Goal: Complete application form

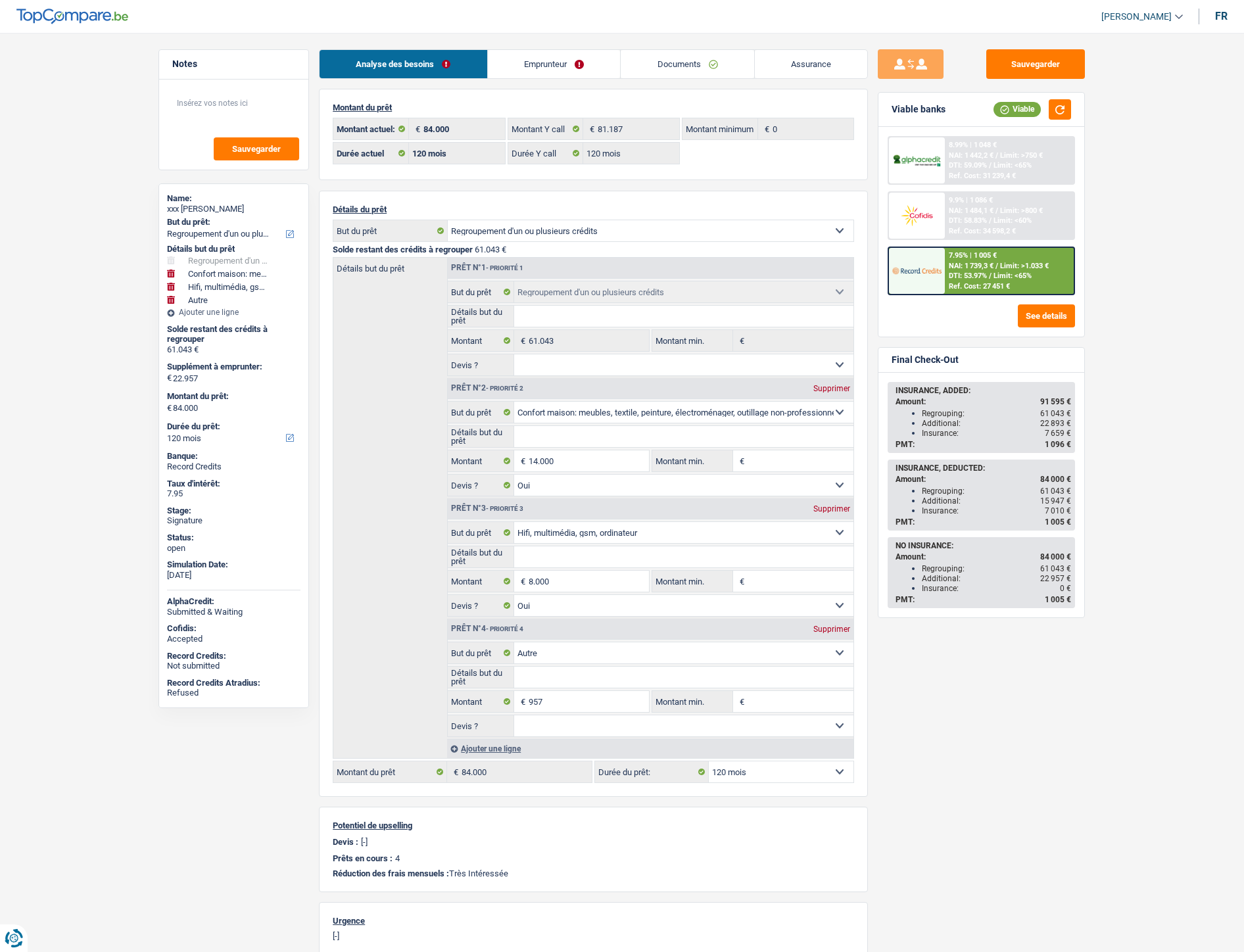
select select "refinancing"
select select "household"
select select "tech"
select select "other"
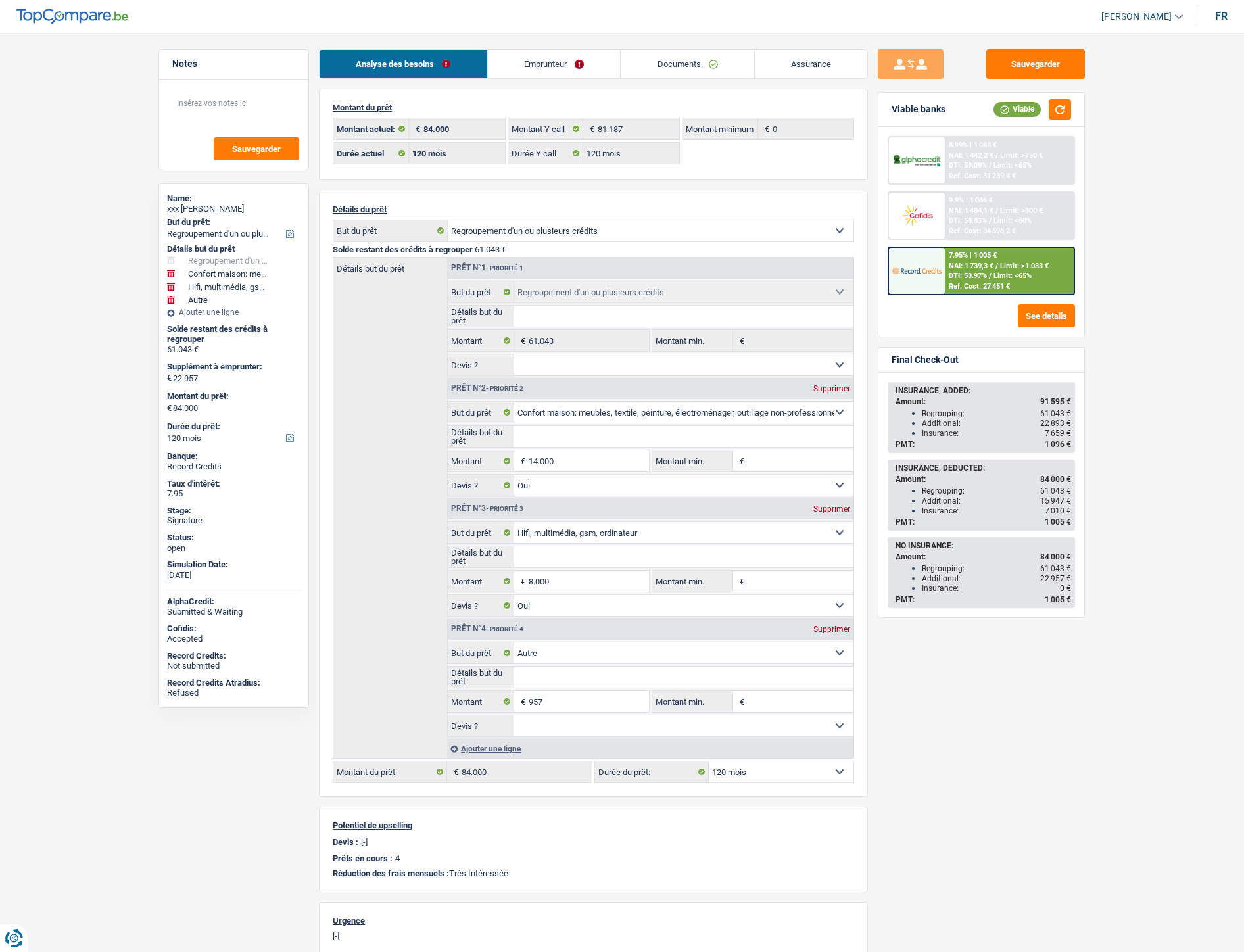
select select "120"
select select "refinancing"
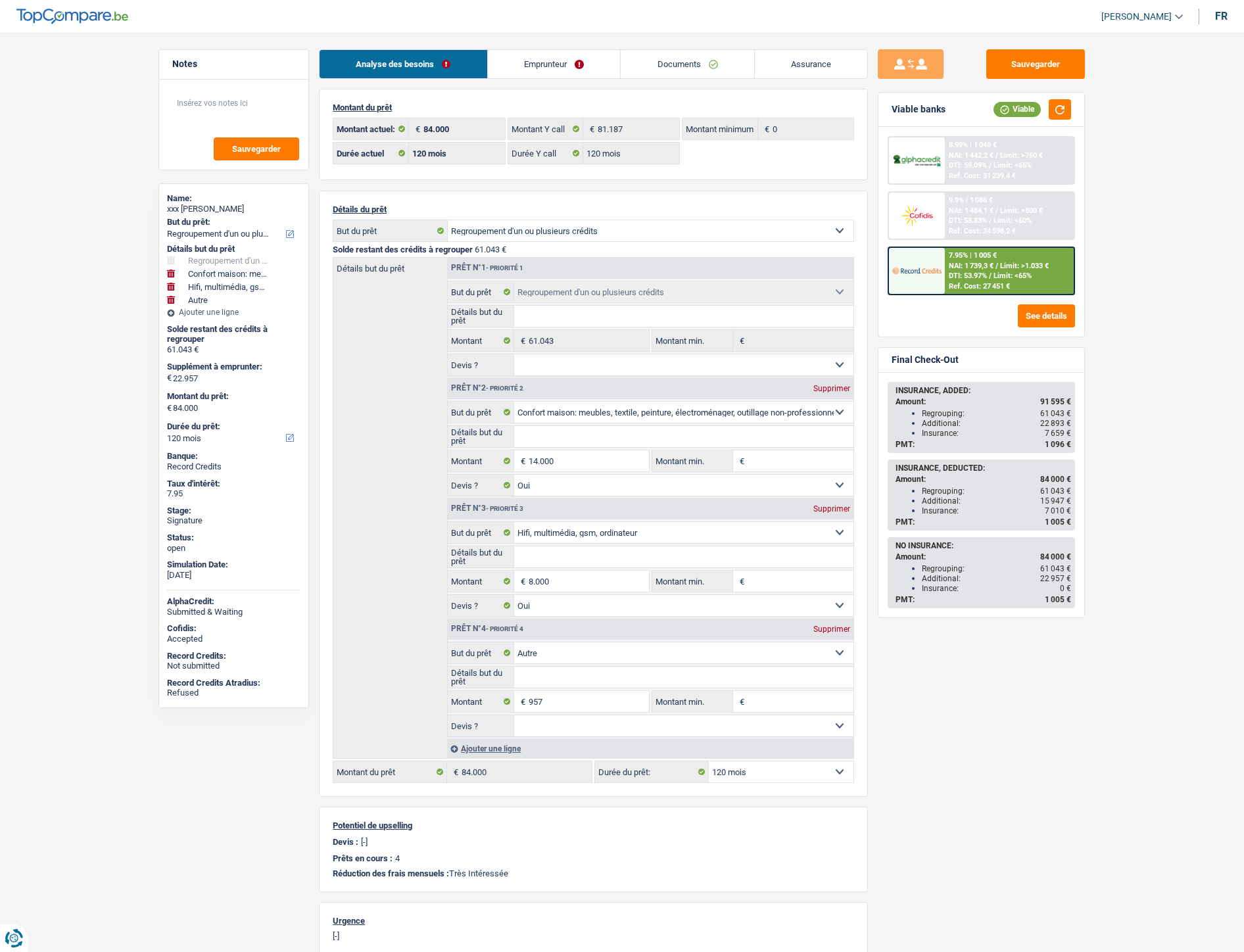
select select "household"
select select "yes"
select select "tech"
select select "yes"
select select "other"
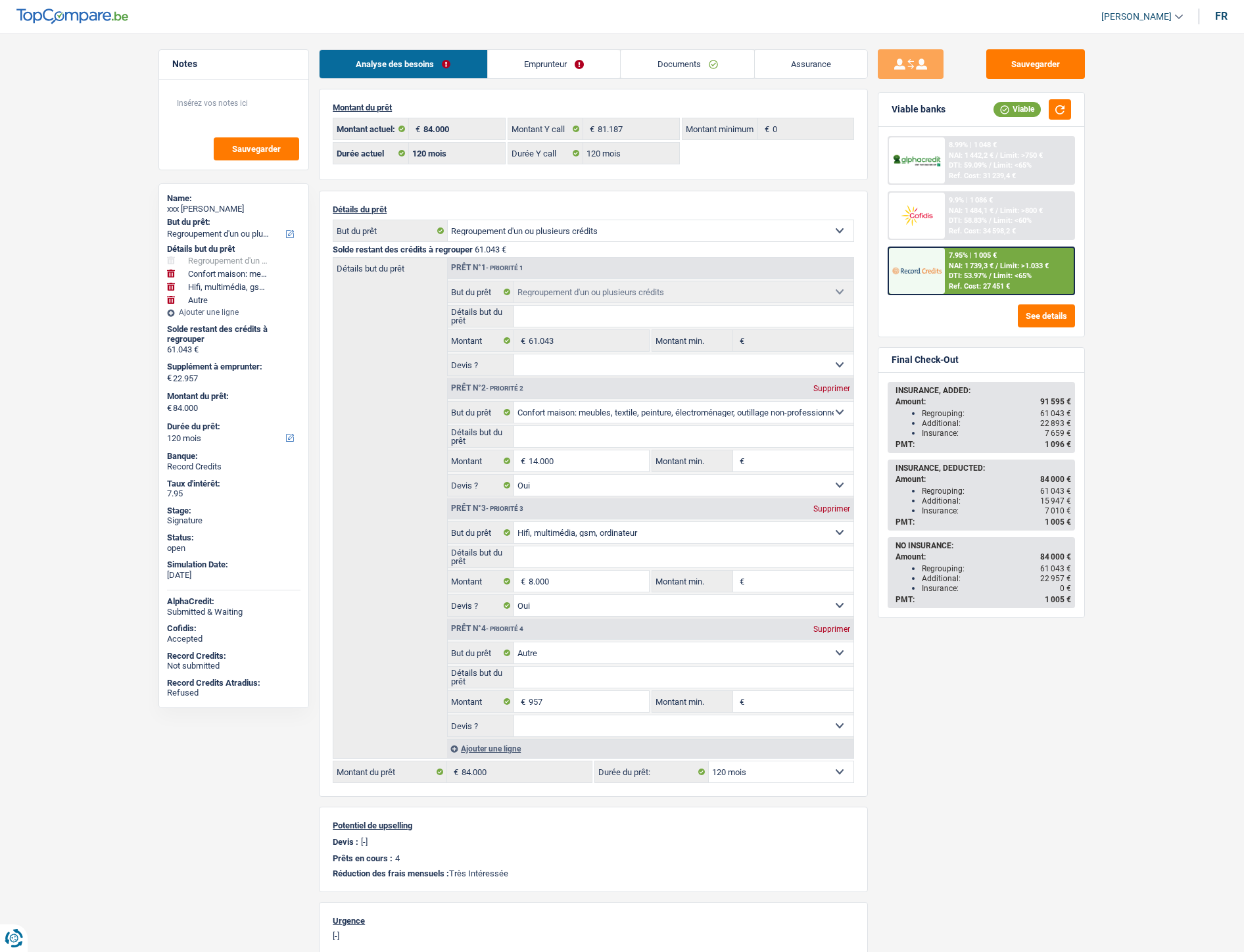
select select "120"
click at [957, 266] on span "NAI: 1 739,3 €" at bounding box center [972, 265] width 45 height 9
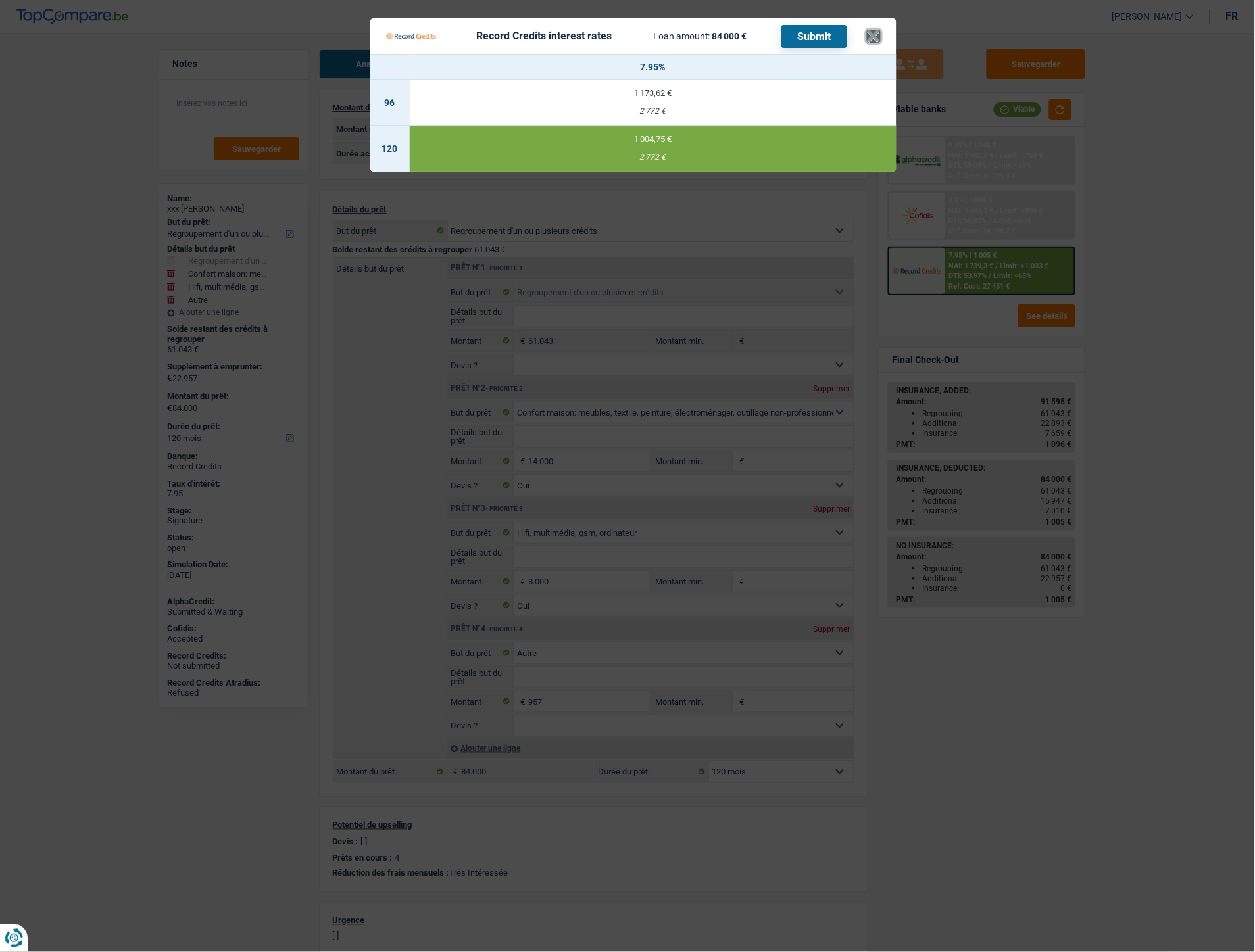
click at [870, 35] on button "×" at bounding box center [873, 35] width 14 height 13
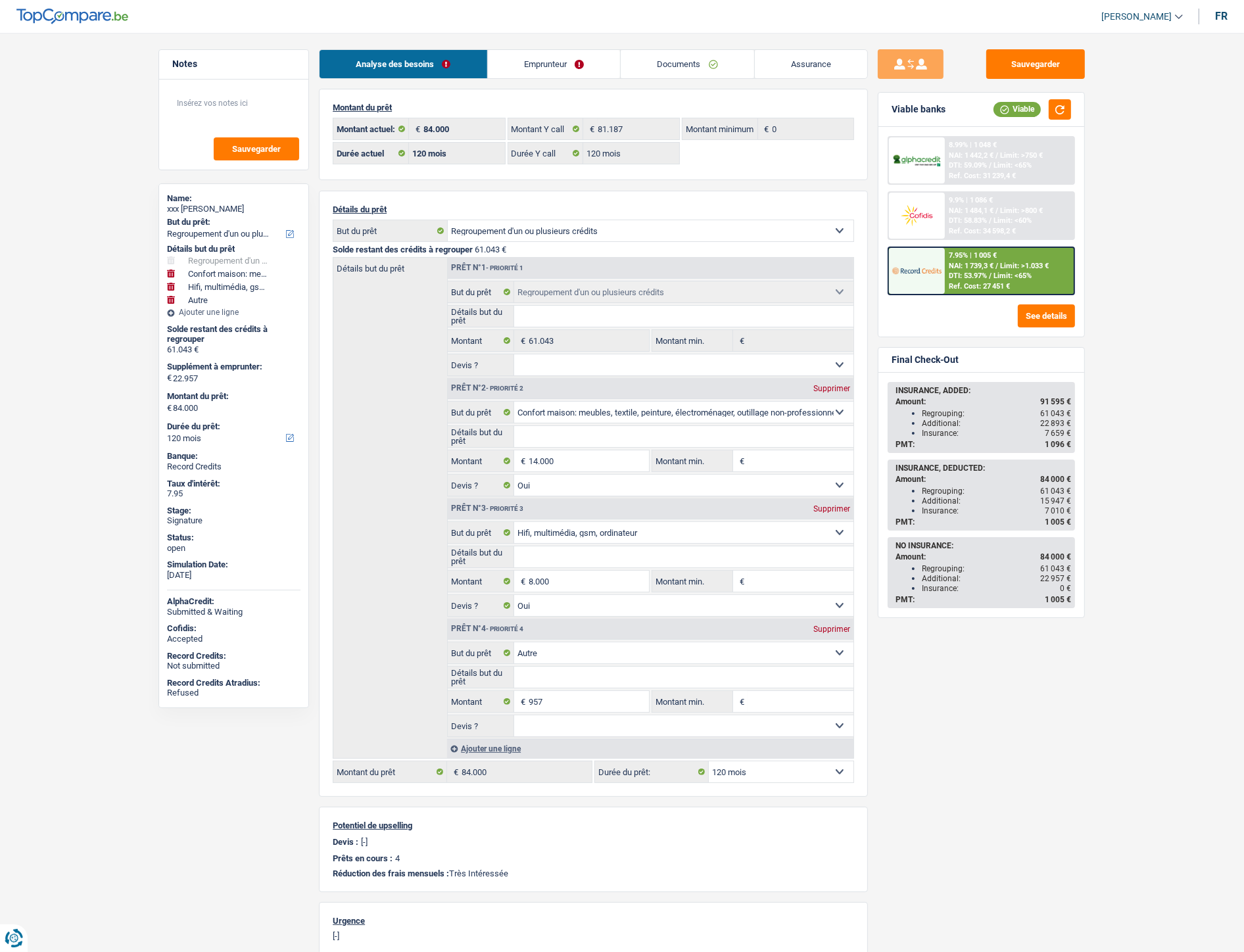
click at [965, 217] on span "DTI: 58.83%" at bounding box center [968, 220] width 38 height 9
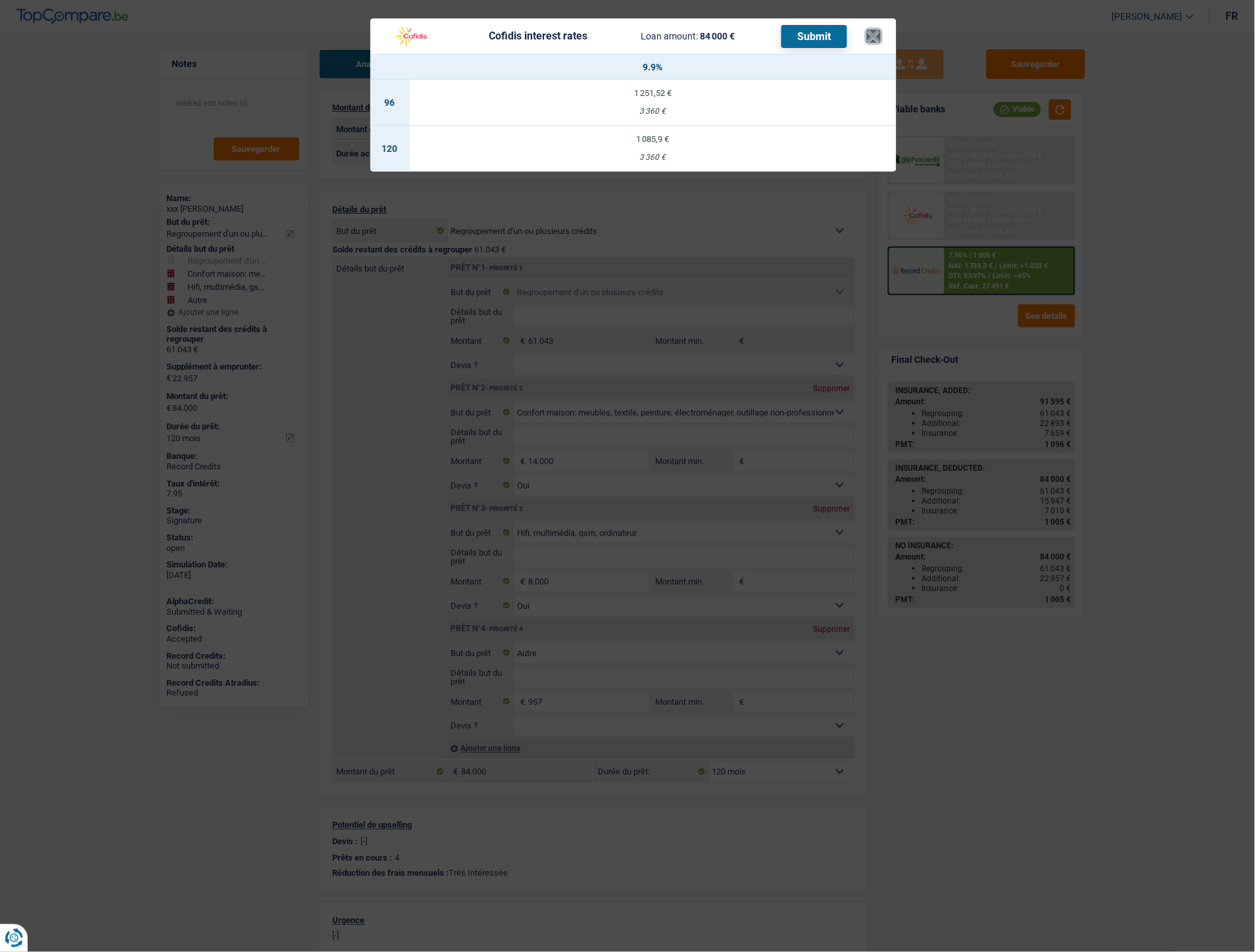
click at [878, 38] on button "×" at bounding box center [873, 35] width 14 height 13
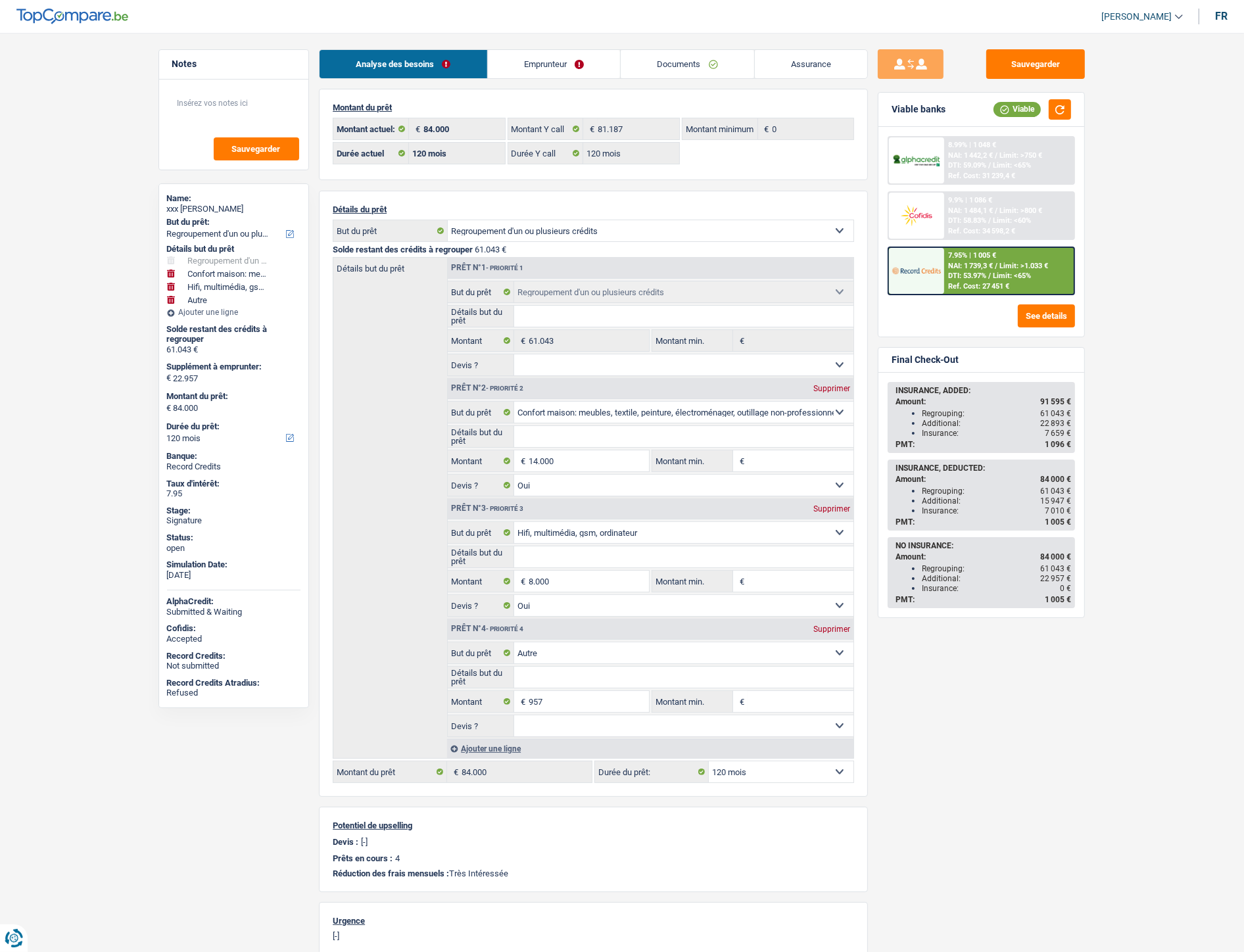
click at [570, 67] on link "Emprunteur" at bounding box center [554, 63] width 133 height 28
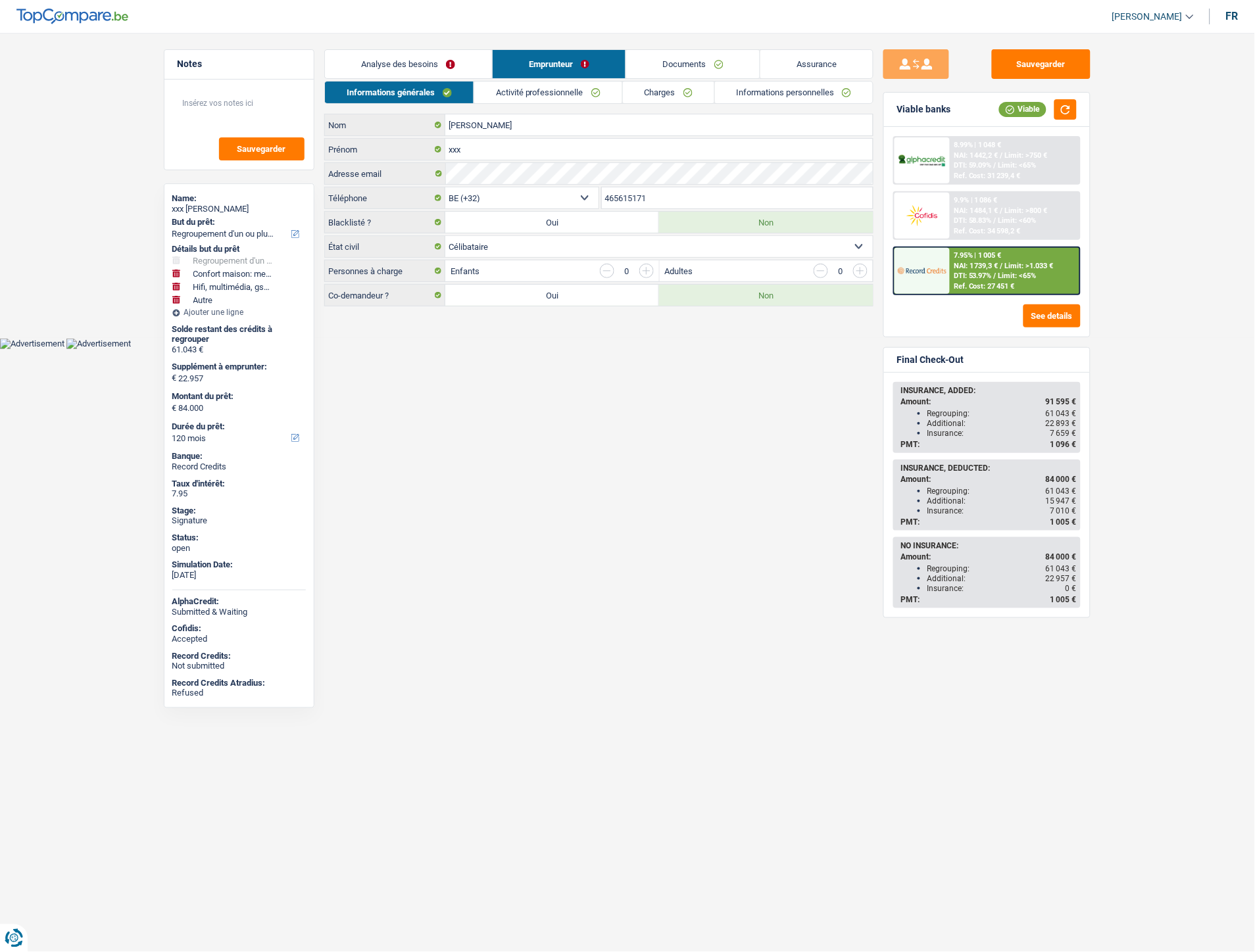
click at [666, 64] on link "Documents" at bounding box center [693, 63] width 134 height 28
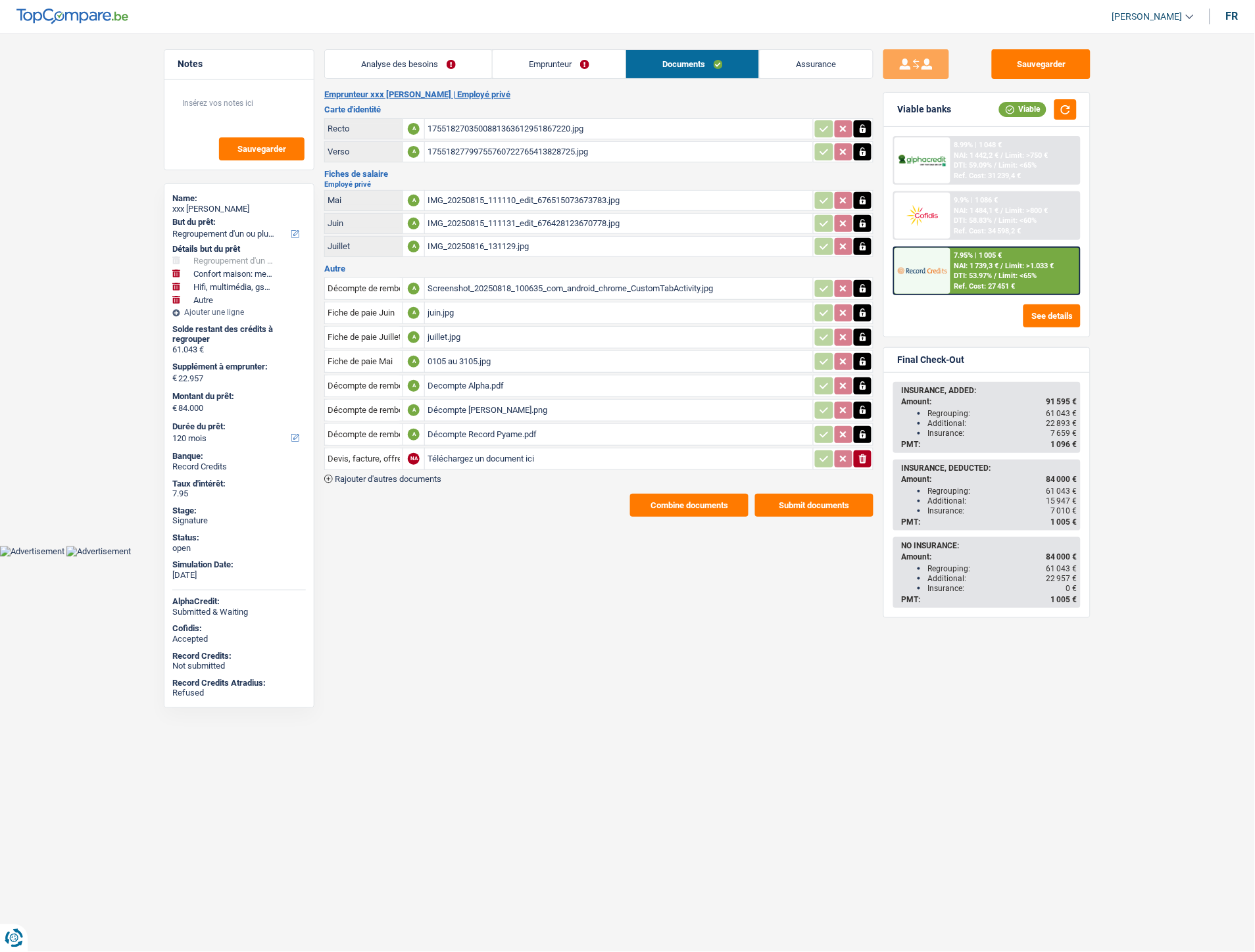
click at [455, 449] on input "Téléchargez un document ici" at bounding box center [619, 458] width 383 height 20
type input "C:\fakepath\CB Pyame.pdf"
click at [428, 475] on span "Rajouter d'autres documents" at bounding box center [387, 479] width 106 height 9
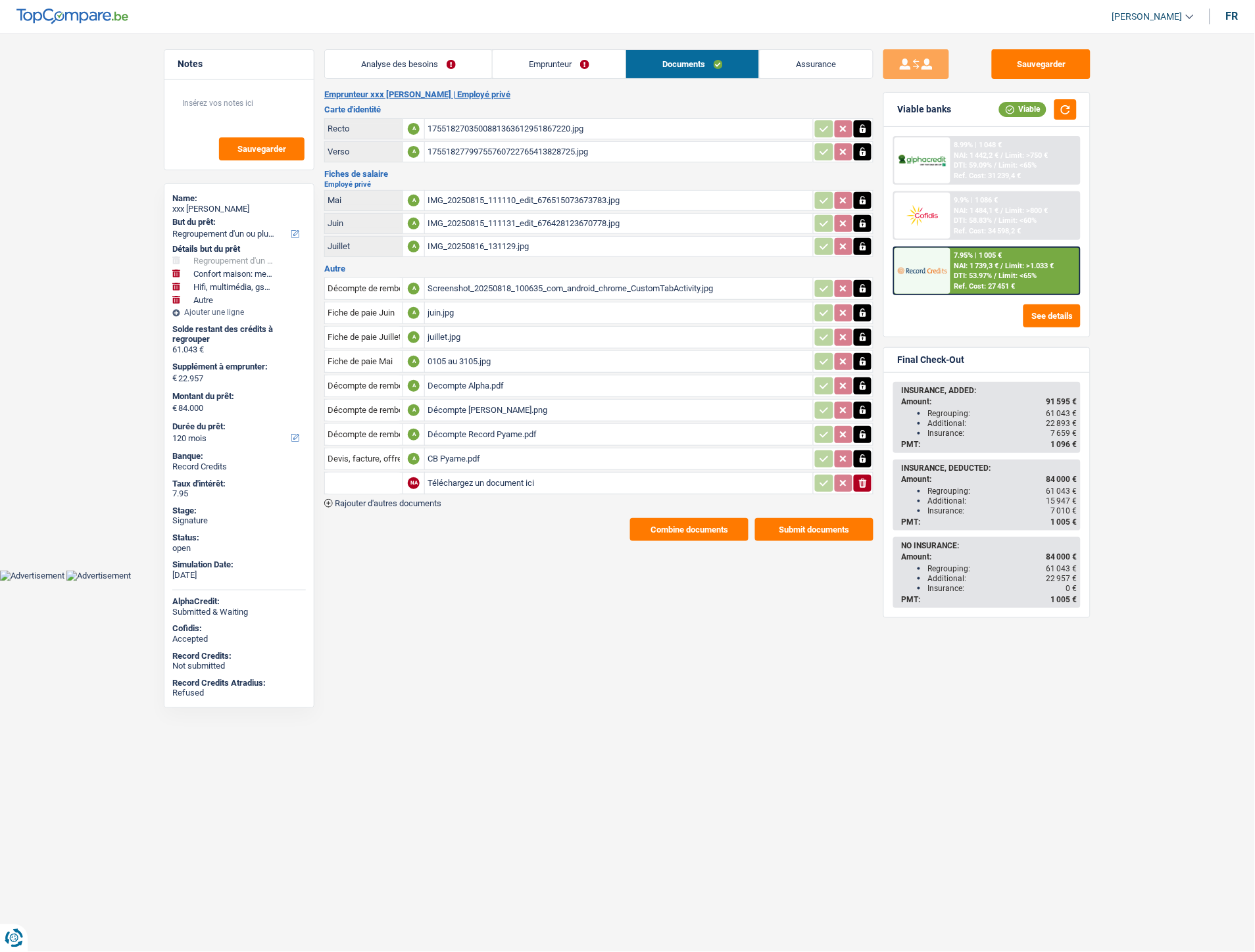
click at [483, 473] on input "Téléchargez un document ici" at bounding box center [619, 483] width 383 height 20
type input "C:\fakepath\Extrait Pyame Ekalakala.pdf"
click at [377, 478] on input "text" at bounding box center [364, 484] width 72 height 21
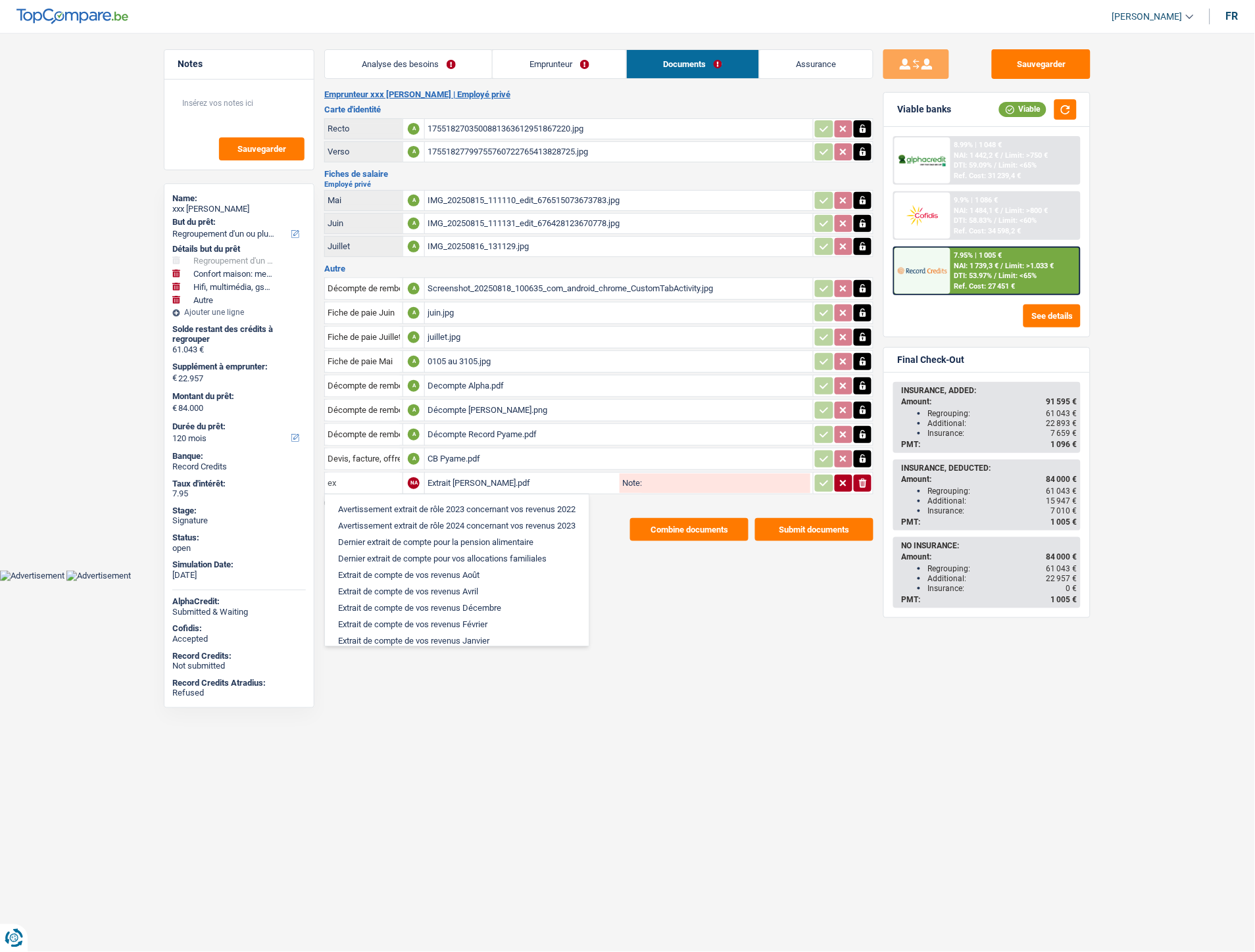
type input "e"
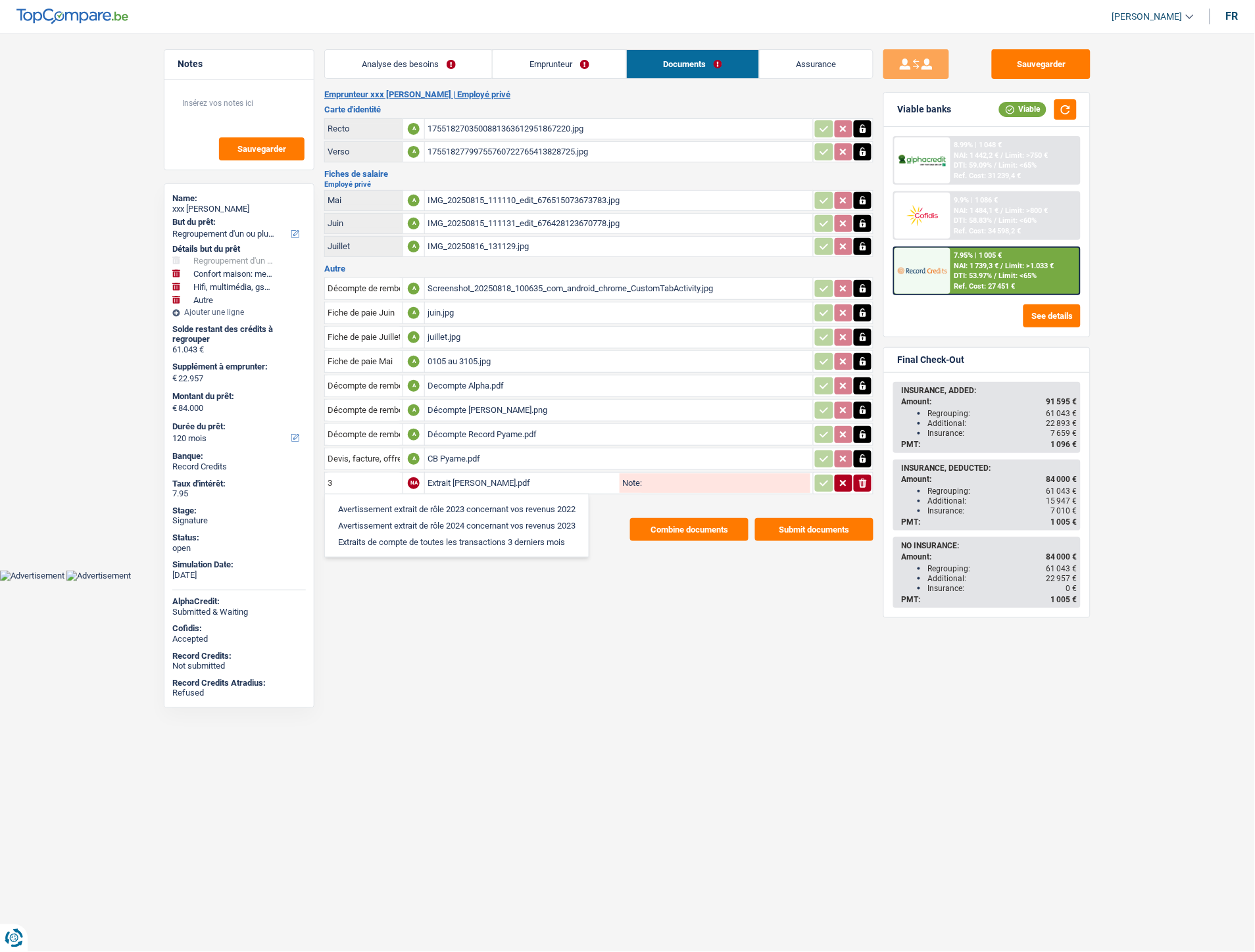
click at [385, 534] on li "Extraits de compte de toutes les transactions 3 derniers mois" at bounding box center [457, 541] width 251 height 17
type input "Extraits de compte de toutes les transactions 3 derniers mois"
click at [822, 477] on icon "button" at bounding box center [824, 483] width 11 height 13
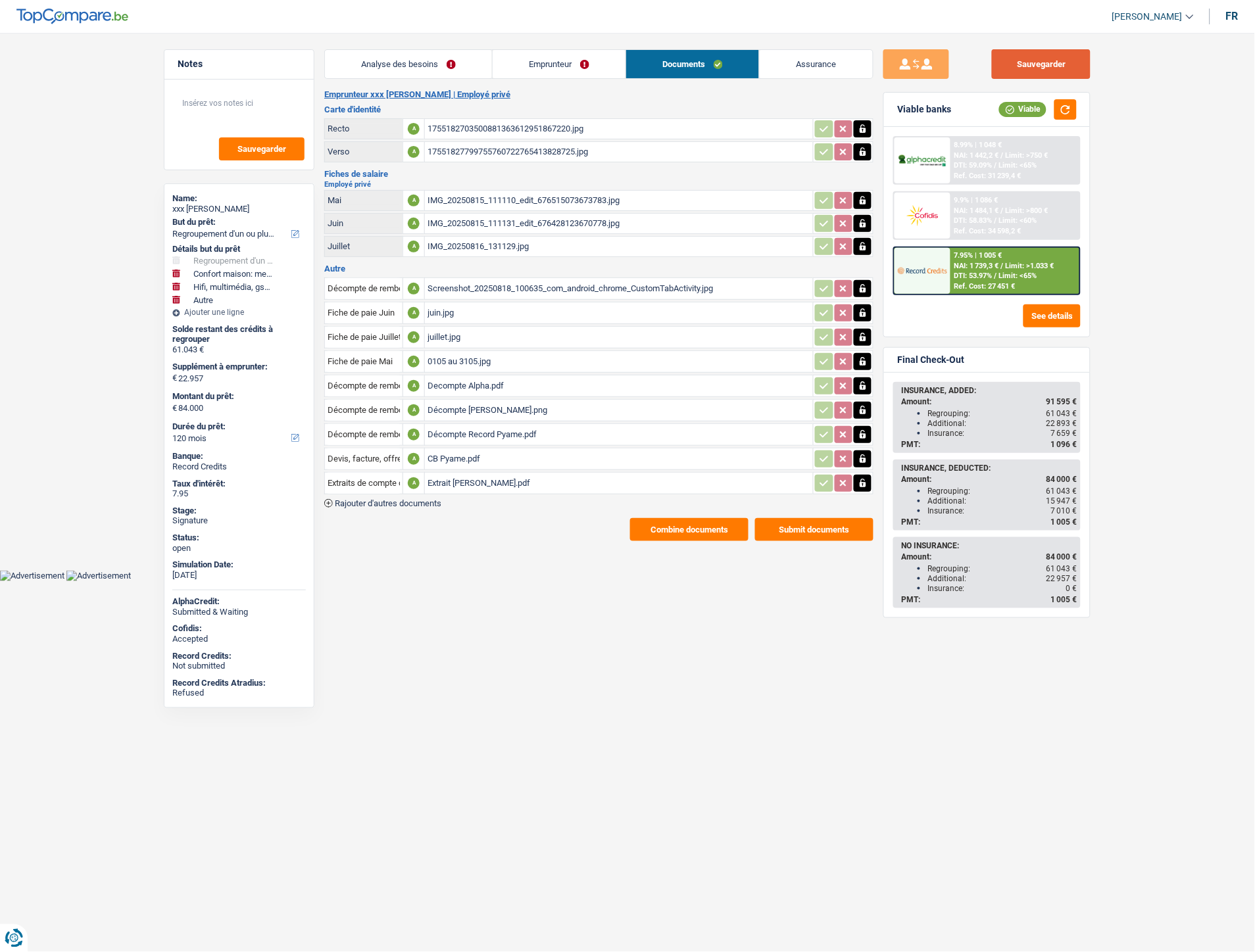
click at [1014, 58] on button "Sauvegarder" at bounding box center [1040, 64] width 99 height 29
click at [696, 525] on button "Combine documents" at bounding box center [689, 530] width 118 height 23
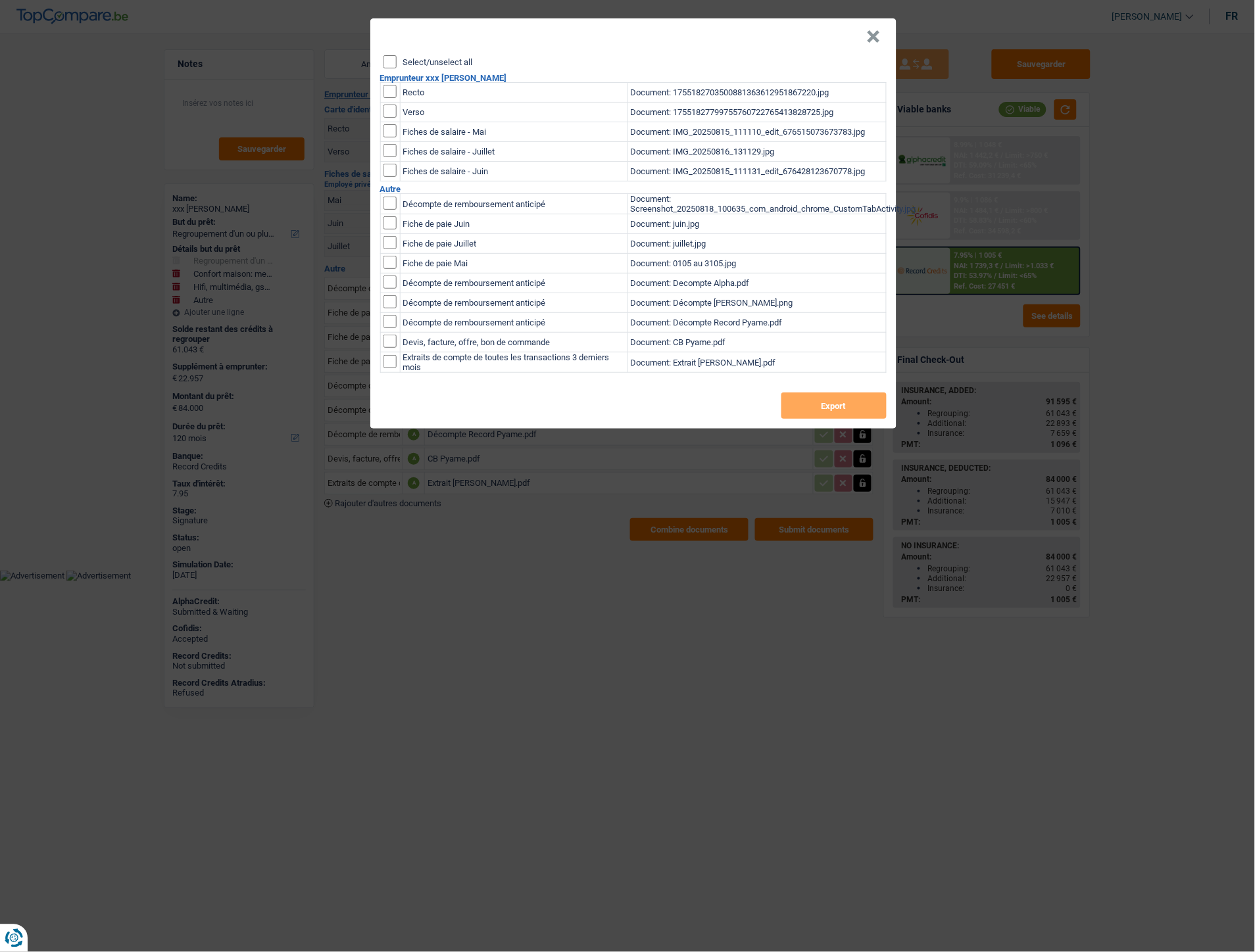
click at [877, 33] on button "×" at bounding box center [873, 36] width 14 height 13
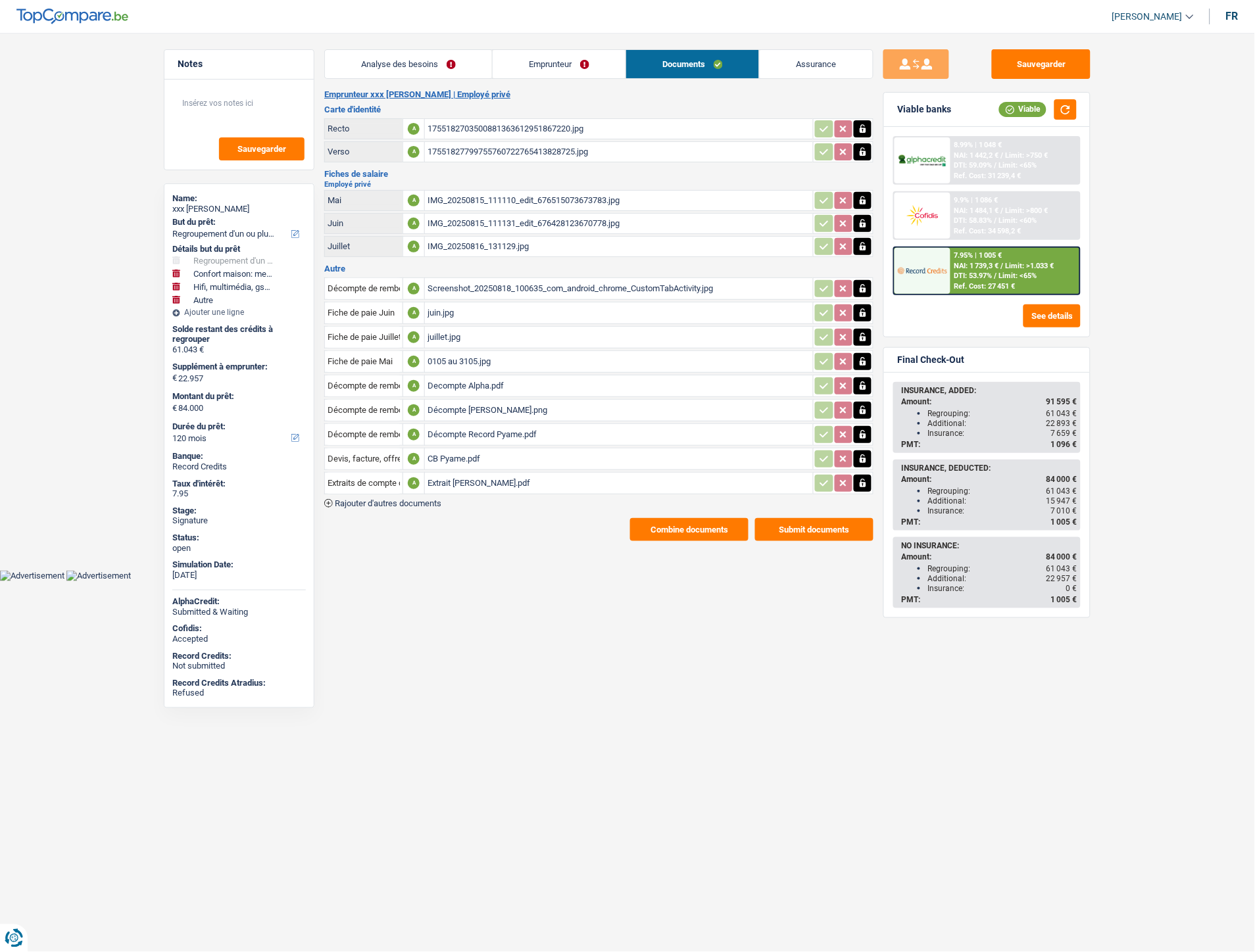
click at [441, 352] on div "0105 au 3105.jpg" at bounding box center [619, 362] width 383 height 20
click at [467, 283] on div "Screenshot_20250818_100635_com_android_chrome_CustomTabActivity.jpg" at bounding box center [619, 289] width 383 height 20
click at [459, 377] on div "Decompte Alpha.pdf" at bounding box center [619, 386] width 383 height 20
click at [506, 283] on div "Screenshot_20250818_100635_com_android_chrome_CustomTabActivity.jpg" at bounding box center [619, 289] width 383 height 20
click at [472, 378] on div "Decompte Alpha.pdf" at bounding box center [619, 386] width 383 height 20
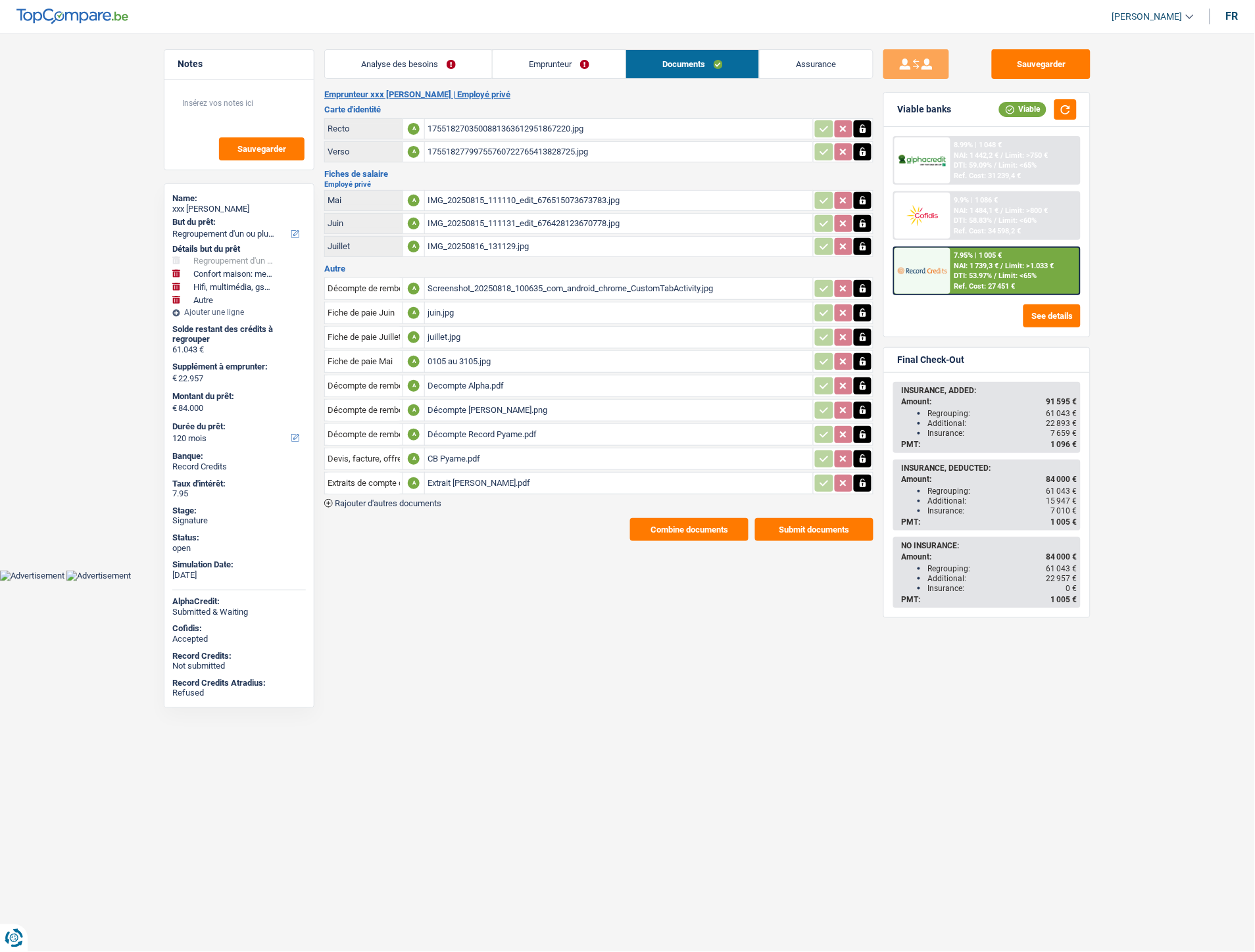
click at [858, 288] on icon "button" at bounding box center [863, 288] width 11 height 13
click at [863, 286] on icon "button" at bounding box center [863, 288] width 8 height 9
click at [1022, 67] on button "Sauvegarder" at bounding box center [1040, 64] width 99 height 29
click at [862, 290] on icon "ionicons-v5-e" at bounding box center [863, 288] width 11 height 13
click at [866, 282] on icon "ionicons-v5-e" at bounding box center [863, 288] width 11 height 13
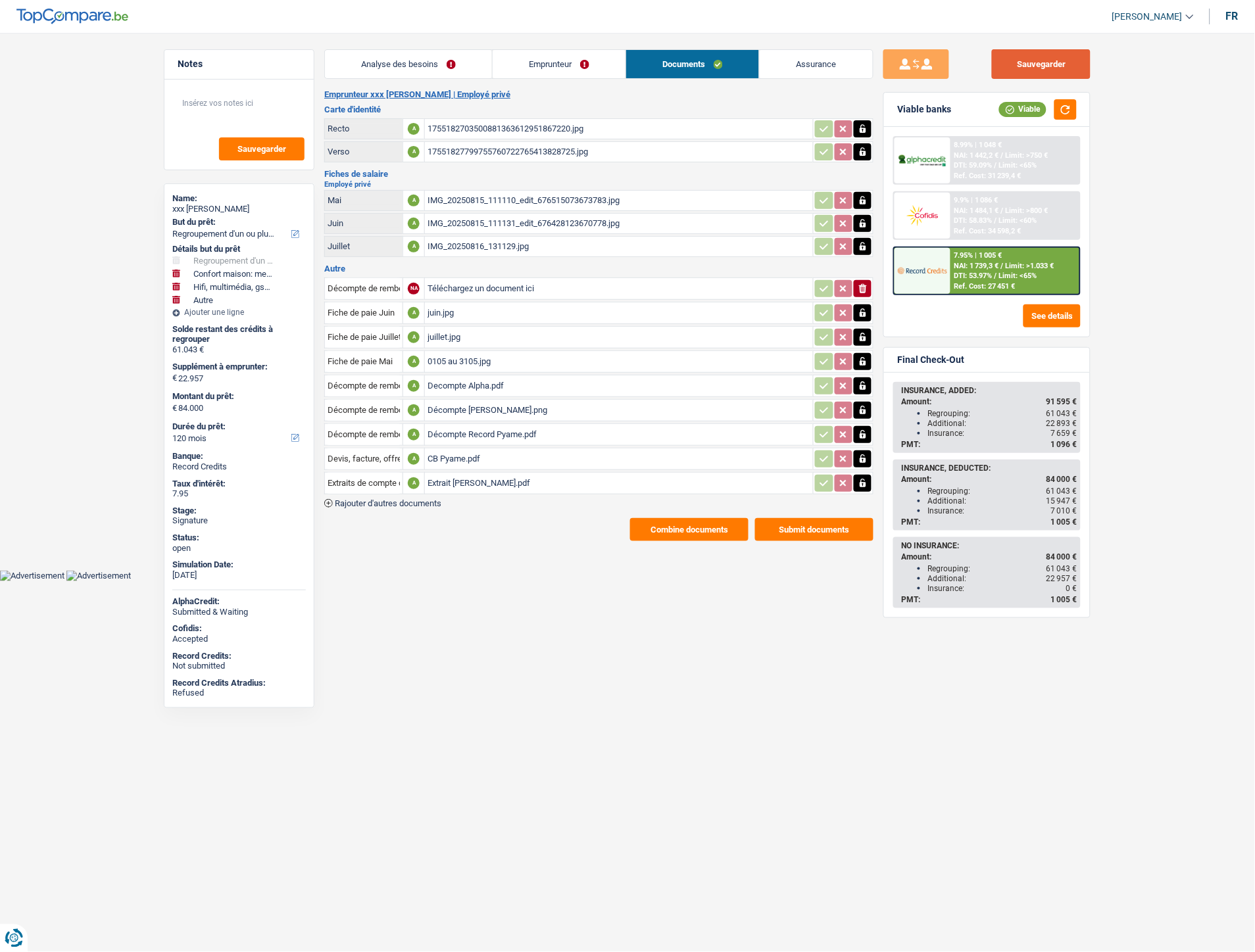
click at [1036, 60] on button "Sauvegarder" at bounding box center [1040, 64] width 99 height 29
click at [681, 528] on button "Combine documents" at bounding box center [689, 530] width 118 height 23
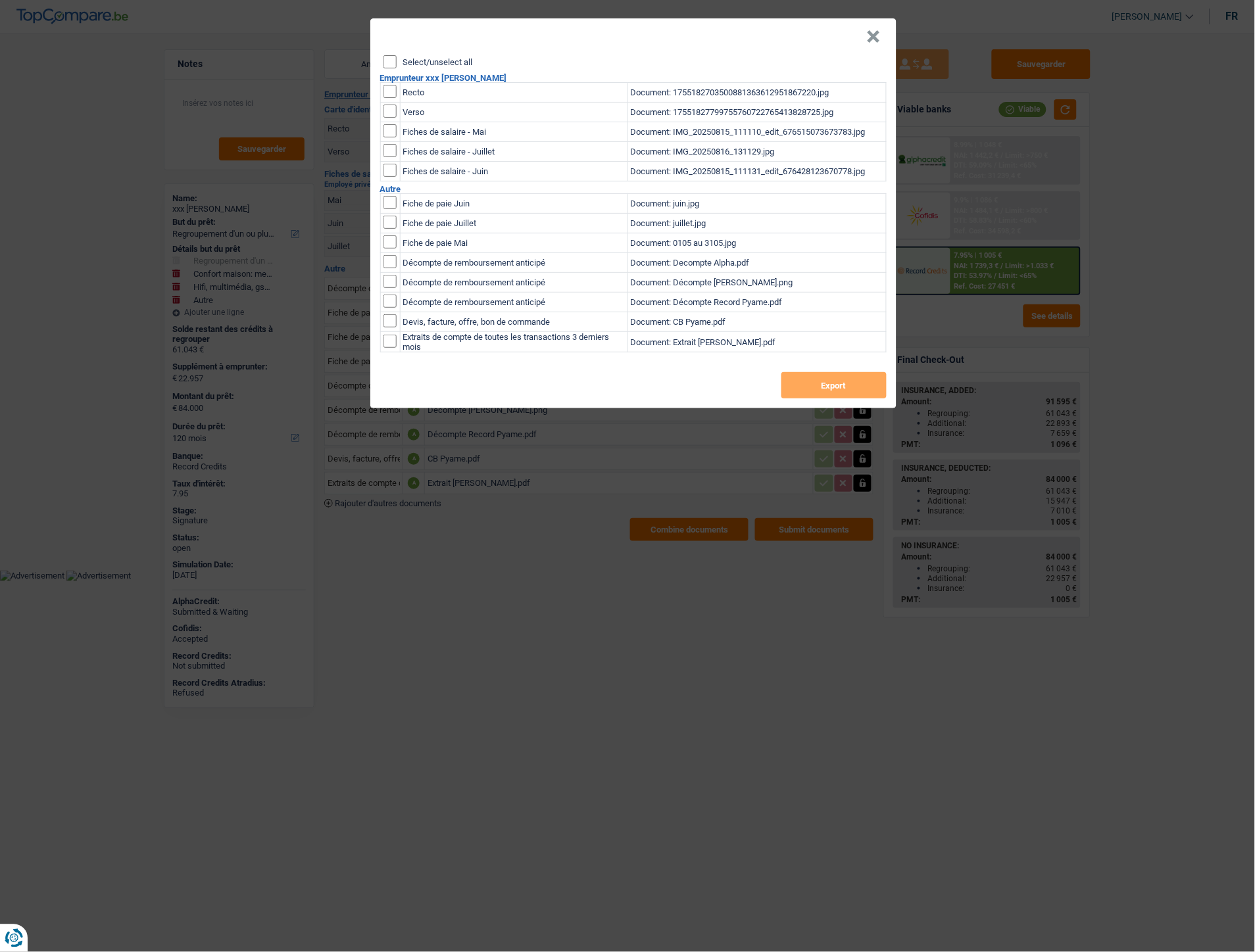
click at [397, 60] on div "Select/unselect all" at bounding box center [635, 61] width 504 height 13
click at [388, 61] on input "Select/unselect all" at bounding box center [389, 61] width 13 height 13
checkbox input "true"
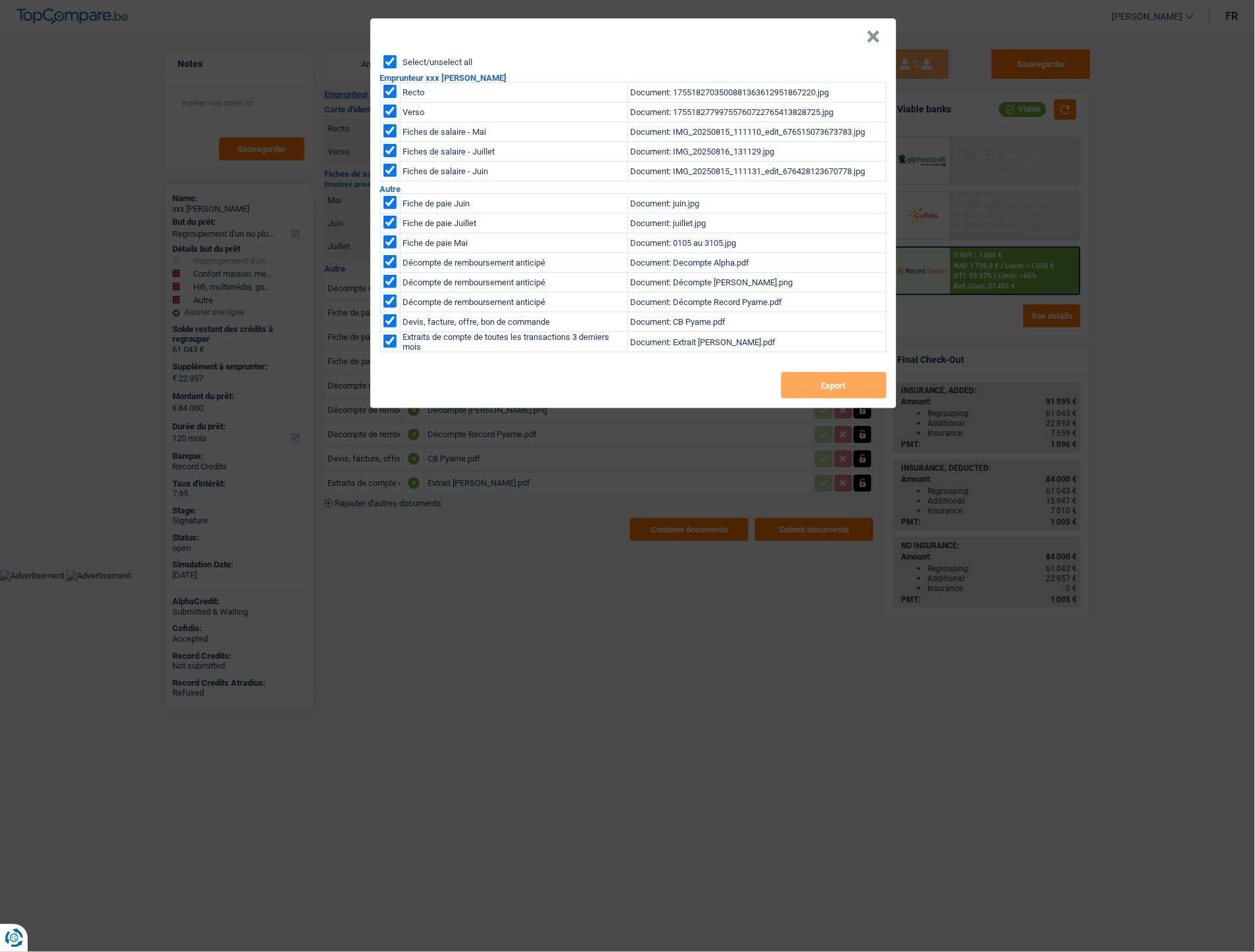
checkbox input "true"
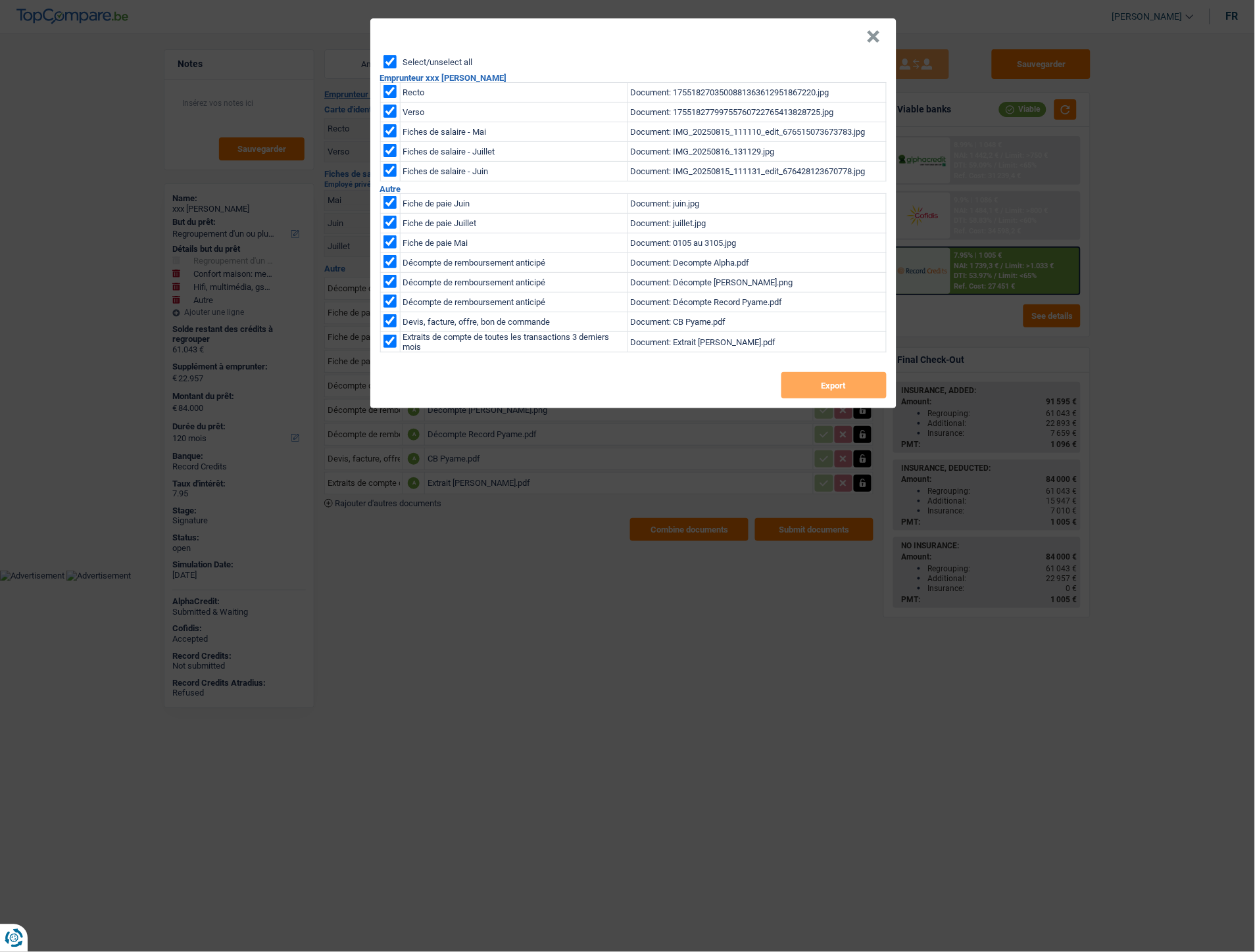
checkbox input "true"
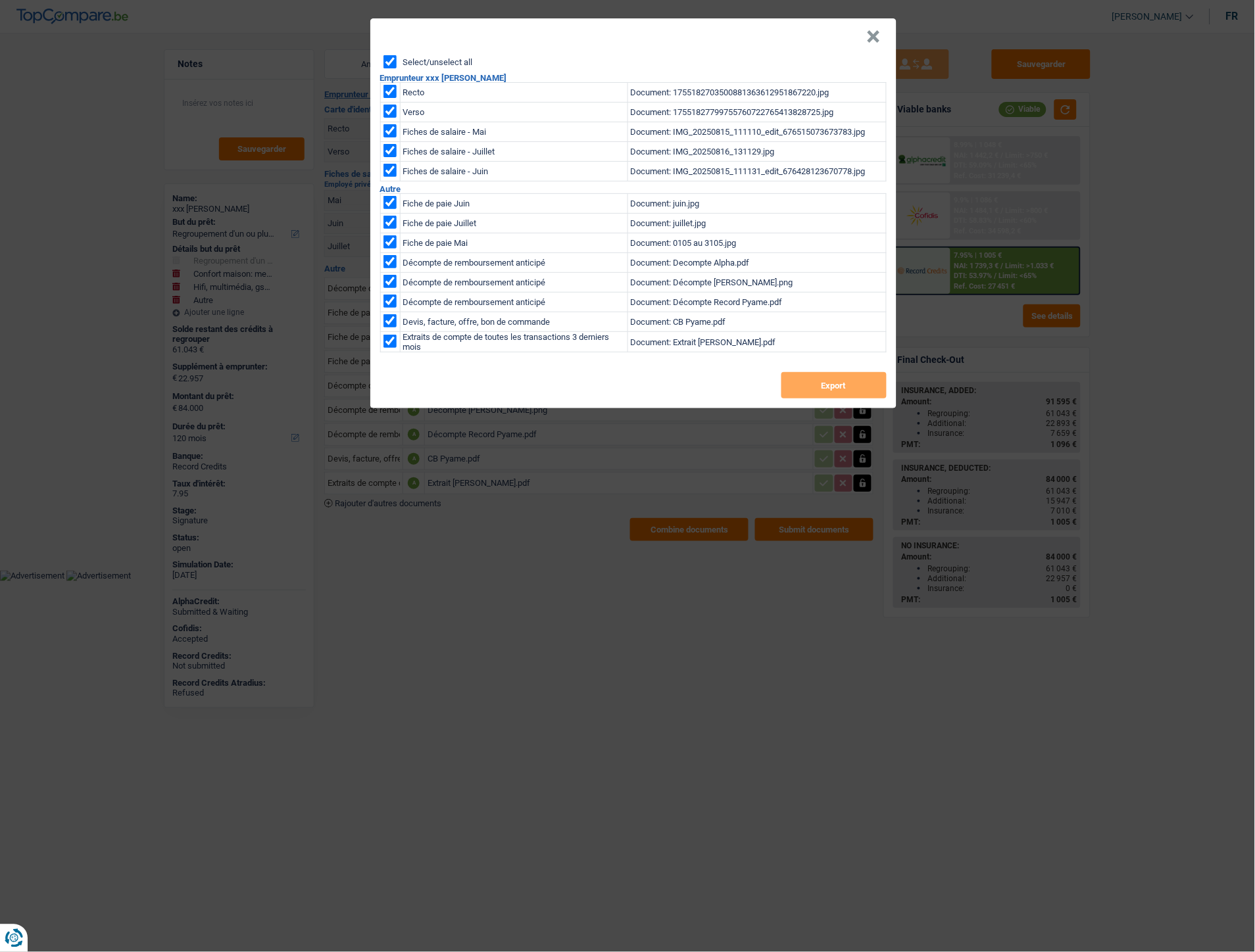
checkbox input "true"
click at [797, 392] on button "Export" at bounding box center [834, 384] width 105 height 26
drag, startPoint x: 874, startPoint y: 35, endPoint x: 830, endPoint y: 21, distance: 46.2
click at [874, 35] on button "×" at bounding box center [873, 36] width 14 height 13
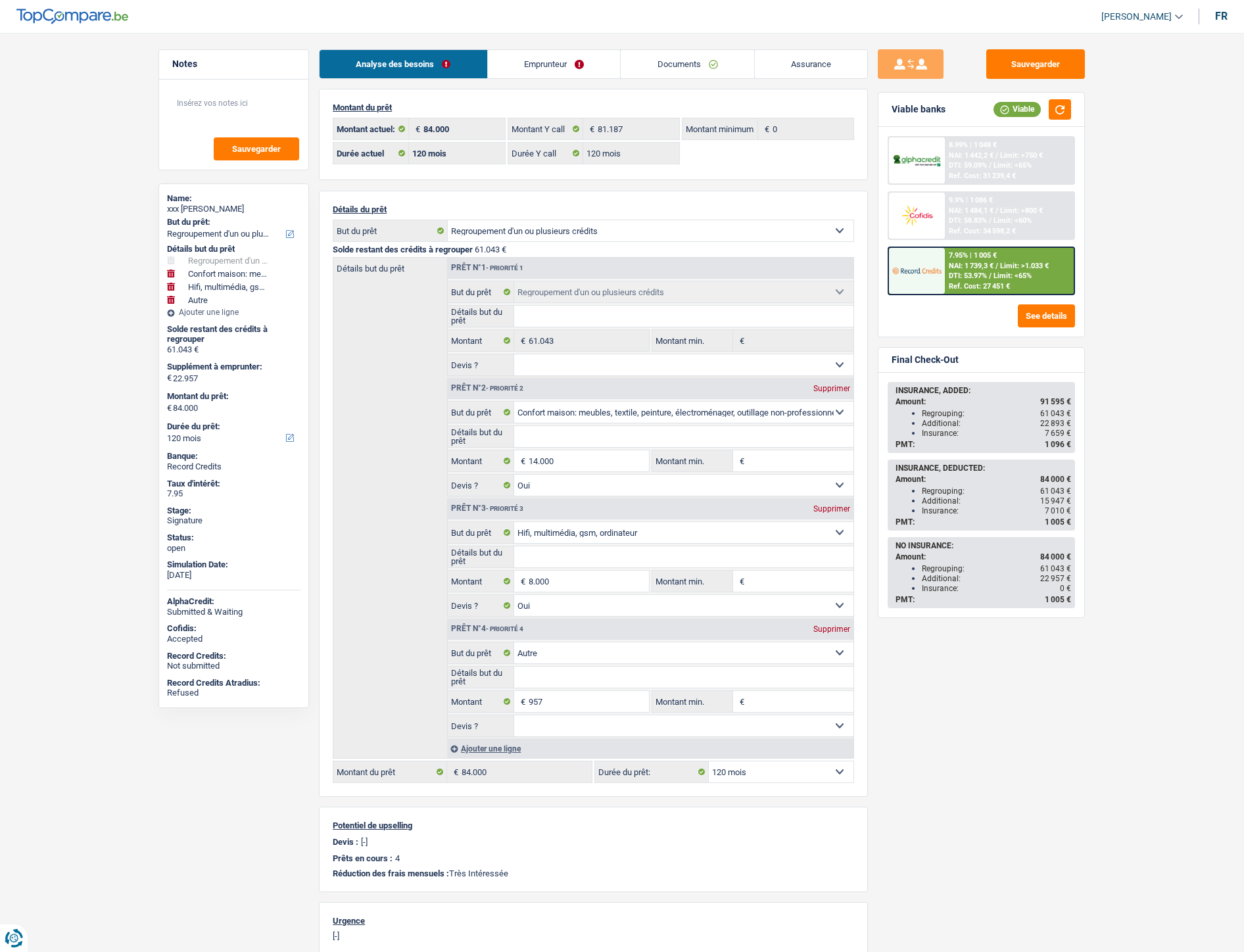
select select "refinancing"
select select "household"
select select "tech"
select select "other"
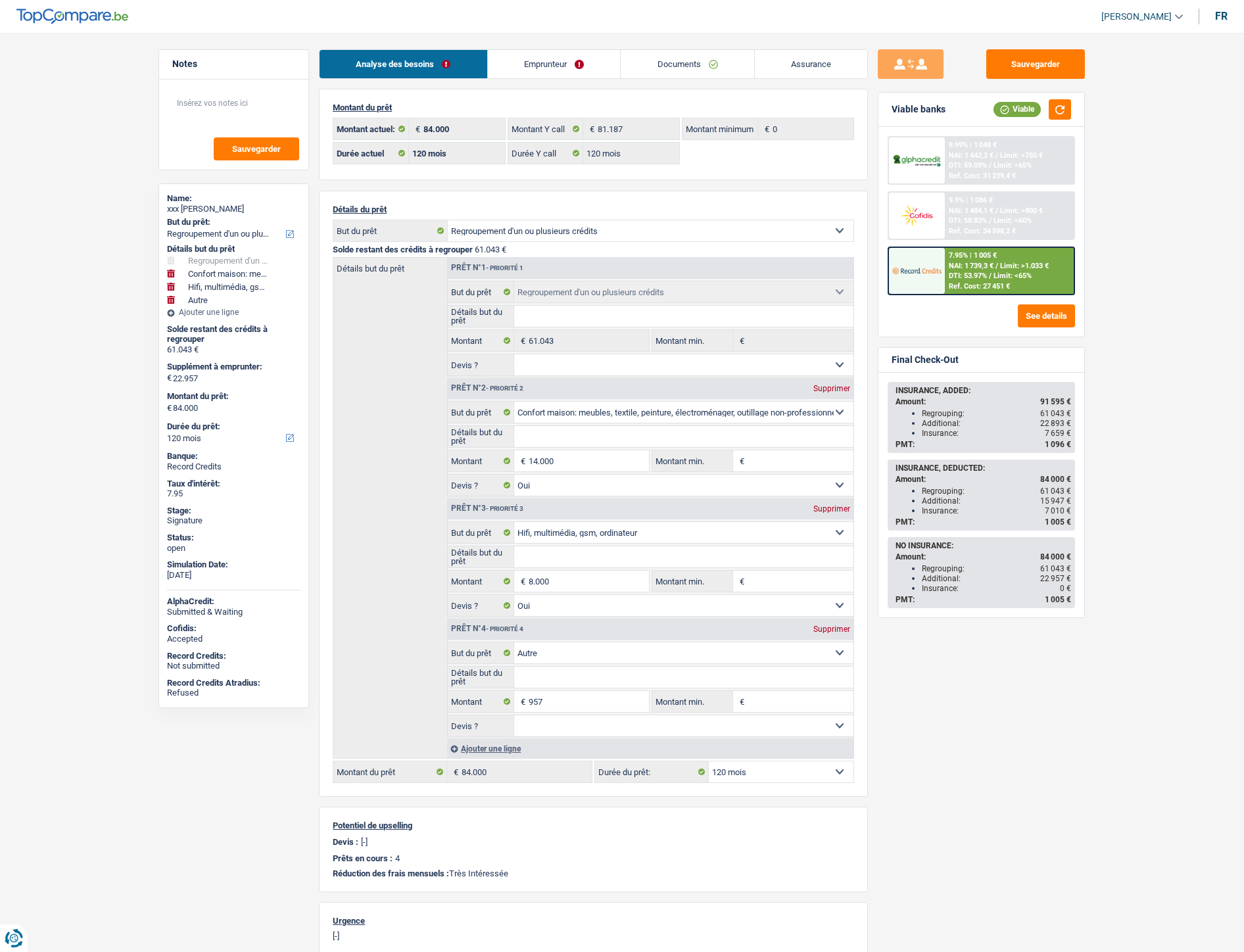
select select "120"
select select "refinancing"
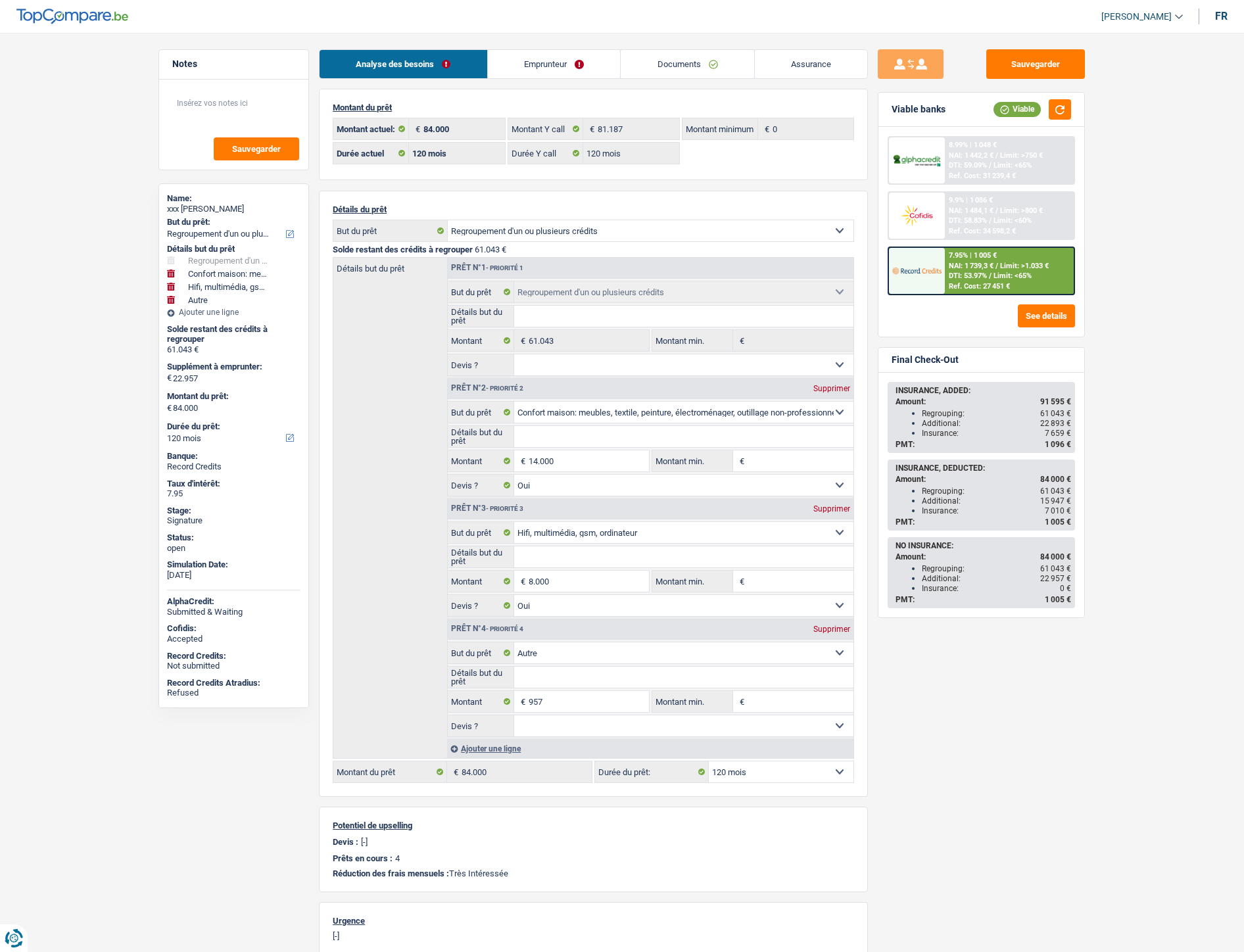
select select "household"
select select "yes"
select select "tech"
select select "yes"
select select "other"
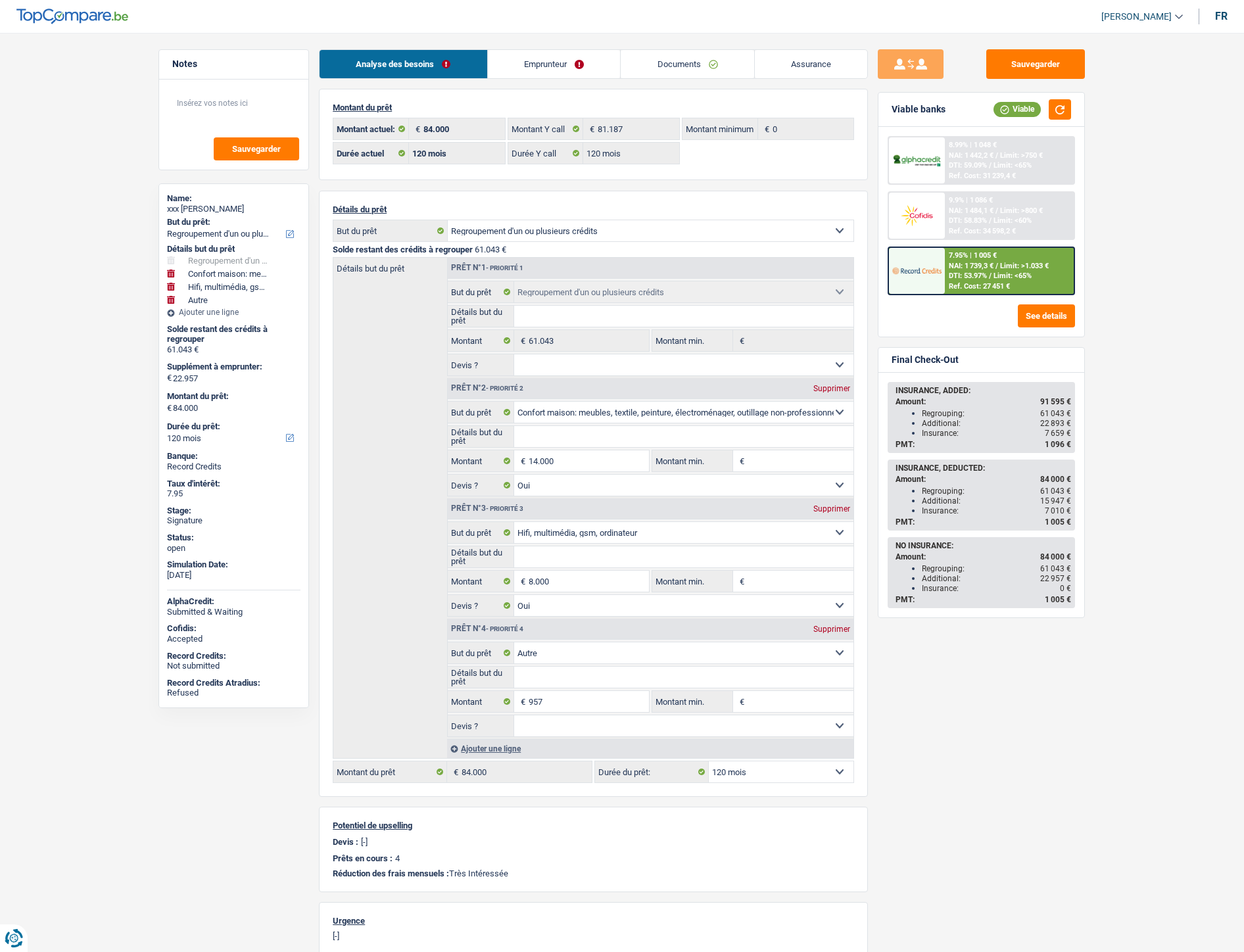
select select "120"
click at [540, 57] on link "Emprunteur" at bounding box center [554, 63] width 133 height 28
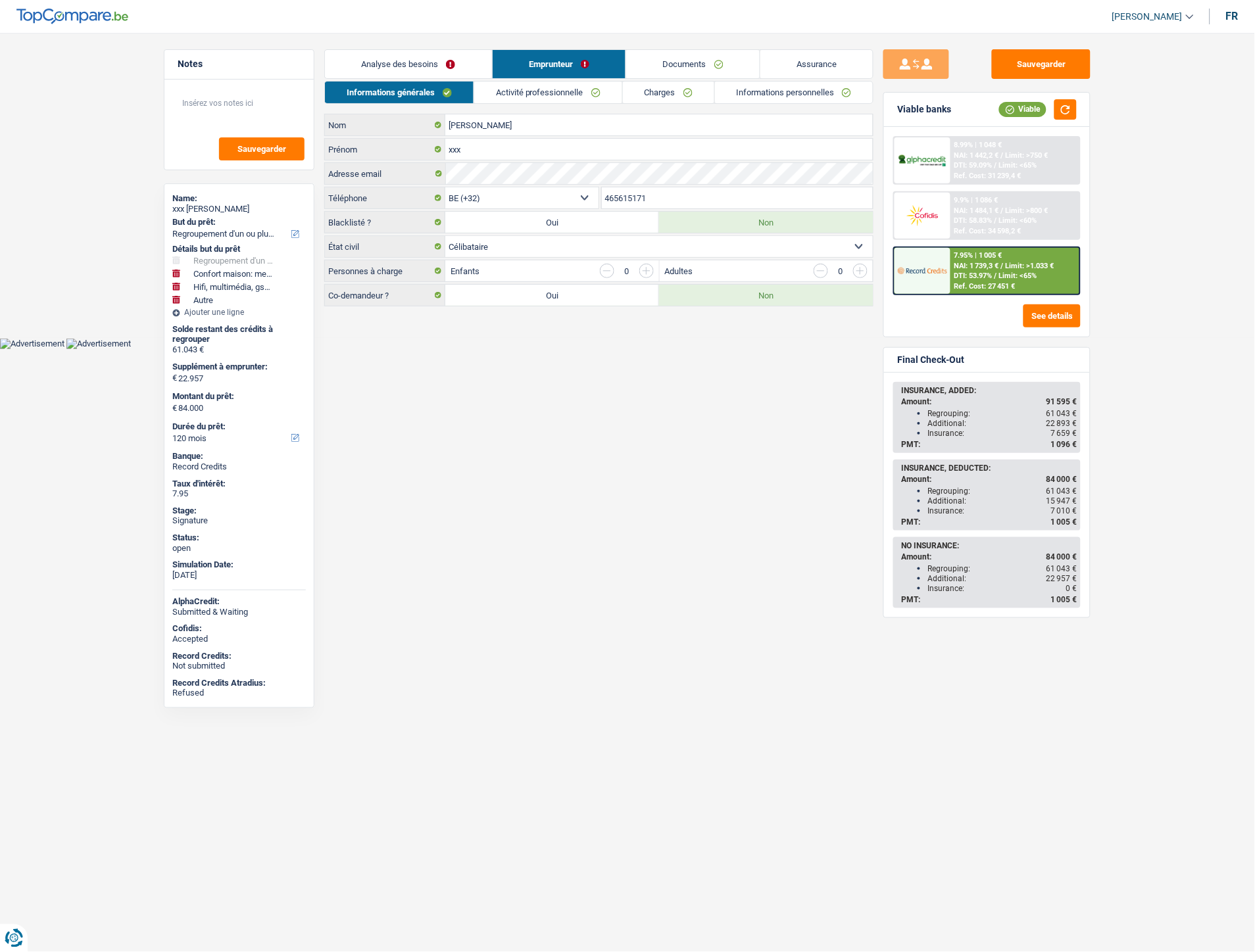
click at [760, 82] on link "Informations personnelles" at bounding box center [794, 93] width 158 height 21
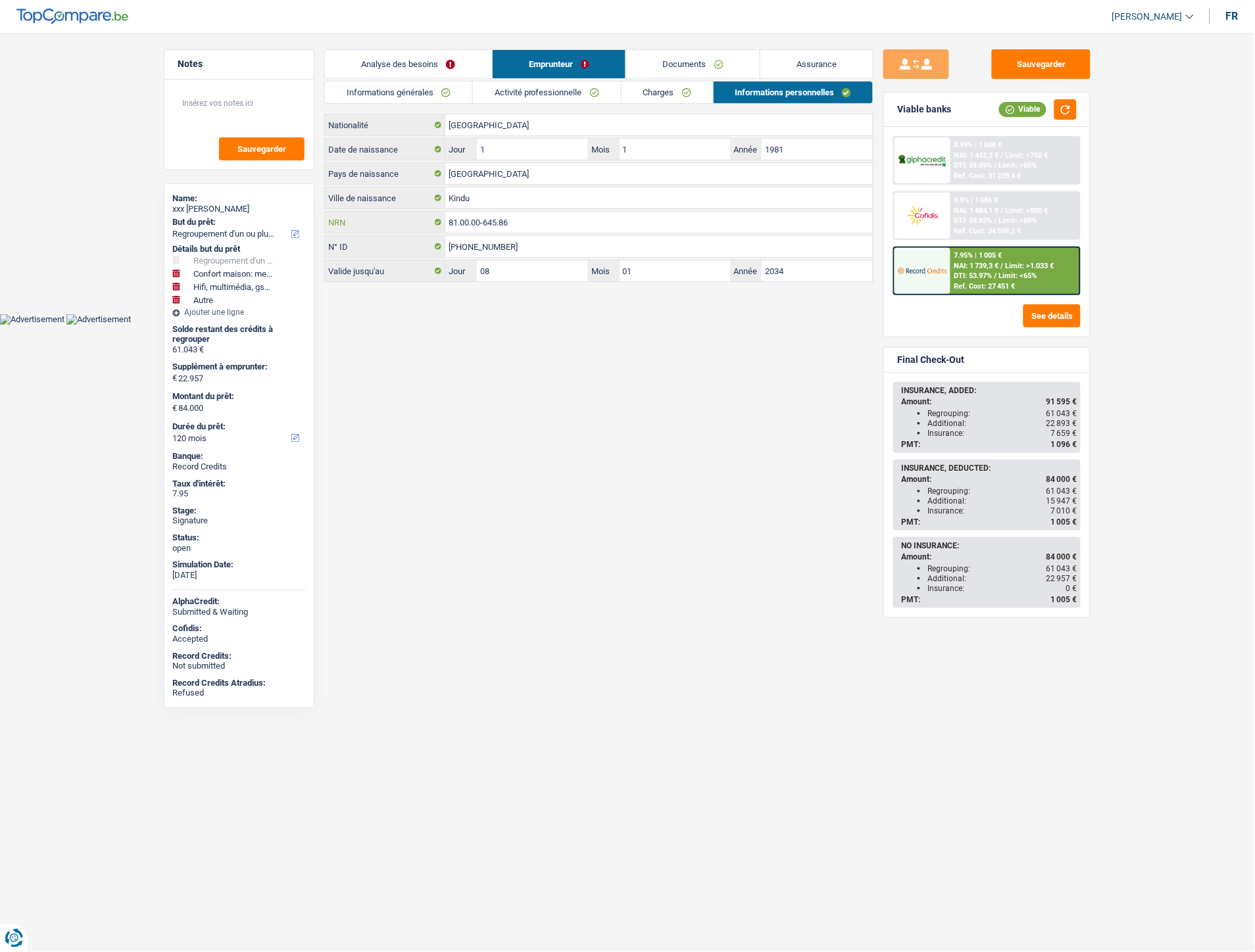
drag, startPoint x: 522, startPoint y: 220, endPoint x: 443, endPoint y: 220, distance: 79.0
click at [443, 220] on div "81.00.00-645.86 NRN" at bounding box center [598, 222] width 547 height 21
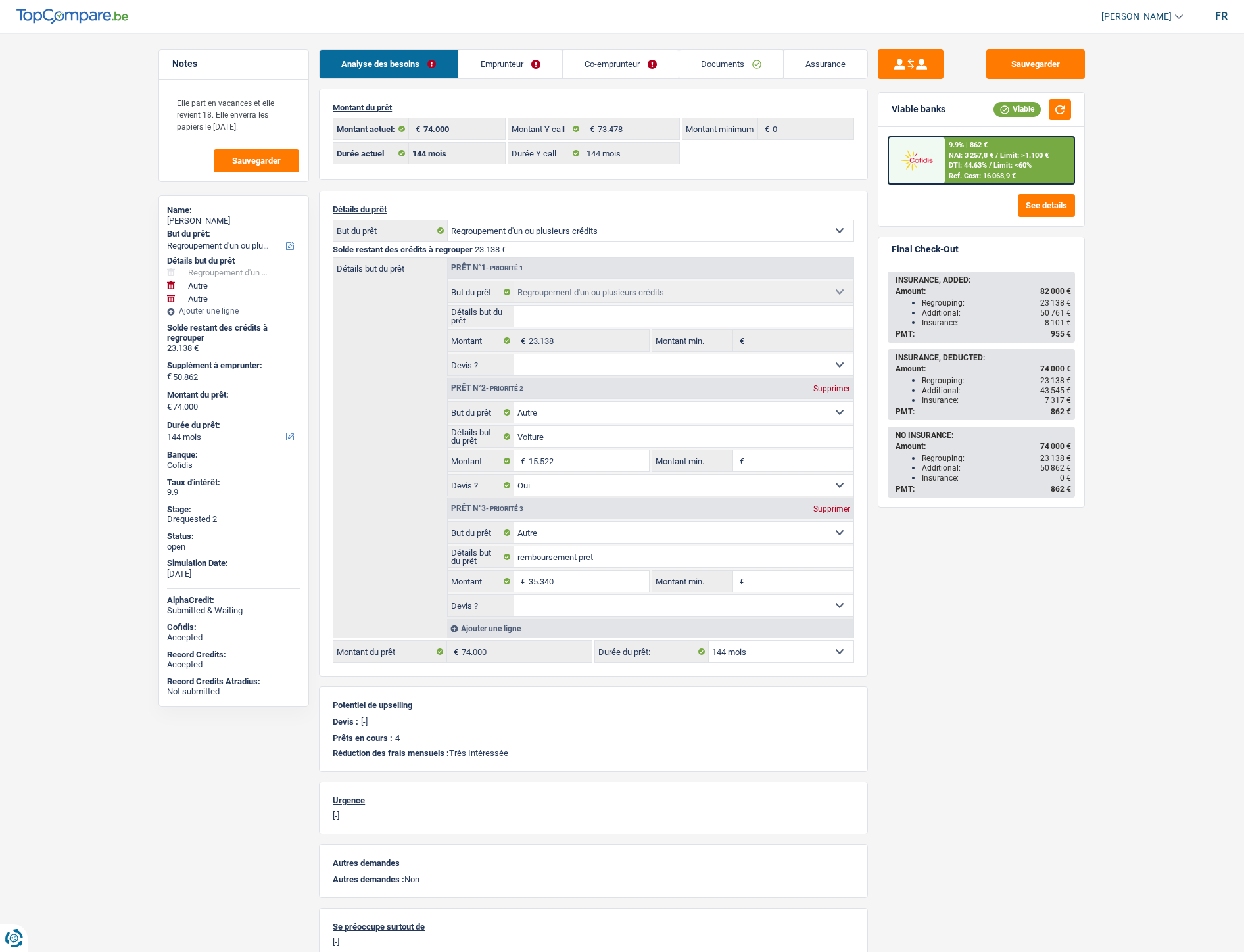
select select "refinancing"
select select "other"
select select "144"
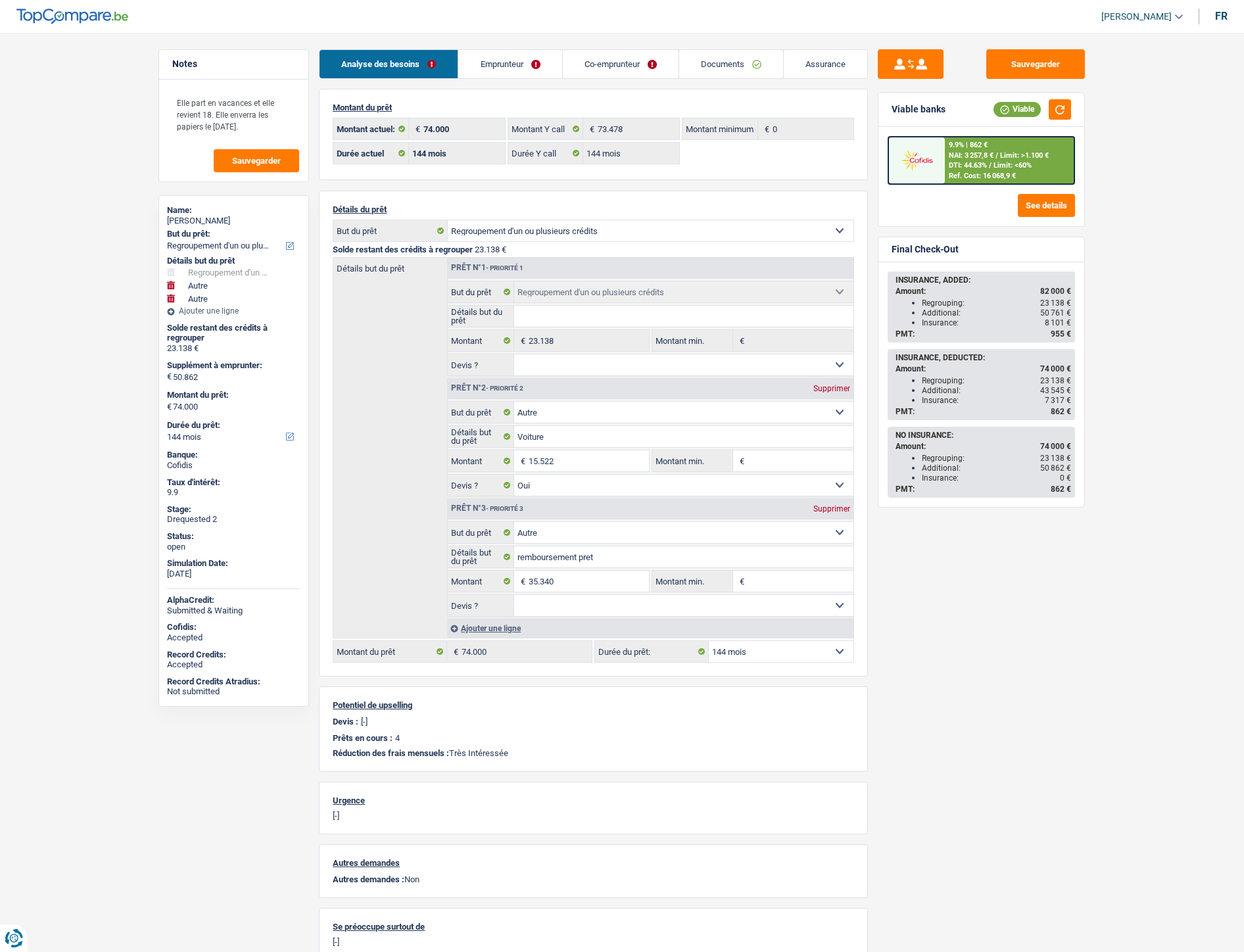
select select "144"
select select "refinancing"
select select "other"
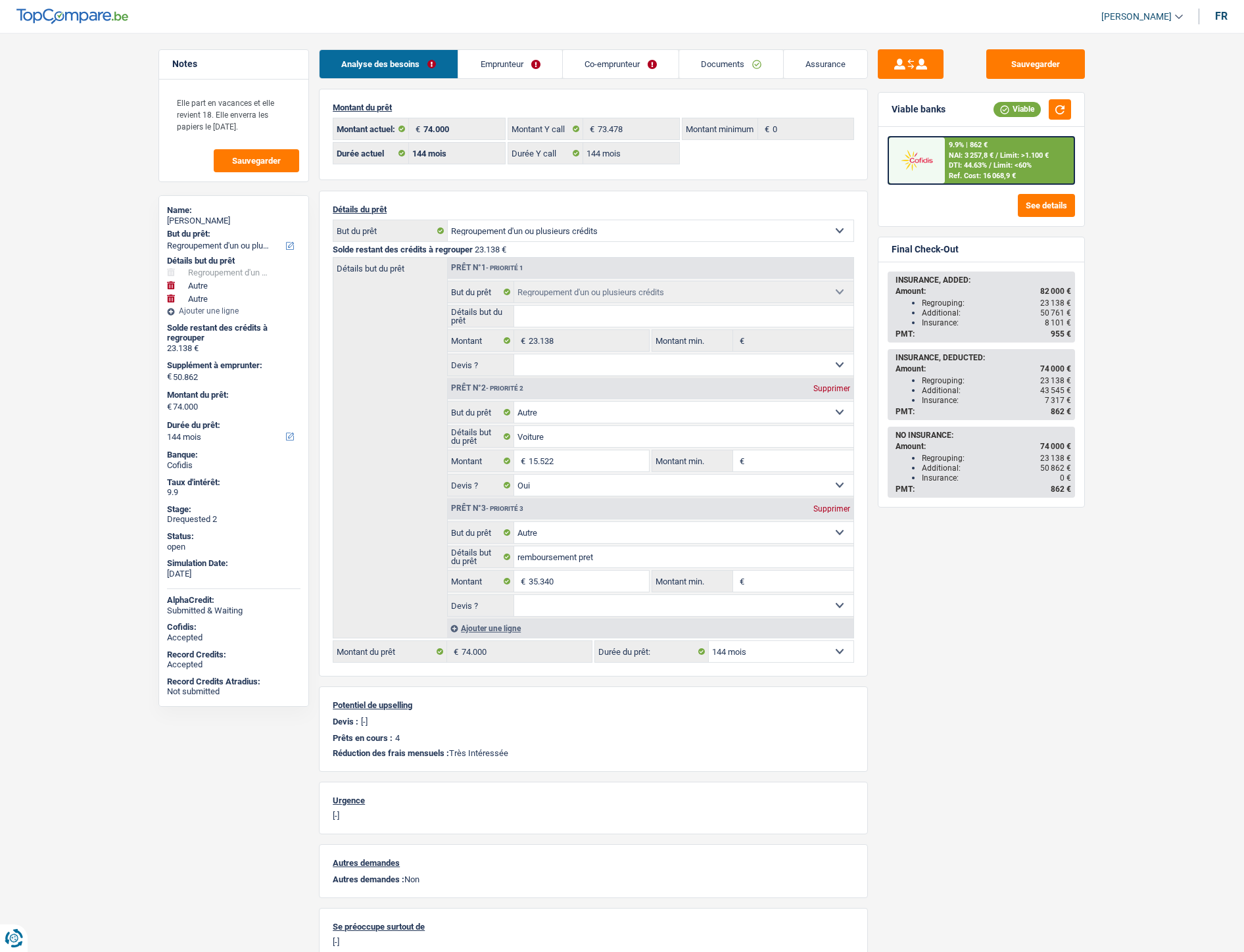
select select "yes"
select select "other"
select select "144"
click at [740, 69] on link "Documents" at bounding box center [731, 63] width 103 height 28
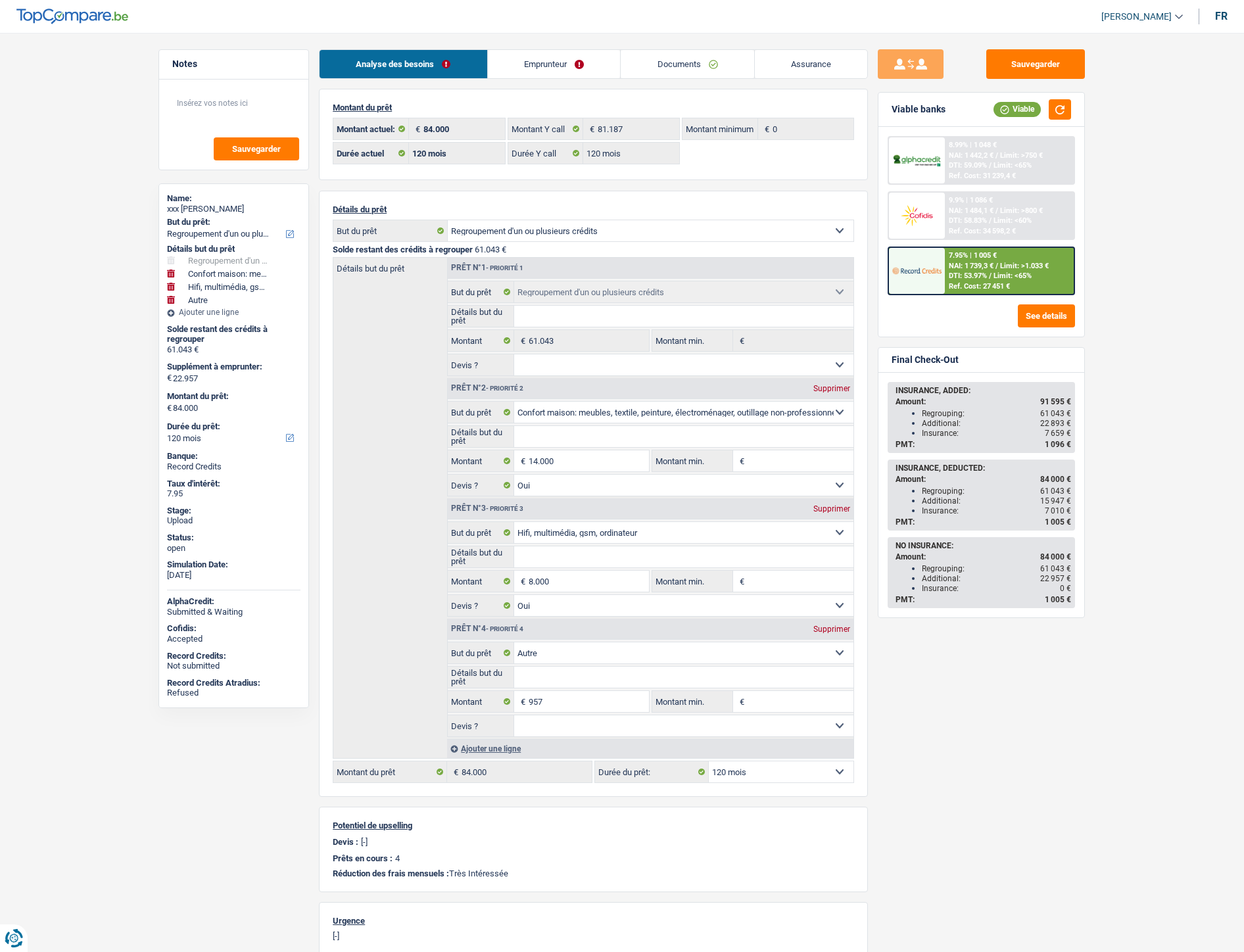
select select "refinancing"
select select "household"
select select "tech"
select select "other"
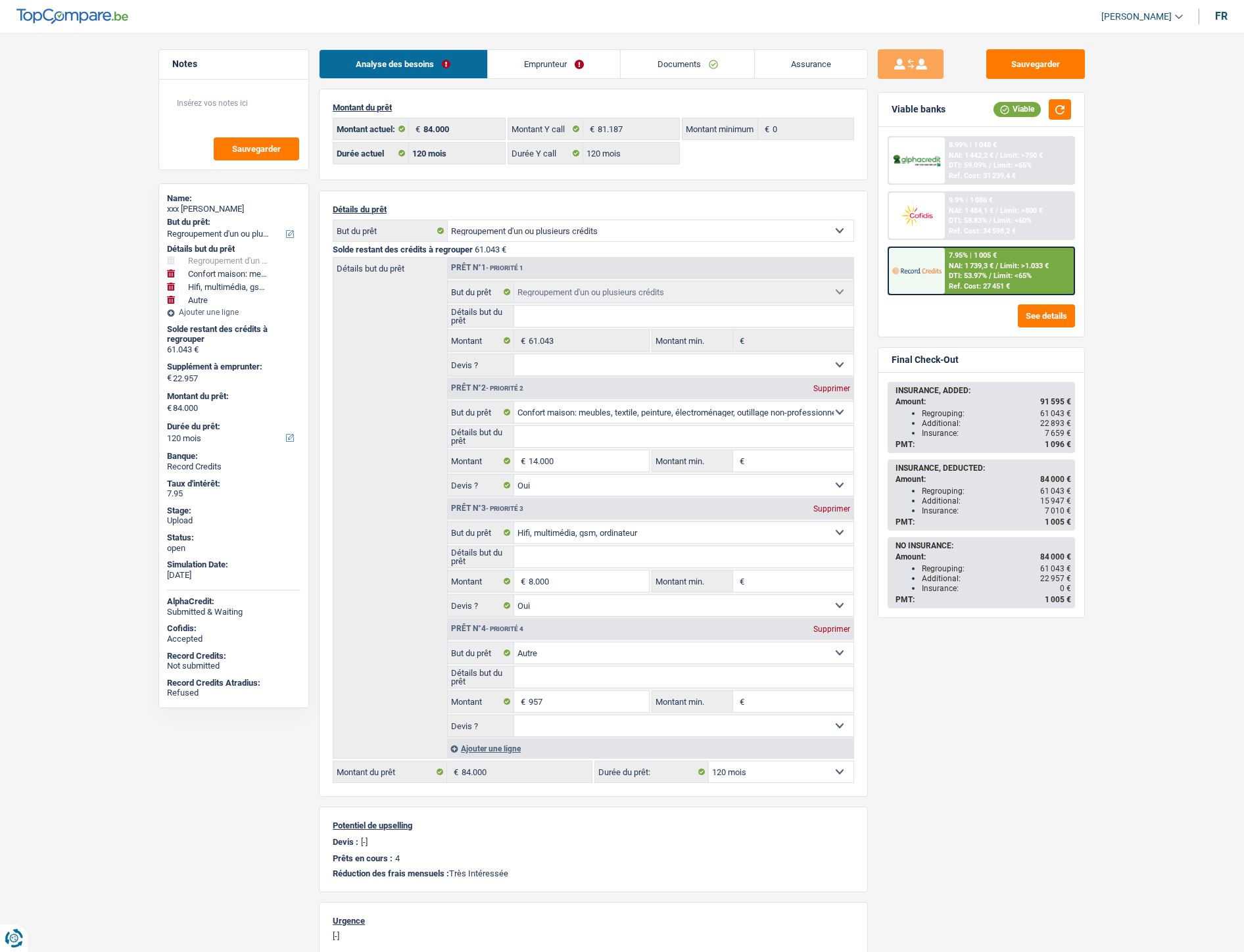
select select "120"
select select "refinancing"
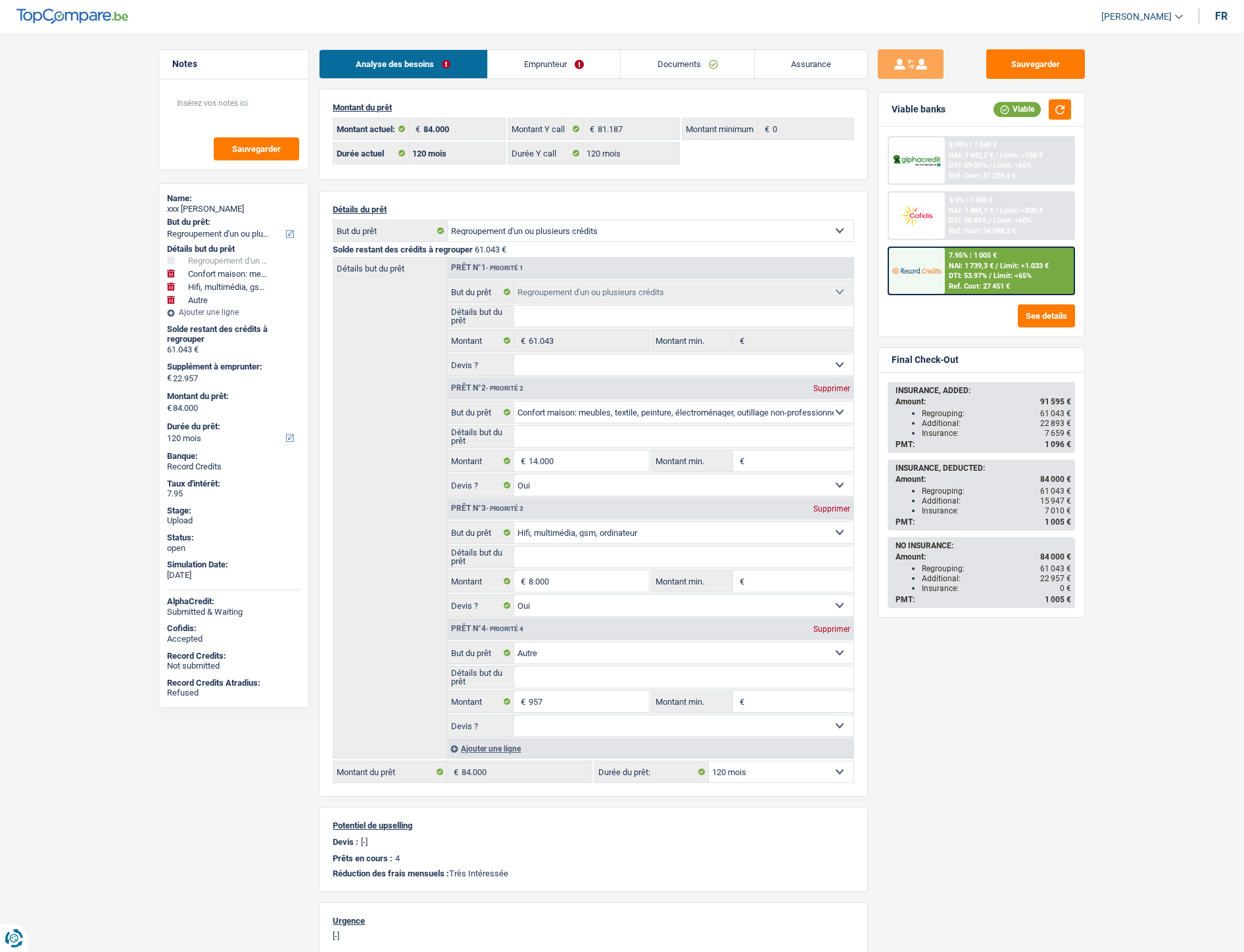
select select "household"
select select "yes"
select select "tech"
select select "yes"
select select "other"
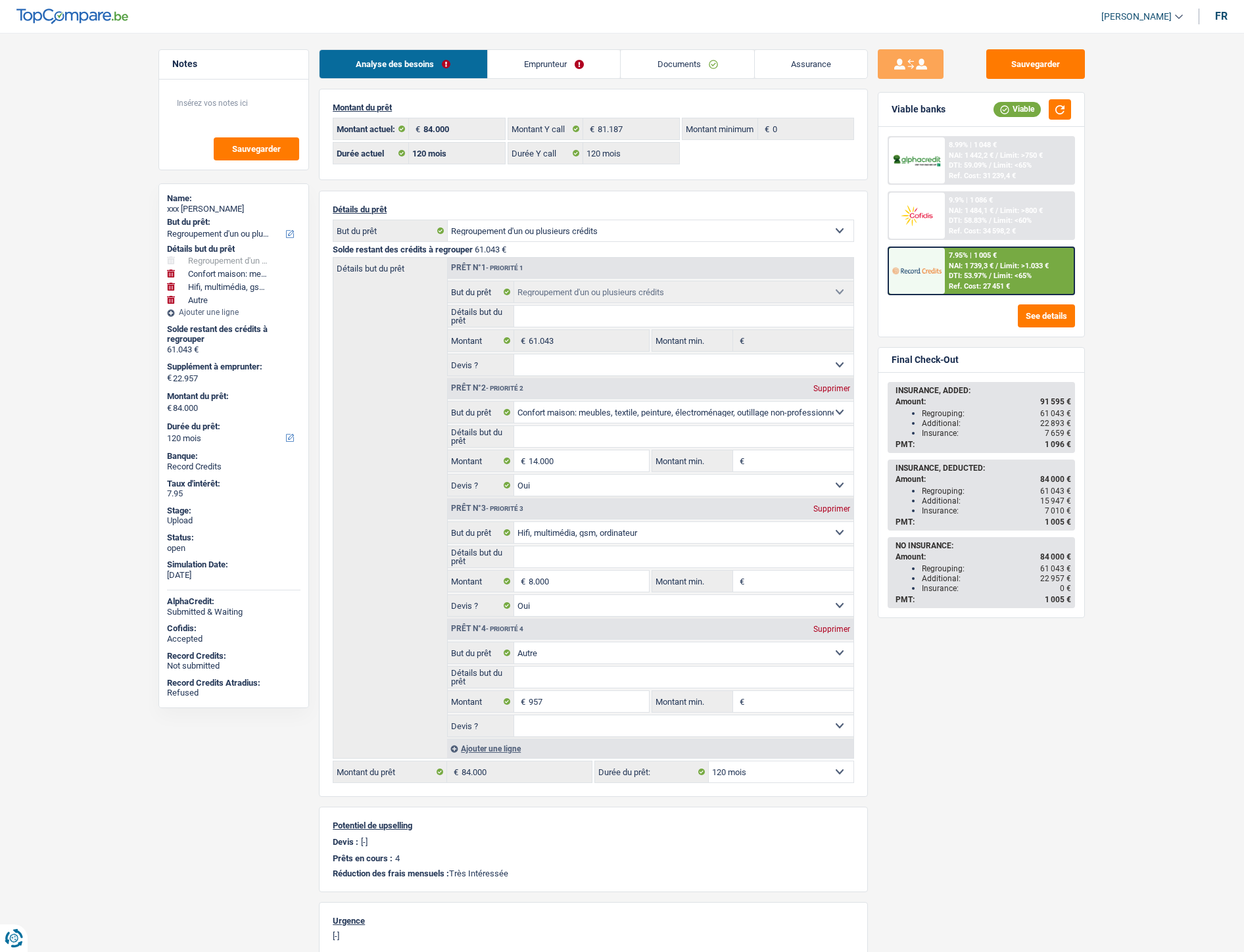
select select "120"
click at [677, 71] on link "Documents" at bounding box center [687, 63] width 134 height 28
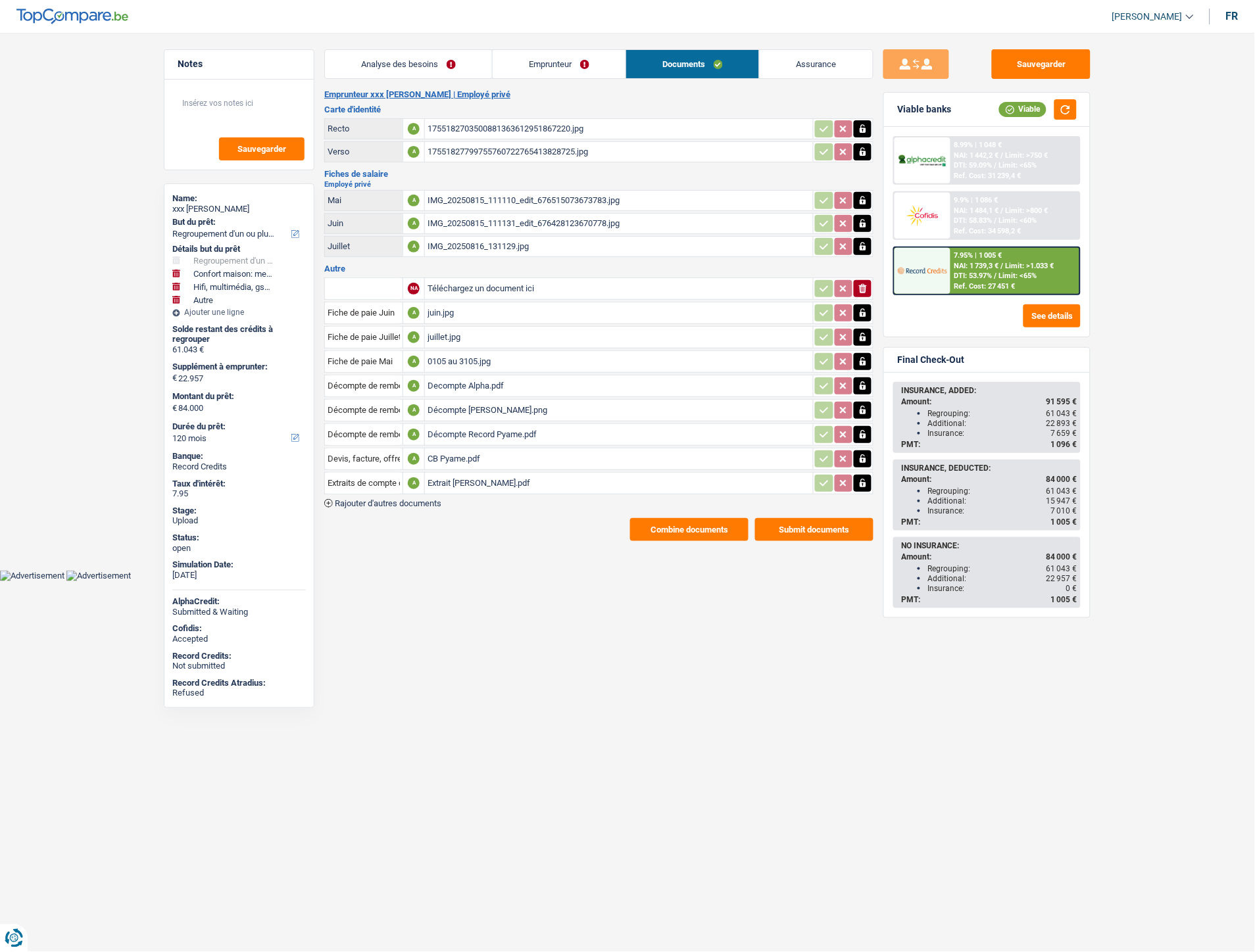
click at [661, 518] on button "Combine documents" at bounding box center [689, 530] width 118 height 23
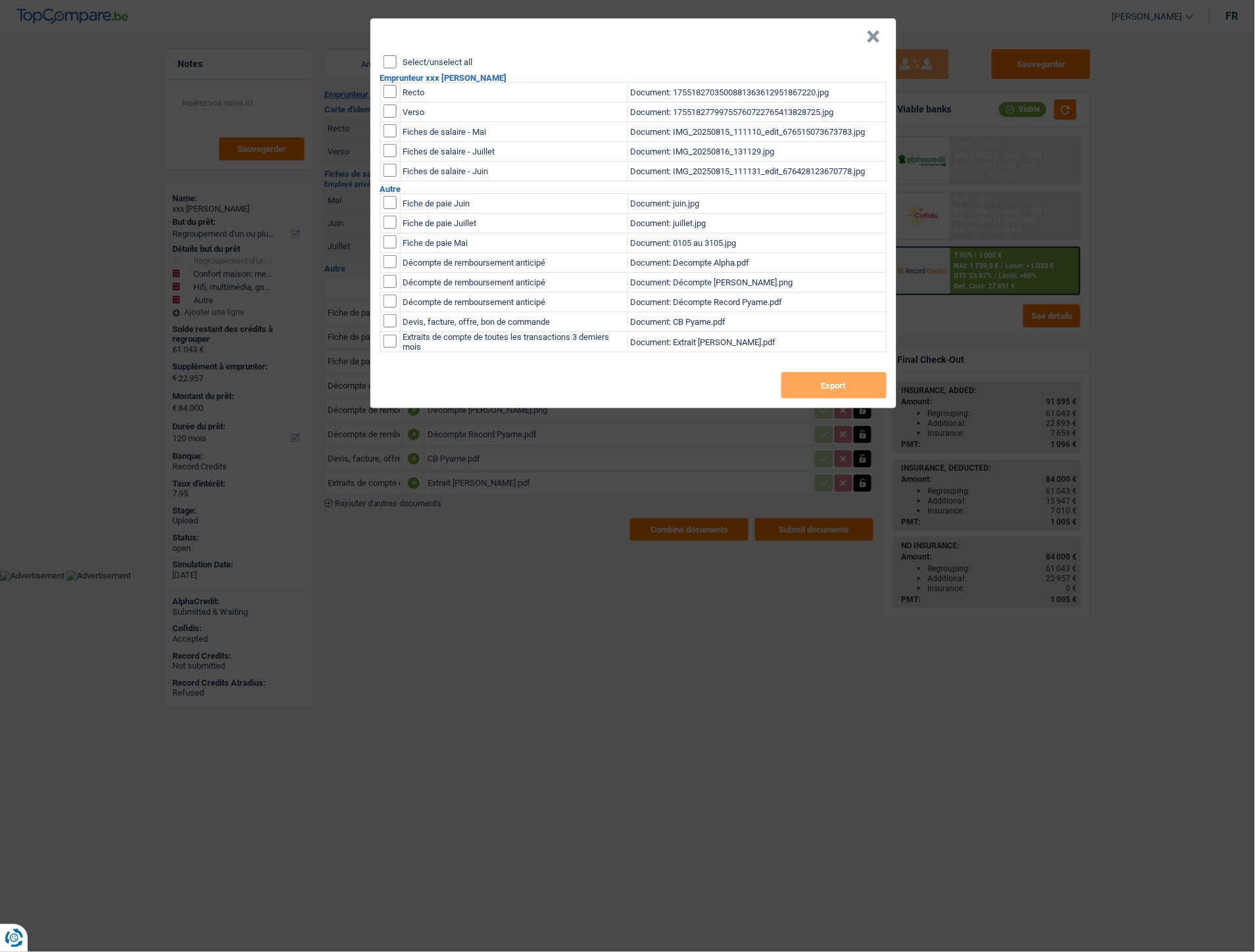
click at [388, 90] on input "checkbox" at bounding box center [389, 91] width 13 height 13
checkbox input "true"
click at [390, 98] on input "checkbox" at bounding box center [389, 91] width 13 height 13
checkbox input "true"
click at [842, 391] on button "Export" at bounding box center [834, 384] width 105 height 26
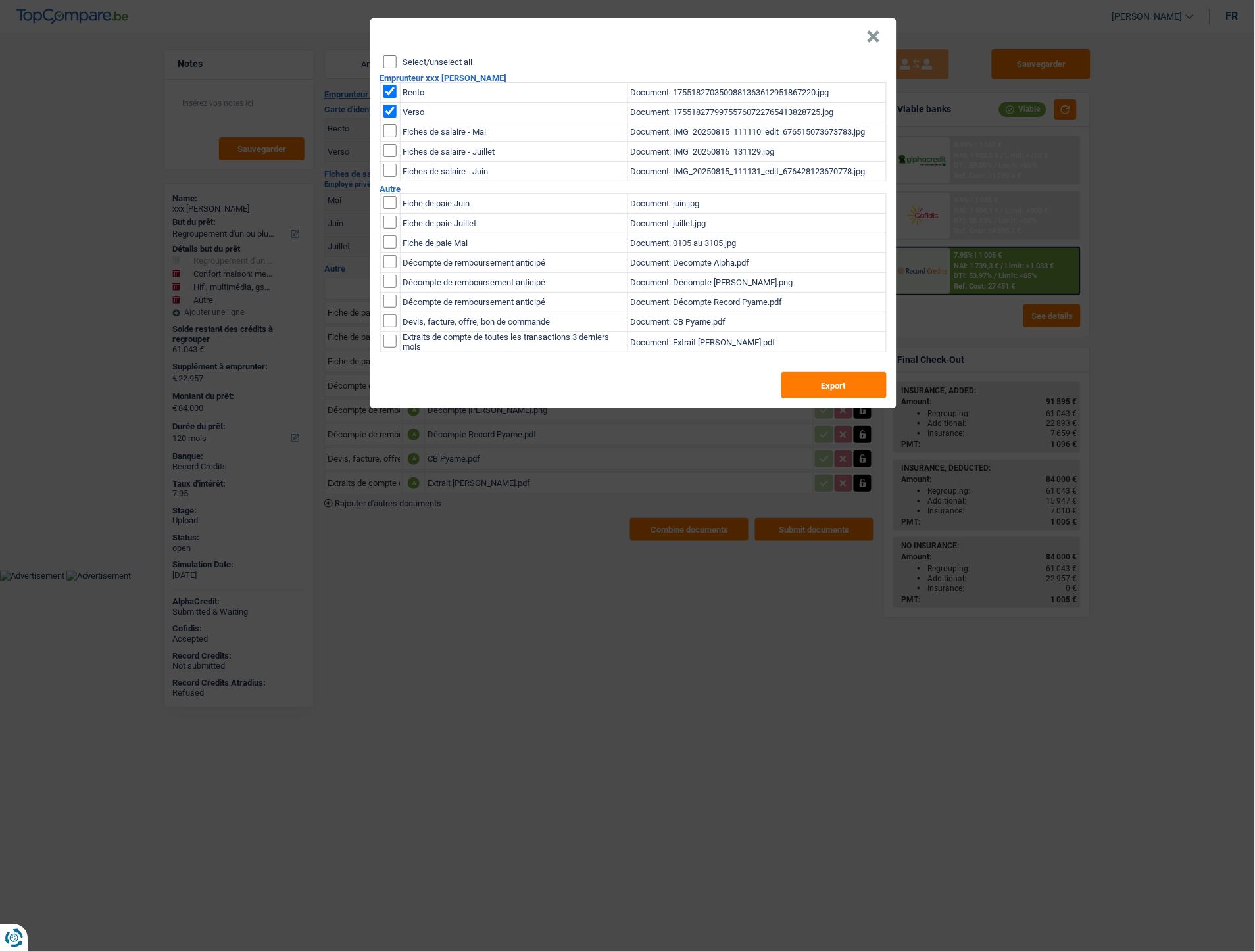
click at [877, 35] on button "×" at bounding box center [873, 36] width 14 height 13
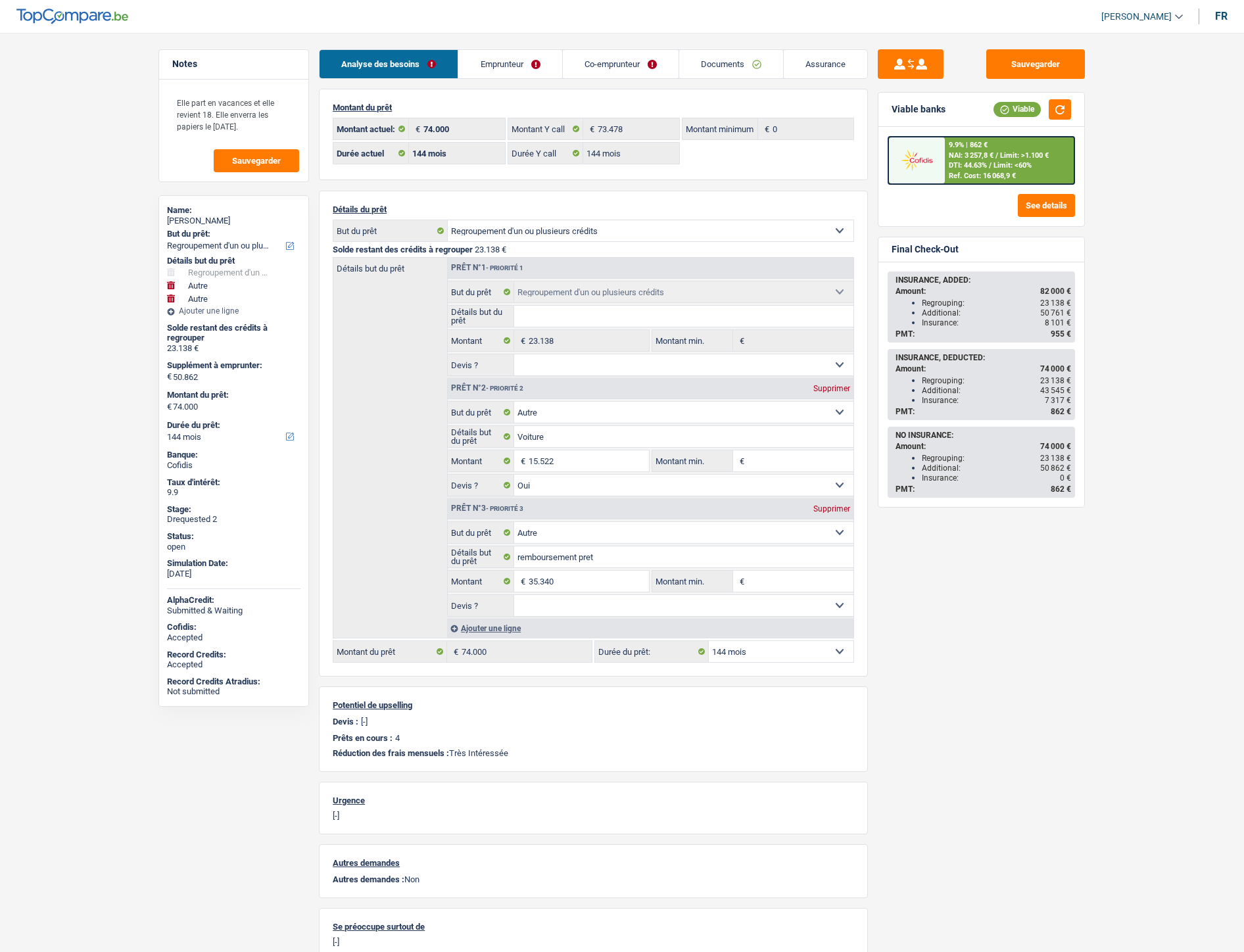
select select "refinancing"
select select "other"
select select "144"
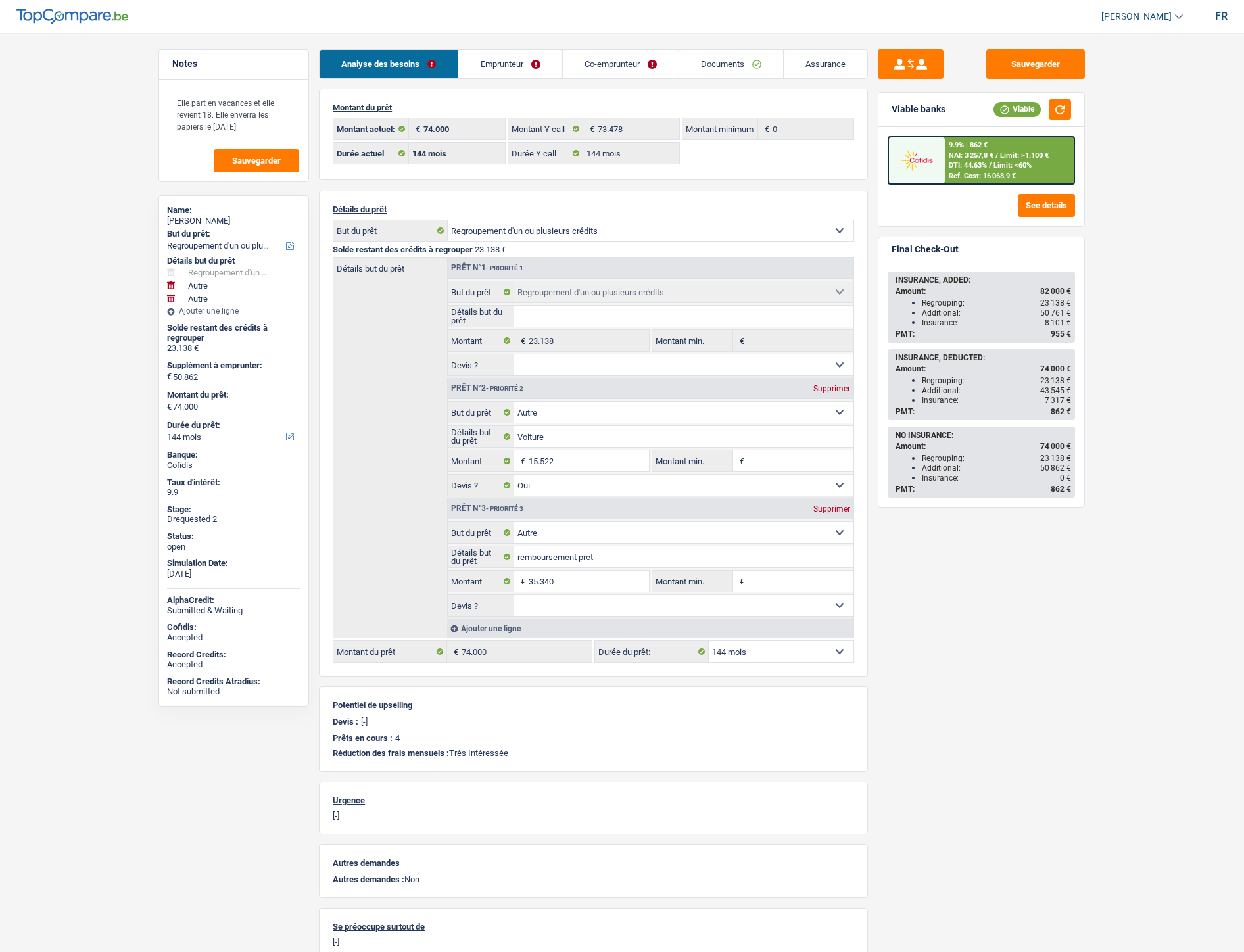
select select "144"
select select "refinancing"
select select "other"
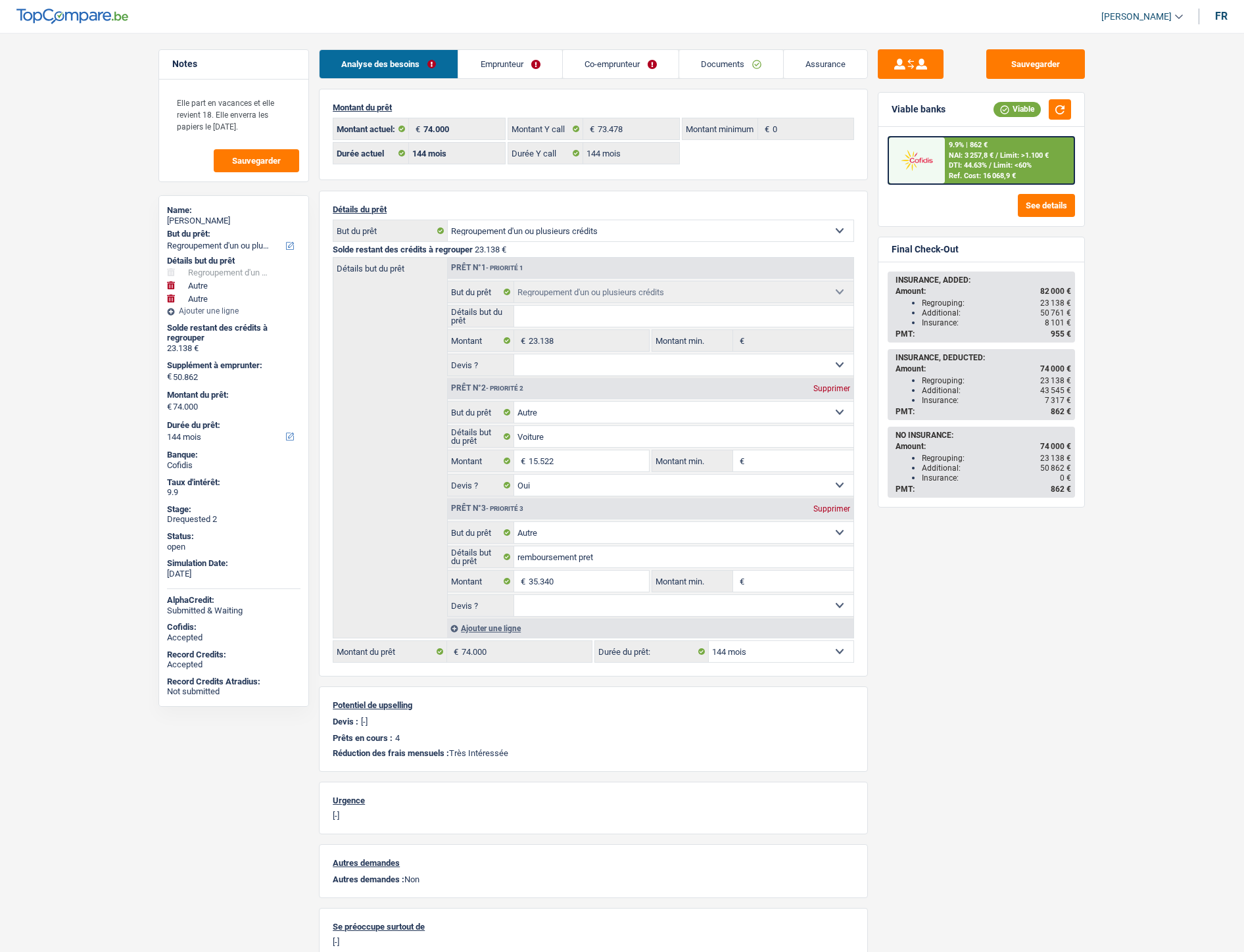
select select "yes"
select select "other"
select select "144"
click at [518, 71] on link "Emprunteur" at bounding box center [510, 63] width 103 height 28
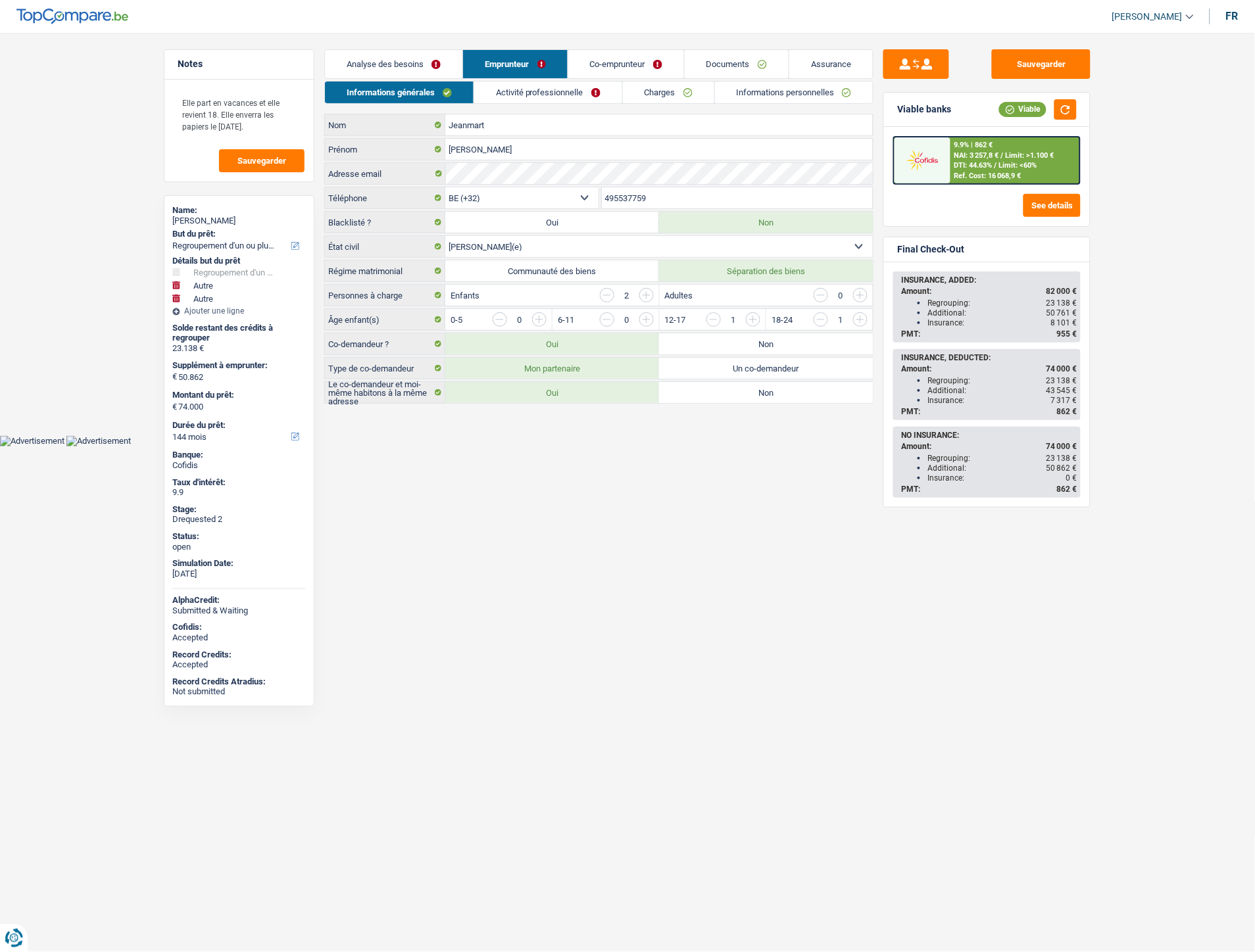
click at [403, 74] on link "Analyse des besoins" at bounding box center [393, 63] width 138 height 28
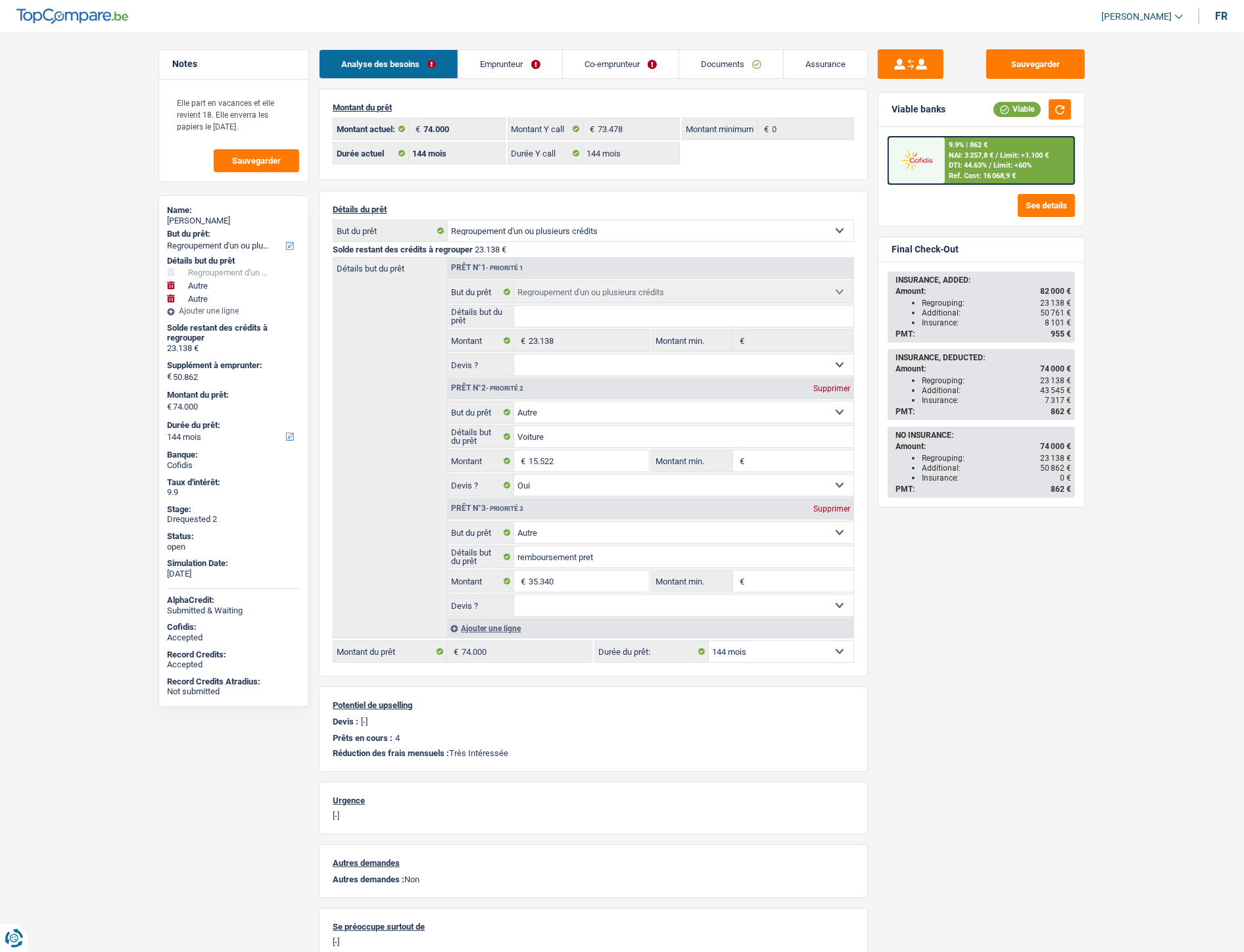
click at [492, 72] on link "Emprunteur" at bounding box center [510, 63] width 103 height 28
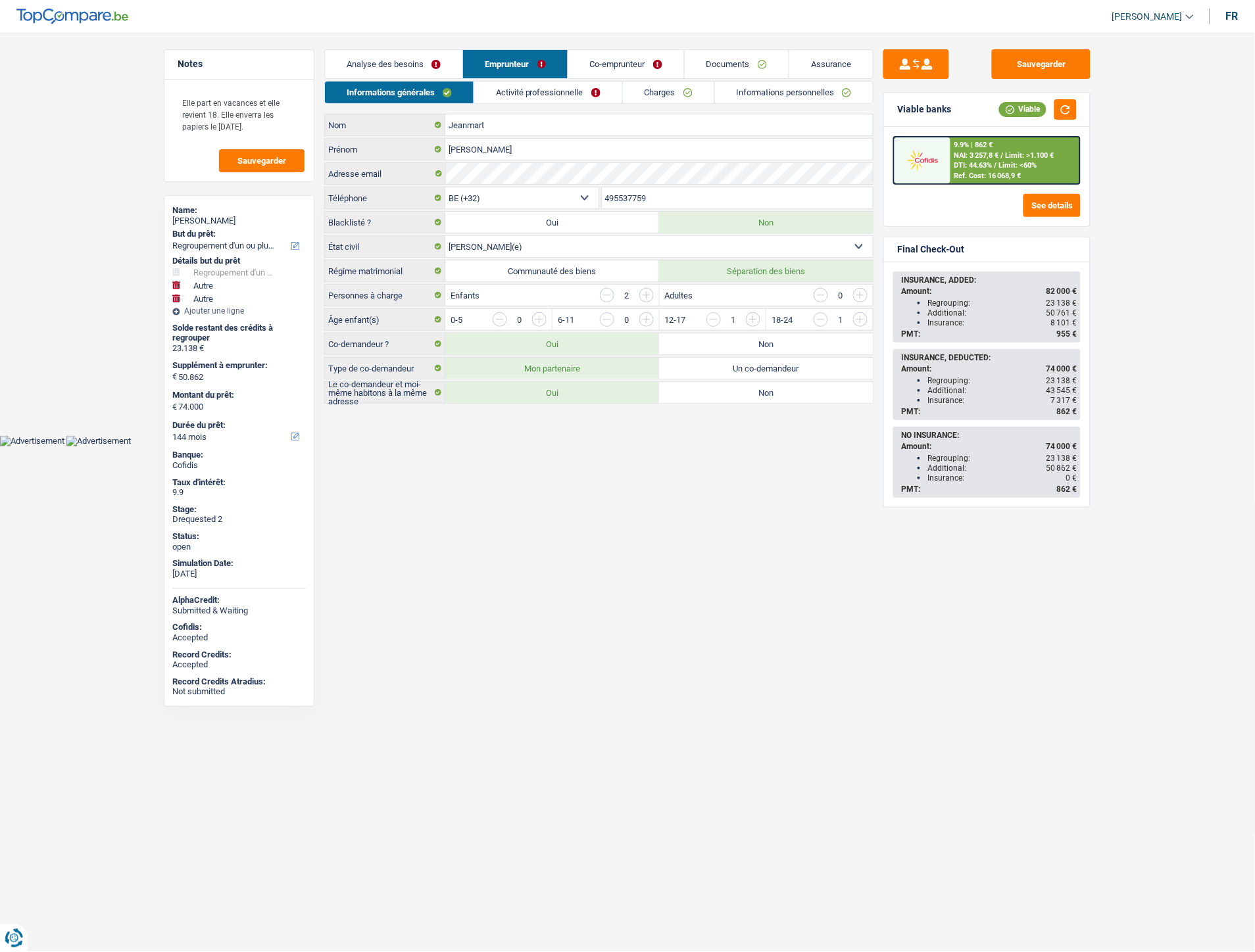
click at [547, 99] on link "Activité professionnelle" at bounding box center [548, 93] width 148 height 21
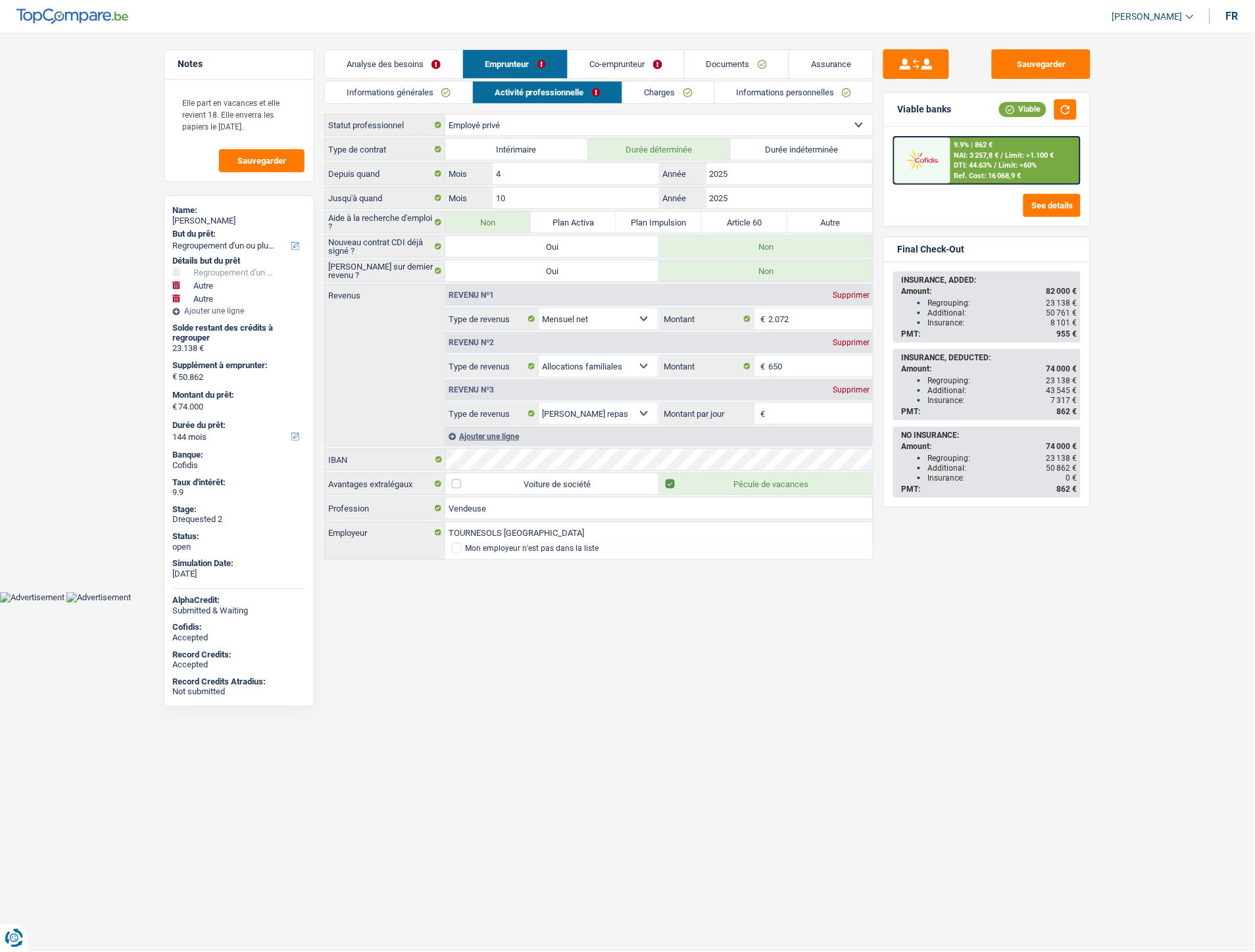
click at [638, 90] on link "Charges" at bounding box center [668, 93] width 92 height 21
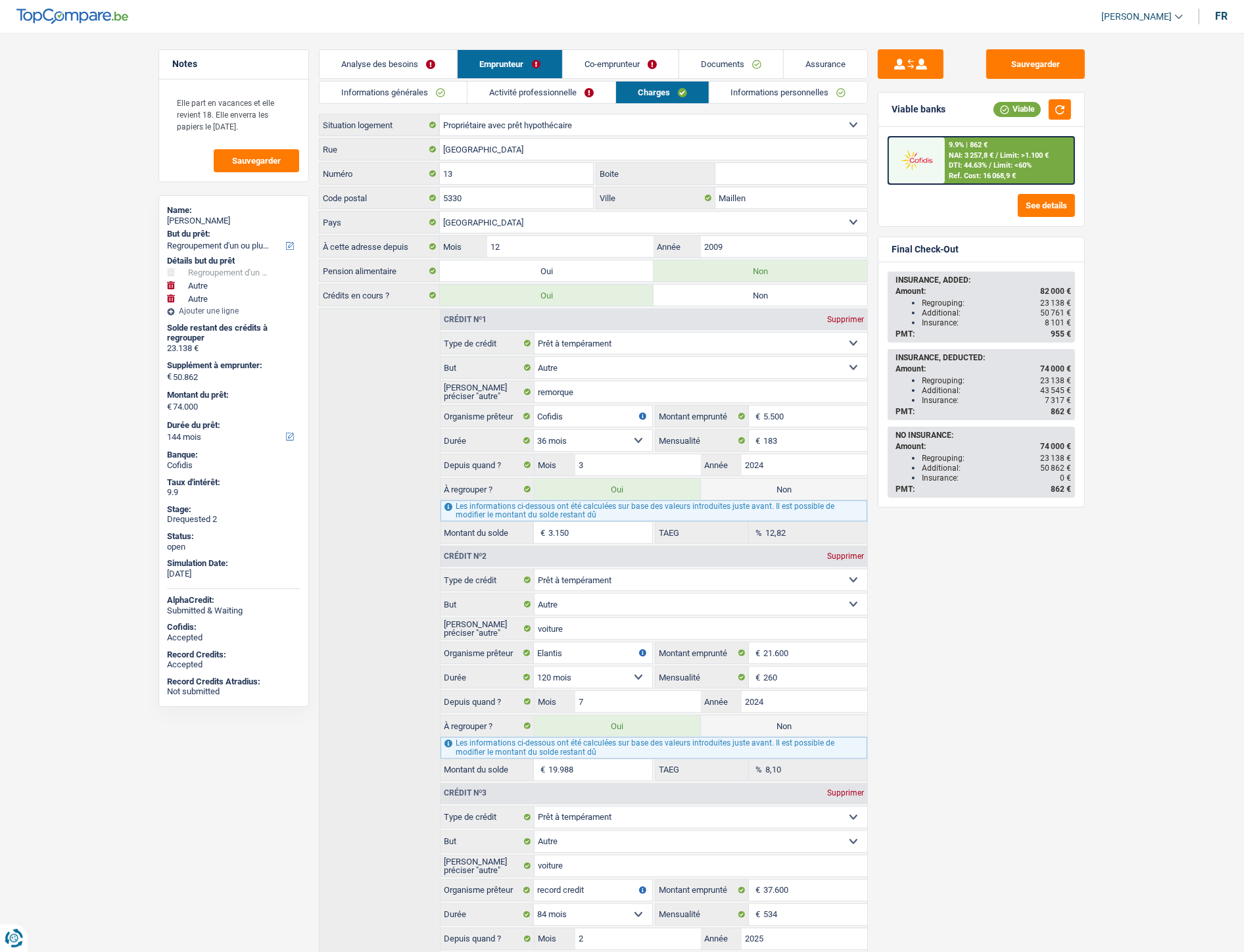
click at [791, 87] on link "Informations personnelles" at bounding box center [788, 93] width 158 height 21
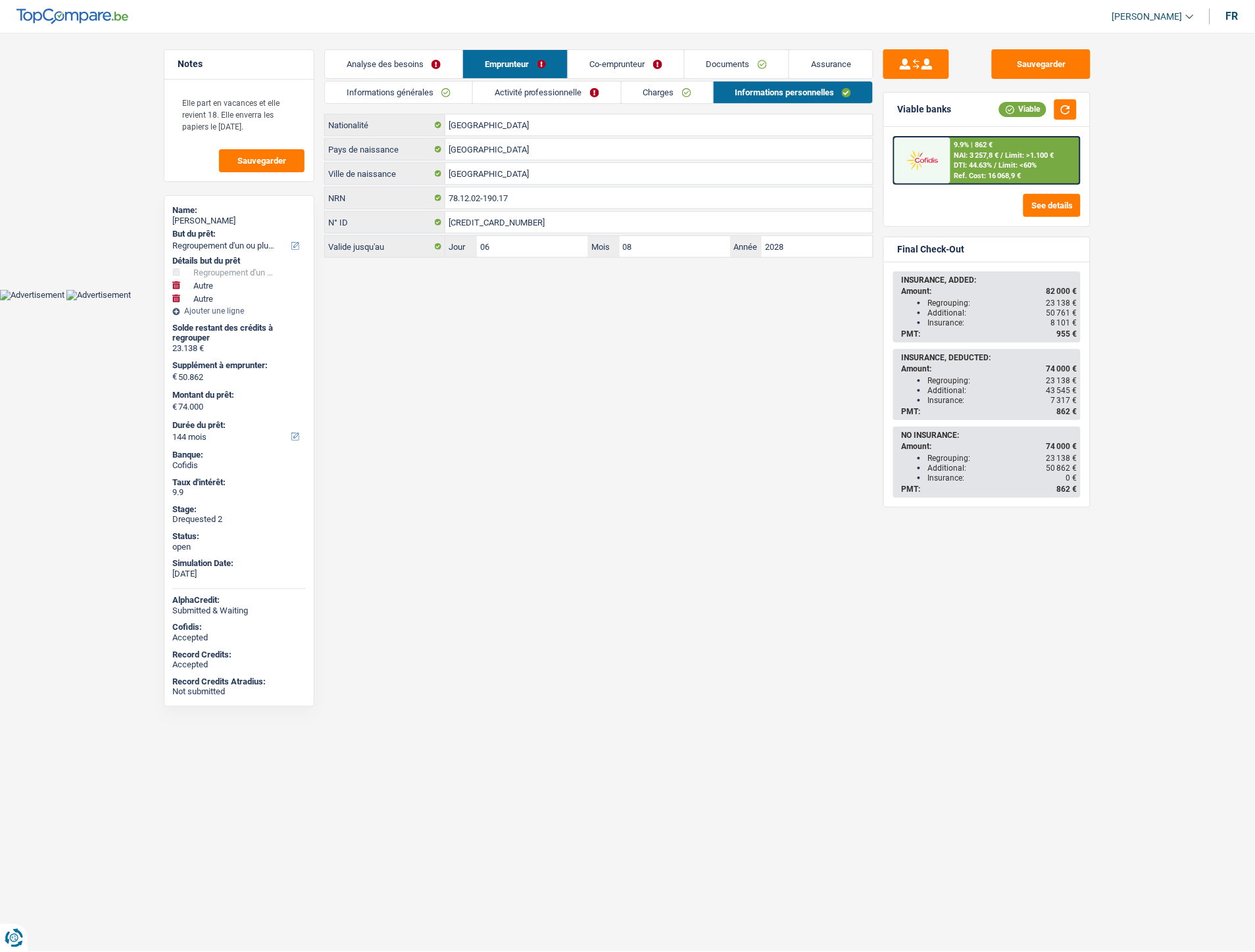
click at [626, 60] on link "Co-emprunteur" at bounding box center [626, 63] width 116 height 28
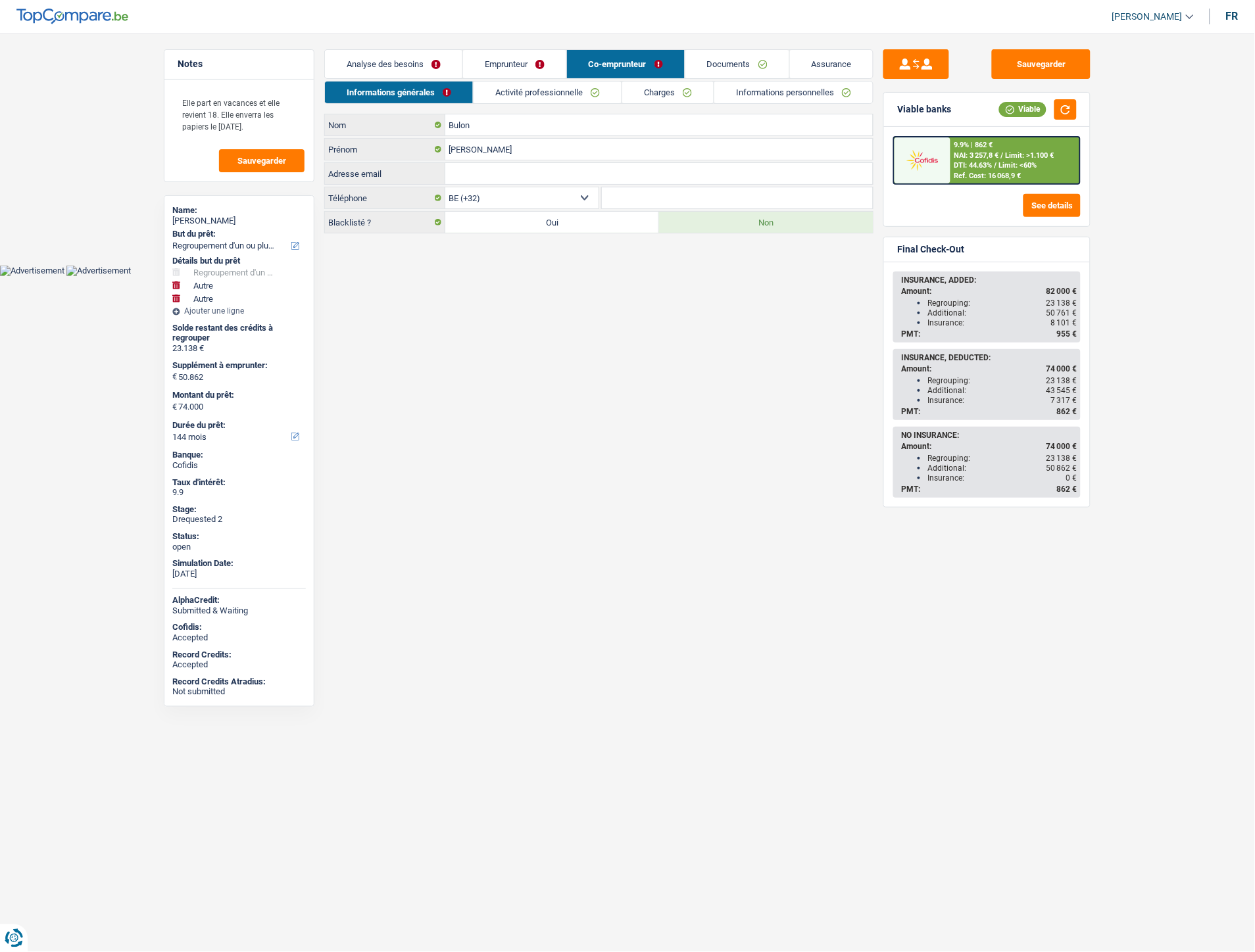
click at [738, 56] on link "Documents" at bounding box center [737, 63] width 103 height 28
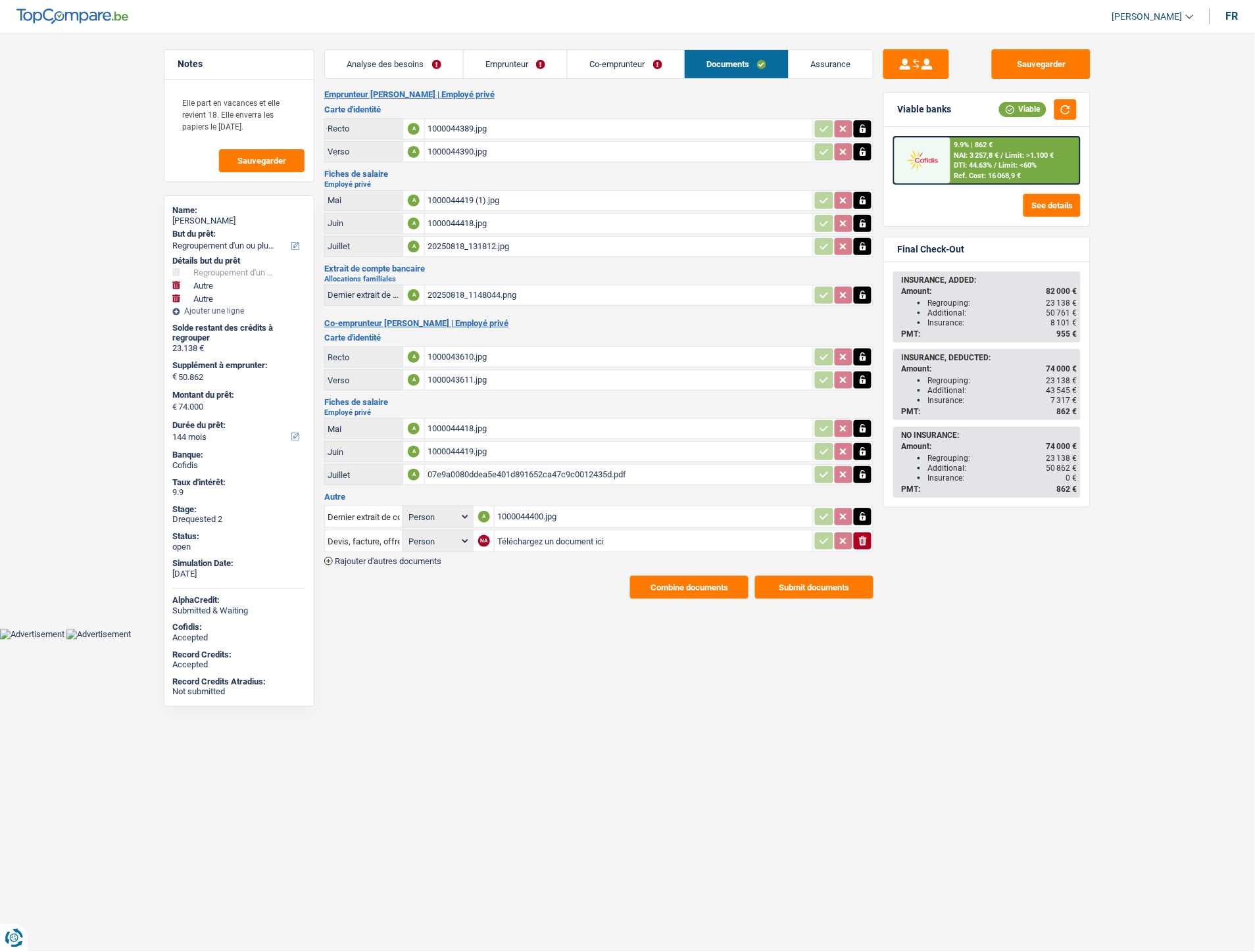
click at [530, 507] on div "1000044400.jpg" at bounding box center [654, 517] width 313 height 20
click at [467, 286] on div "20250818_1148044.png" at bounding box center [619, 296] width 383 height 20
click at [455, 241] on div "20250818_131812.jpg" at bounding box center [619, 247] width 383 height 20
click at [84, 18] on img at bounding box center [72, 17] width 112 height 16
click at [84, 11] on img at bounding box center [72, 17] width 112 height 16
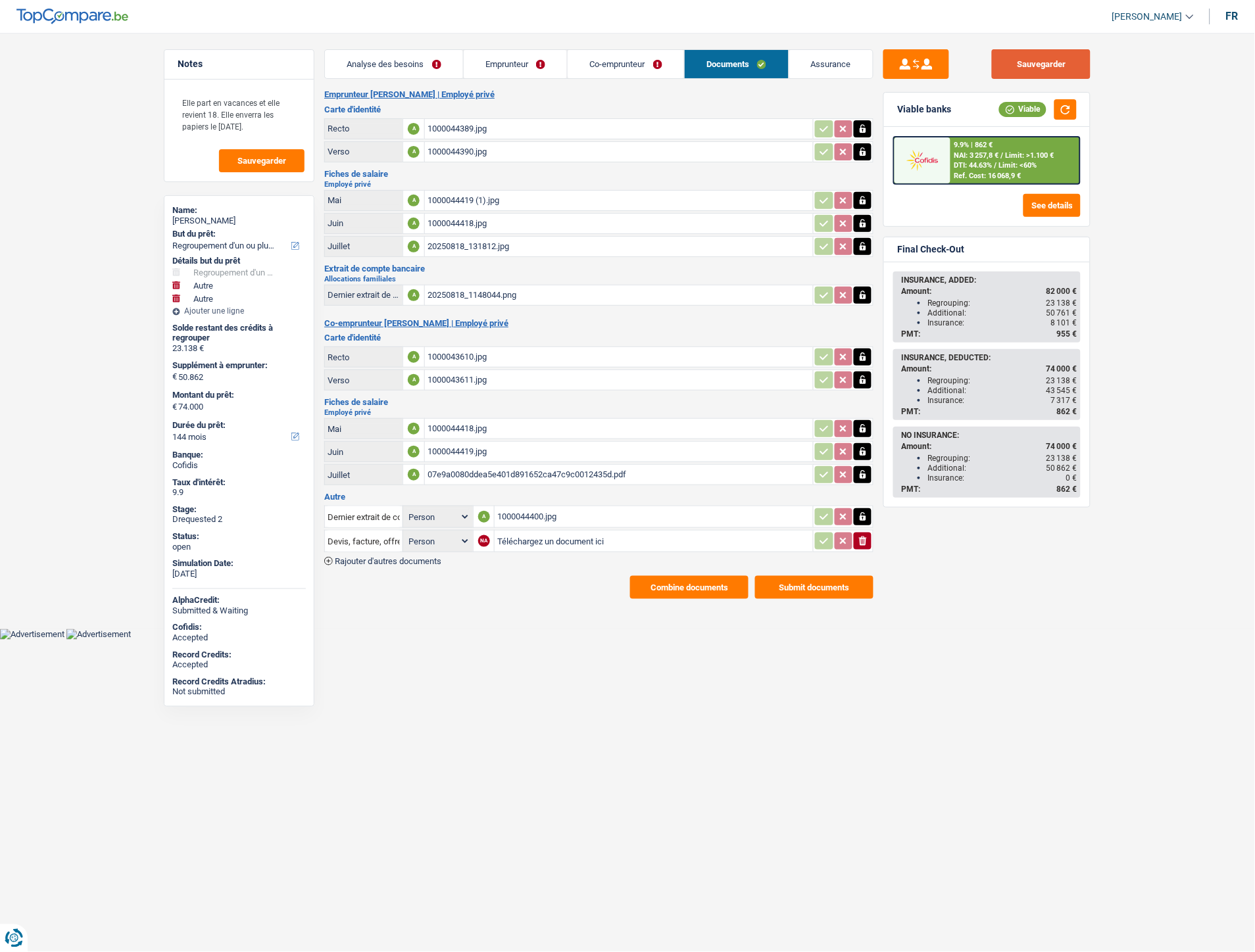
click at [1027, 71] on button "Sauvegarder" at bounding box center [1040, 64] width 99 height 29
click at [390, 63] on link "Analyse des besoins" at bounding box center [394, 63] width 139 height 28
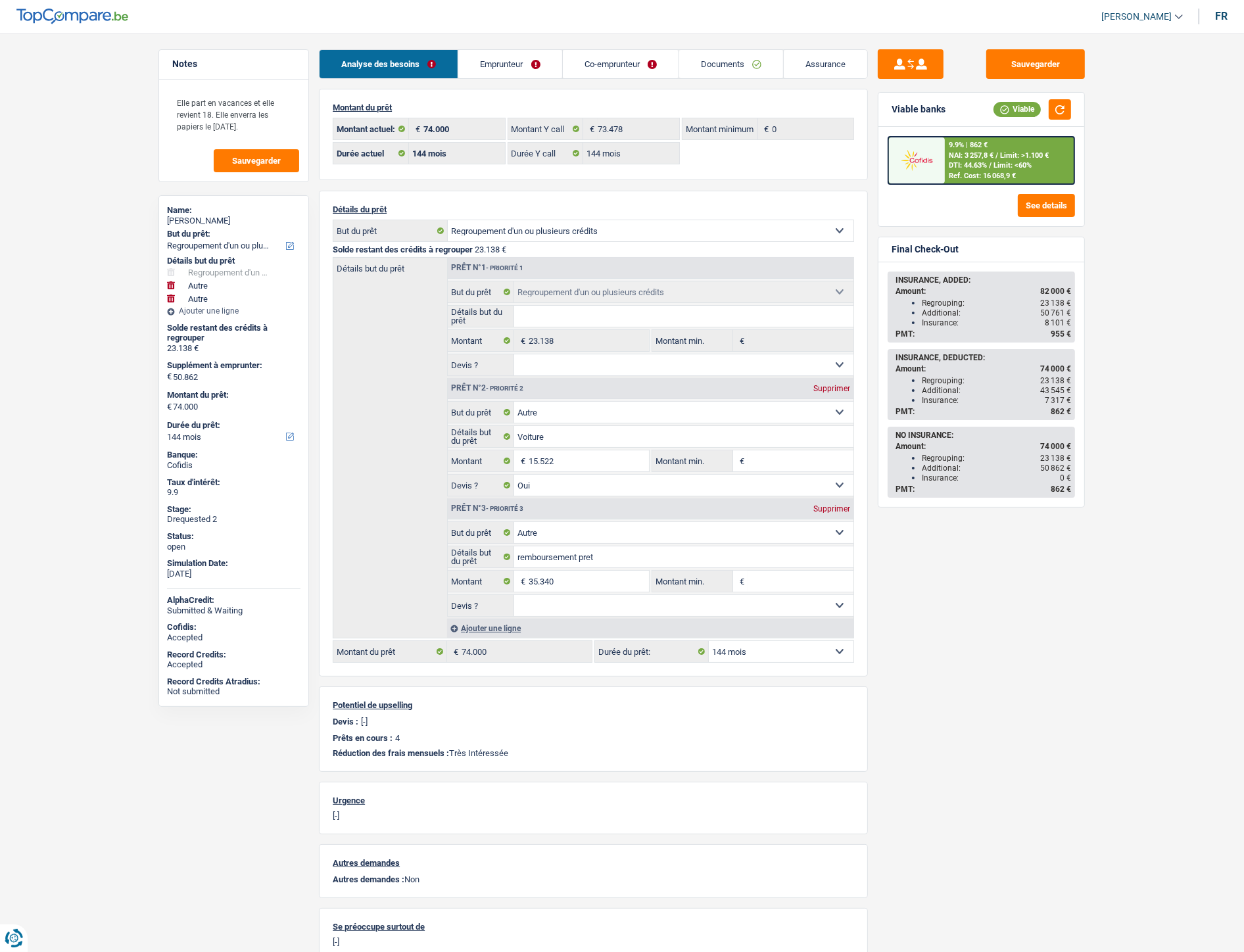
click at [473, 60] on link "Emprunteur" at bounding box center [510, 63] width 103 height 28
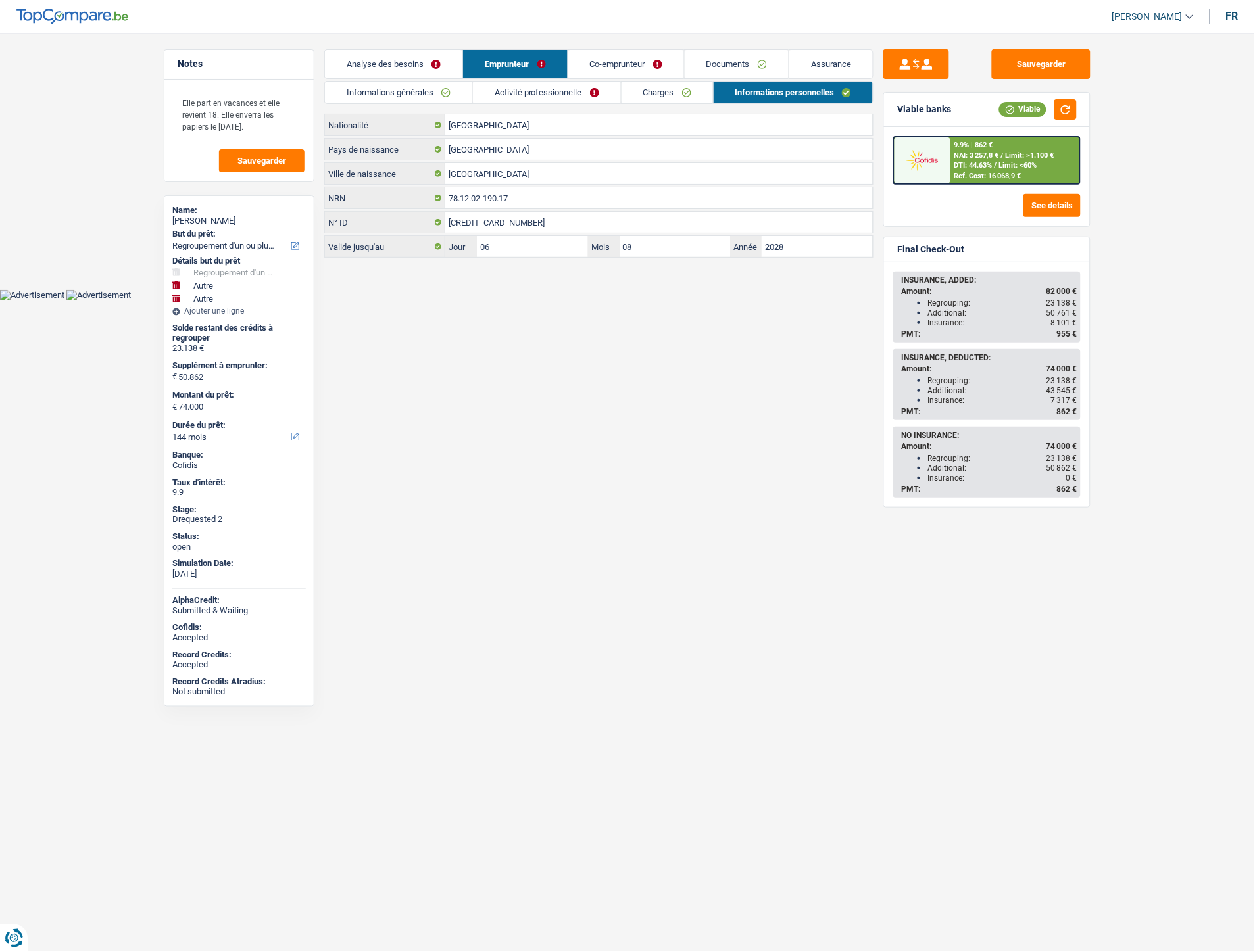
click at [430, 84] on link "Informations générales" at bounding box center [398, 93] width 147 height 21
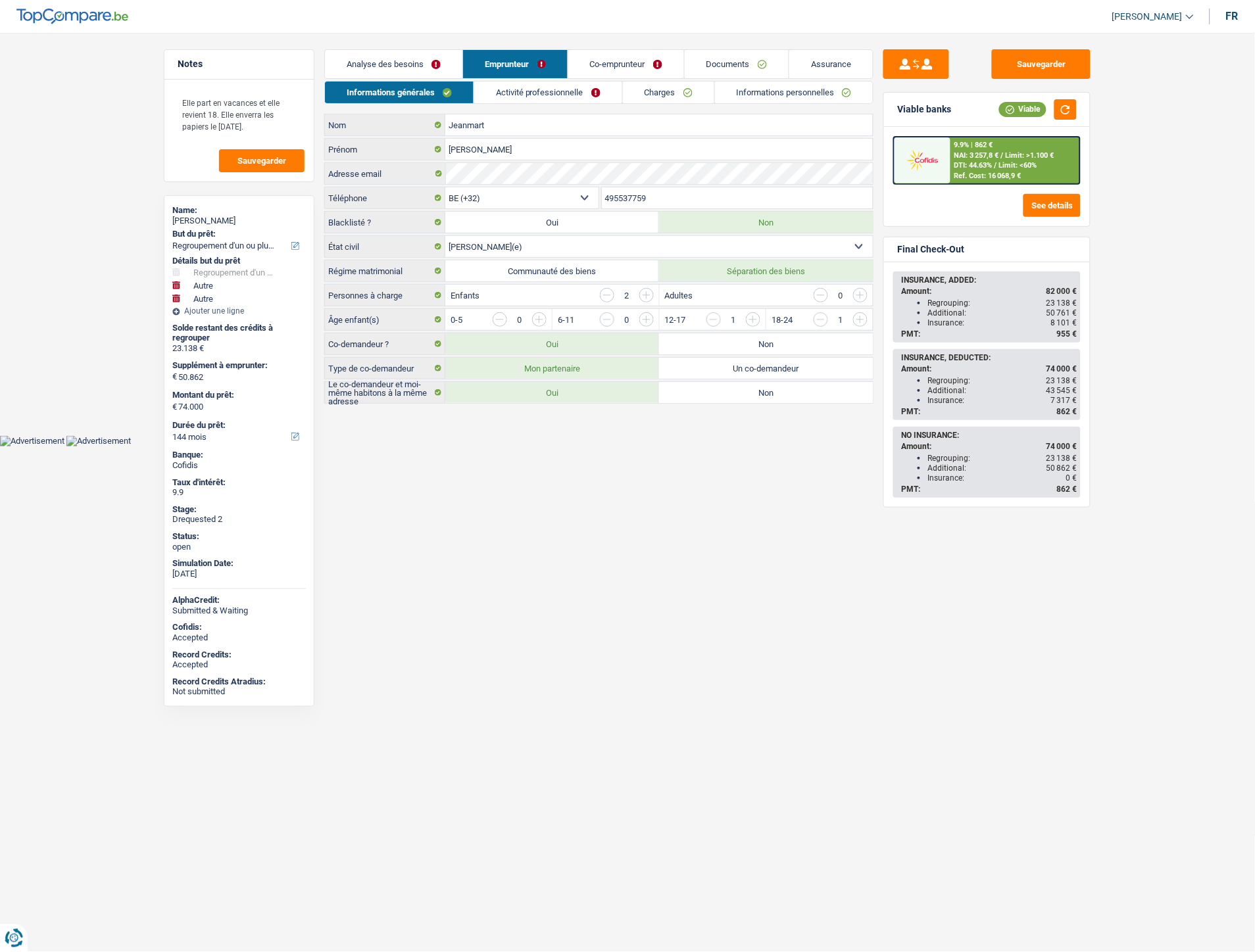
click at [487, 88] on link "Activité professionnelle" at bounding box center [548, 93] width 148 height 21
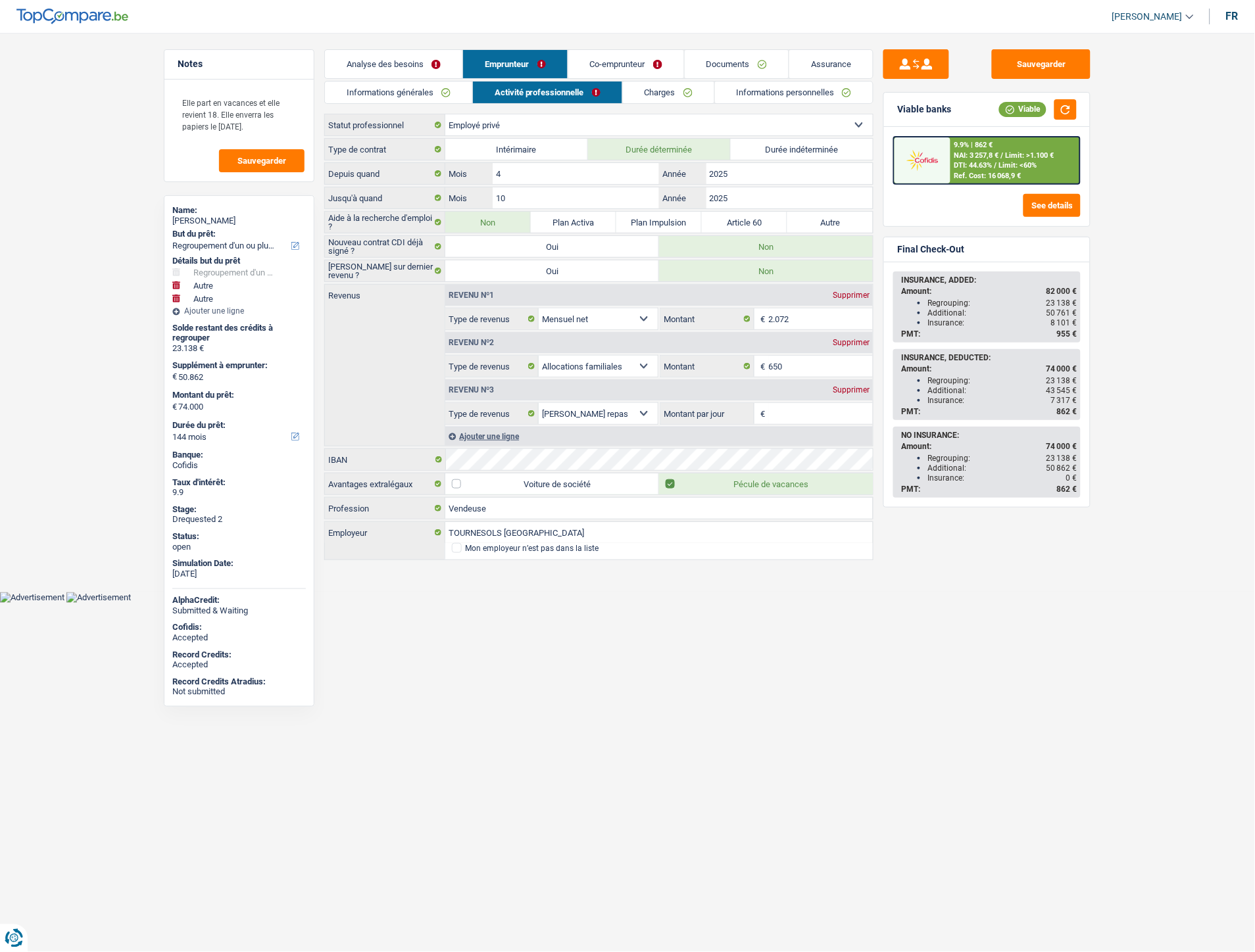
click at [642, 92] on link "Charges" at bounding box center [668, 93] width 92 height 21
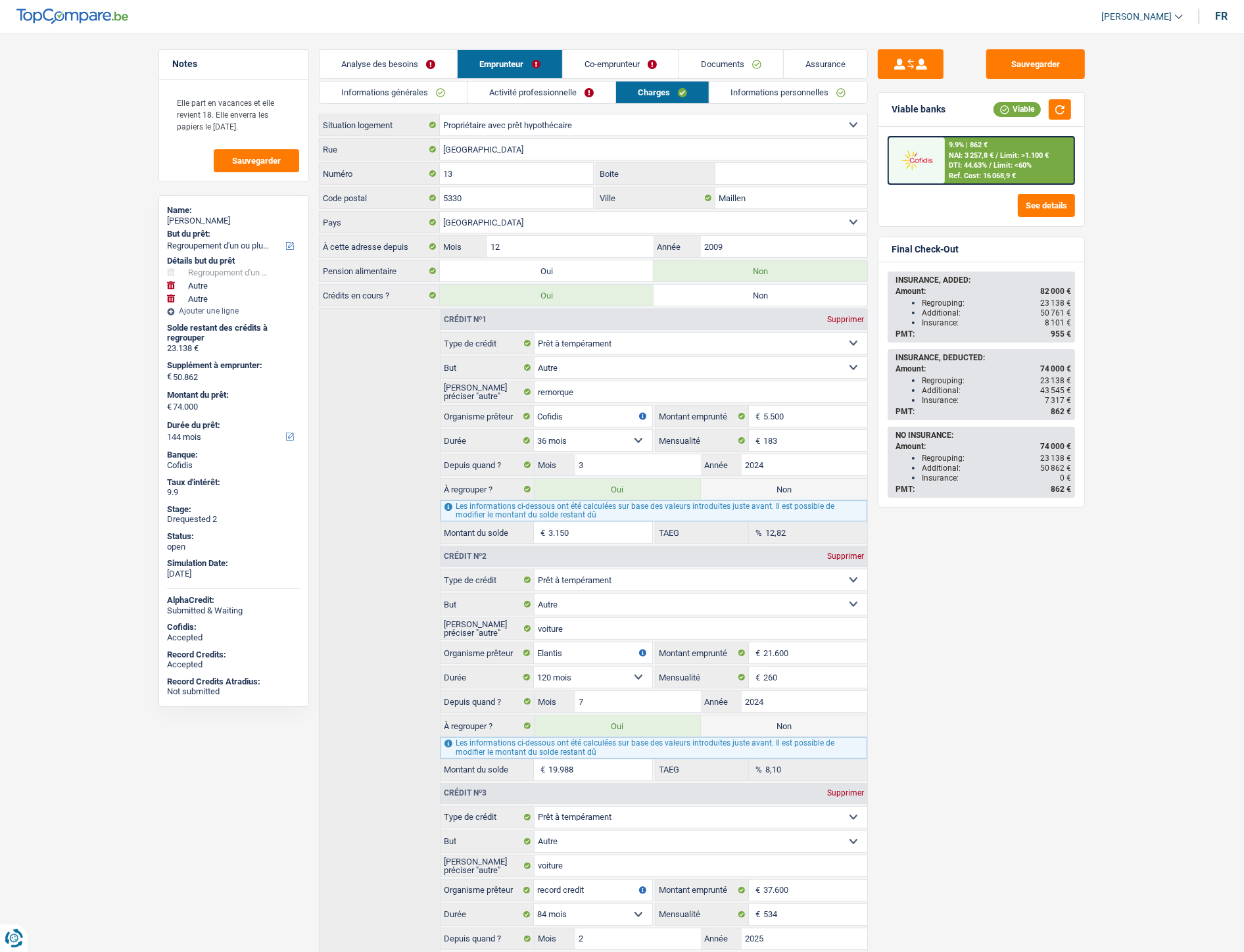
click at [734, 90] on link "Informations personnelles" at bounding box center [788, 93] width 158 height 21
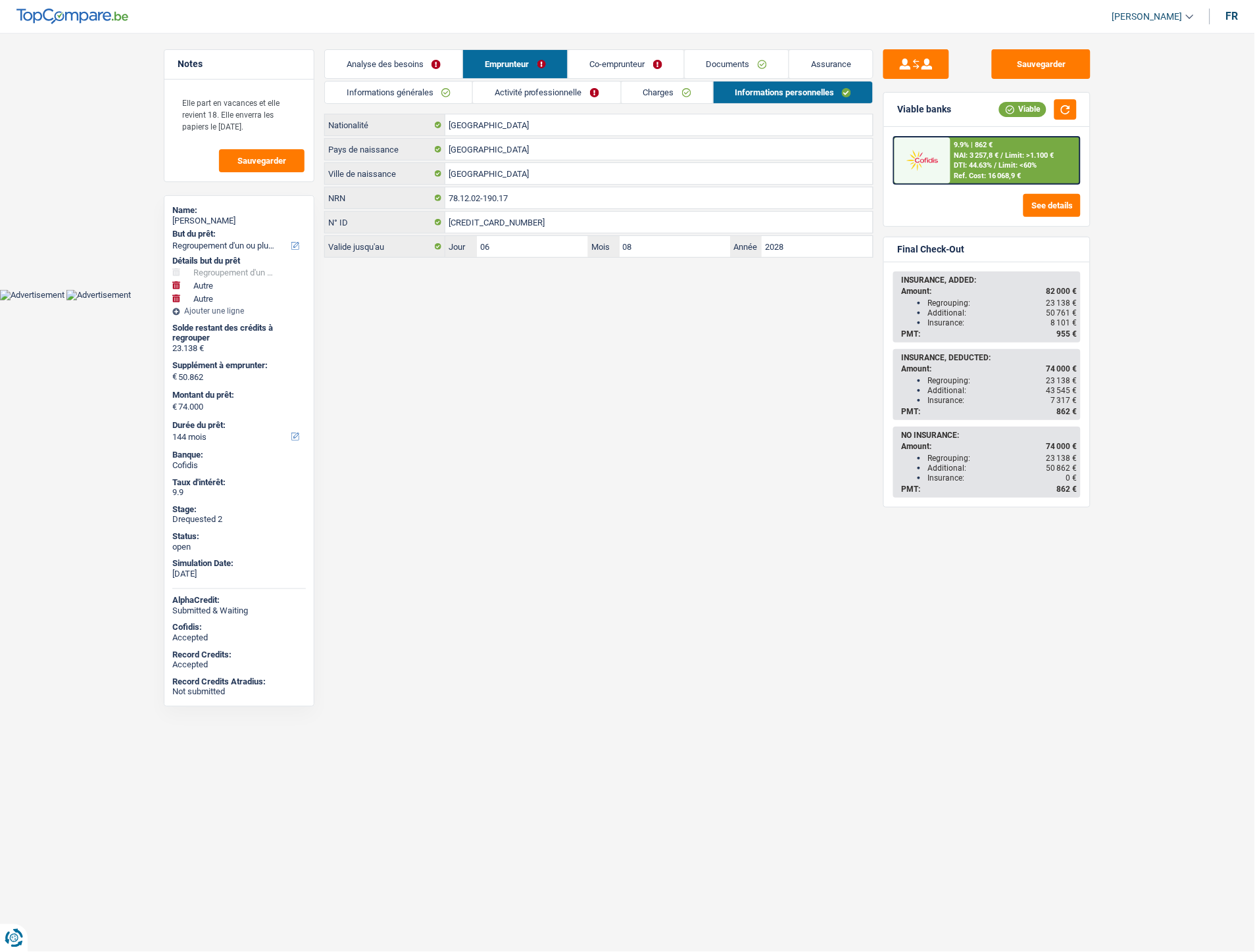
click at [735, 60] on link "Documents" at bounding box center [737, 63] width 103 height 28
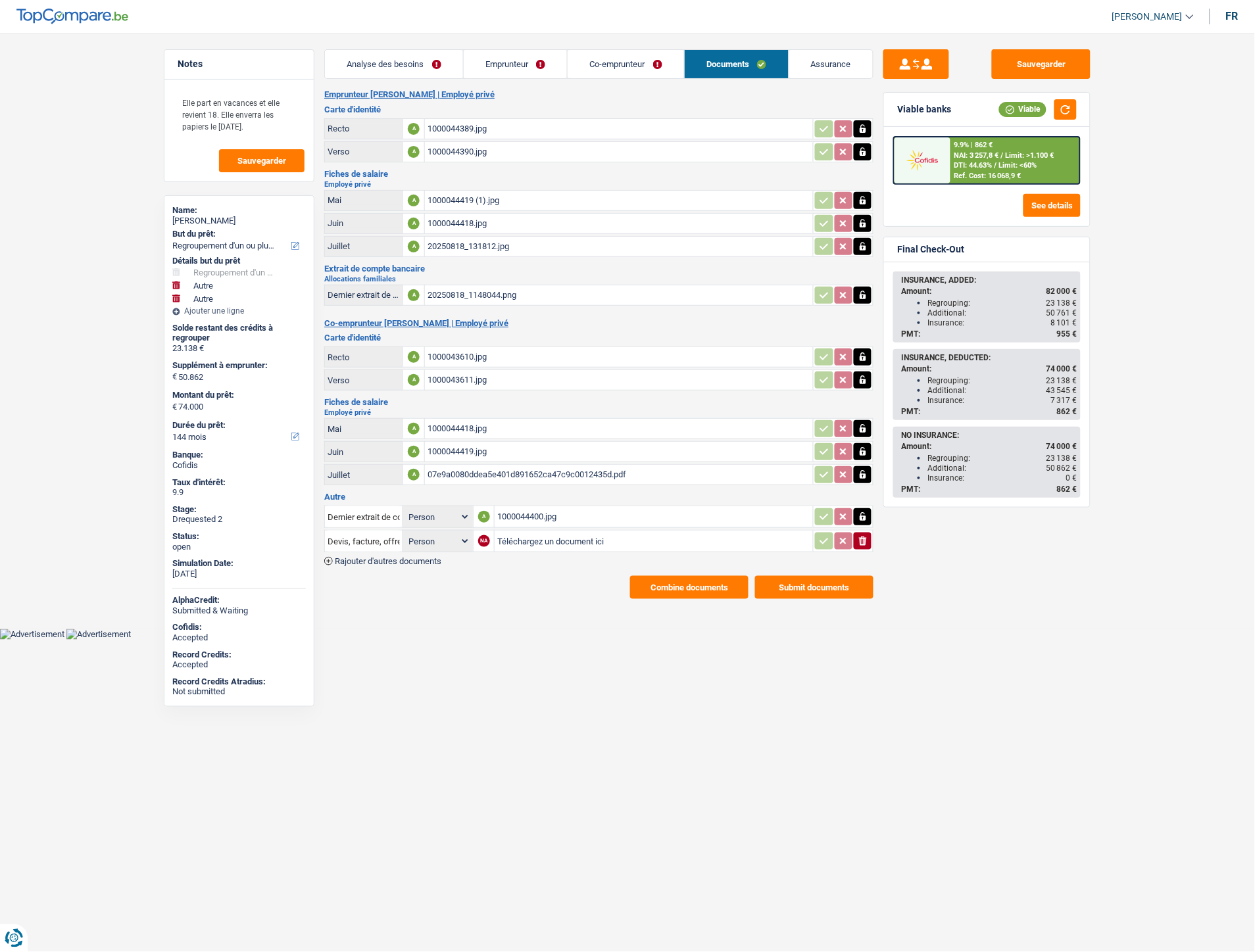
click at [549, 507] on div "1000044400.jpg" at bounding box center [654, 517] width 313 height 20
click at [443, 243] on div "20250818_131812.jpg" at bounding box center [619, 247] width 383 height 20
click at [508, 64] on link "Emprunteur" at bounding box center [515, 63] width 103 height 28
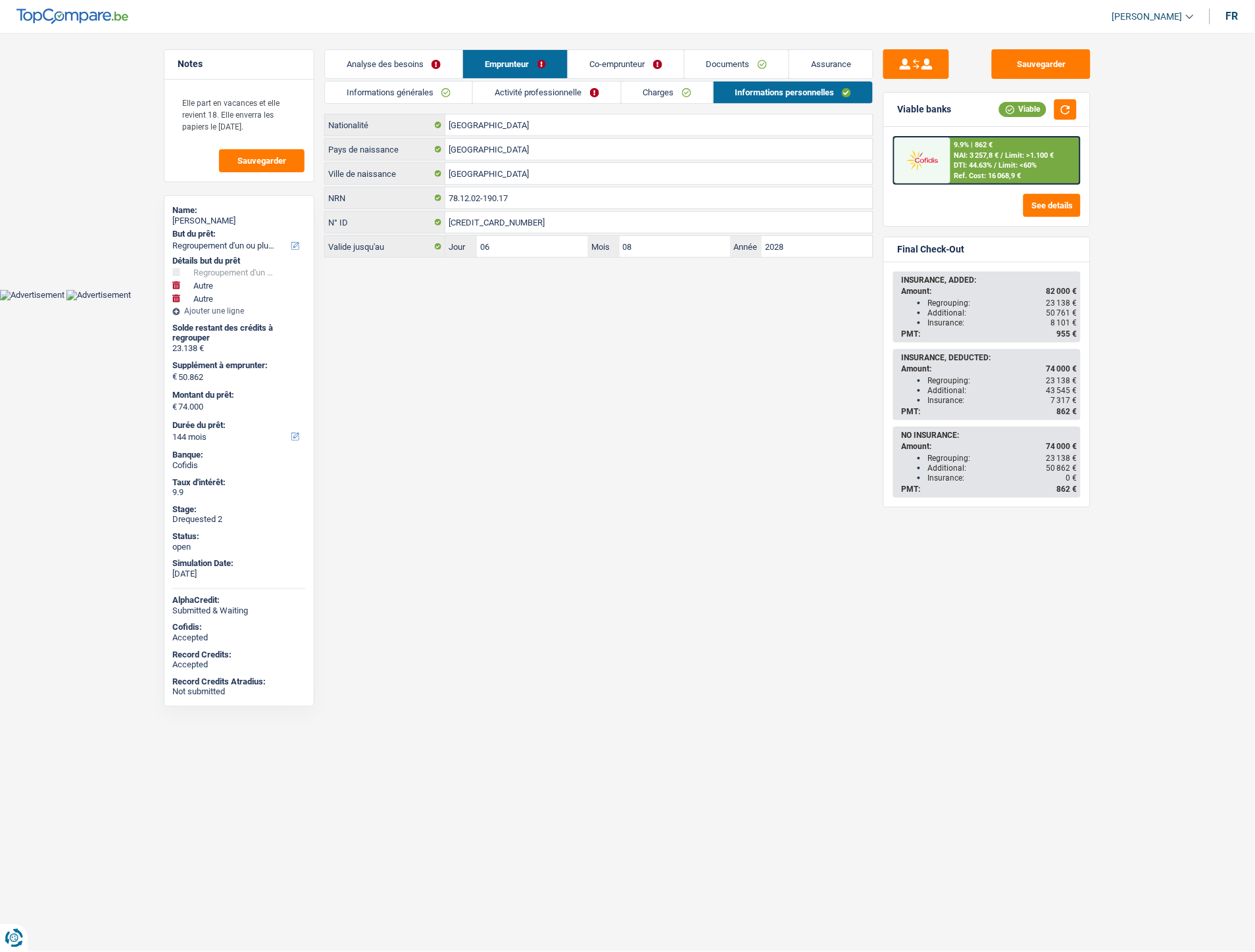
click at [404, 76] on link "Analyse des besoins" at bounding box center [393, 63] width 138 height 28
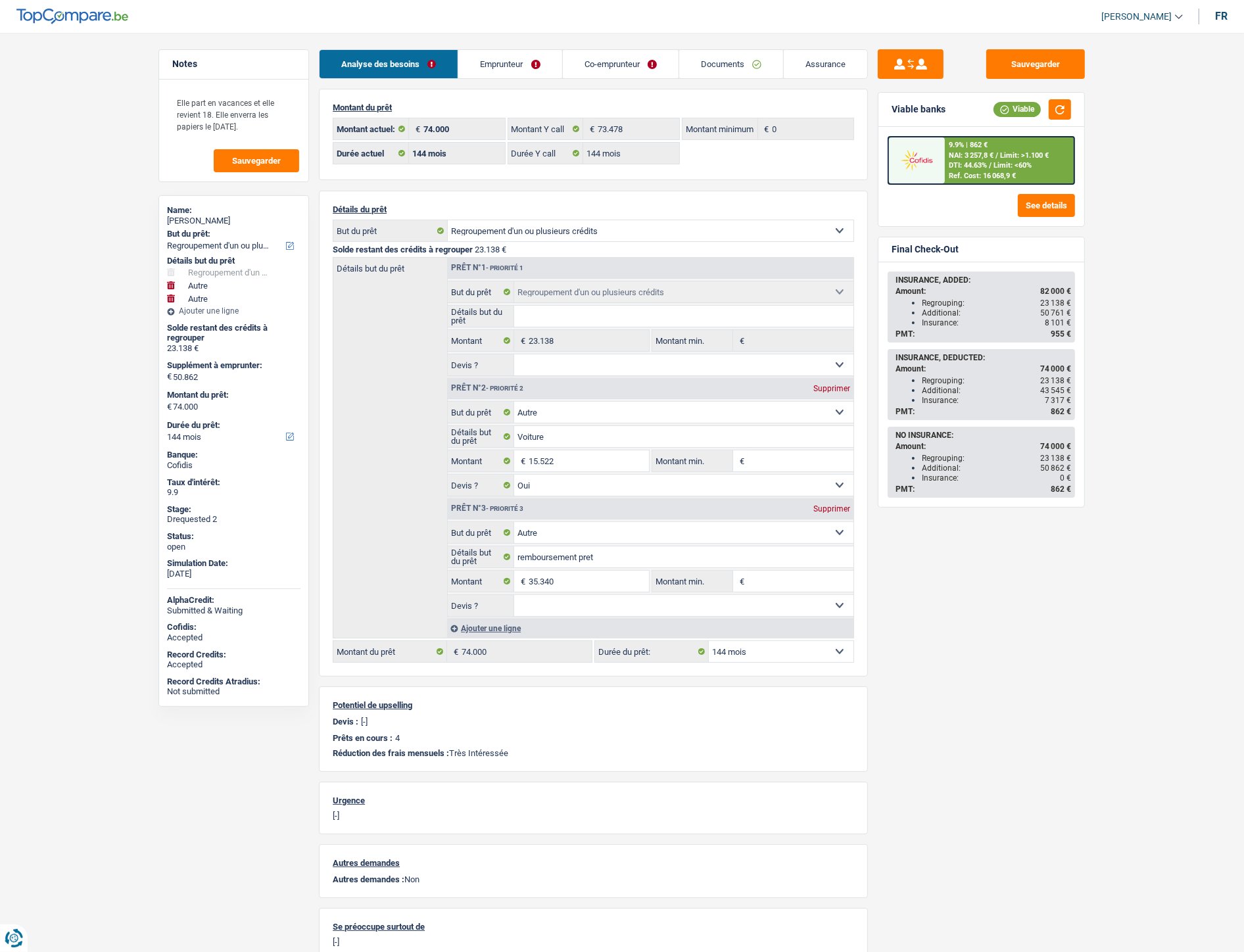
click at [491, 63] on link "Emprunteur" at bounding box center [510, 63] width 103 height 28
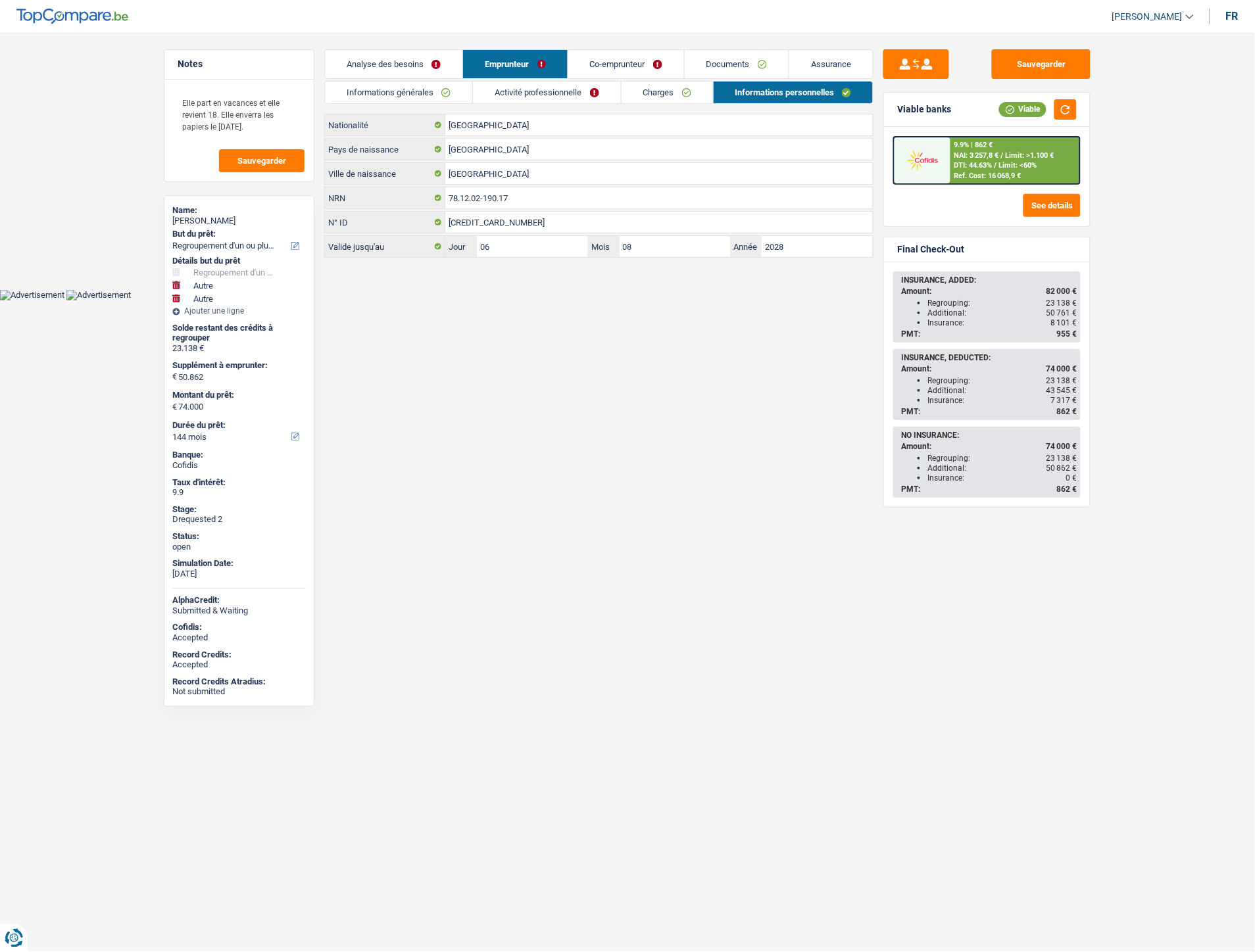
click at [528, 99] on link "Activité professionnelle" at bounding box center [547, 93] width 148 height 21
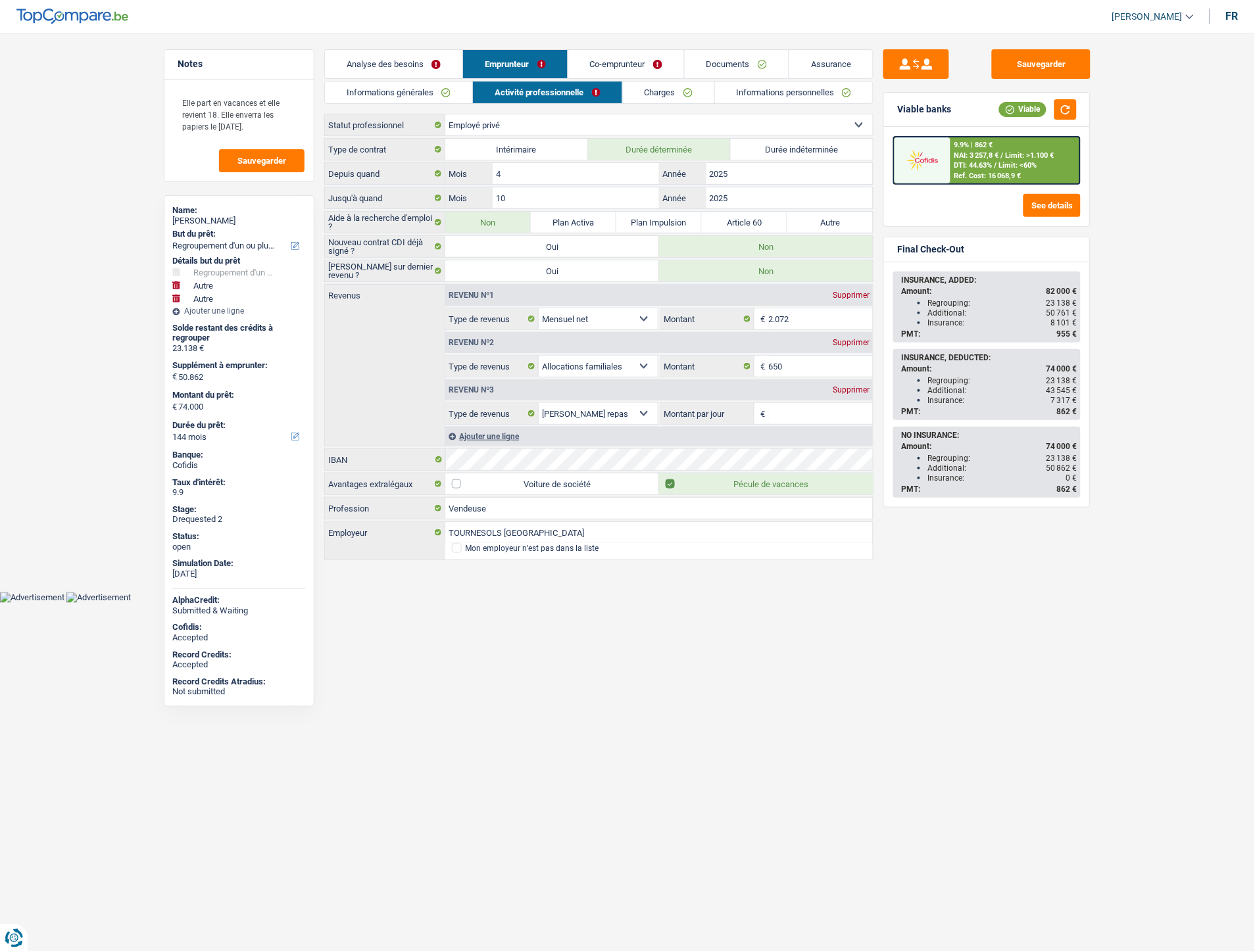
click at [645, 90] on link "Charges" at bounding box center [668, 93] width 92 height 21
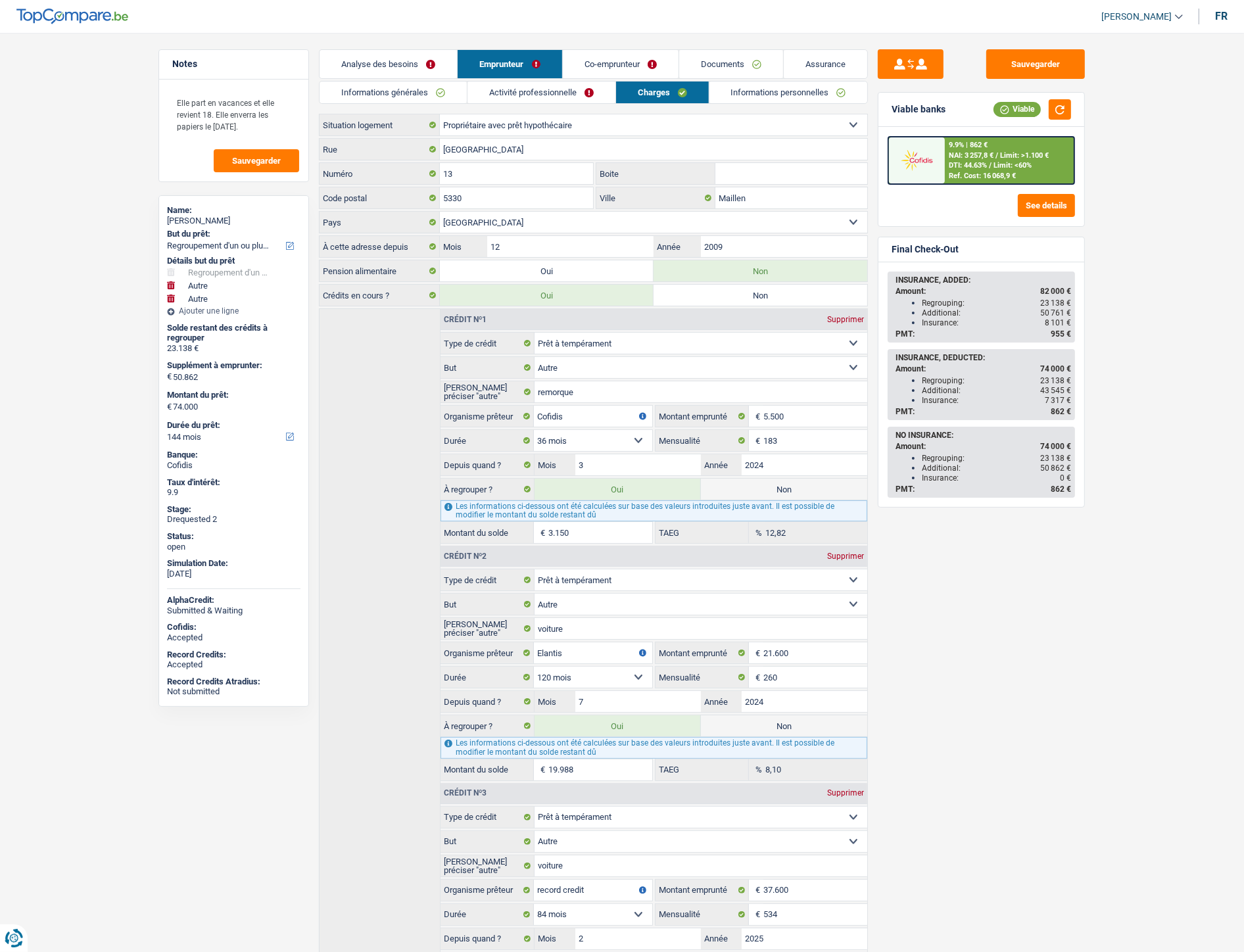
click at [528, 58] on link "Emprunteur" at bounding box center [509, 63] width 103 height 28
click at [622, 56] on link "Co-emprunteur" at bounding box center [621, 63] width 116 height 28
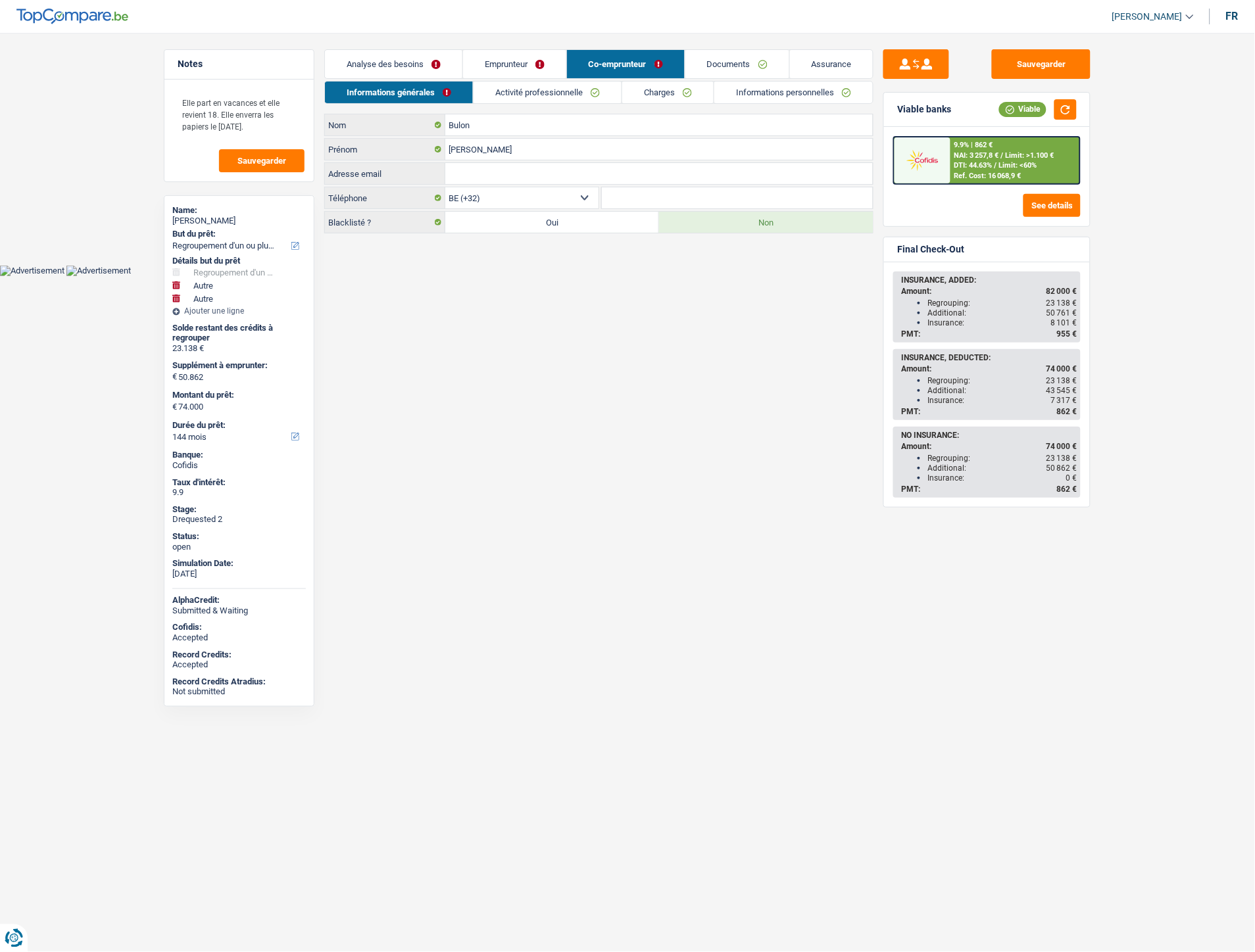
click at [530, 58] on link "Emprunteur" at bounding box center [514, 63] width 103 height 28
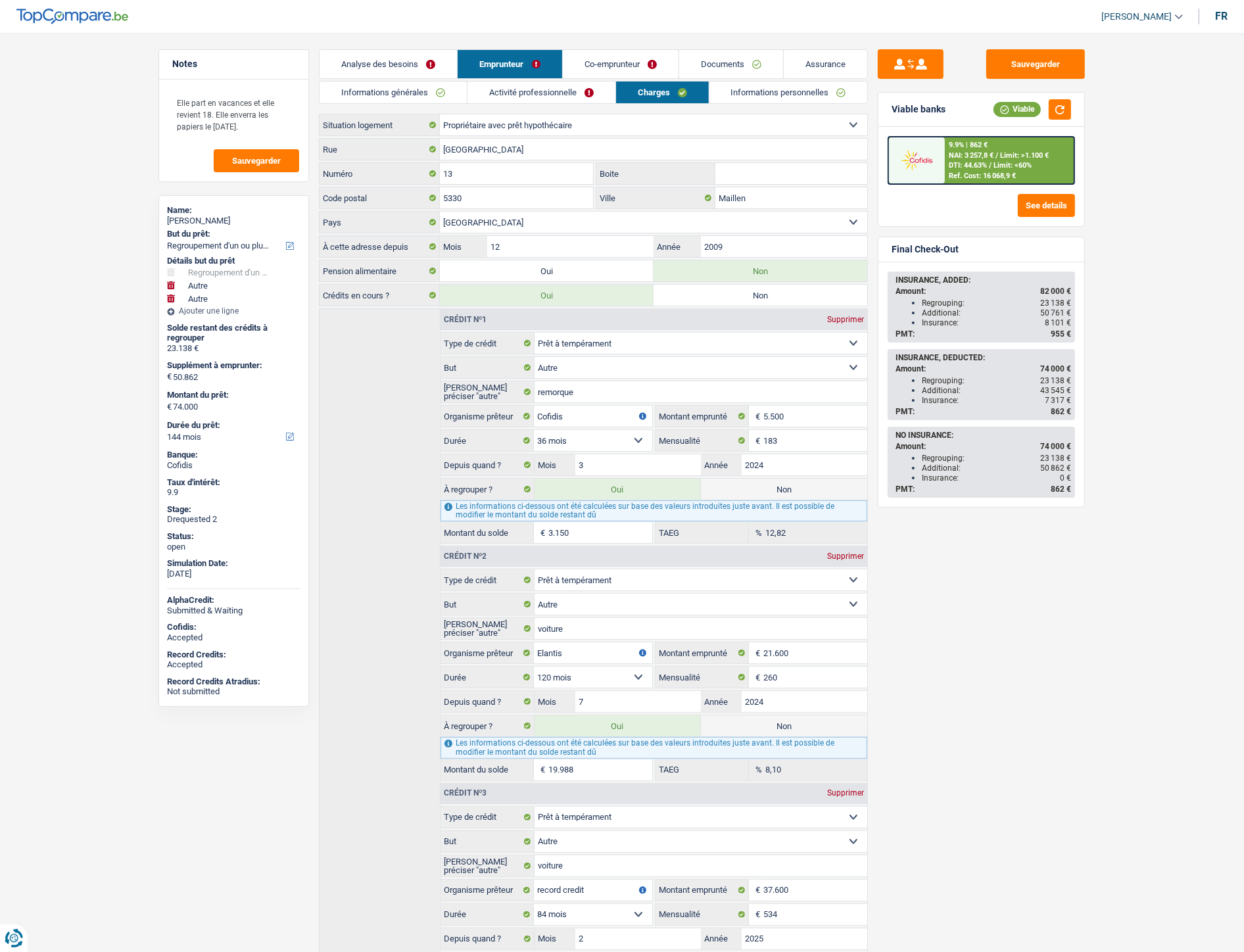
click at [420, 92] on link "Informations générales" at bounding box center [393, 93] width 147 height 21
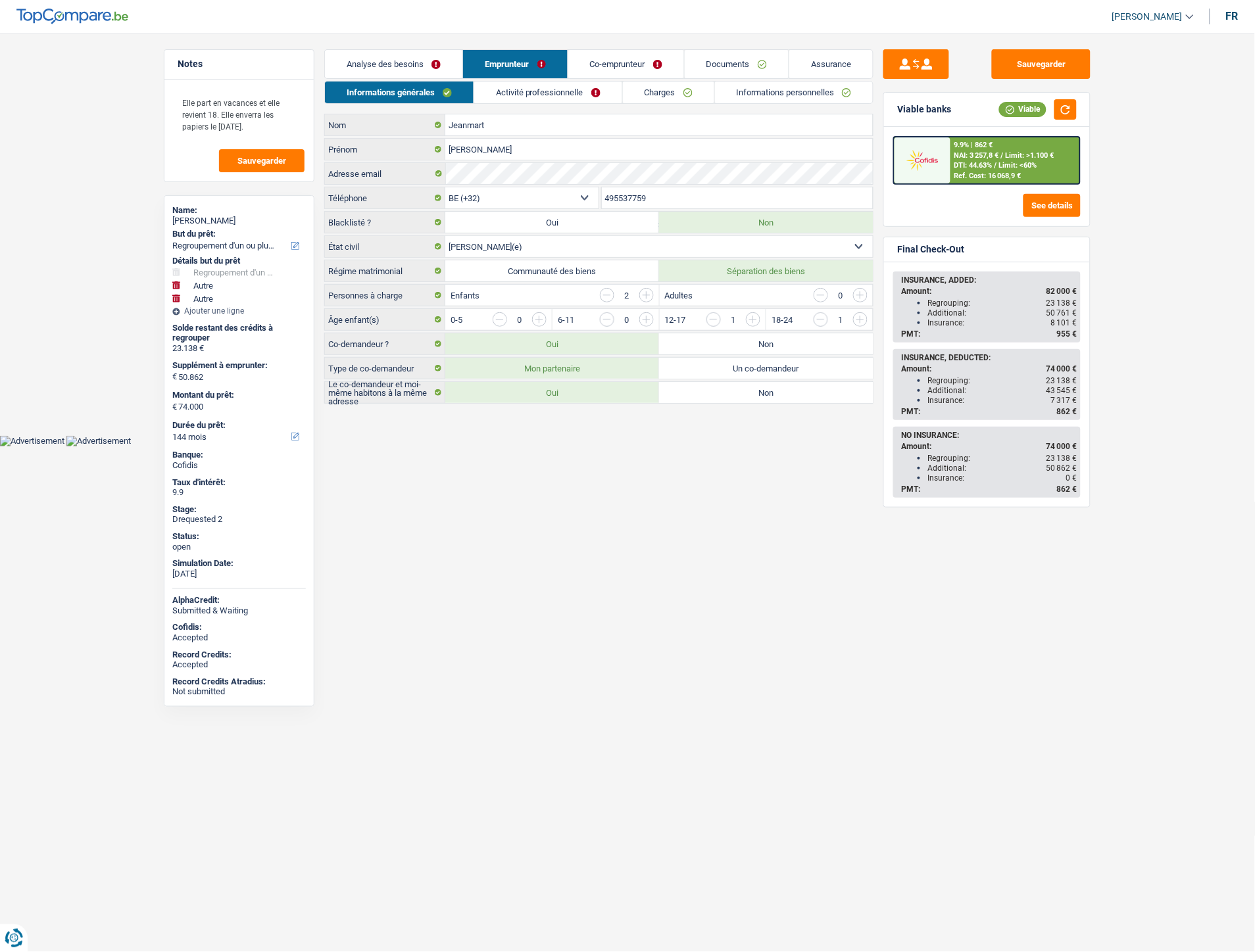
click at [635, 63] on link "Co-emprunteur" at bounding box center [626, 63] width 116 height 28
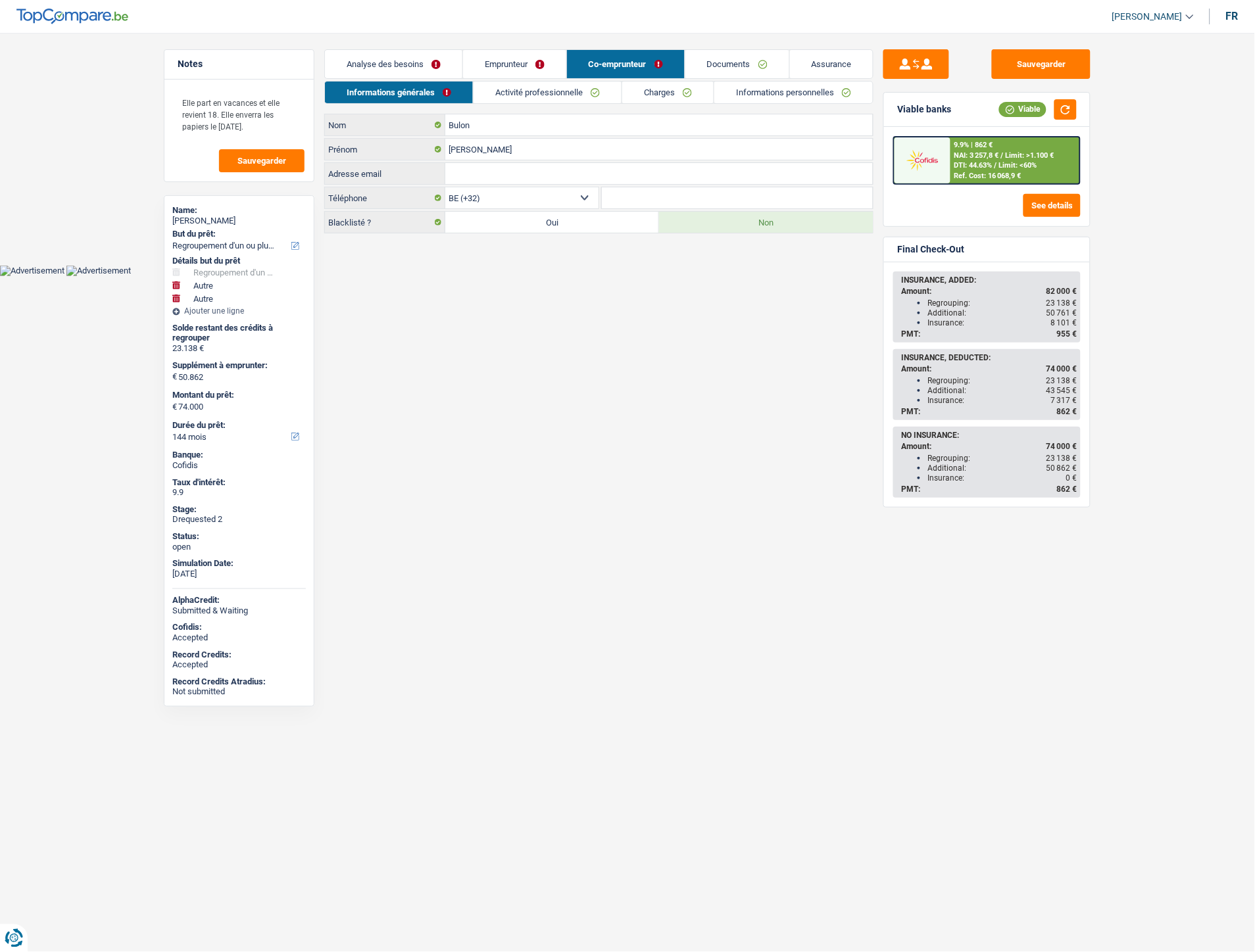
click at [647, 90] on link "Charges" at bounding box center [668, 93] width 92 height 21
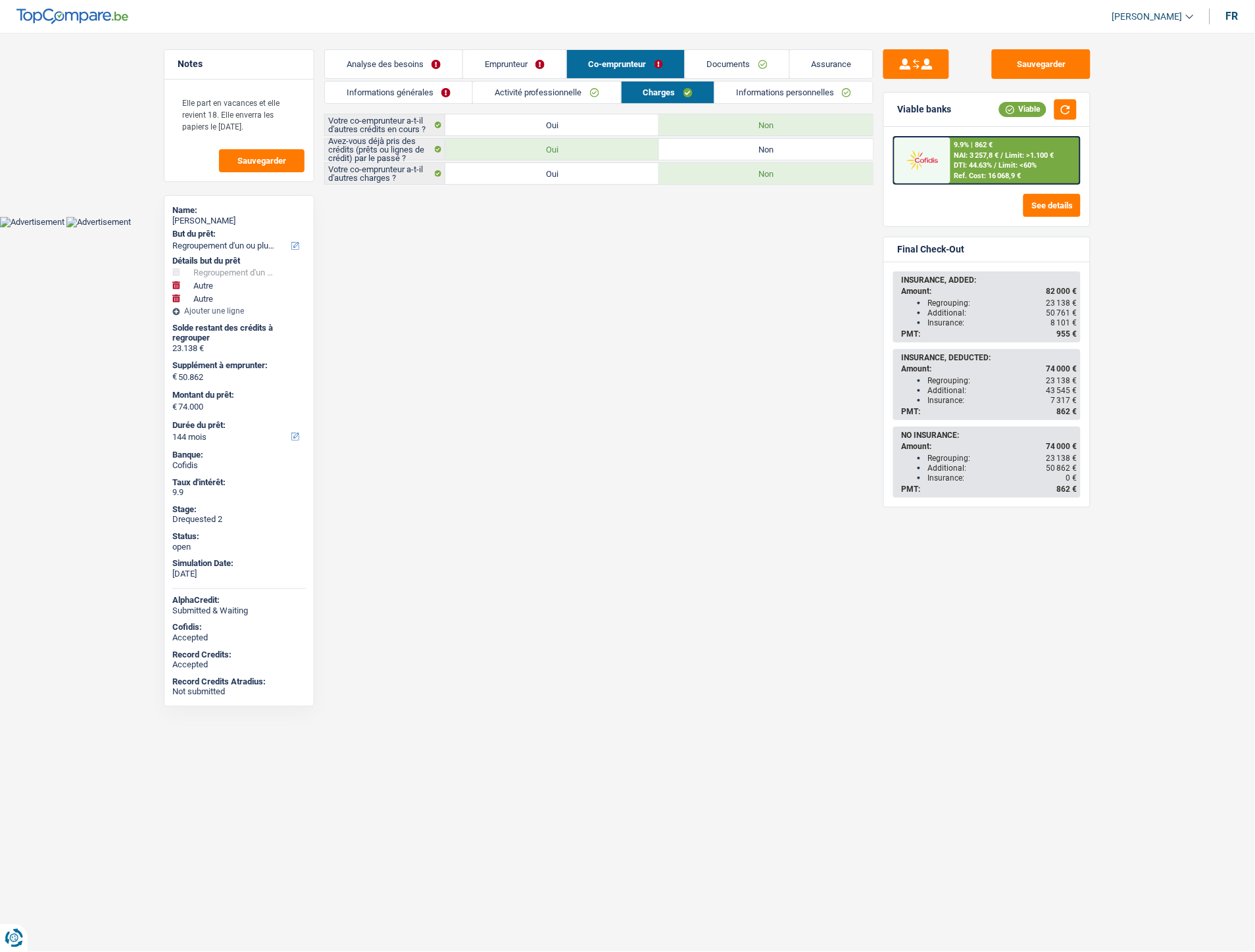
click at [757, 82] on link "Informations personnelles" at bounding box center [794, 93] width 158 height 21
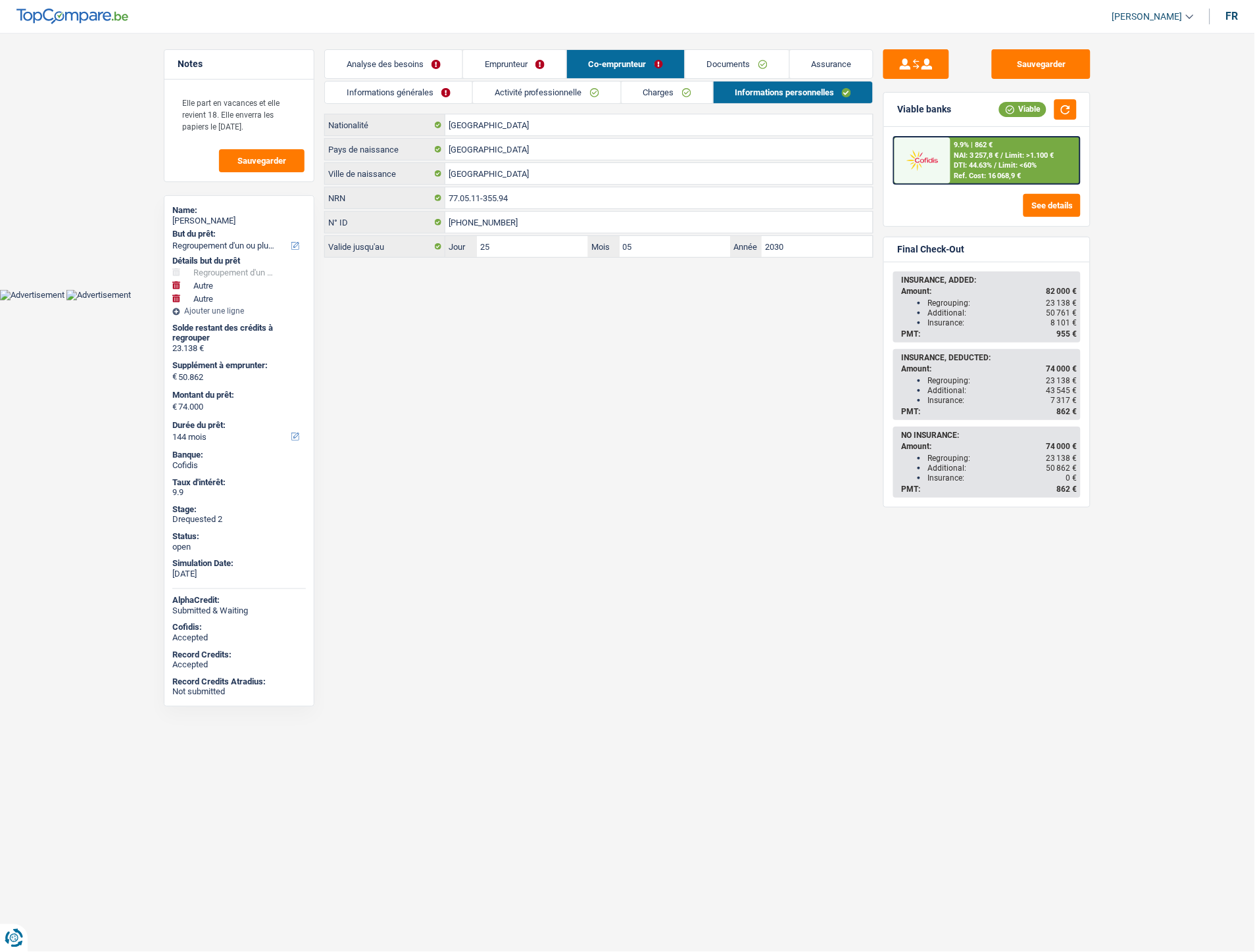
click at [538, 95] on link "Activité professionnelle" at bounding box center [547, 93] width 148 height 21
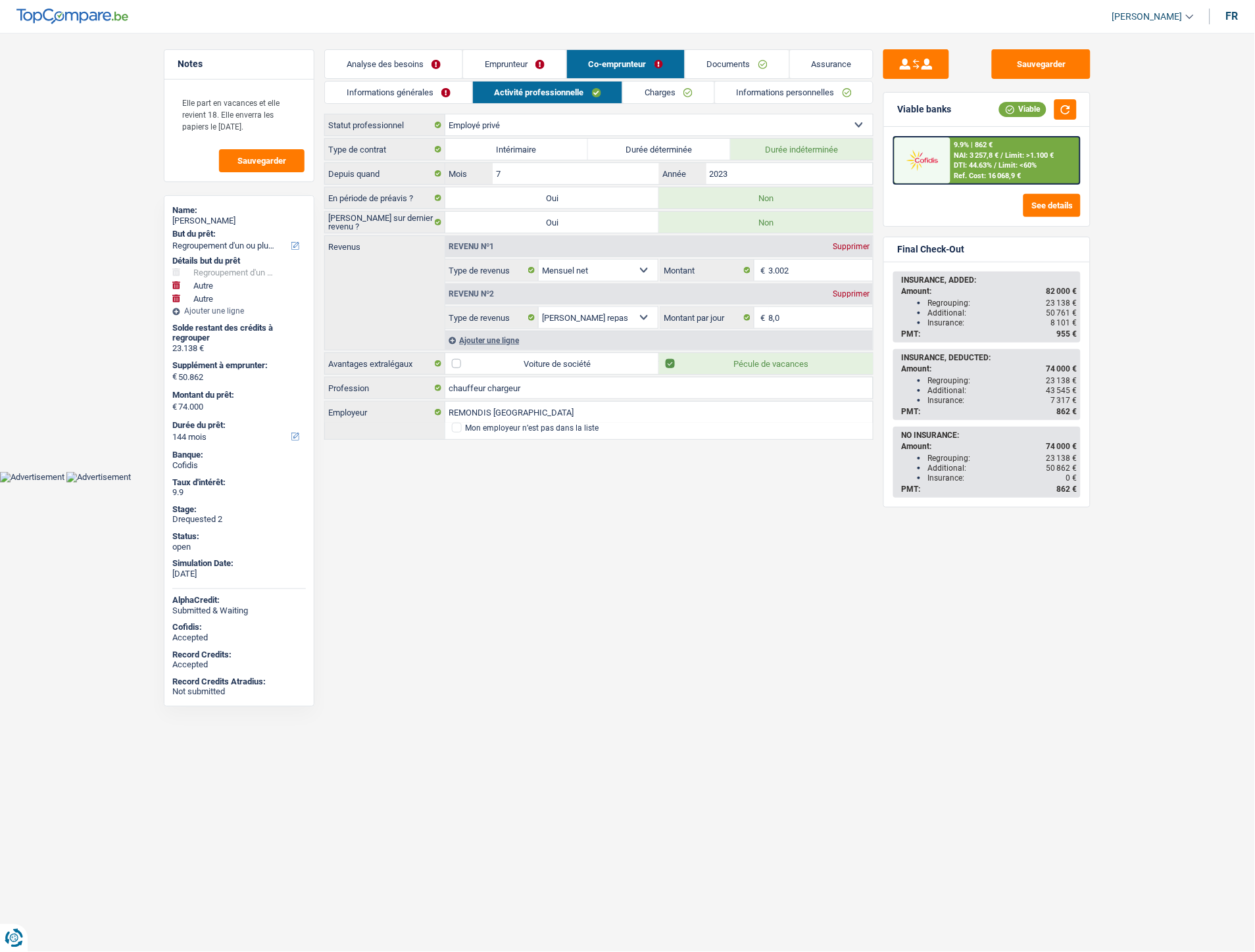
click at [719, 68] on link "Documents" at bounding box center [737, 63] width 103 height 28
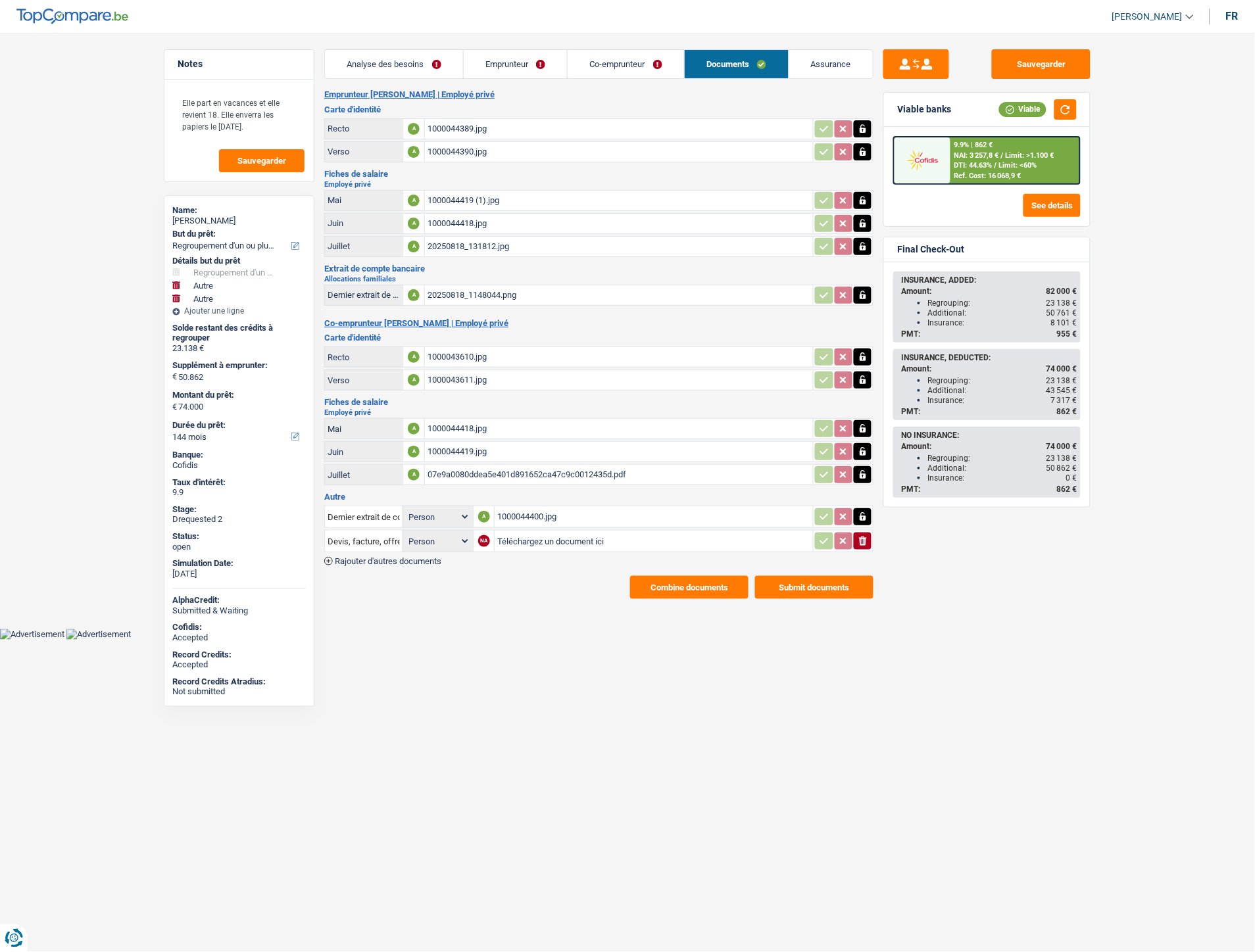
click at [459, 418] on div "1000044418.jpg" at bounding box center [619, 428] width 383 height 20
click at [461, 443] on div "1000044419.jpg" at bounding box center [619, 452] width 383 height 20
click at [506, 469] on div "07e9a0080ddea5e401d891652ca47c9c0012435d.pdf" at bounding box center [619, 475] width 383 height 20
click at [489, 248] on div "20250818_131812.jpg" at bounding box center [619, 247] width 383 height 20
click at [445, 219] on div "1000044418.jpg" at bounding box center [619, 223] width 383 height 20
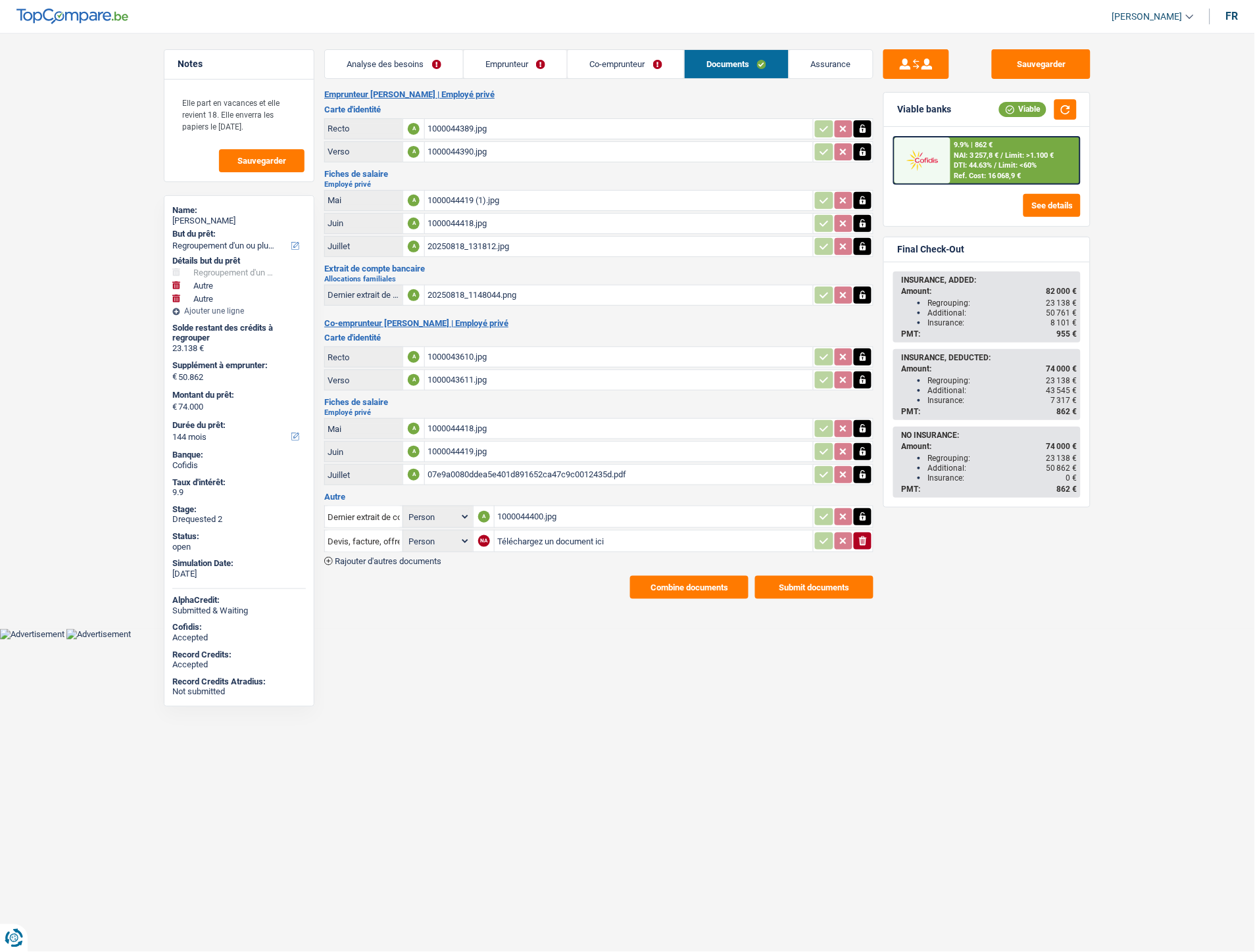
click at [472, 195] on div "1000044419 (1).jpg" at bounding box center [619, 200] width 383 height 20
click at [469, 286] on div "20250818_1148044.png" at bounding box center [619, 296] width 383 height 20
click at [506, 507] on div "1000044400.jpg" at bounding box center [654, 517] width 313 height 20
click at [472, 201] on div "1000044419 (1).jpg" at bounding box center [619, 200] width 383 height 20
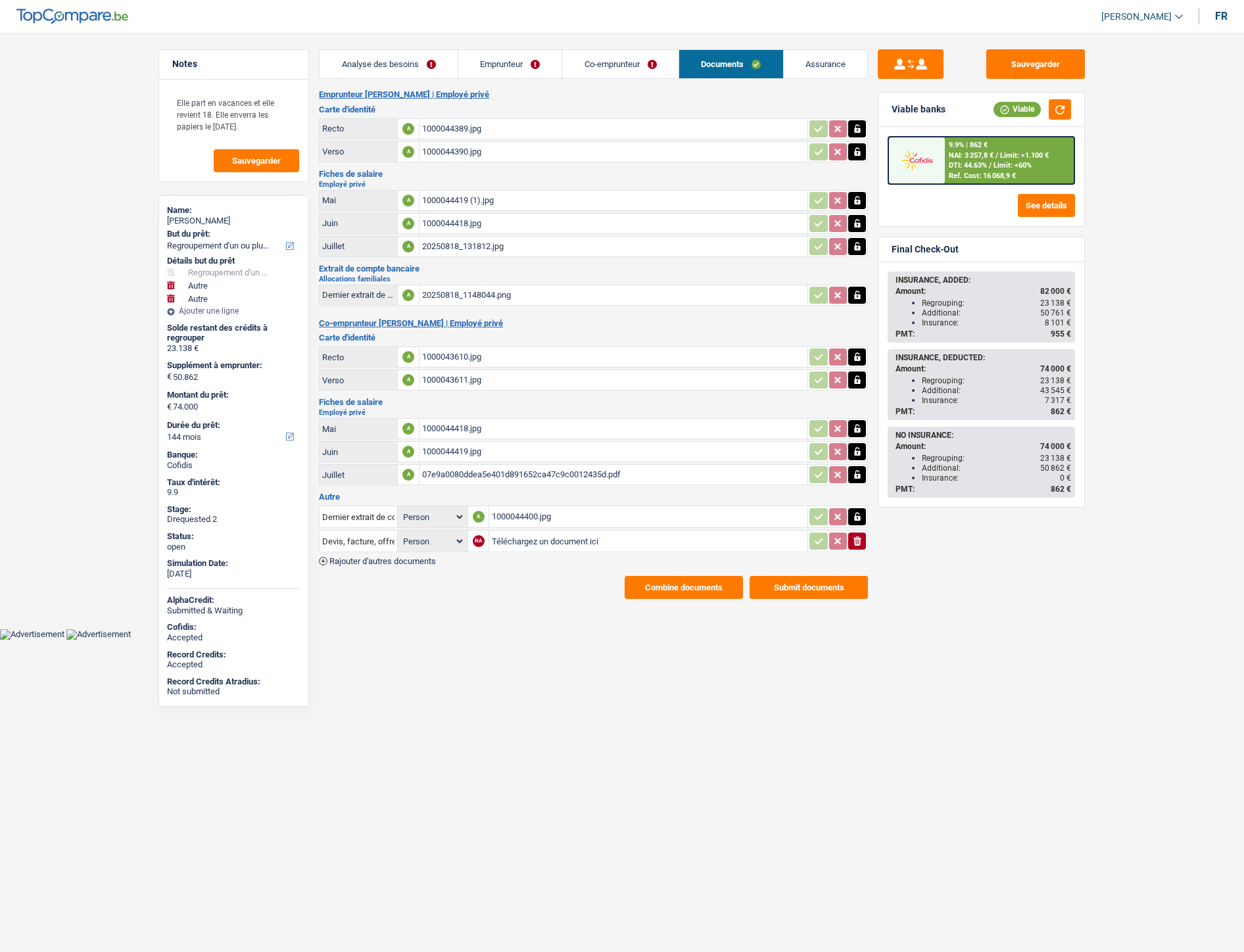
select select "refinancing"
select select "other"
select select "144"
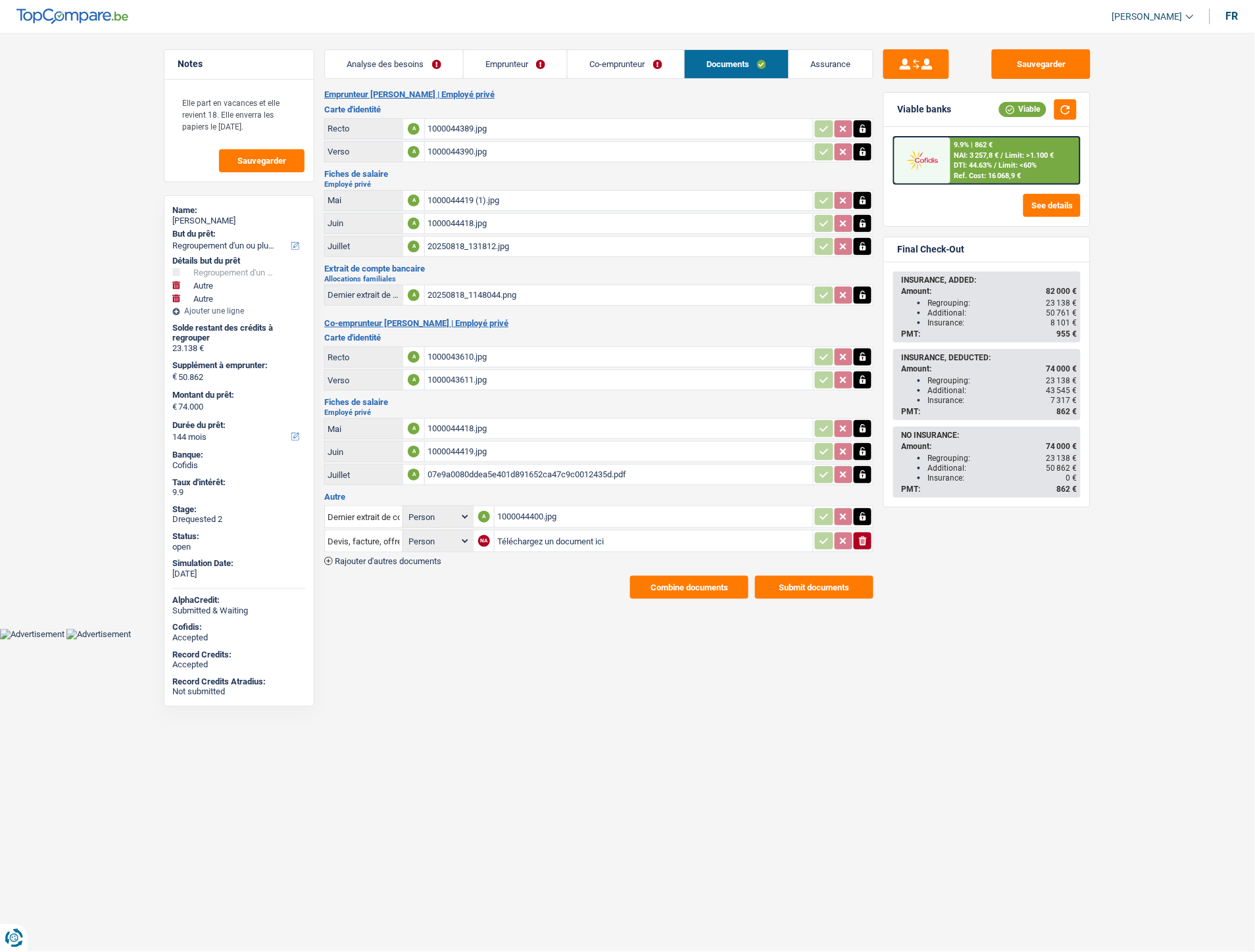
click at [468, 221] on div "1000044418.jpg" at bounding box center [619, 223] width 383 height 20
click at [472, 201] on div "1000044419 (1).jpg" at bounding box center [619, 200] width 383 height 20
click at [471, 250] on div "20250818_131812.jpg" at bounding box center [619, 247] width 383 height 20
click at [457, 347] on div "1000043610.jpg" at bounding box center [619, 357] width 383 height 20
click at [470, 424] on div "1000044418.jpg" at bounding box center [619, 428] width 383 height 20
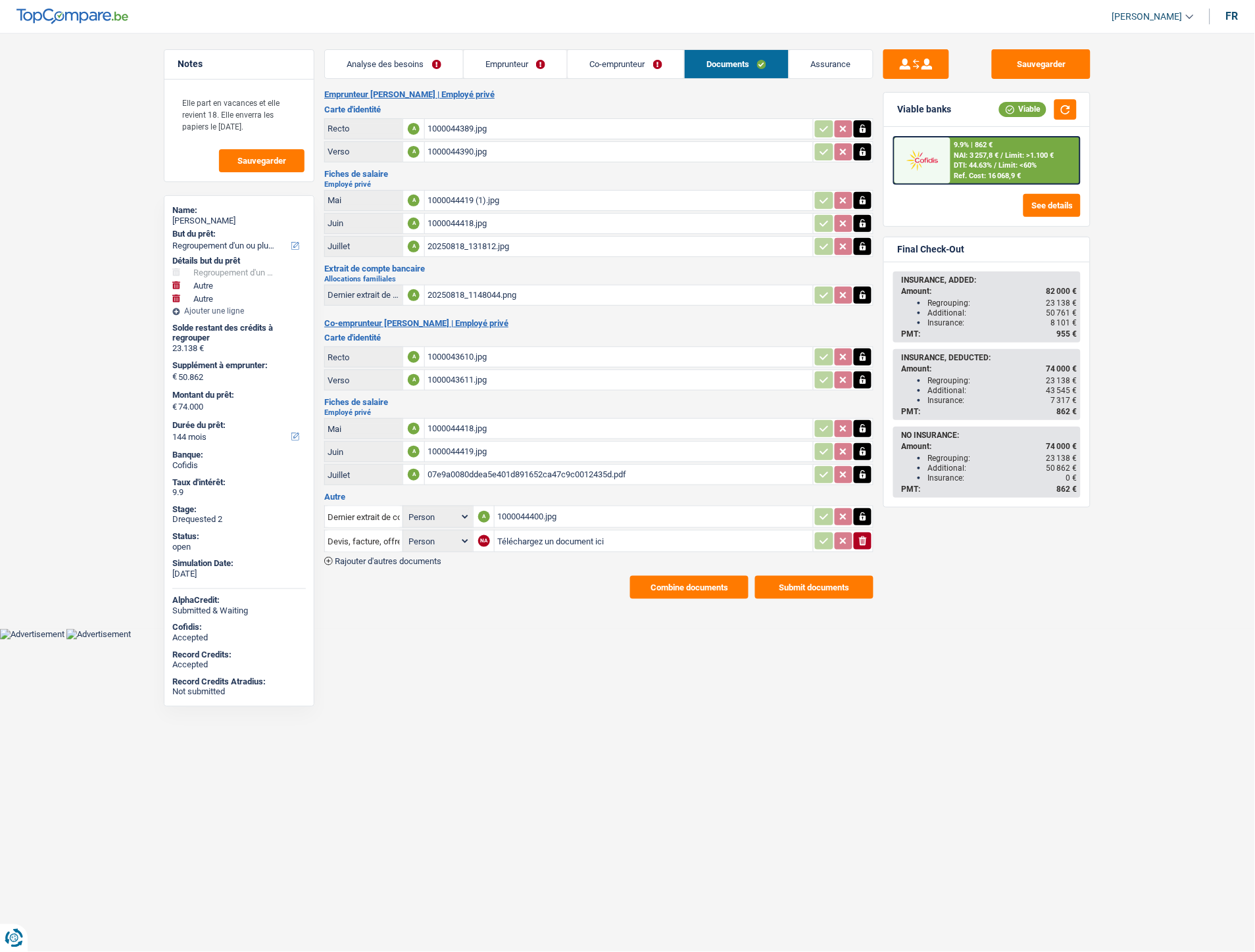
click at [466, 444] on div "1000044419.jpg" at bounding box center [619, 452] width 383 height 20
click at [468, 493] on h3 "Autre" at bounding box center [598, 496] width 549 height 9
click at [488, 473] on div "07e9a0080ddea5e401d891652ca47c9c0012435d.pdf" at bounding box center [619, 475] width 383 height 20
click at [451, 442] on div "1000044419.jpg" at bounding box center [619, 452] width 383 height 20
click at [478, 471] on div "07e9a0080ddea5e401d891652ca47c9c0012435d.pdf" at bounding box center [619, 475] width 383 height 20
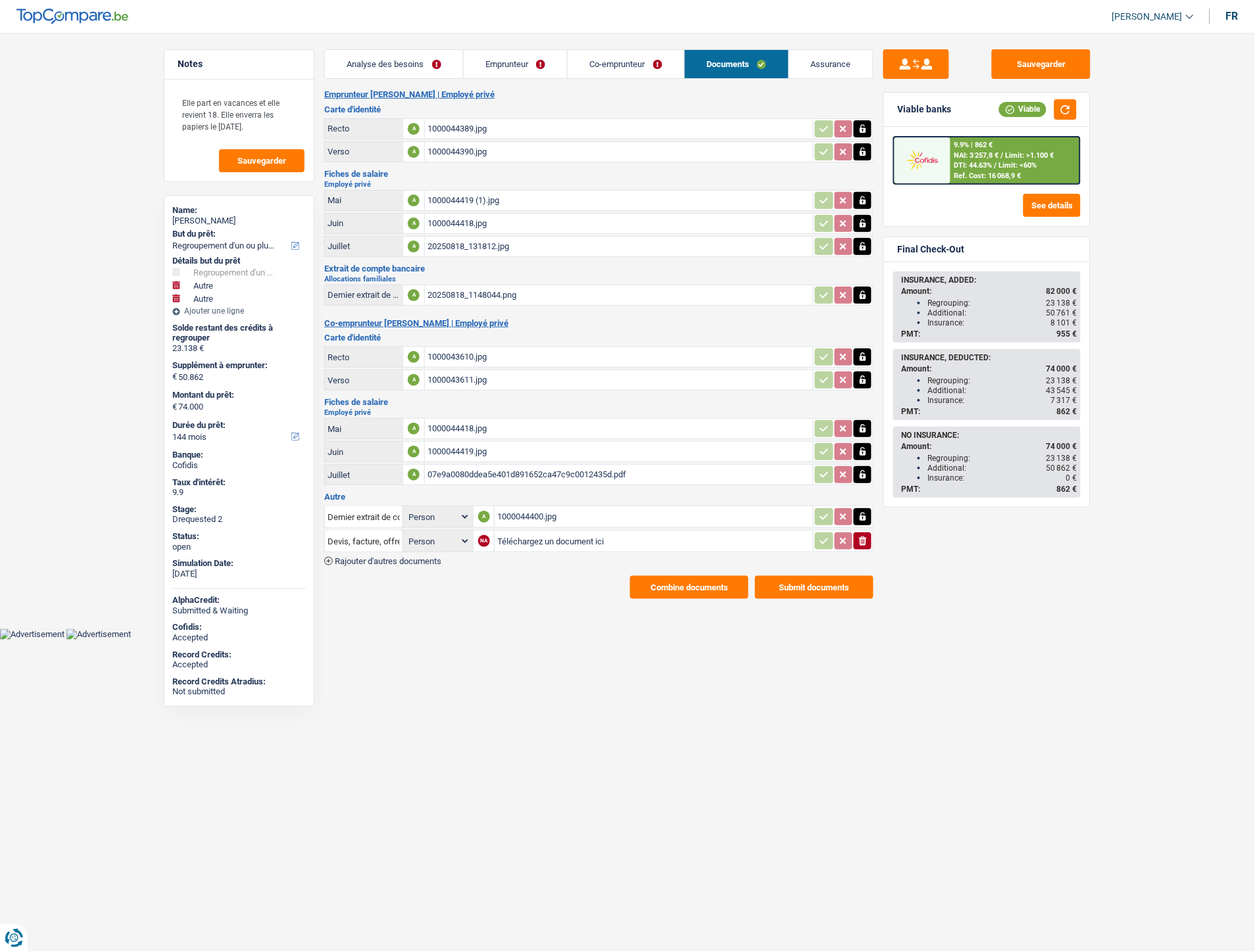
click at [859, 422] on icon "button" at bounding box center [863, 428] width 11 height 13
click at [866, 449] on icon "button" at bounding box center [863, 451] width 11 height 13
click at [860, 468] on icon "button" at bounding box center [863, 474] width 11 height 13
click at [862, 422] on icon "ionicons-v5-e" at bounding box center [863, 428] width 11 height 13
click at [862, 447] on icon "button" at bounding box center [863, 451] width 8 height 9
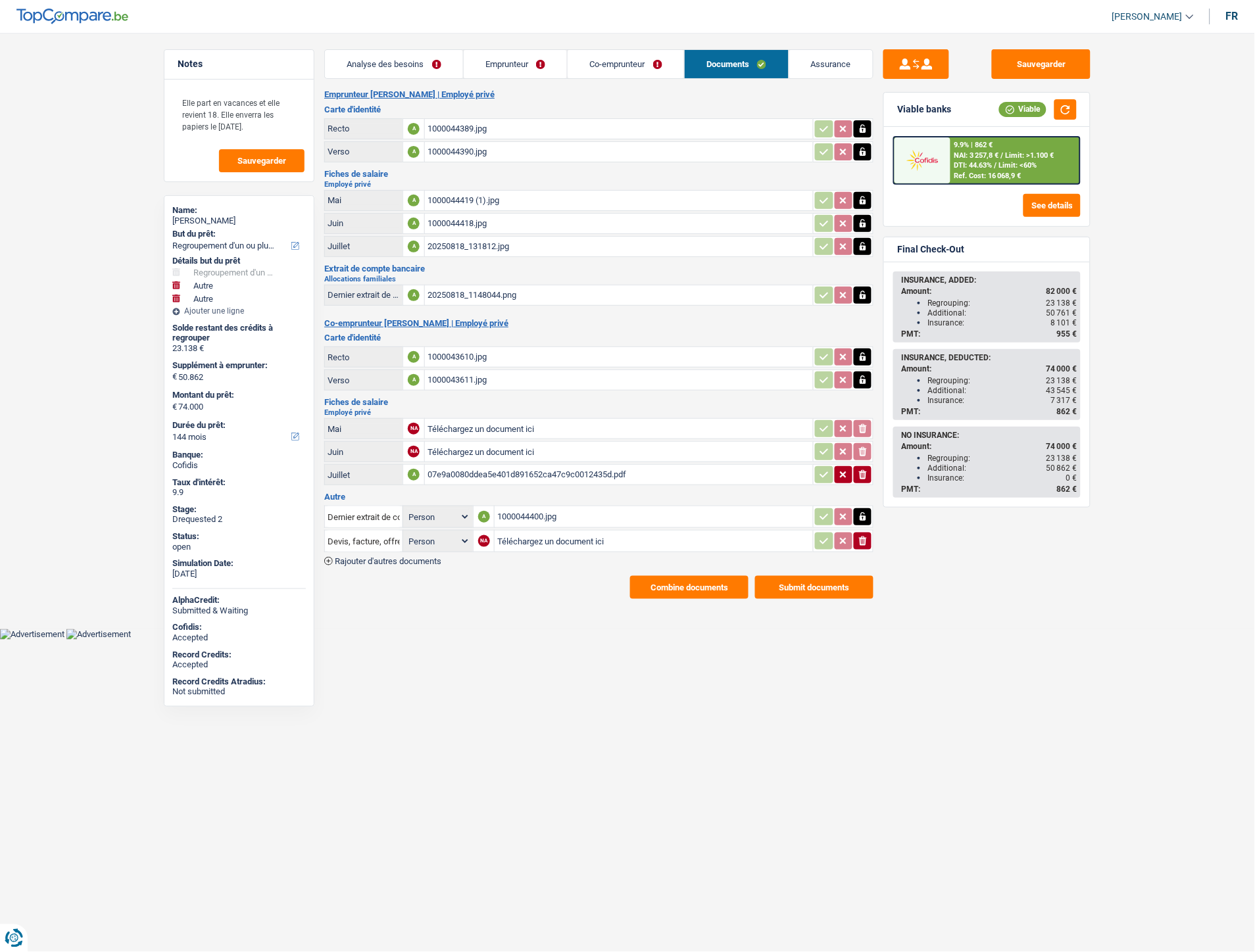
click at [463, 424] on input "Téléchargez un document ici" at bounding box center [619, 428] width 383 height 20
type input "C:\fakepath\Fiche Mai Bulon.pdf"
click at [511, 445] on input "Téléchargez un document ici" at bounding box center [619, 452] width 383 height 20
type input "C:\fakepath\FP Juin Bulon.pdf"
click at [466, 469] on div "07e9a0080ddea5e401d891652ca47c9c0012435d.pdf" at bounding box center [619, 475] width 383 height 20
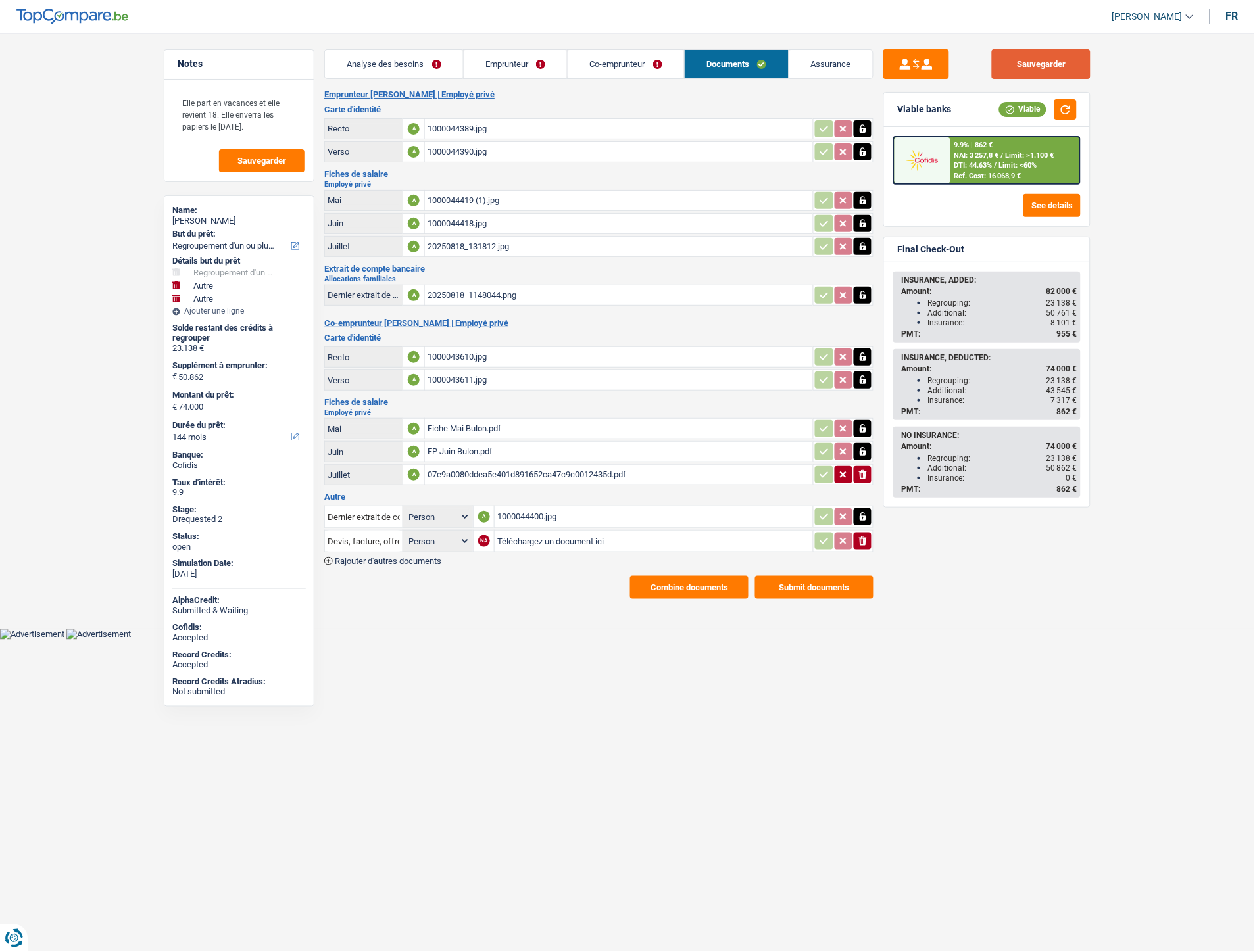
click at [1030, 66] on button "Sauvegarder" at bounding box center [1040, 64] width 99 height 29
click at [601, 70] on link "Co-emprunteur" at bounding box center [626, 63] width 116 height 28
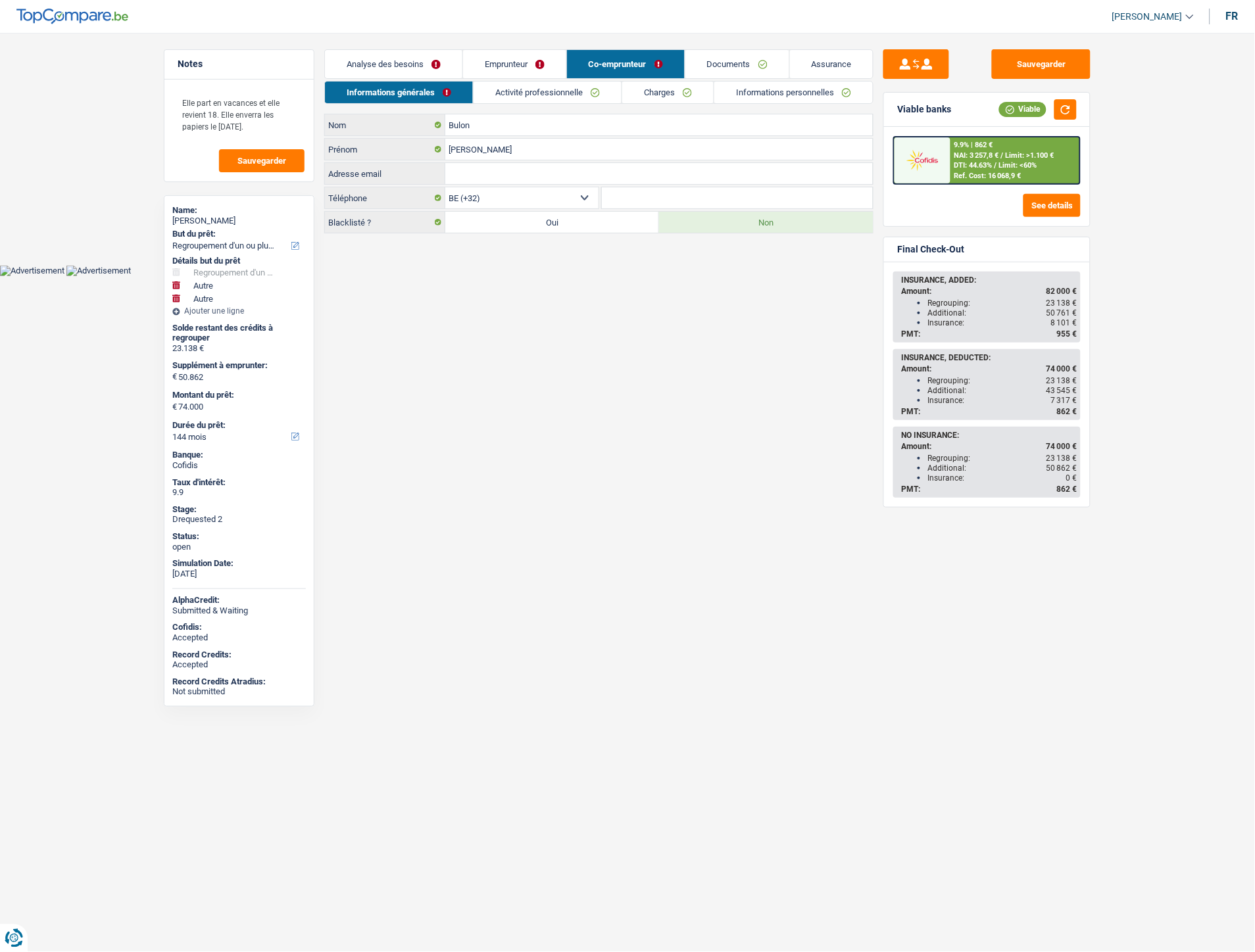
click at [536, 67] on link "Emprunteur" at bounding box center [514, 63] width 103 height 28
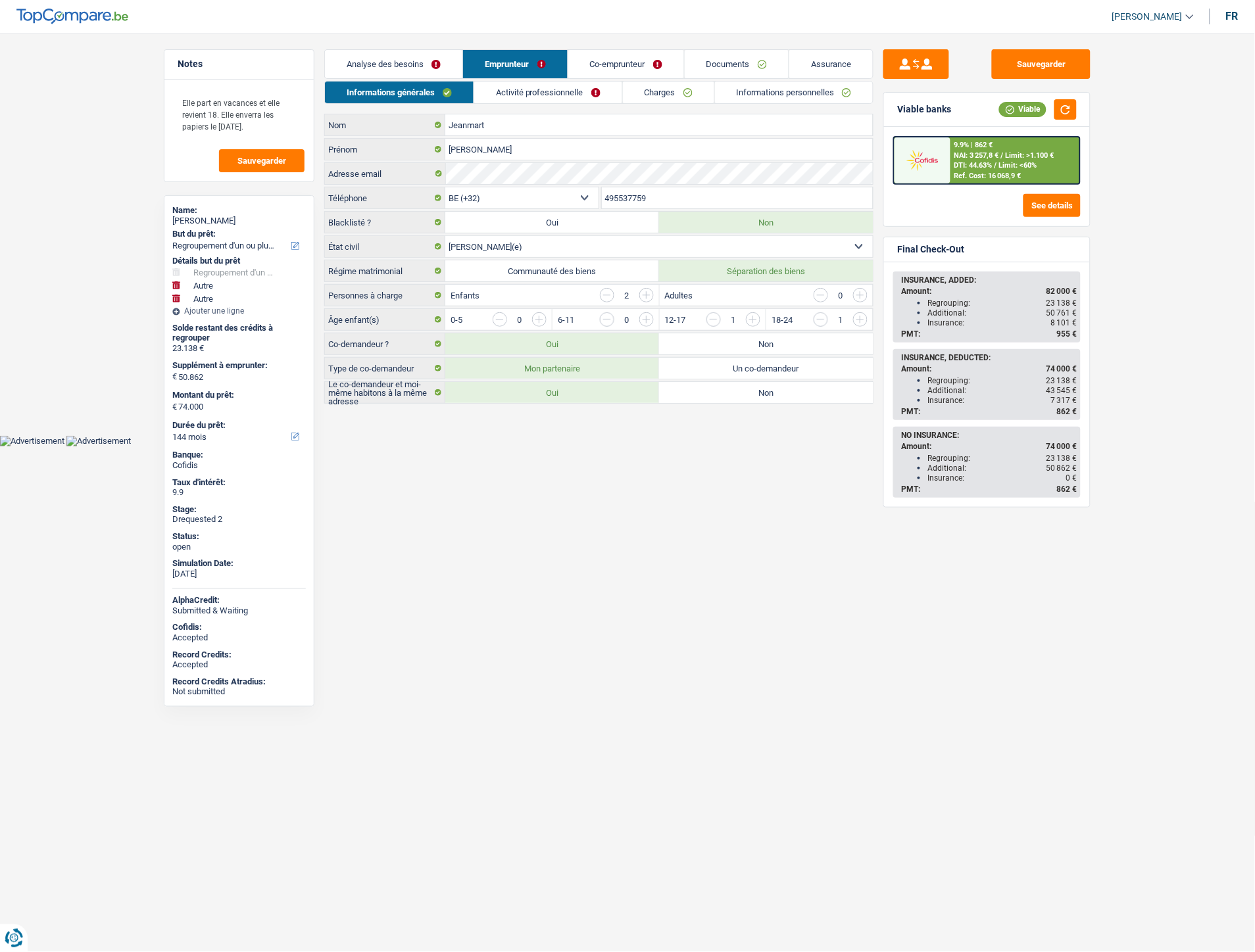
click at [424, 64] on link "Analyse des besoins" at bounding box center [393, 63] width 138 height 28
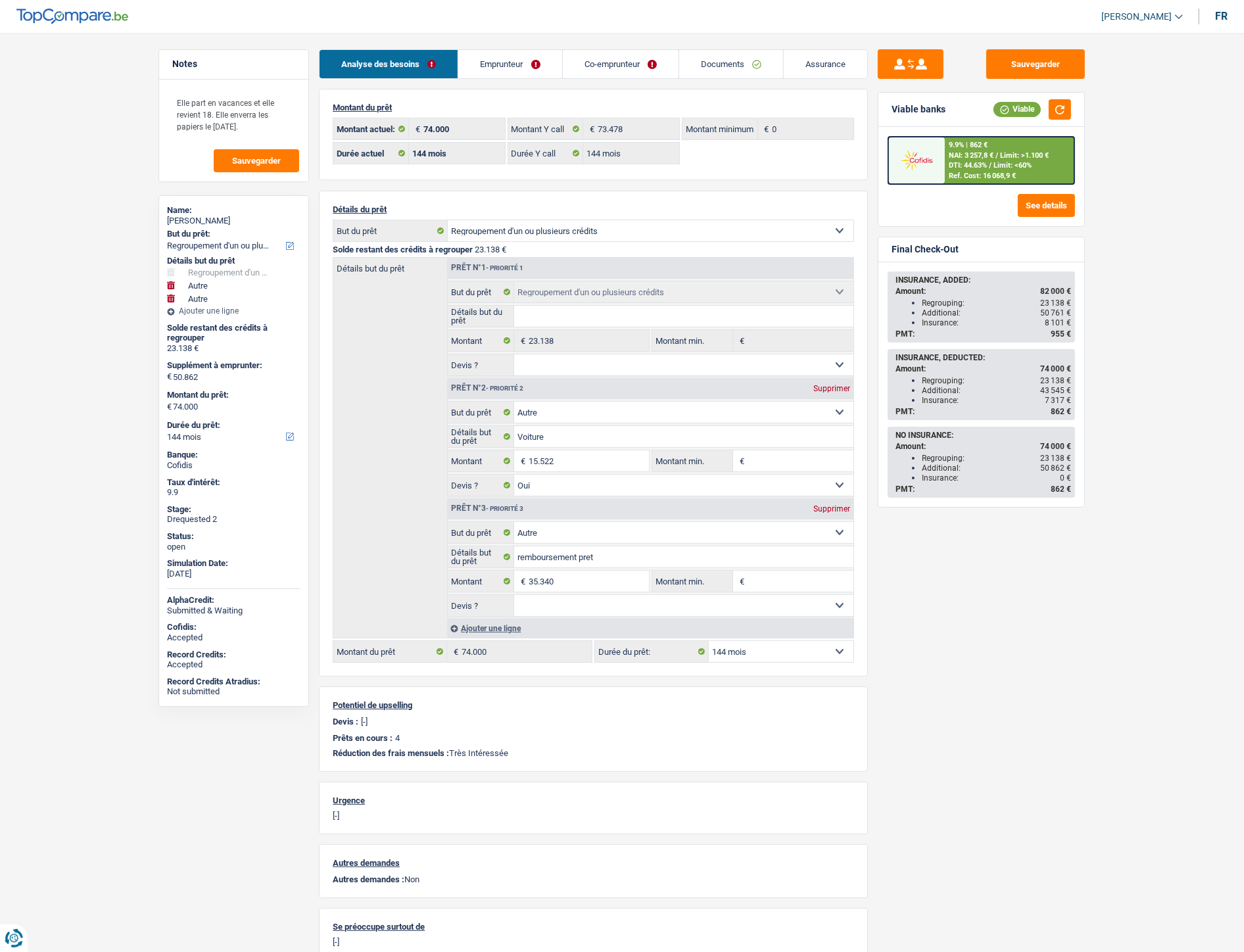
click at [619, 60] on link "Co-emprunteur" at bounding box center [621, 63] width 116 height 28
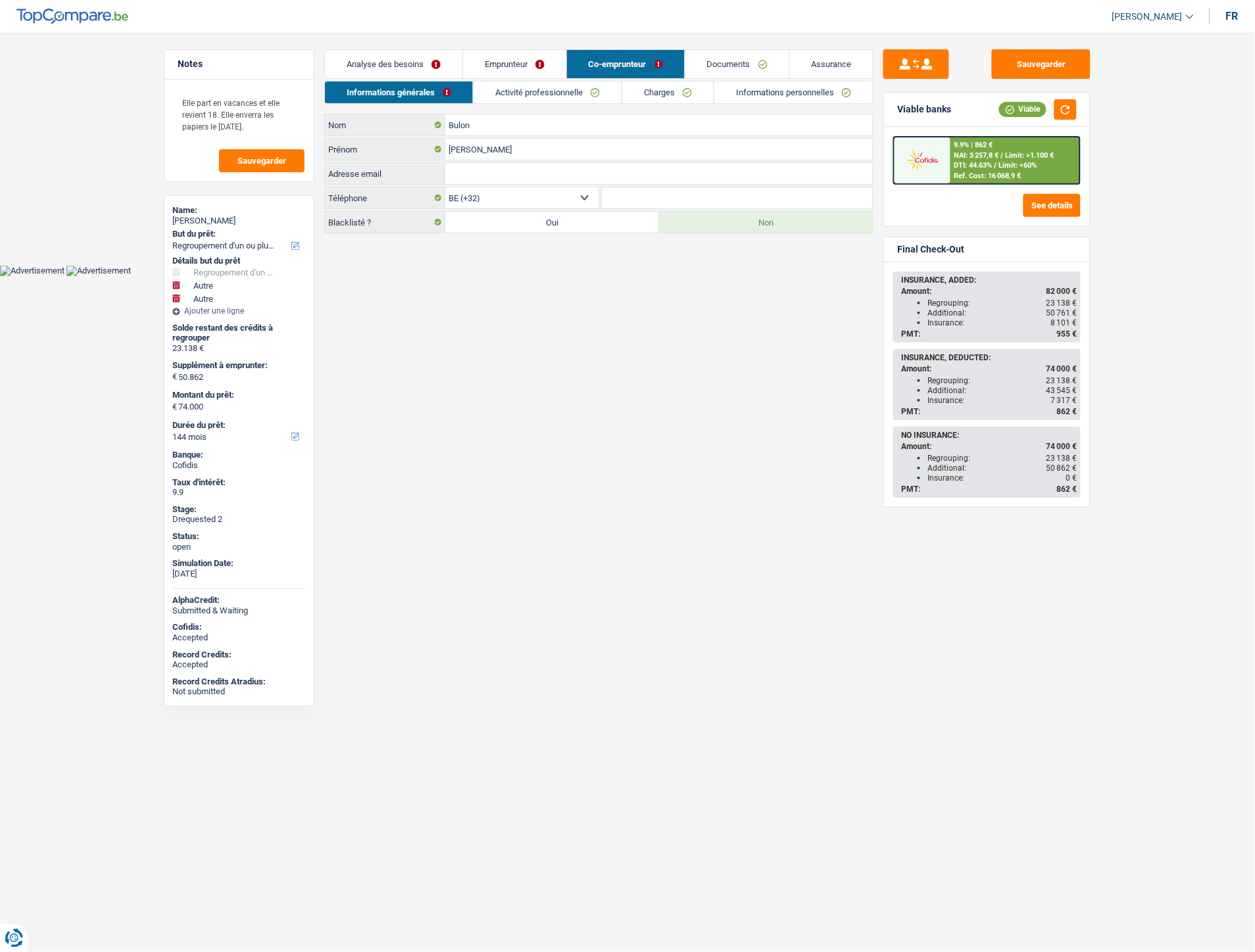
click at [518, 67] on link "Emprunteur" at bounding box center [514, 63] width 103 height 28
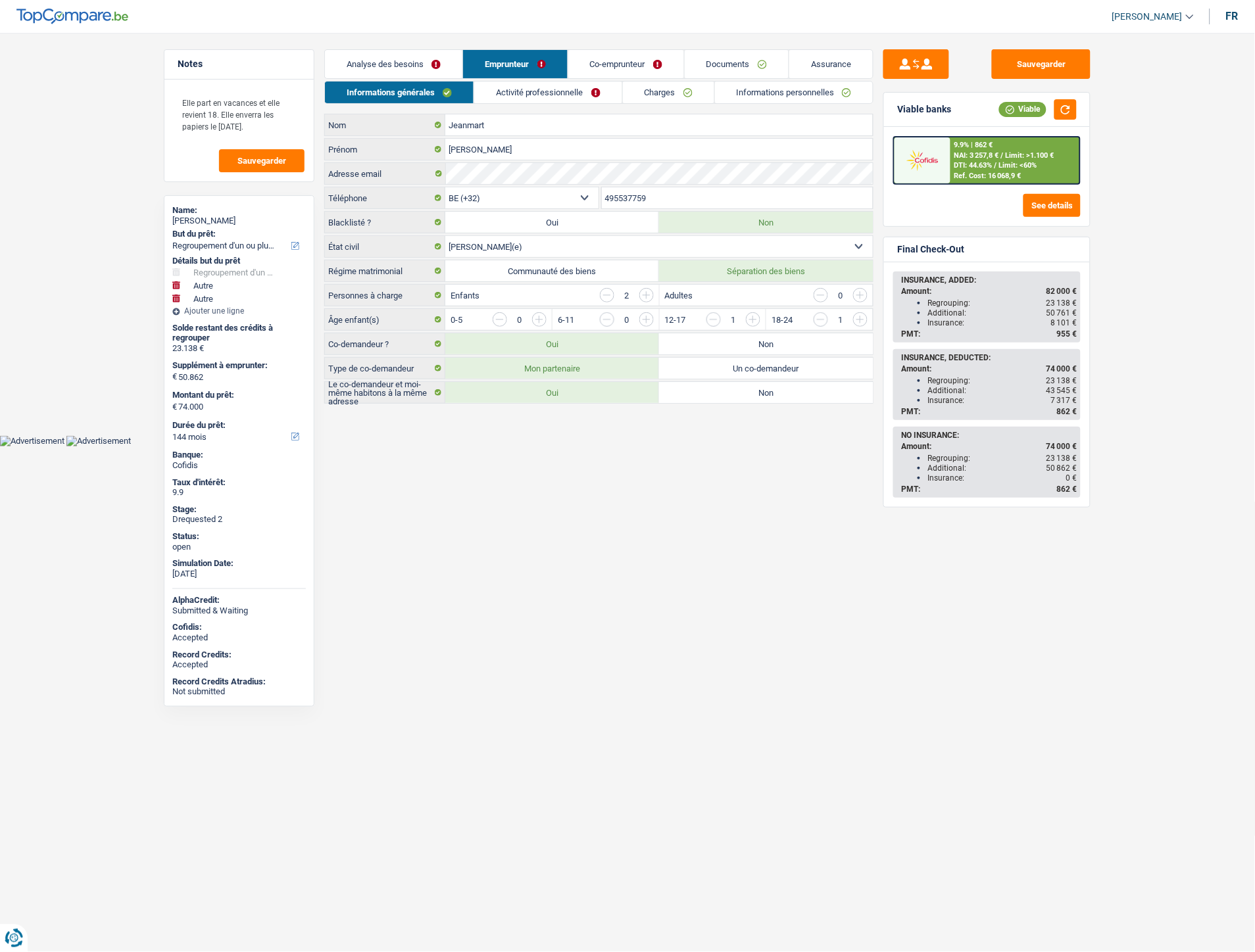
click at [692, 92] on link "Charges" at bounding box center [668, 93] width 92 height 21
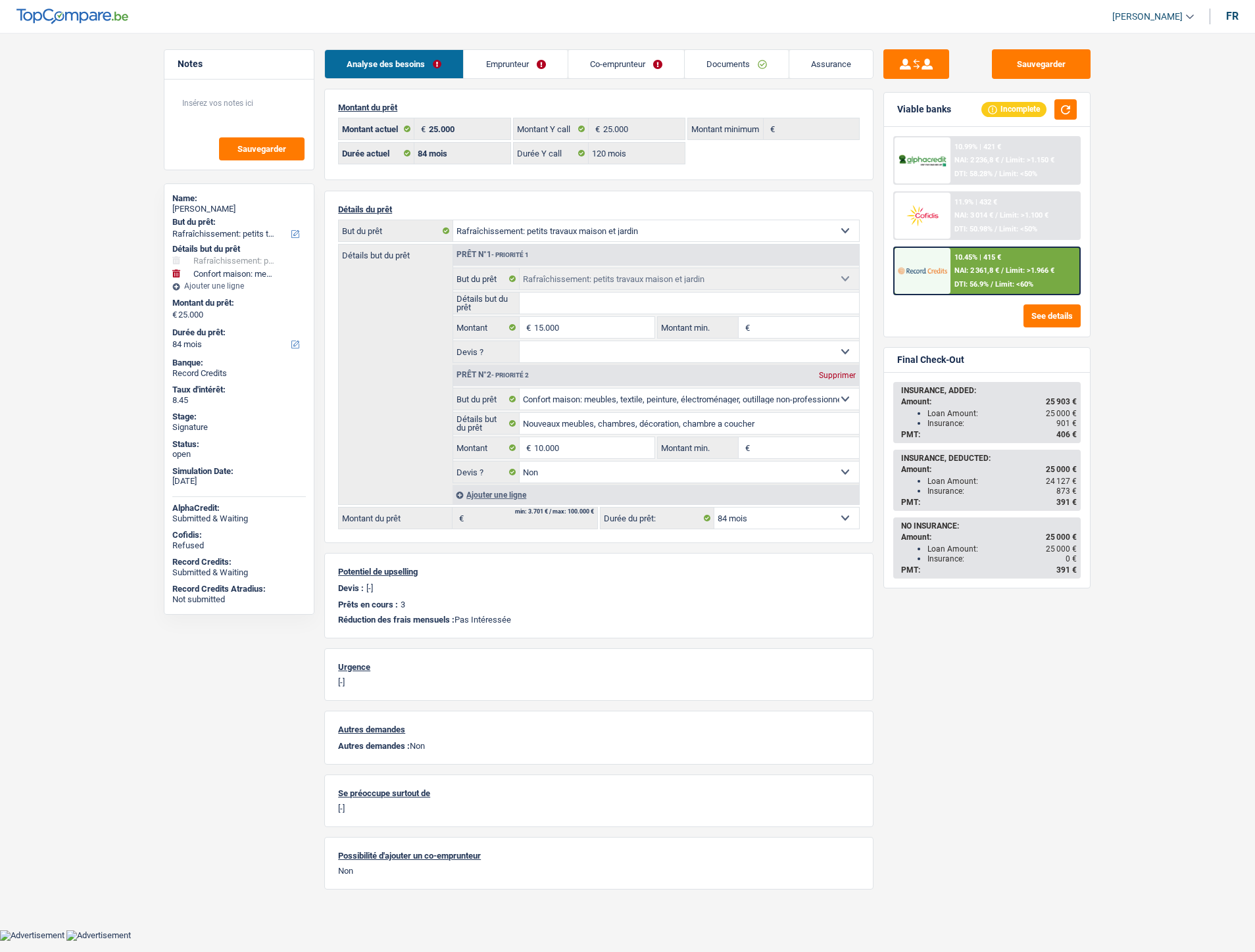
select select "houseOrGarden"
select select "household"
select select "84"
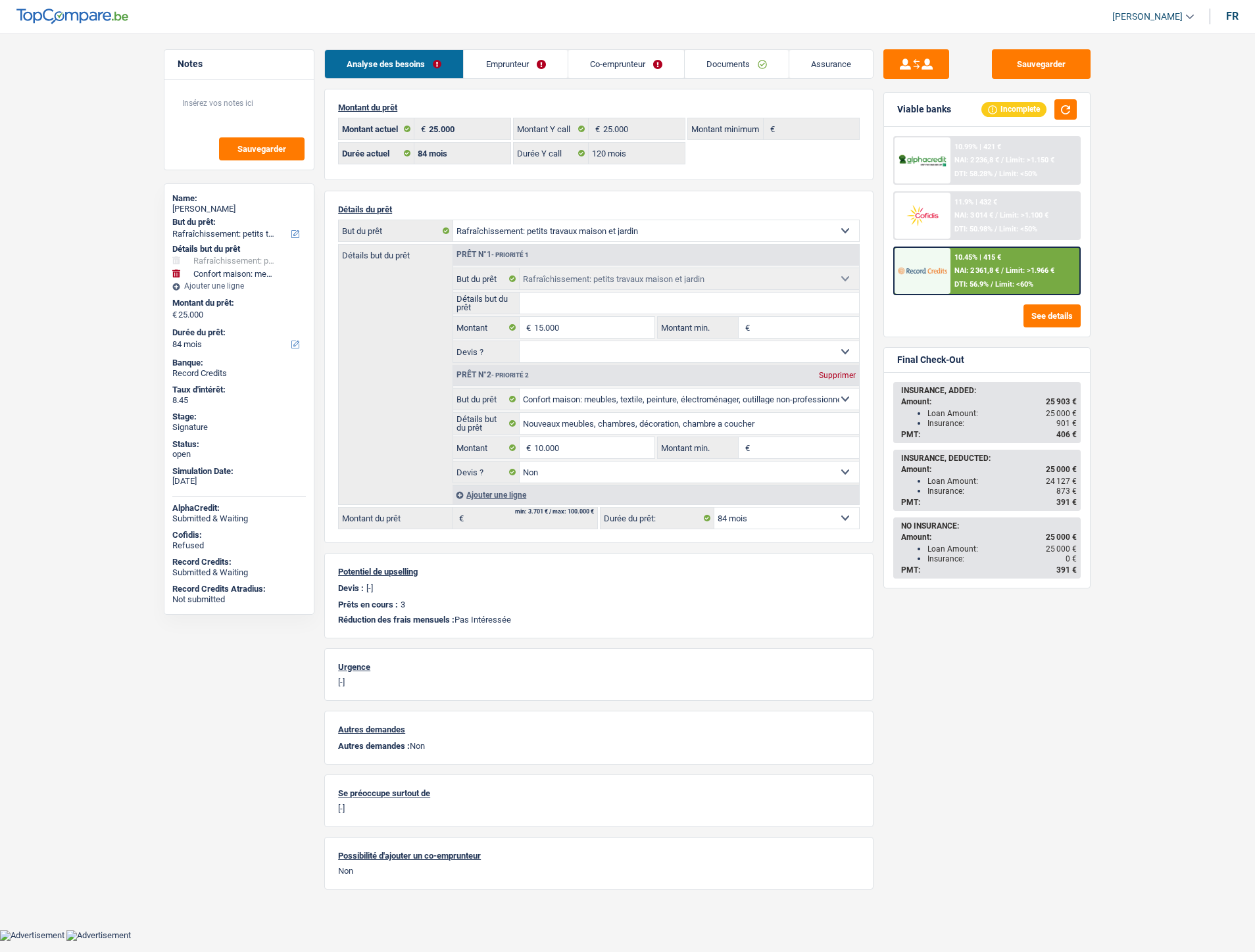
select select "120"
select select "houseOrGarden"
select select "household"
select select "false"
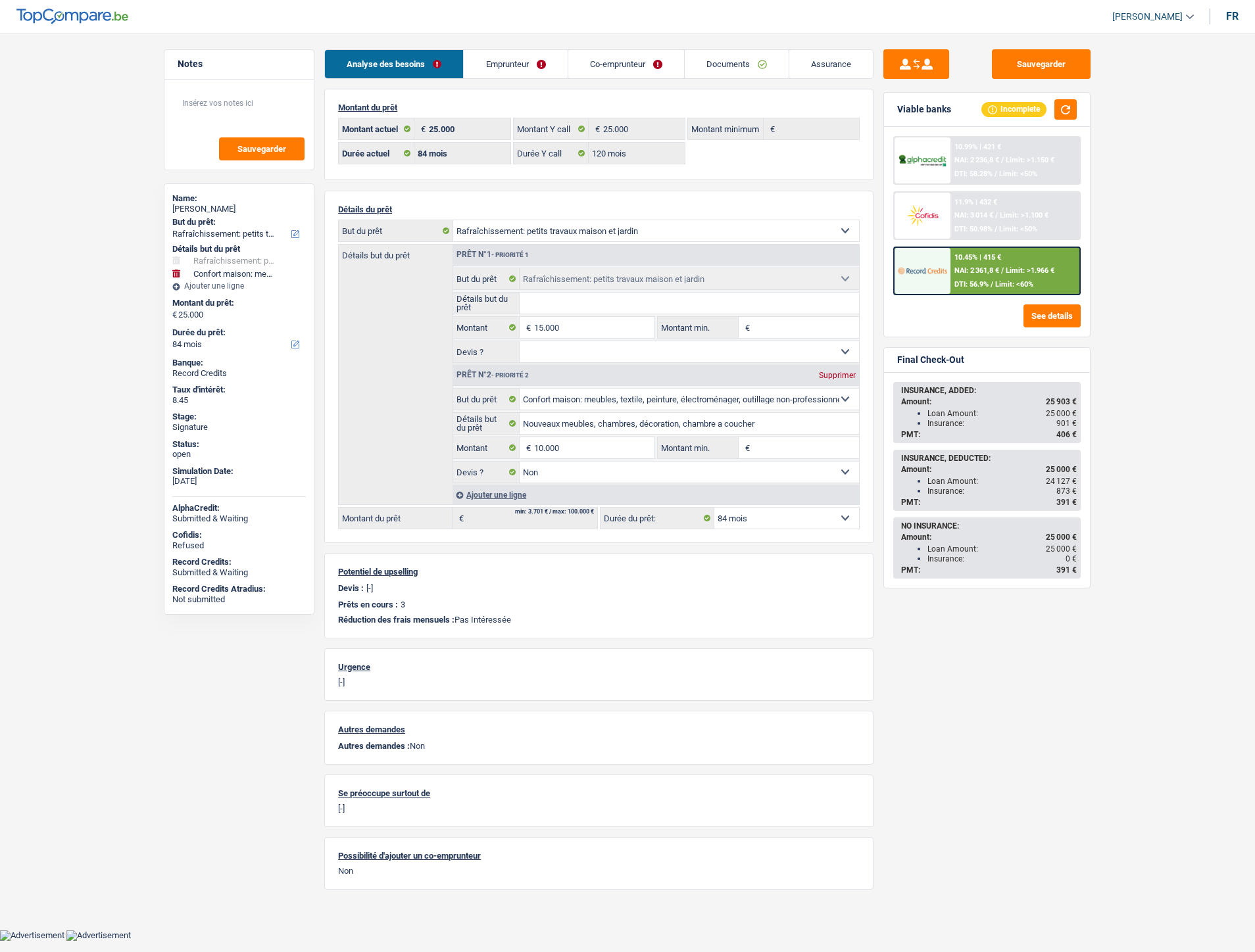
select select "84"
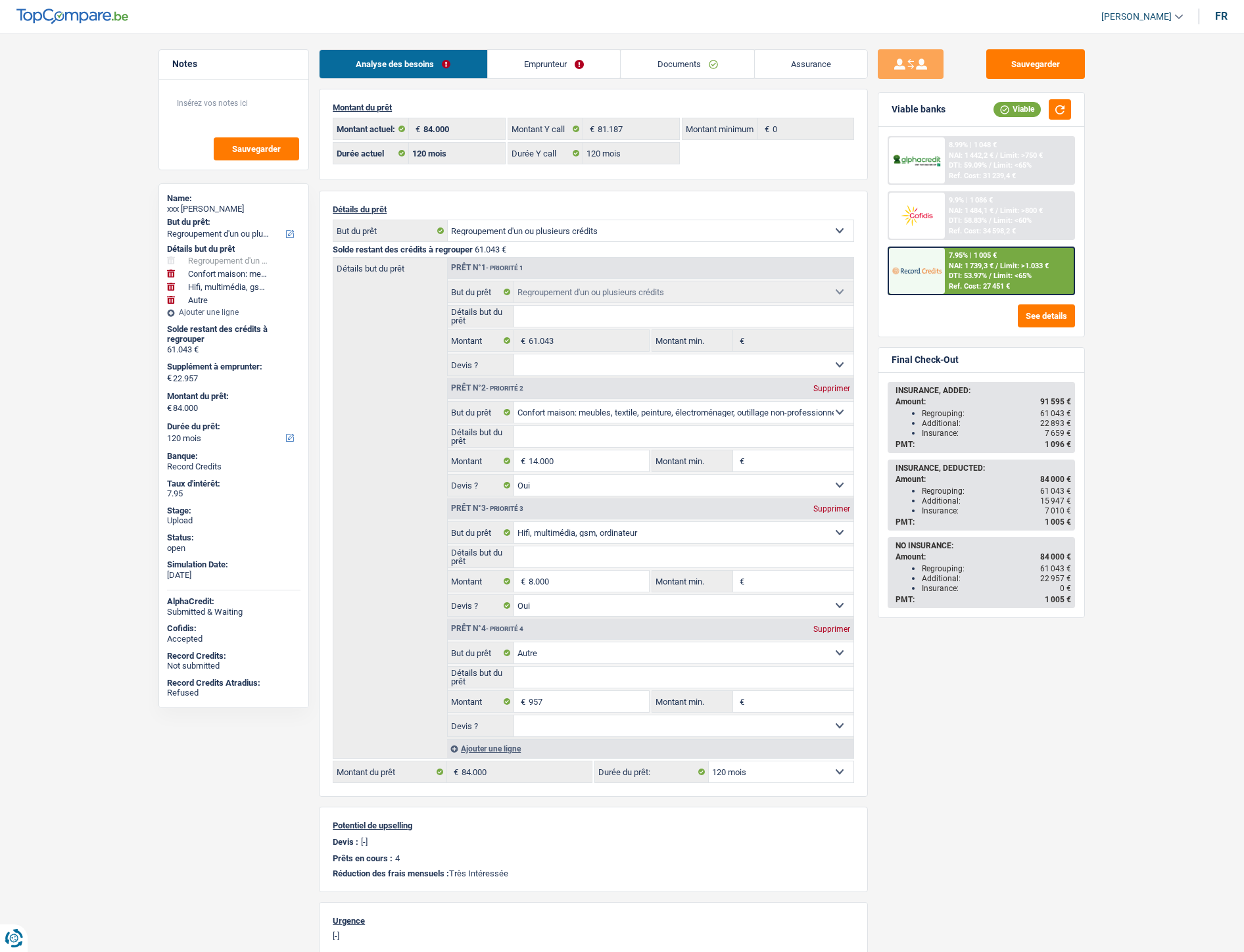
select select "refinancing"
select select "household"
select select "tech"
select select "other"
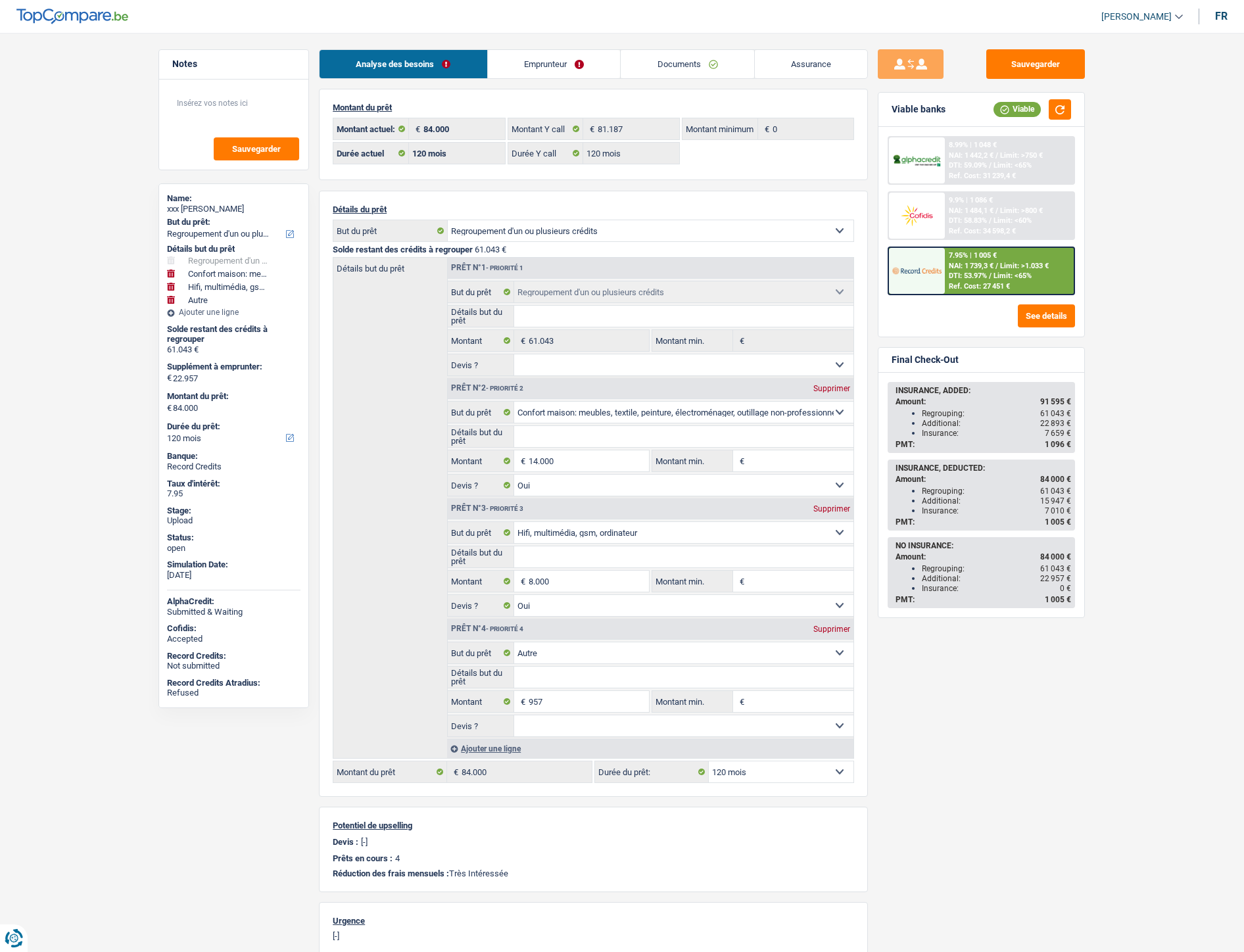
select select "120"
select select "refinancing"
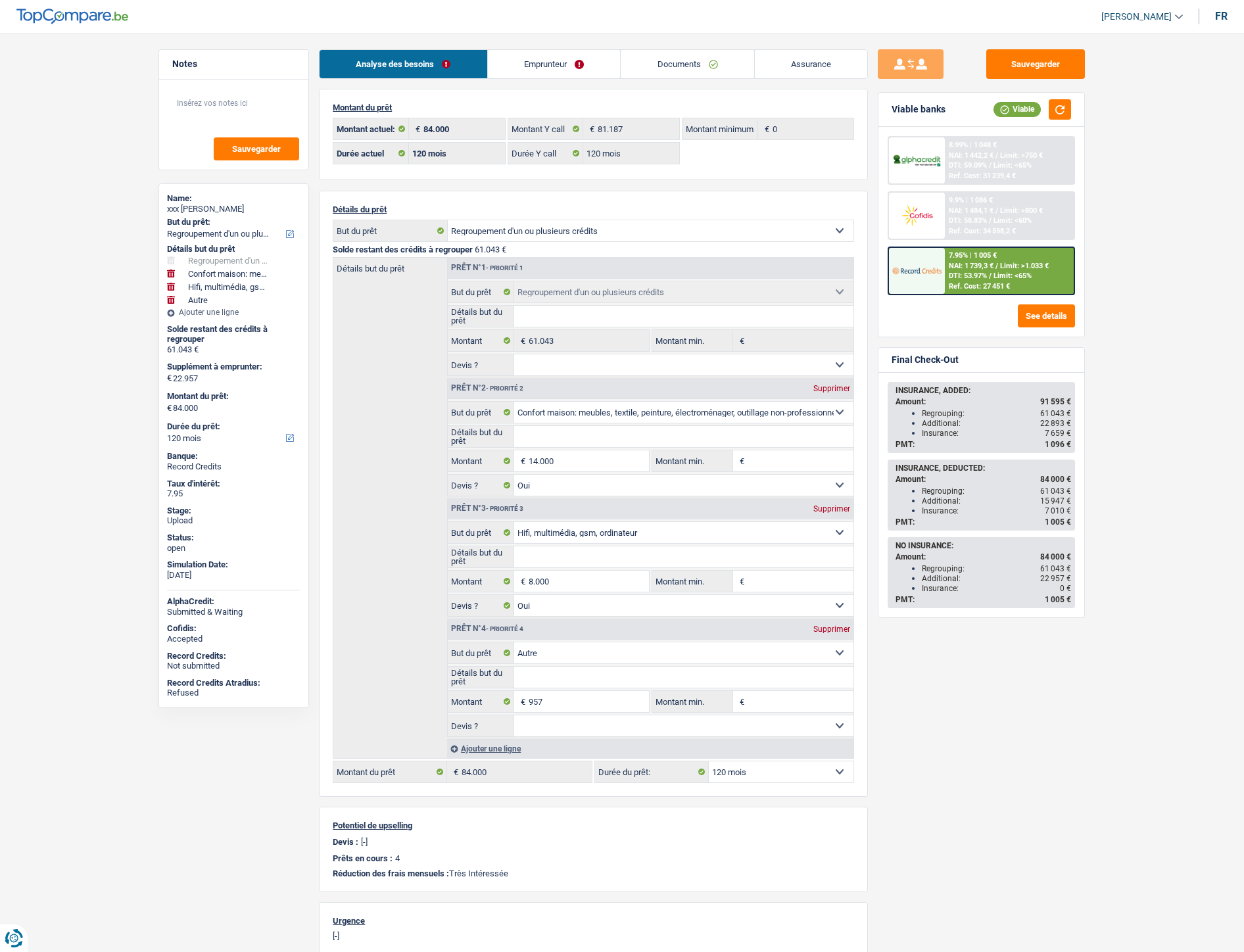
select select "household"
select select "yes"
select select "tech"
select select "yes"
select select "other"
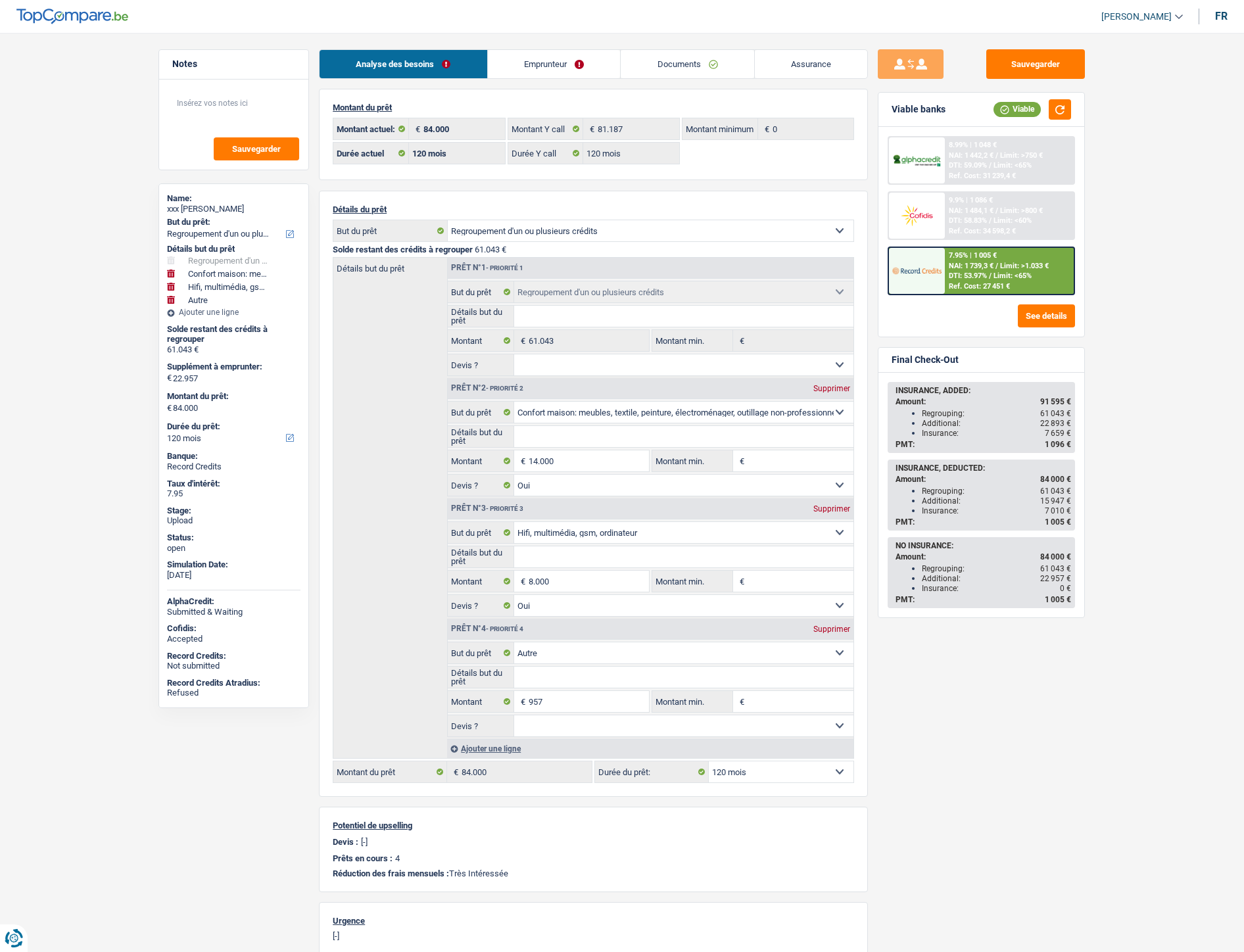
select select "120"
click at [554, 68] on link "Emprunteur" at bounding box center [554, 63] width 133 height 28
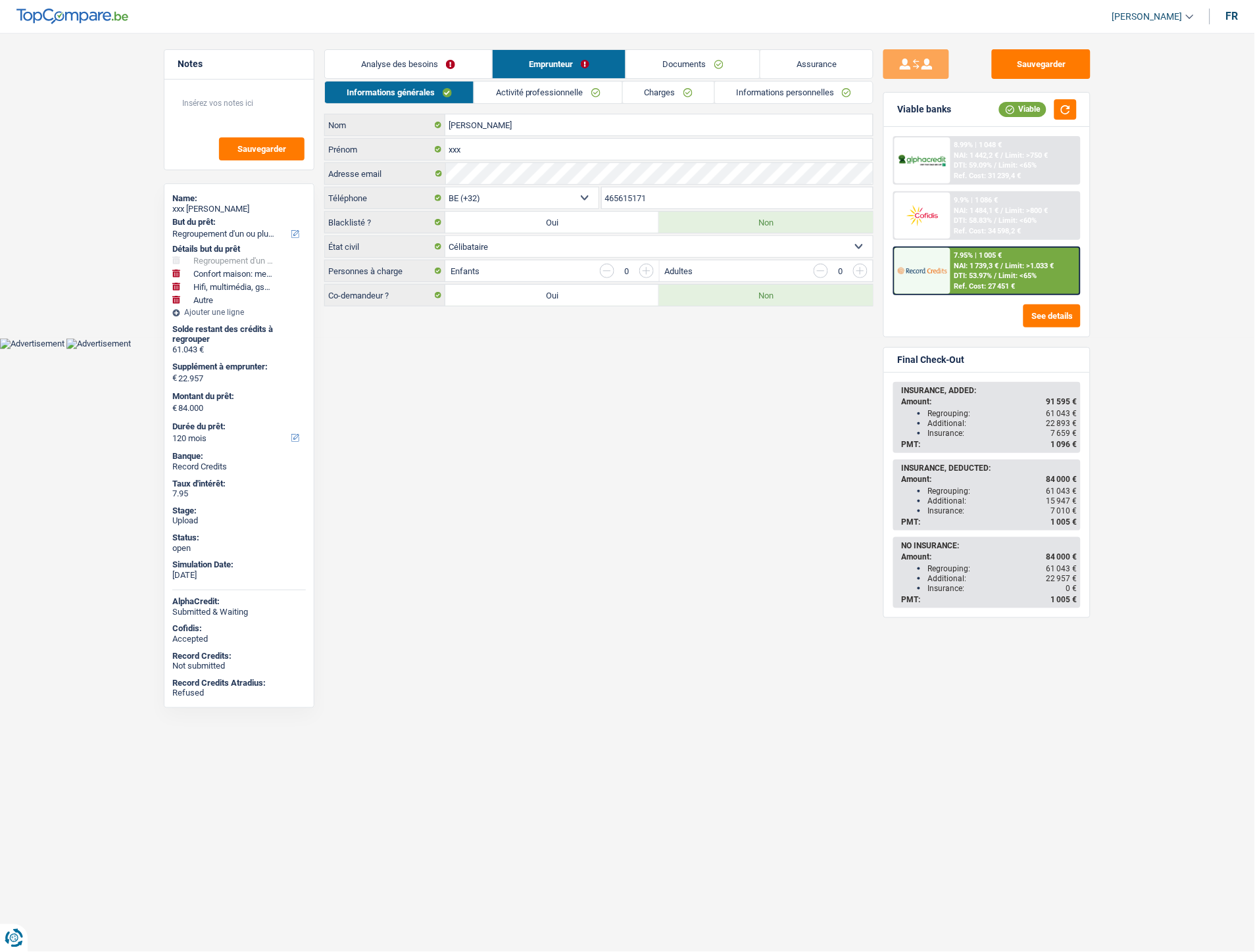
click at [760, 90] on link "Informations personnelles" at bounding box center [794, 93] width 158 height 21
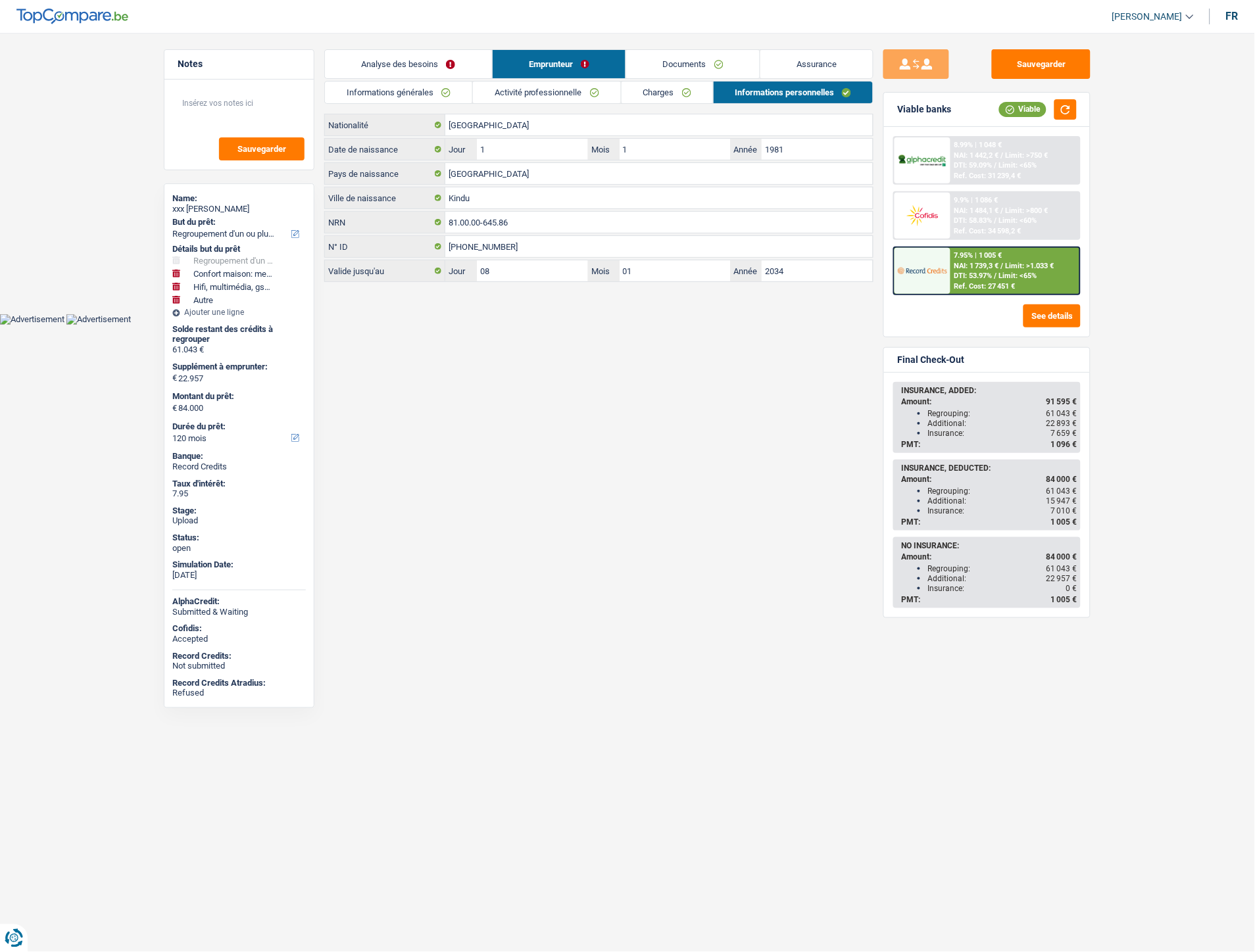
click at [455, 56] on link "Analyse des besoins" at bounding box center [408, 63] width 167 height 28
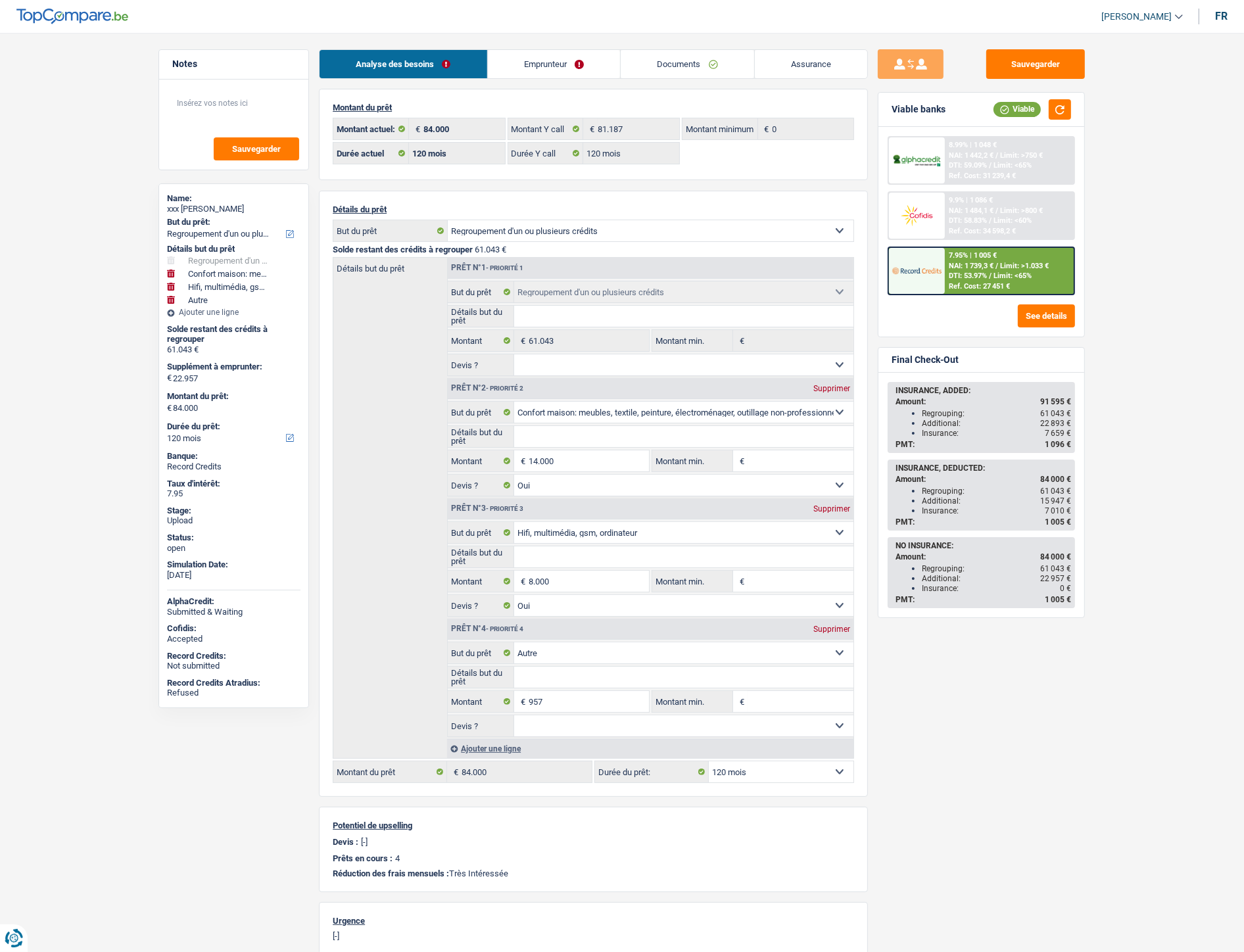
click at [649, 56] on link "Documents" at bounding box center [687, 63] width 134 height 28
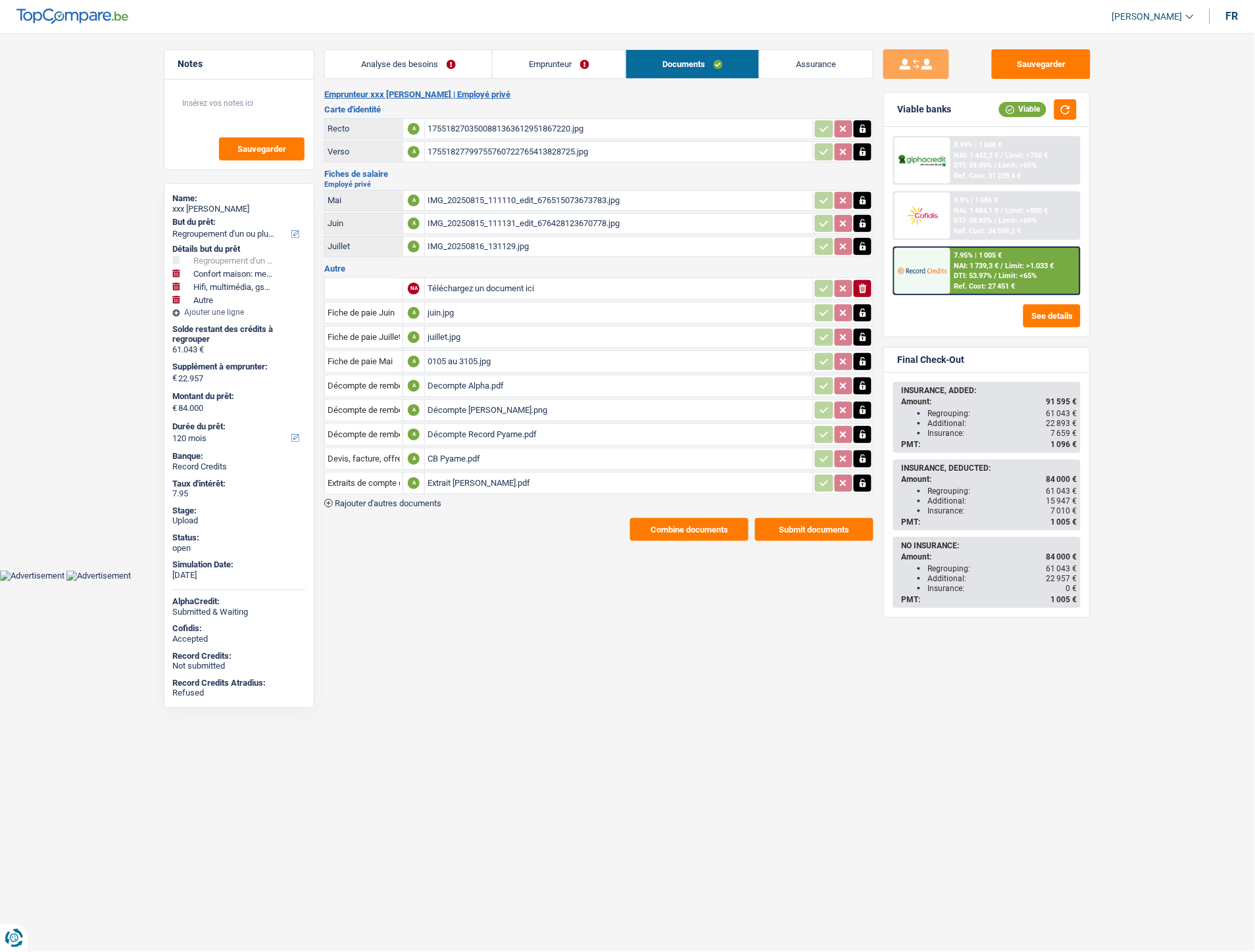
click at [492, 205] on div "IMG_20250815_111110_edit_676515073673783.jpg" at bounding box center [619, 200] width 383 height 20
click at [557, 58] on link "Emprunteur" at bounding box center [559, 63] width 133 height 28
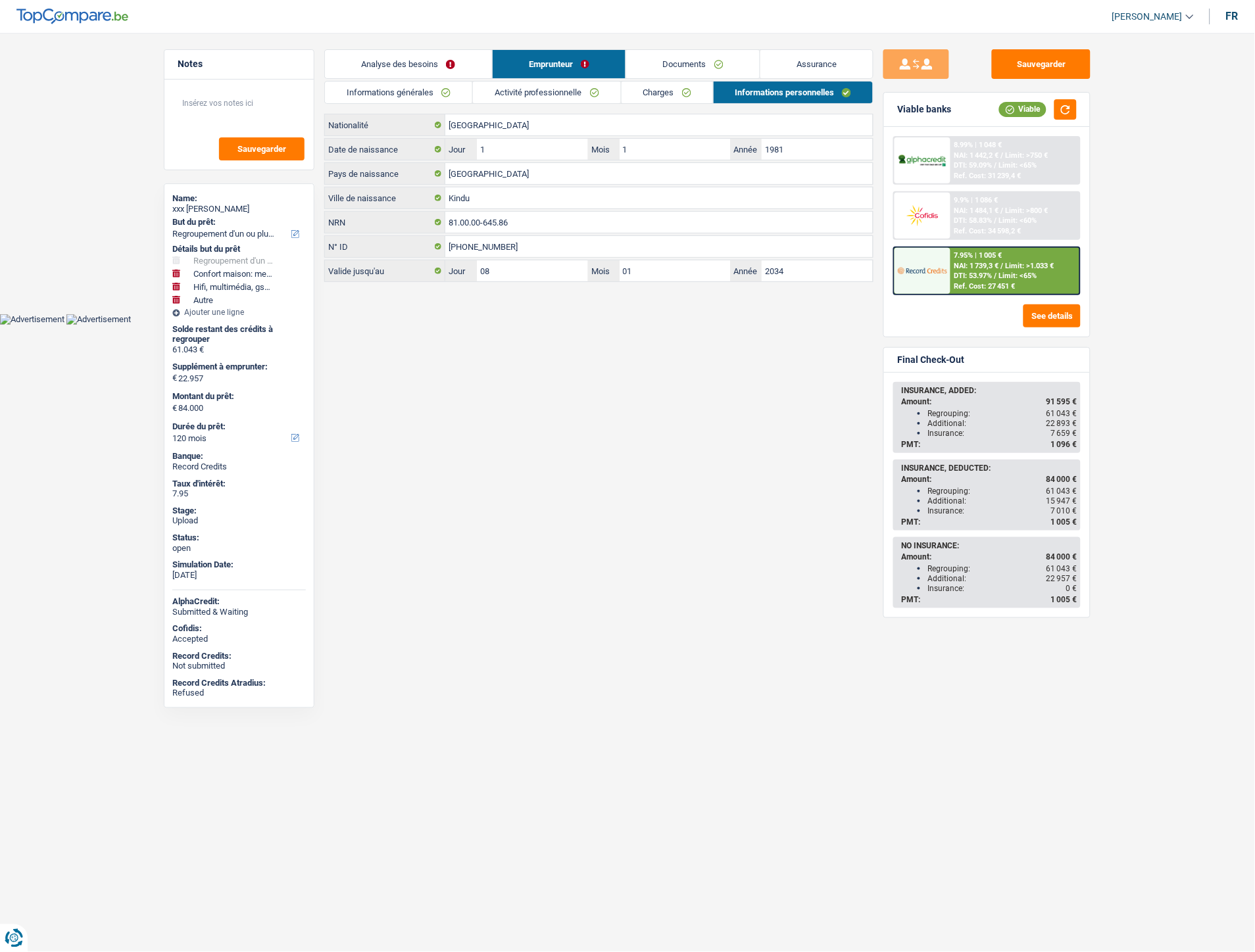
click at [418, 63] on link "Analyse des besoins" at bounding box center [408, 63] width 167 height 28
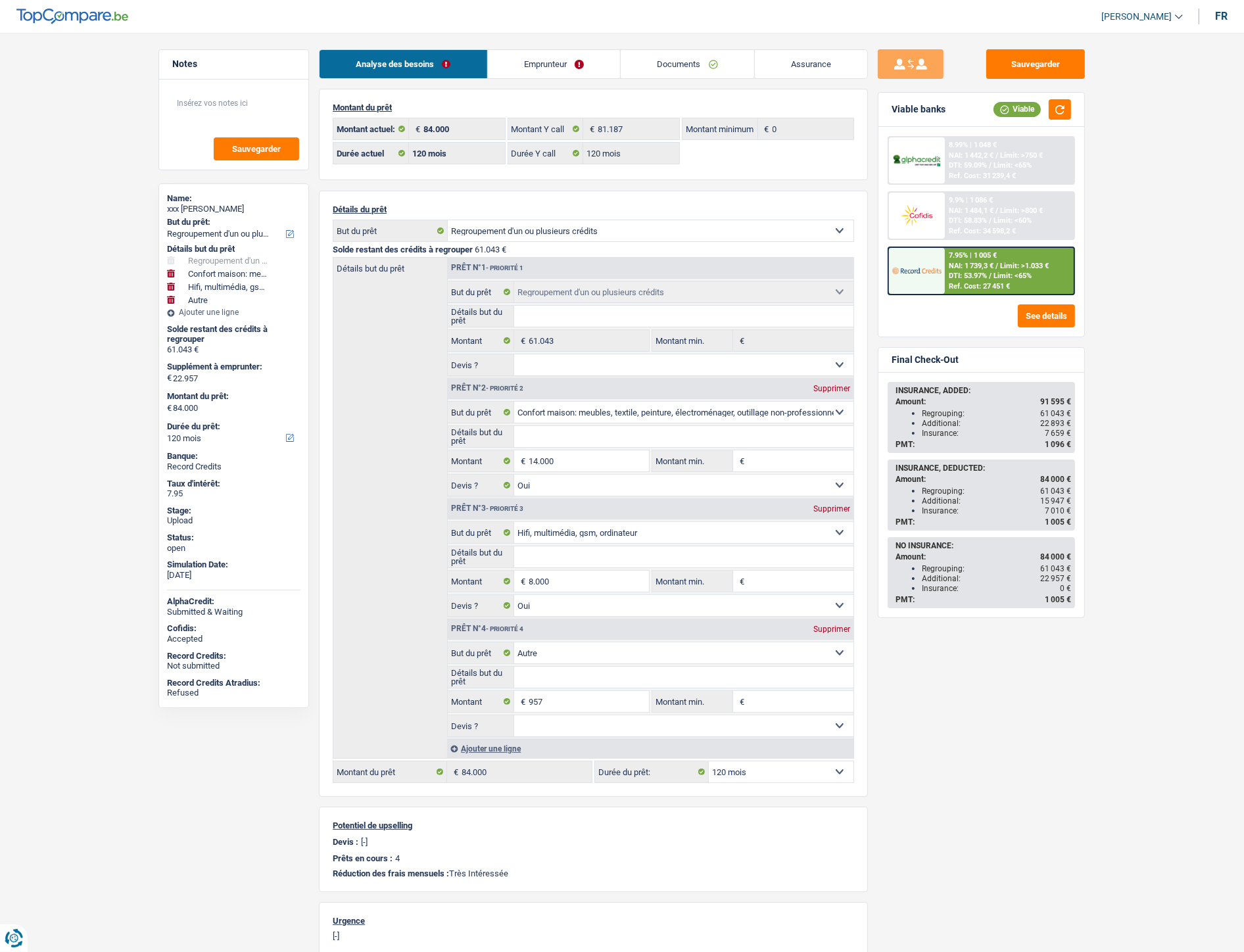
click at [540, 61] on link "Emprunteur" at bounding box center [554, 63] width 133 height 28
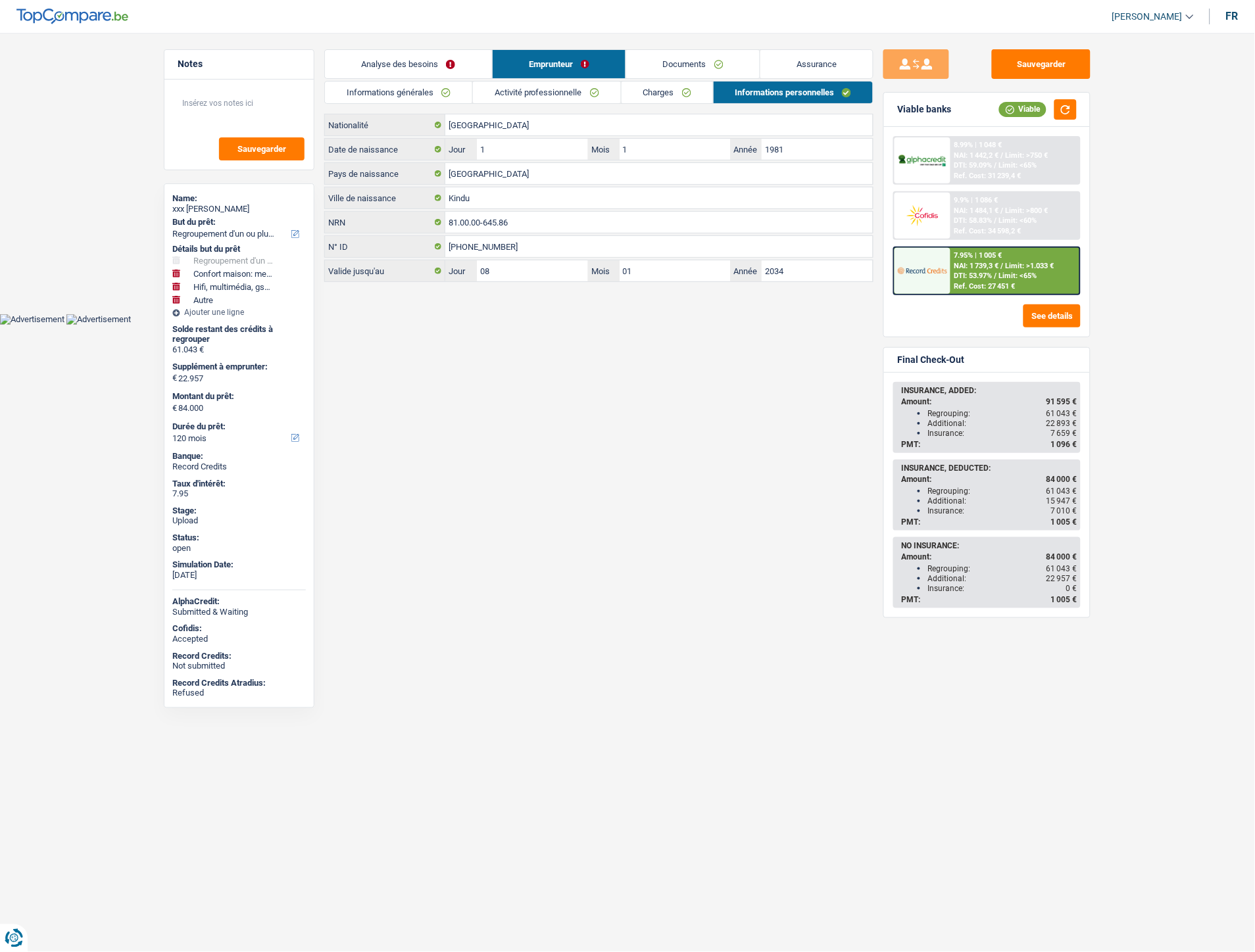
click at [668, 93] on link "Charges" at bounding box center [668, 93] width 92 height 21
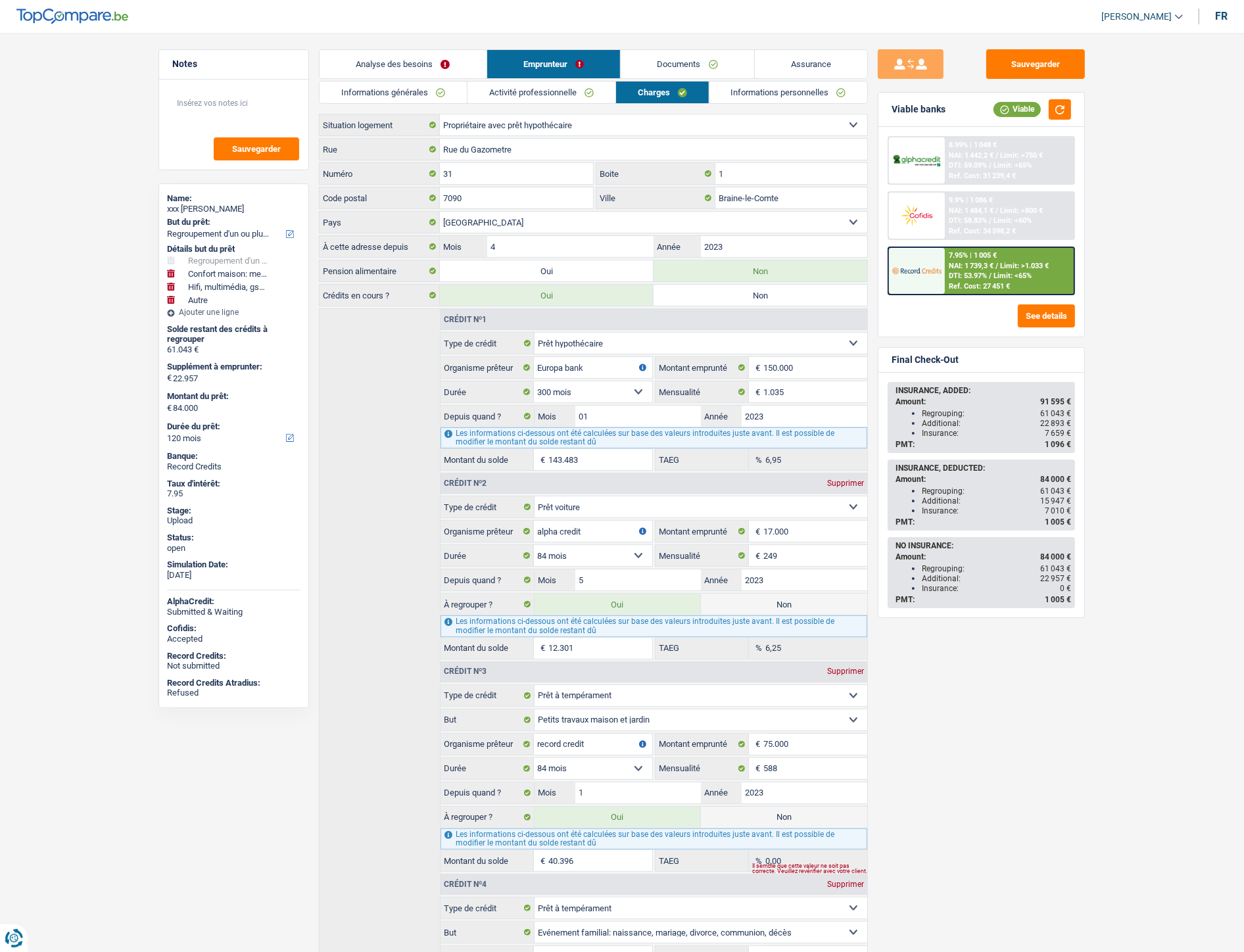
click at [544, 99] on link "Activité professionnelle" at bounding box center [542, 93] width 148 height 21
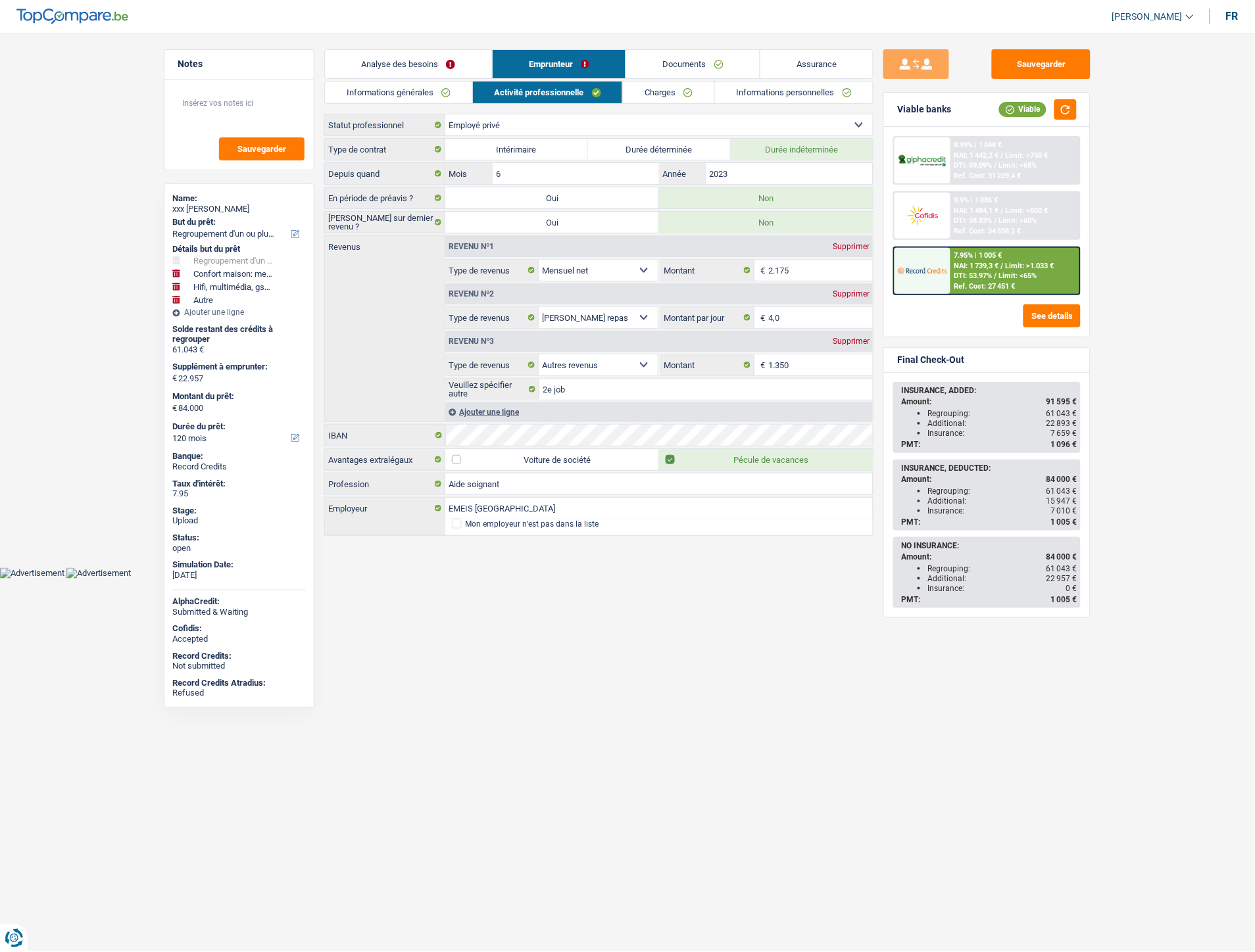
click at [430, 89] on link "Informations générales" at bounding box center [398, 93] width 147 height 21
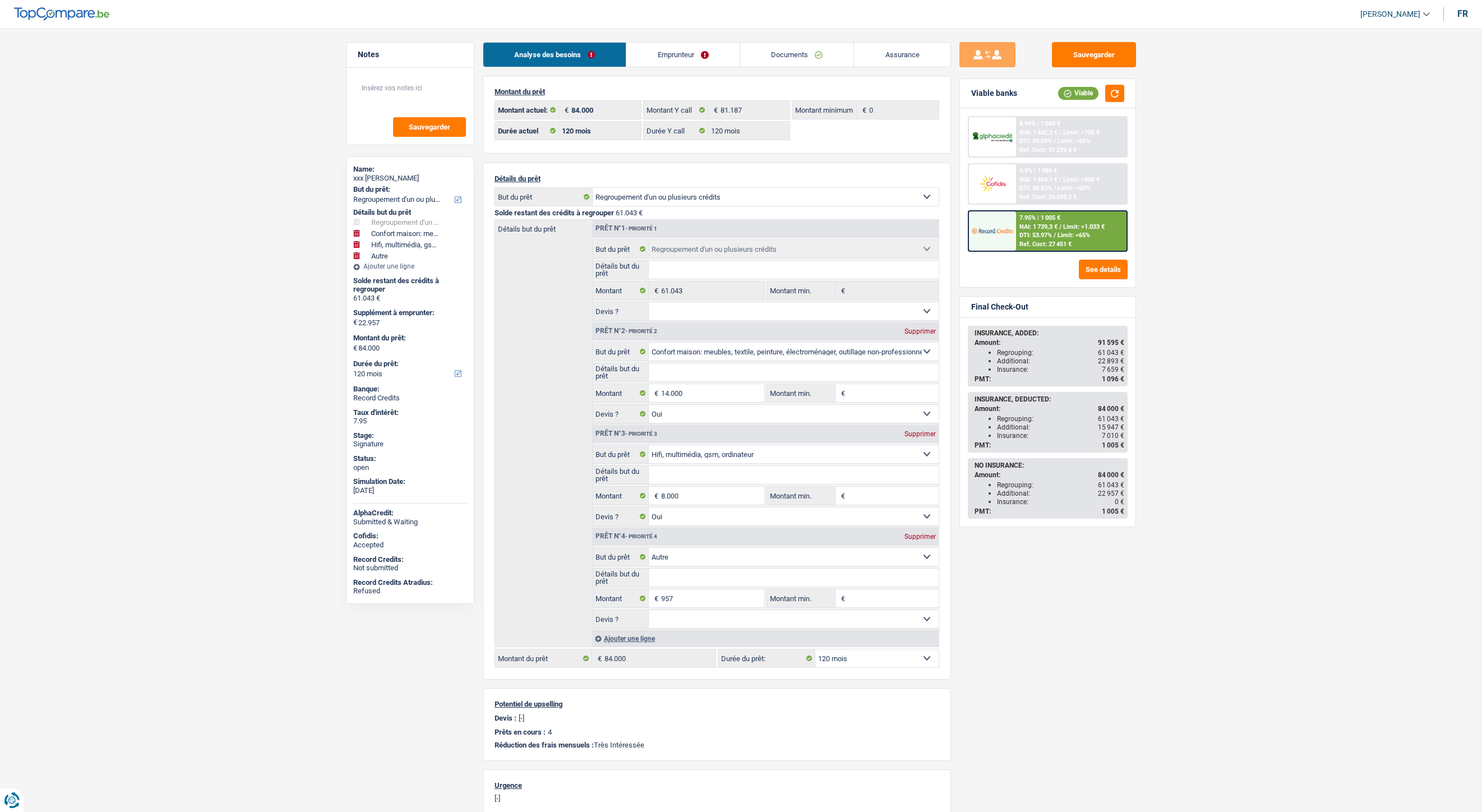
select select "refinancing"
select select "household"
select select "tech"
select select "other"
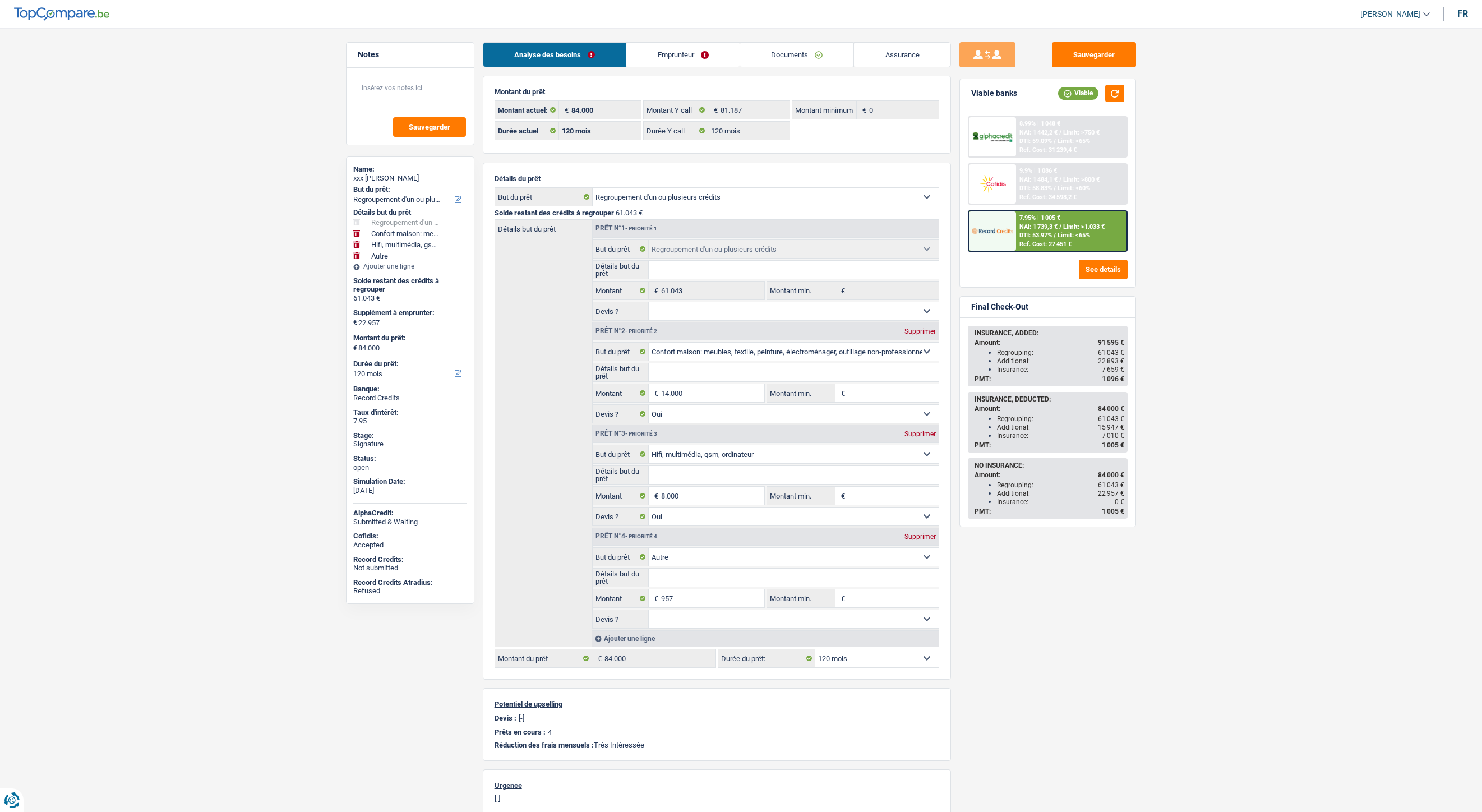
select select "120"
select select "refinancing"
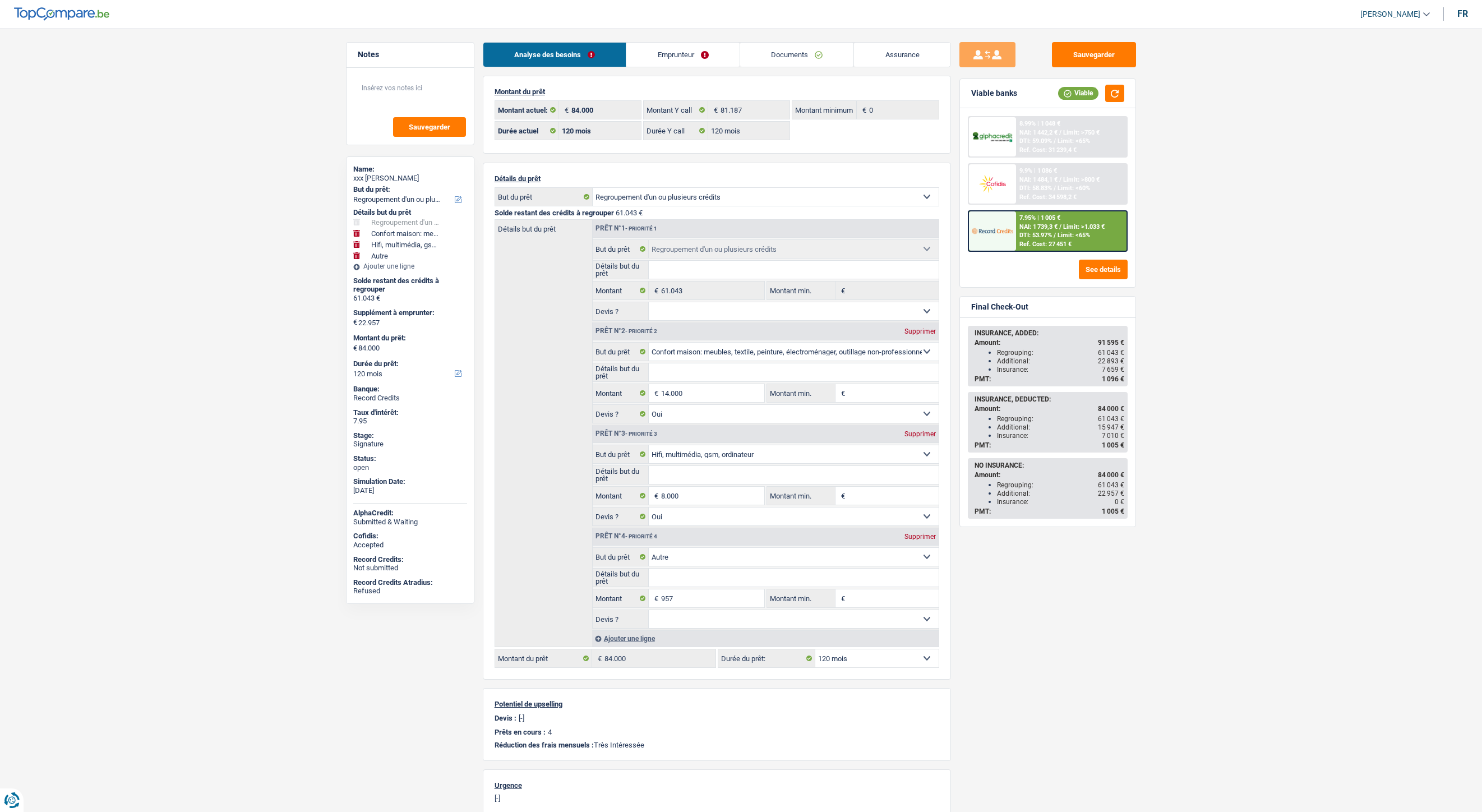
select select "household"
select select "yes"
select select "tech"
select select "yes"
select select "other"
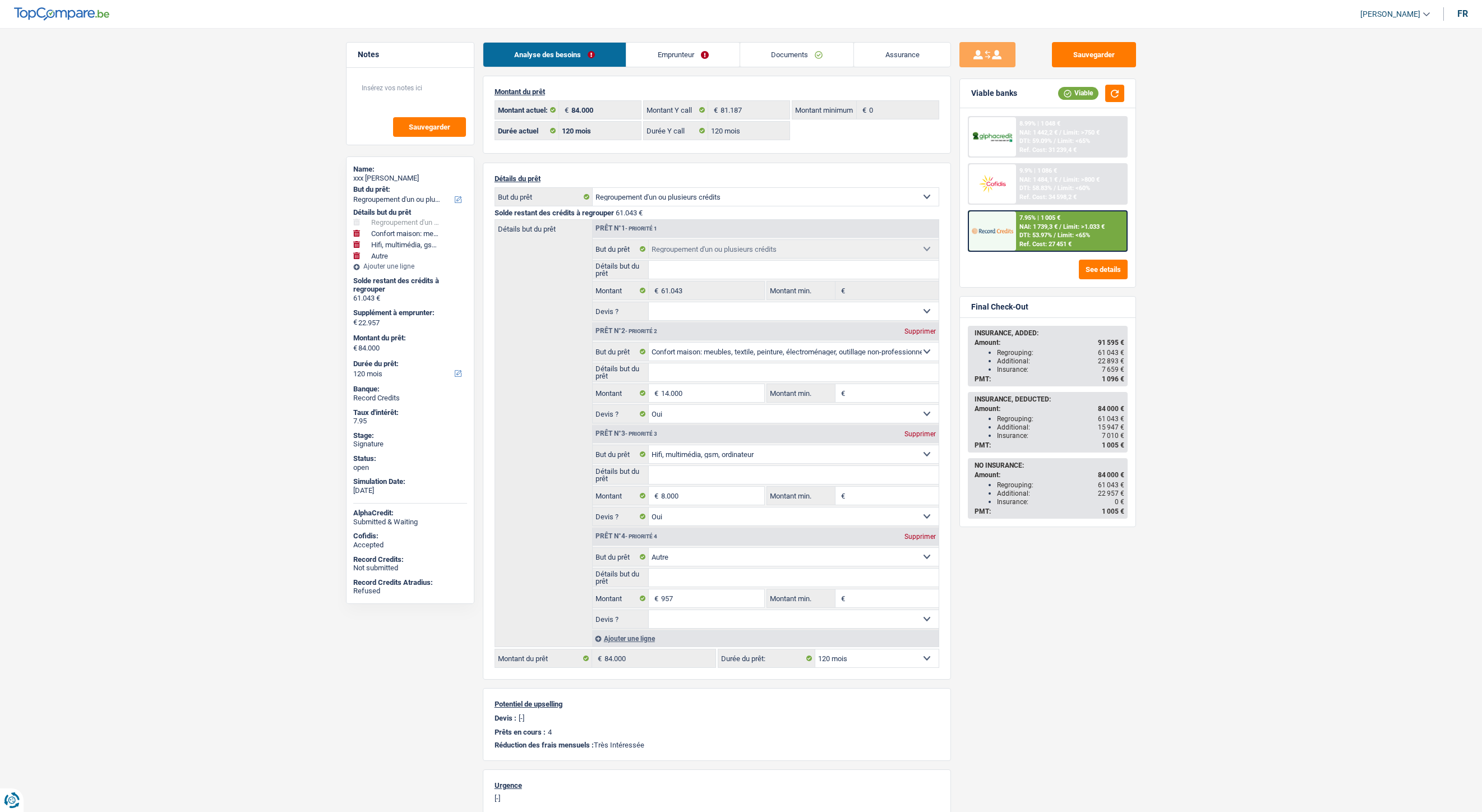
select select "120"
click at [774, 52] on link "Documents" at bounding box center [797, 54] width 114 height 24
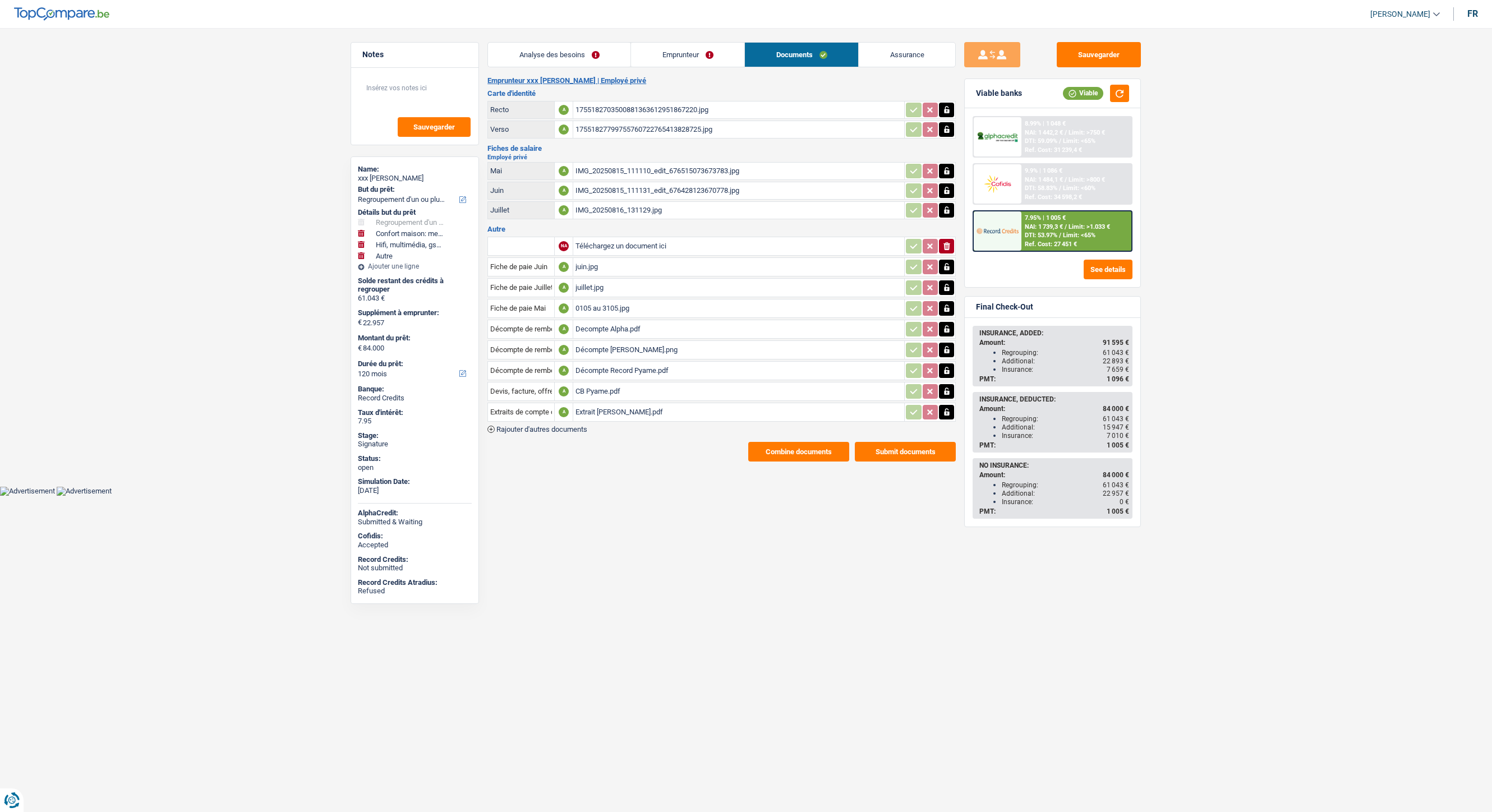
click at [621, 362] on div "Décompte Record Pyame.pdf" at bounding box center [739, 370] width 326 height 17
click at [612, 346] on div "Décompte Cofidis Pyame.png" at bounding box center [739, 349] width 326 height 17
click at [627, 321] on div "Decompte Alpha.pdf" at bounding box center [739, 329] width 326 height 17
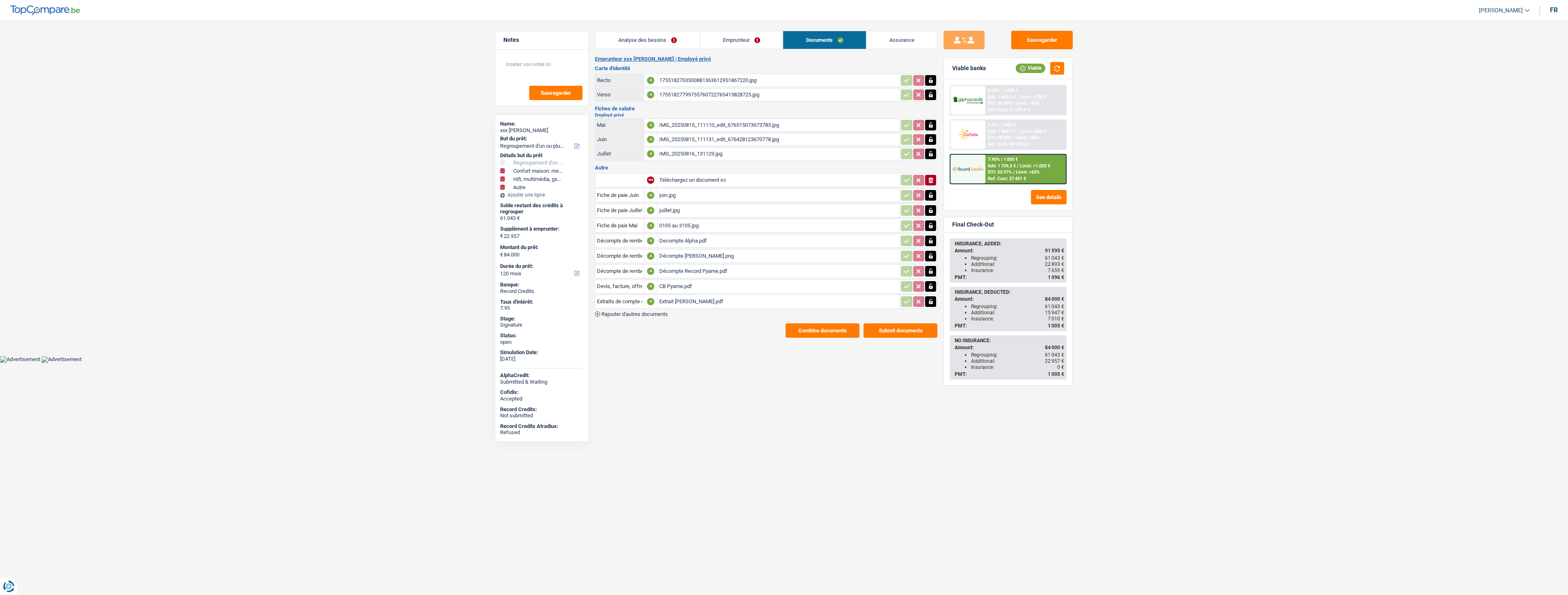
click at [682, 253] on div "Décompte Cofidis Pyame.png" at bounding box center [779, 256] width 239 height 12
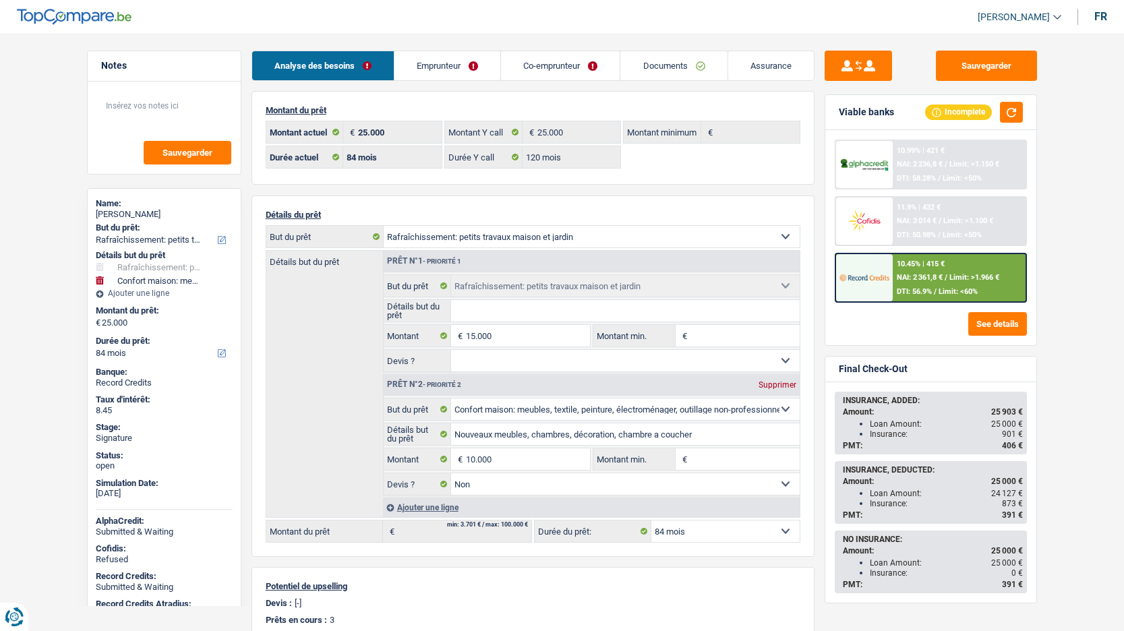
select select "houseOrGarden"
select select "household"
select select "84"
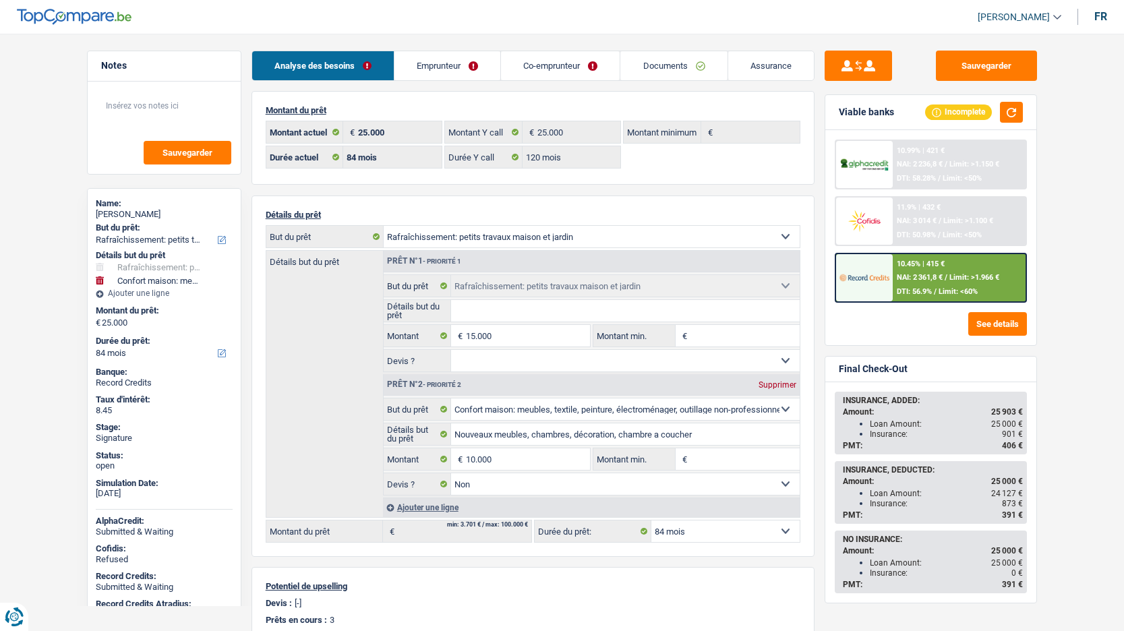
select select "120"
select select "houseOrGarden"
select select "household"
select select "false"
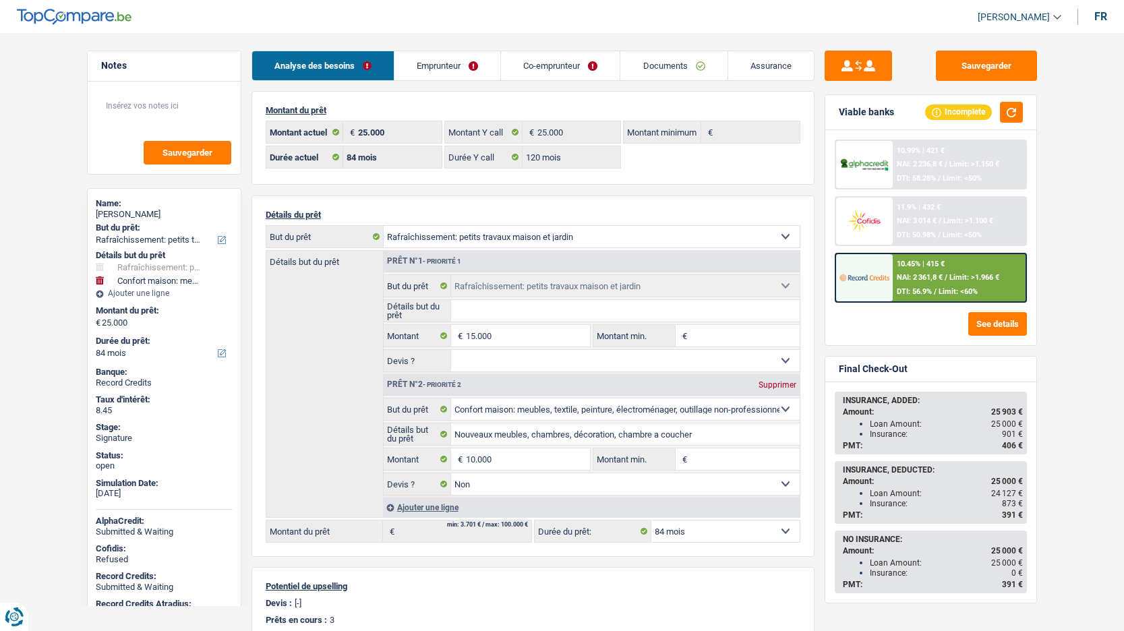
select select "84"
click at [669, 58] on link "Documents" at bounding box center [673, 65] width 106 height 29
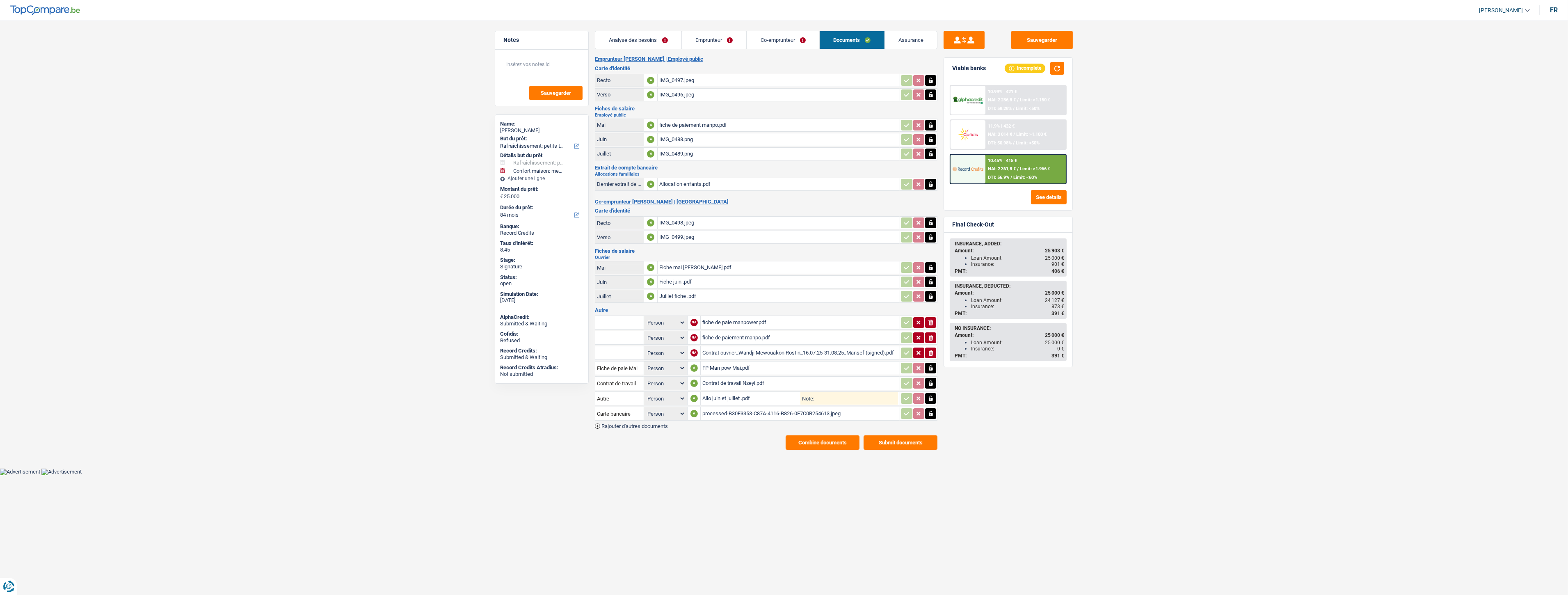
click at [684, 35] on link "Emprunteur" at bounding box center [714, 40] width 65 height 18
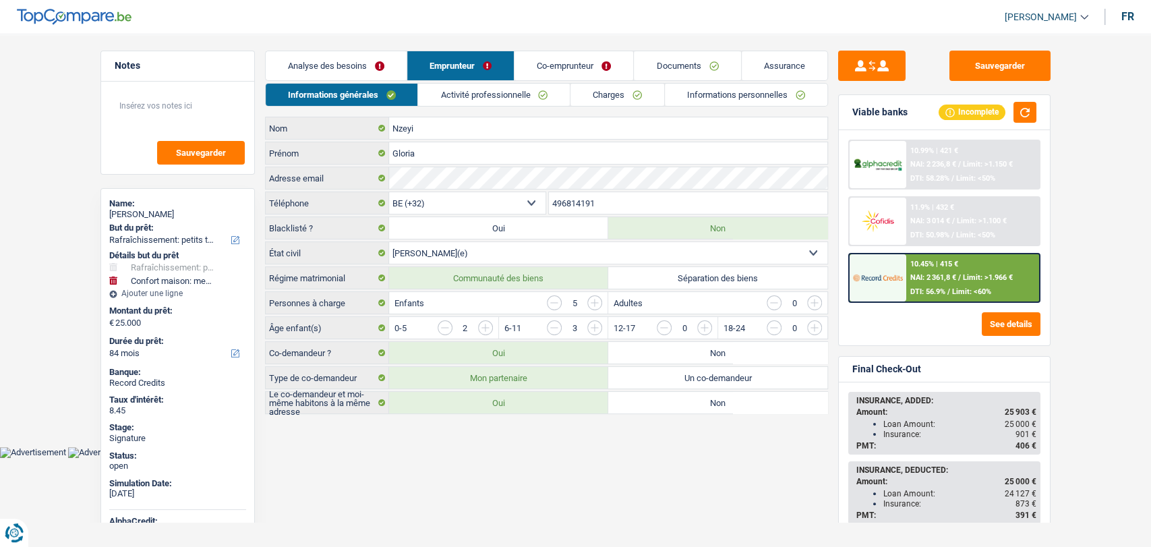
click at [676, 71] on link "Documents" at bounding box center [687, 65] width 106 height 29
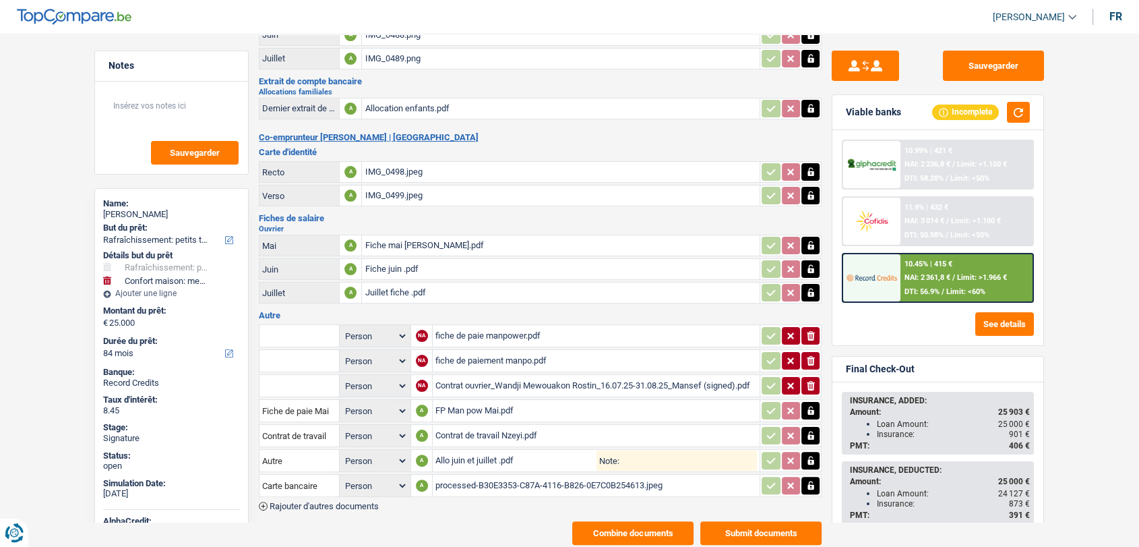
scroll to position [193, 0]
click at [406, 237] on div "Fiche mai [PERSON_NAME].pdf" at bounding box center [561, 246] width 392 height 20
click at [396, 264] on div "Fiche juin .pdf" at bounding box center [561, 269] width 392 height 20
click at [394, 284] on div "Juillet fiche .pdf" at bounding box center [561, 293] width 392 height 20
click at [506, 476] on div "processed-B30E3353-C87A-4116-B826-0E7C0B254613.jpeg" at bounding box center [595, 486] width 321 height 20
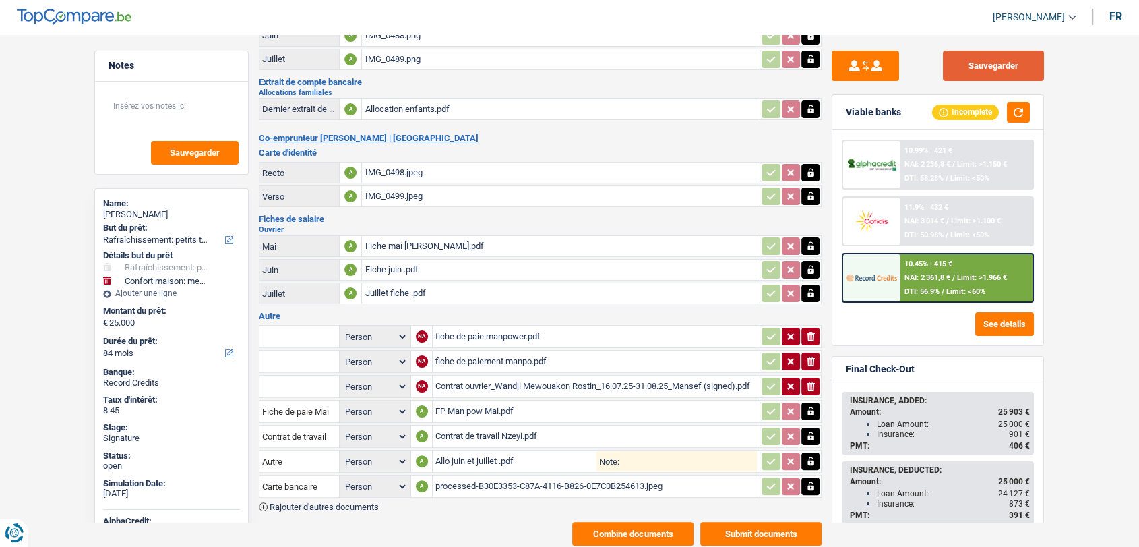
click at [992, 63] on button "Sauvegarder" at bounding box center [993, 66] width 101 height 30
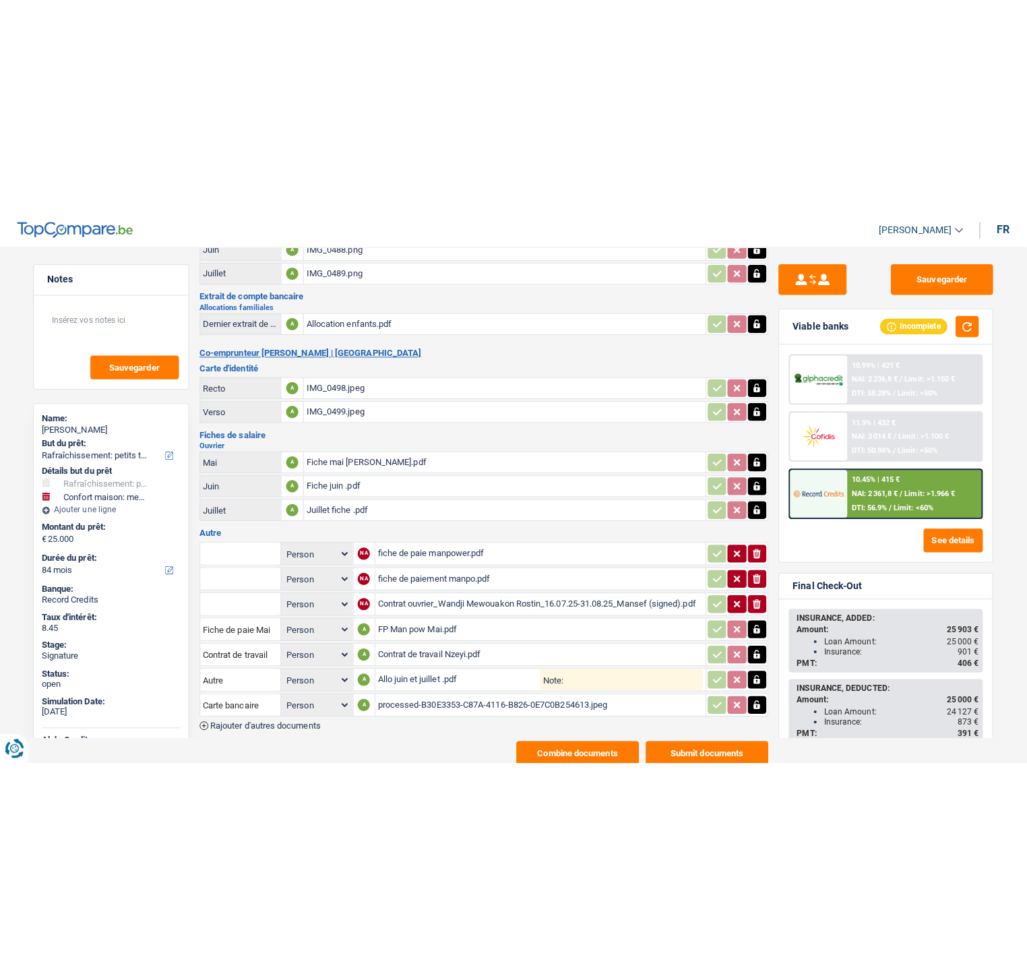
scroll to position [0, 0]
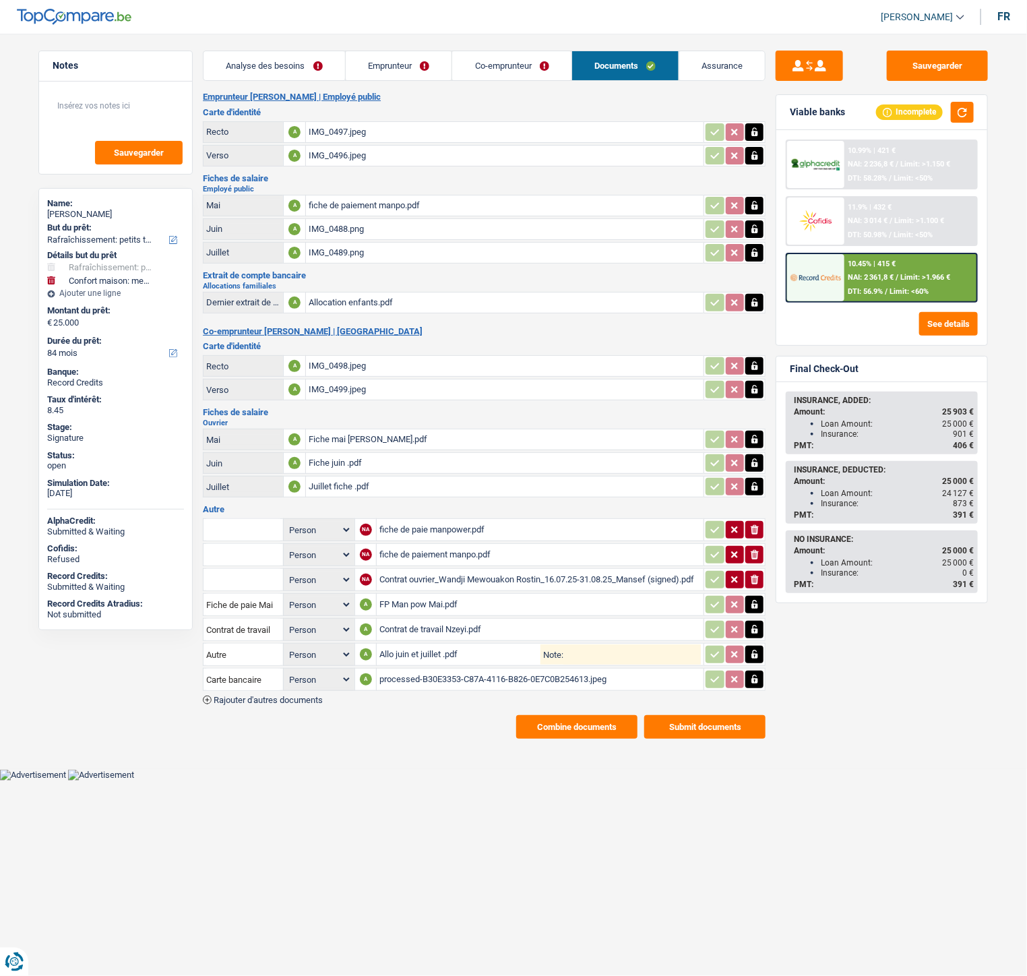
click at [259, 630] on span "Rajouter d'autres documents" at bounding box center [268, 700] width 109 height 9
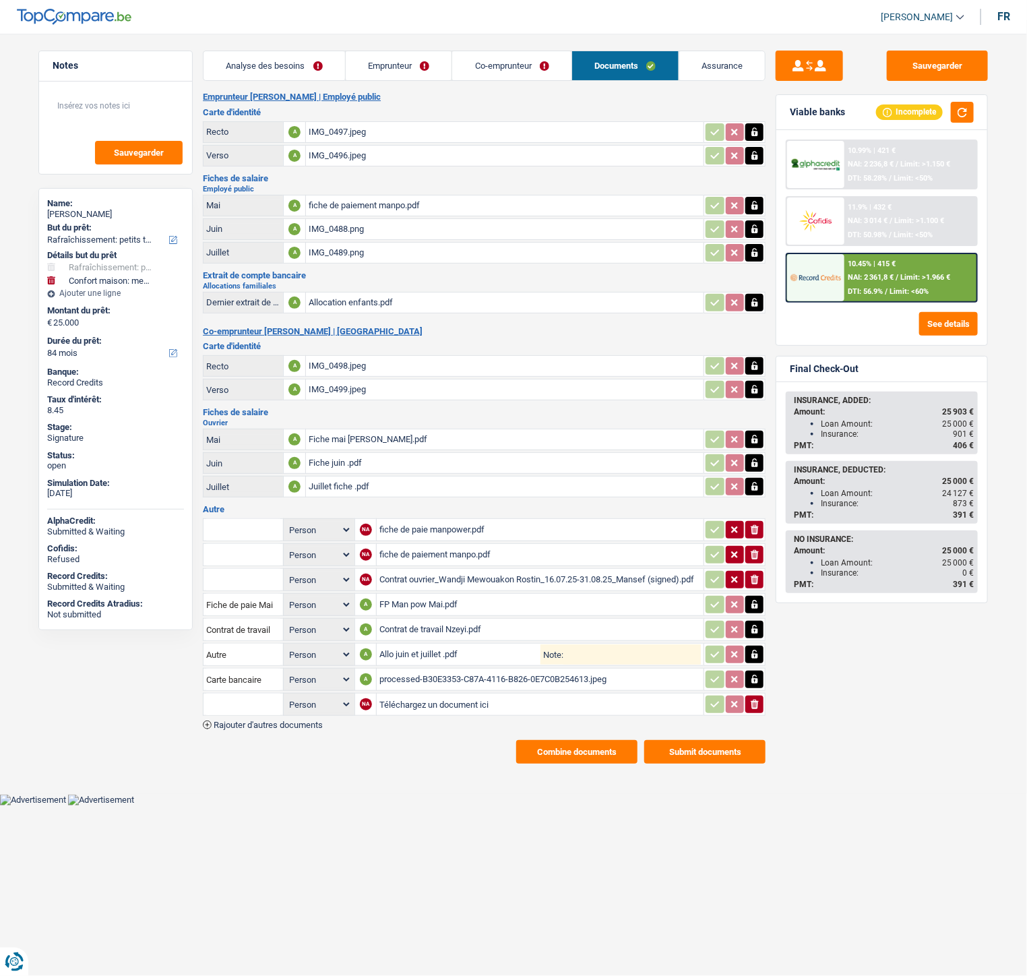
click at [394, 630] on input "Téléchargez un document ici" at bounding box center [539, 704] width 321 height 20
type input "C:\fakepath\cb Nzeyi.pdf"
click at [295, 630] on span "Rajouter d'autres documents" at bounding box center [268, 724] width 109 height 9
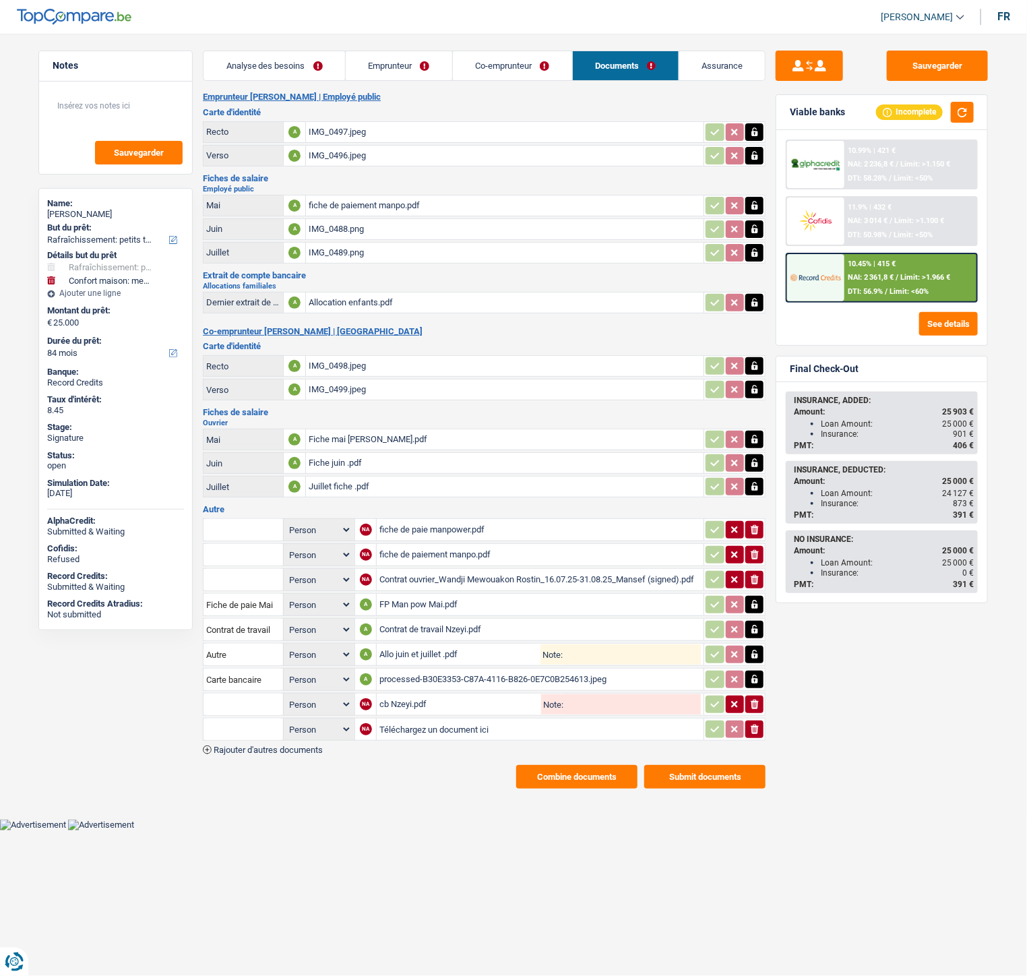
click at [406, 630] on input "Téléchargez un document ici" at bounding box center [539, 729] width 321 height 20
type input "C:\fakepath\Extrait Mme Nzeyi.pdf"
click at [305, 630] on span "Rajouter d'autres documents" at bounding box center [268, 749] width 109 height 9
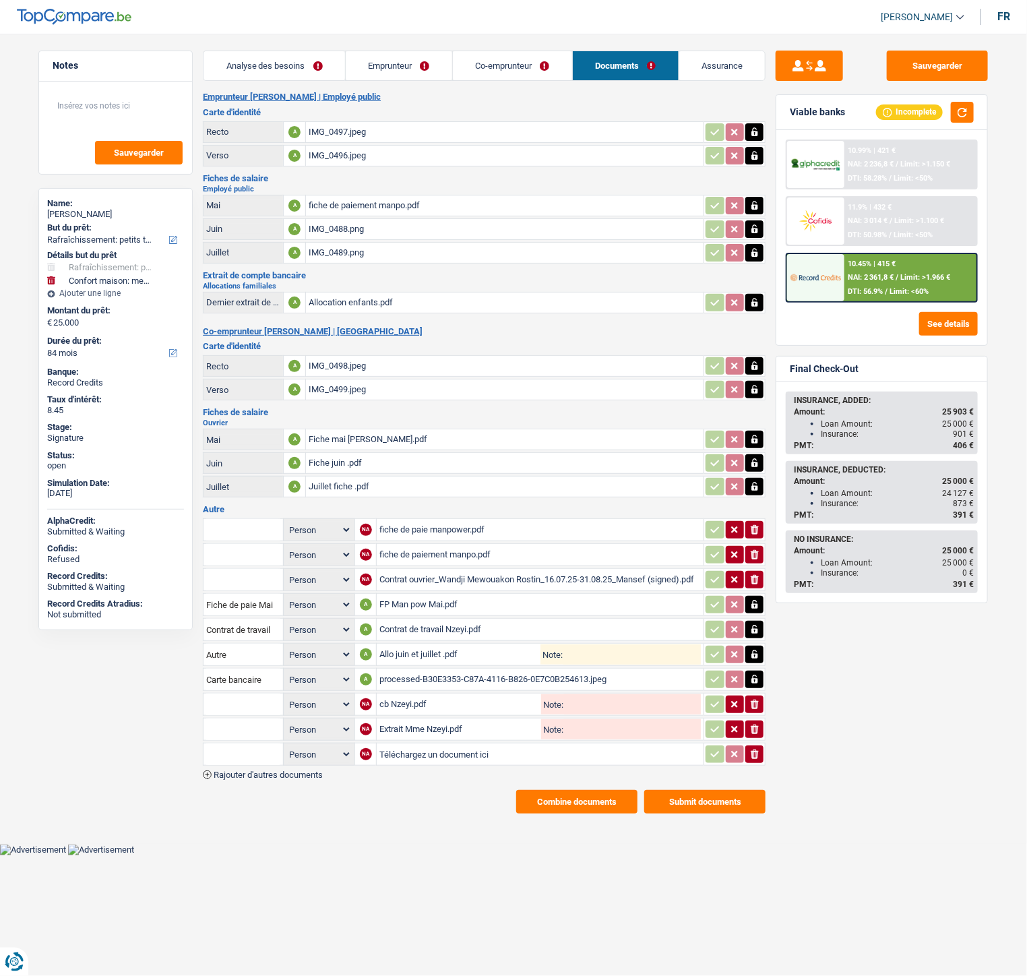
click at [414, 630] on input "Téléchargez un document ici" at bounding box center [539, 754] width 321 height 20
type input "C:\fakepath\Extrait Mr Contrat NZEYI.pdf"
click at [297, 630] on span "Rajouter d'autres documents" at bounding box center [268, 774] width 109 height 9
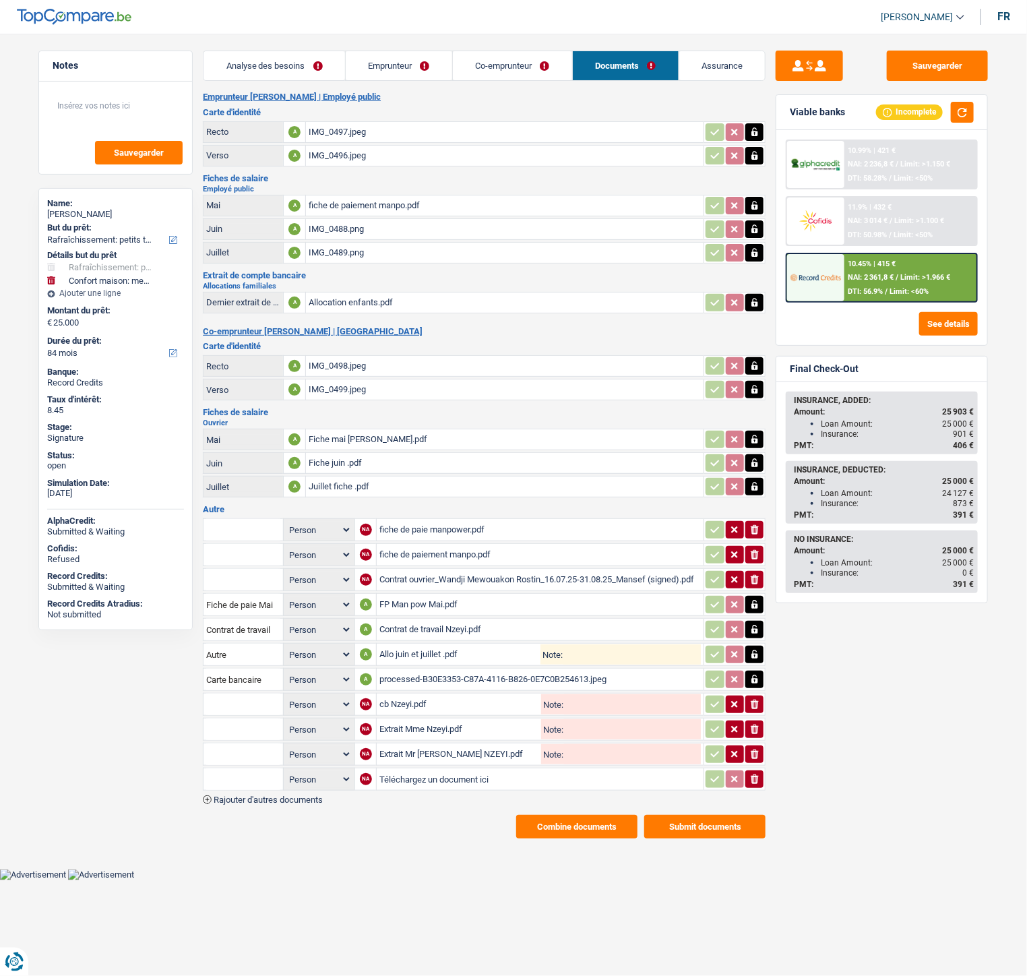
click at [295, 630] on span "Rajouter d'autres documents" at bounding box center [268, 799] width 109 height 9
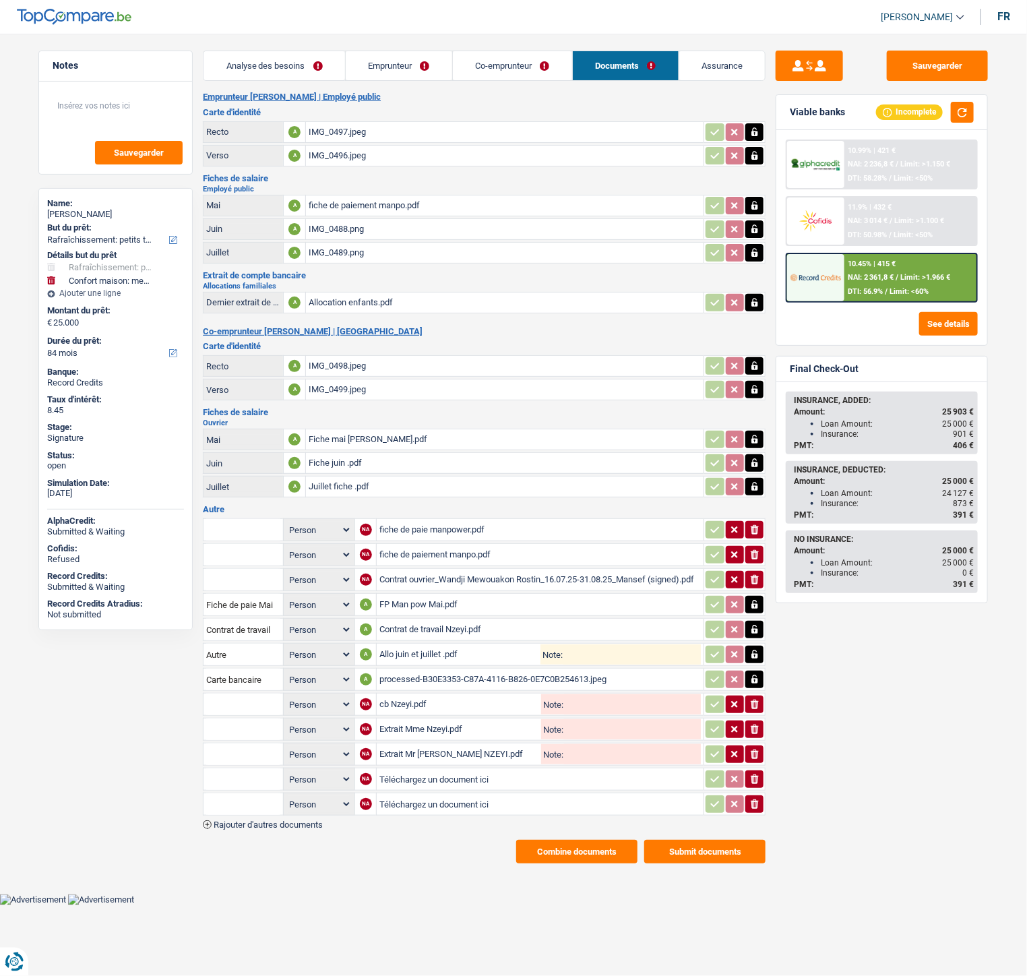
click at [392, 630] on input "Téléchargez un document ici" at bounding box center [539, 779] width 321 height 20
type input "C:\fakepath\Alloc.jpg"
click at [415, 630] on input "Téléchargez un document ici" at bounding box center [539, 804] width 321 height 20
type input "C:\fakepath\Alloc1.jpg"
click at [253, 630] on input "text" at bounding box center [243, 705] width 74 height 22
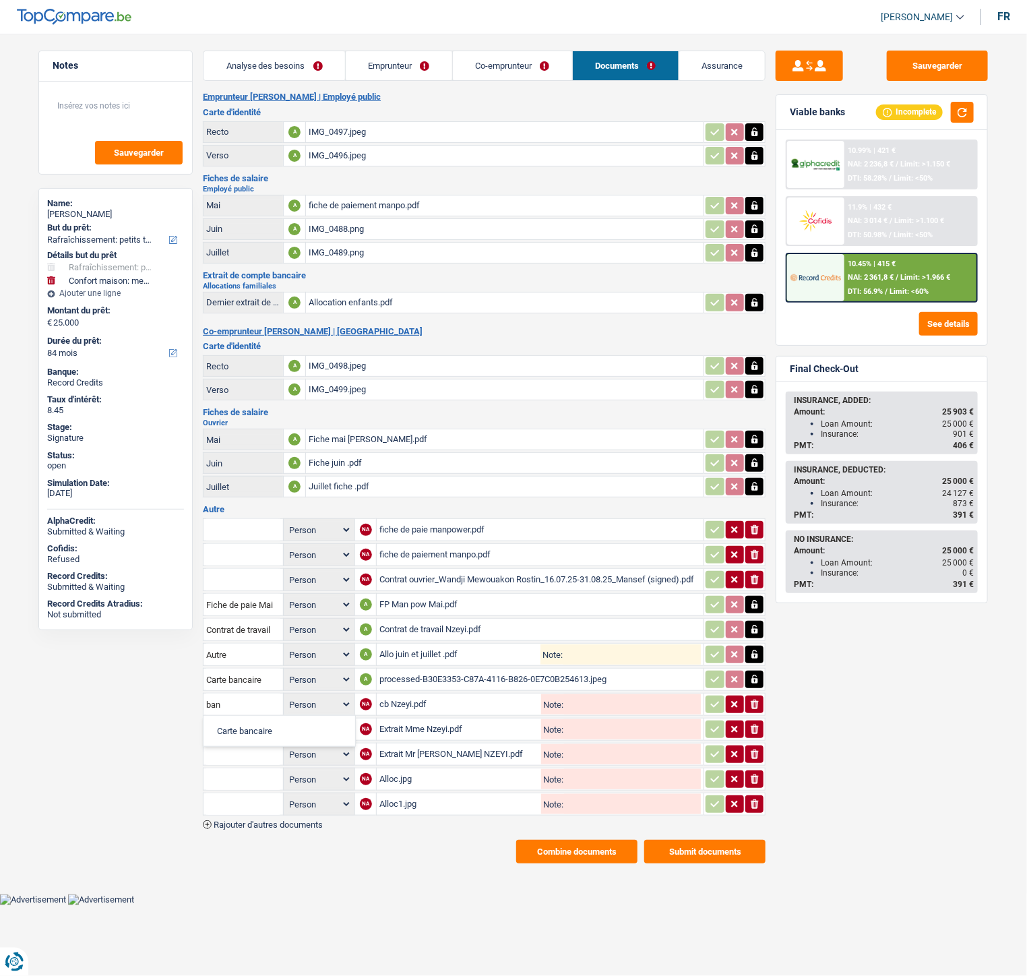
click at [263, 630] on li "Carte bancaire" at bounding box center [279, 731] width 138 height 17
type input "Carte bancaire"
click at [245, 630] on input "text" at bounding box center [243, 729] width 74 height 22
click at [274, 630] on li "Avertissement extrait de rôle 2024 concernant vos revenus 2023" at bounding box center [338, 772] width 257 height 17
type input "Avertissement extrait de rôle 2024 concernant vos revenus 2023"
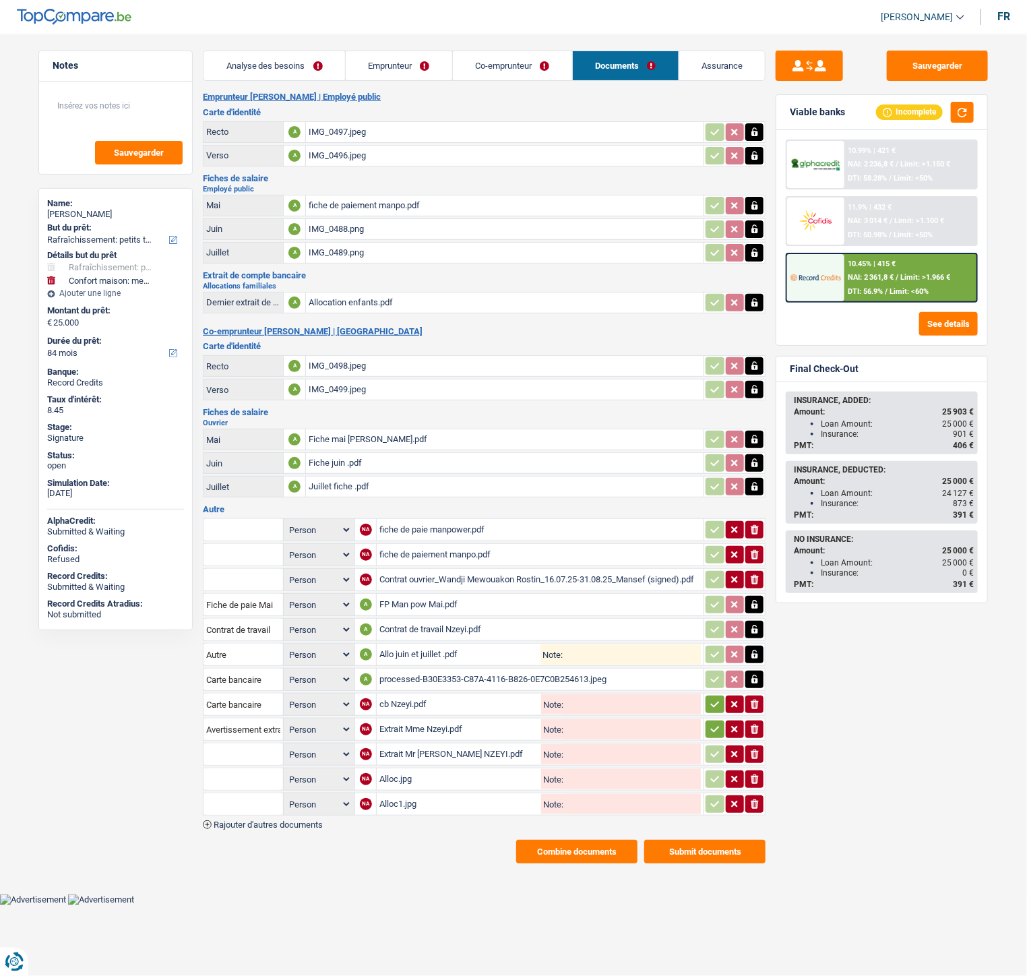
click at [262, 630] on input "text" at bounding box center [243, 754] width 74 height 22
click at [264, 630] on li "Extraits de compte de toutes les transactions 3 derniers mois" at bounding box center [338, 814] width 257 height 17
type input "Extraits de compte de toutes les transactions 3 derniers mois"
click at [246, 630] on input "text" at bounding box center [243, 779] width 74 height 22
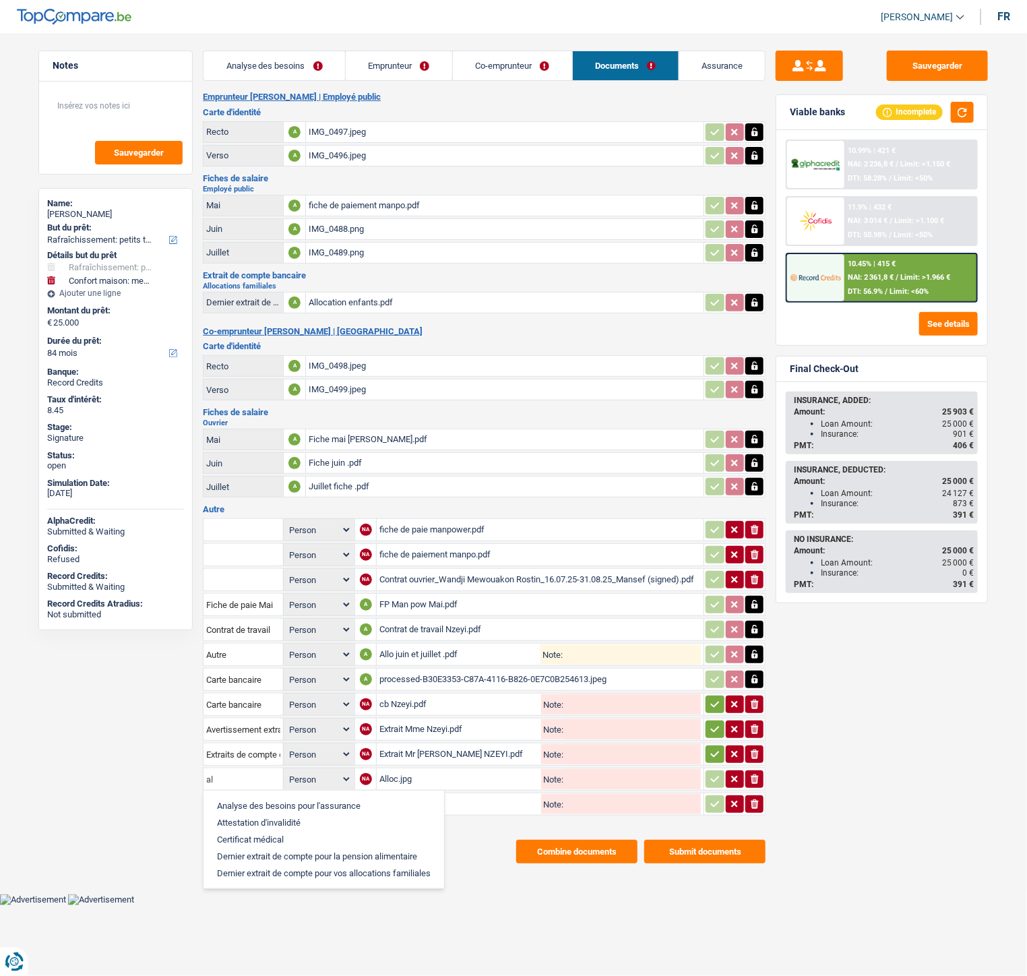
type input "a"
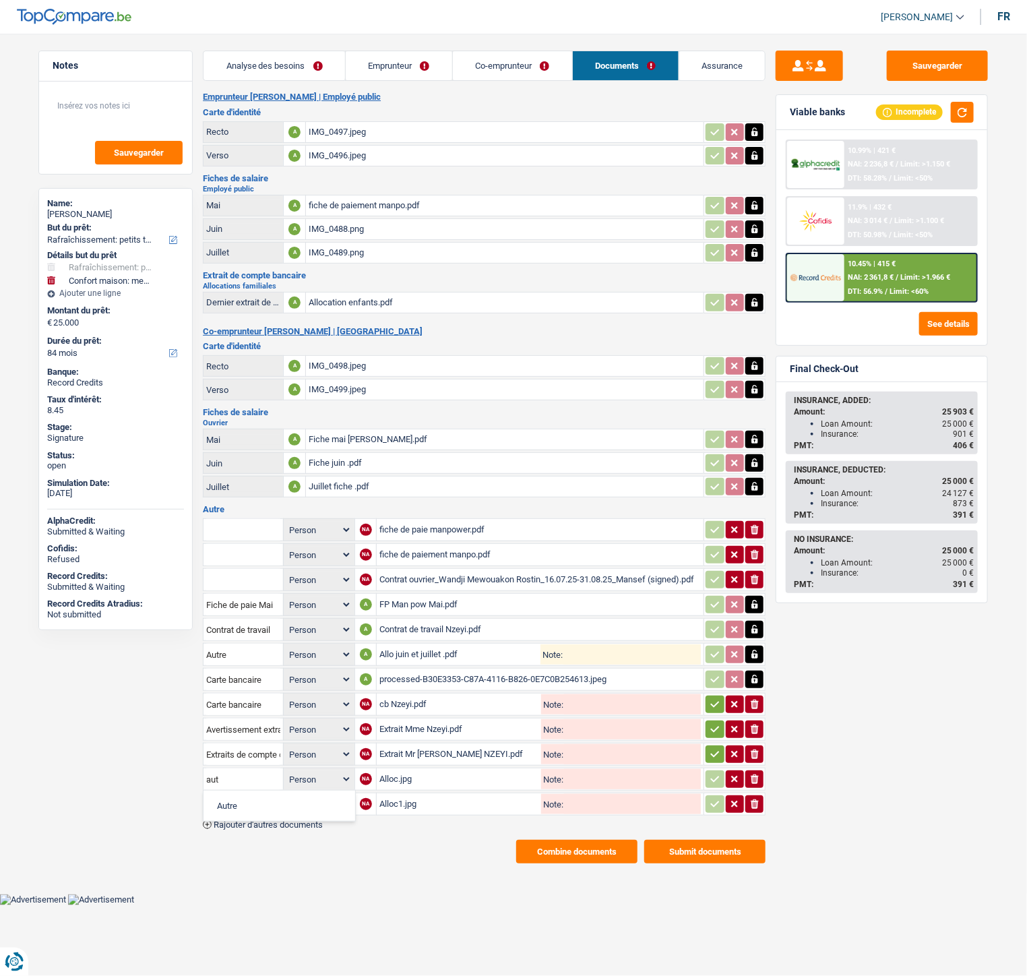
click at [253, 630] on li "Autre" at bounding box center [279, 805] width 138 height 17
type input "Autre"
click at [243, 630] on input "text" at bounding box center [243, 804] width 74 height 22
click at [245, 630] on li "Autre" at bounding box center [279, 830] width 138 height 17
type input "Autre"
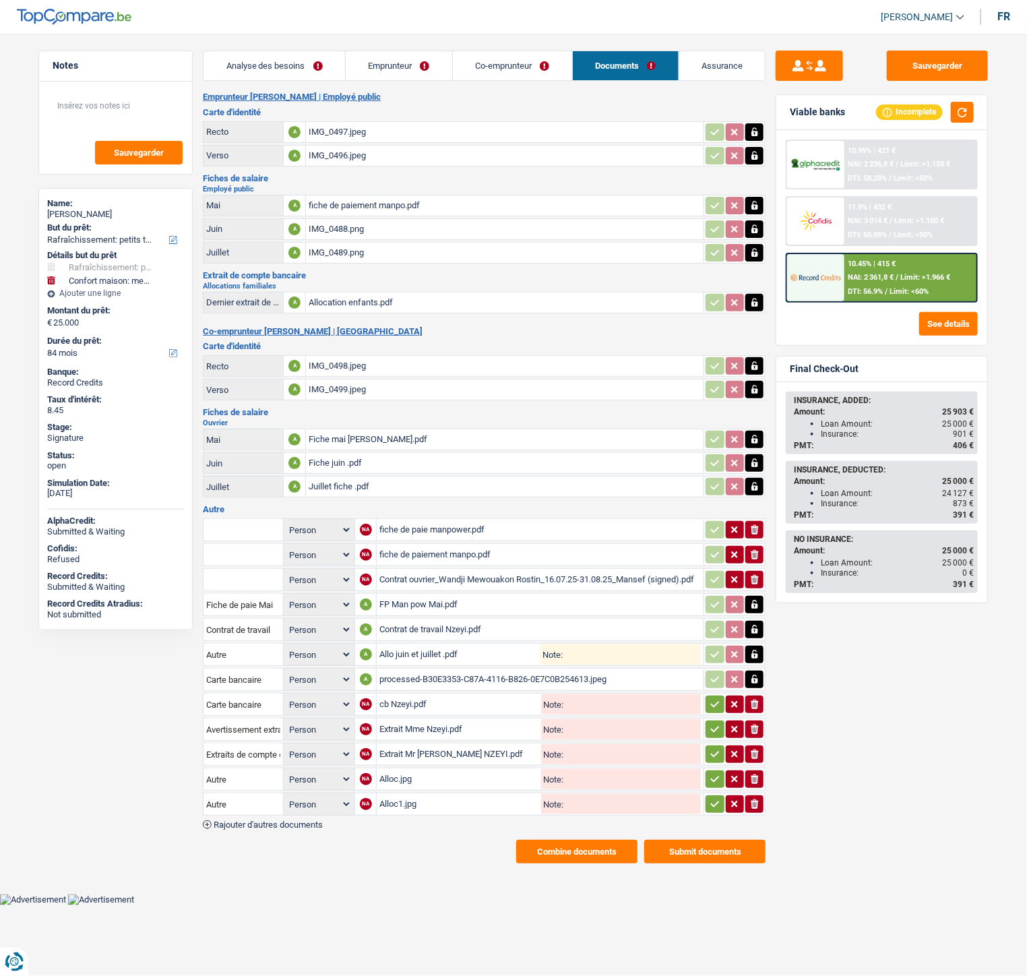
click at [710, 630] on icon "button" at bounding box center [715, 704] width 11 height 13
click at [710, 630] on icon "button" at bounding box center [715, 729] width 11 height 13
click at [712, 630] on icon "button" at bounding box center [715, 753] width 11 height 13
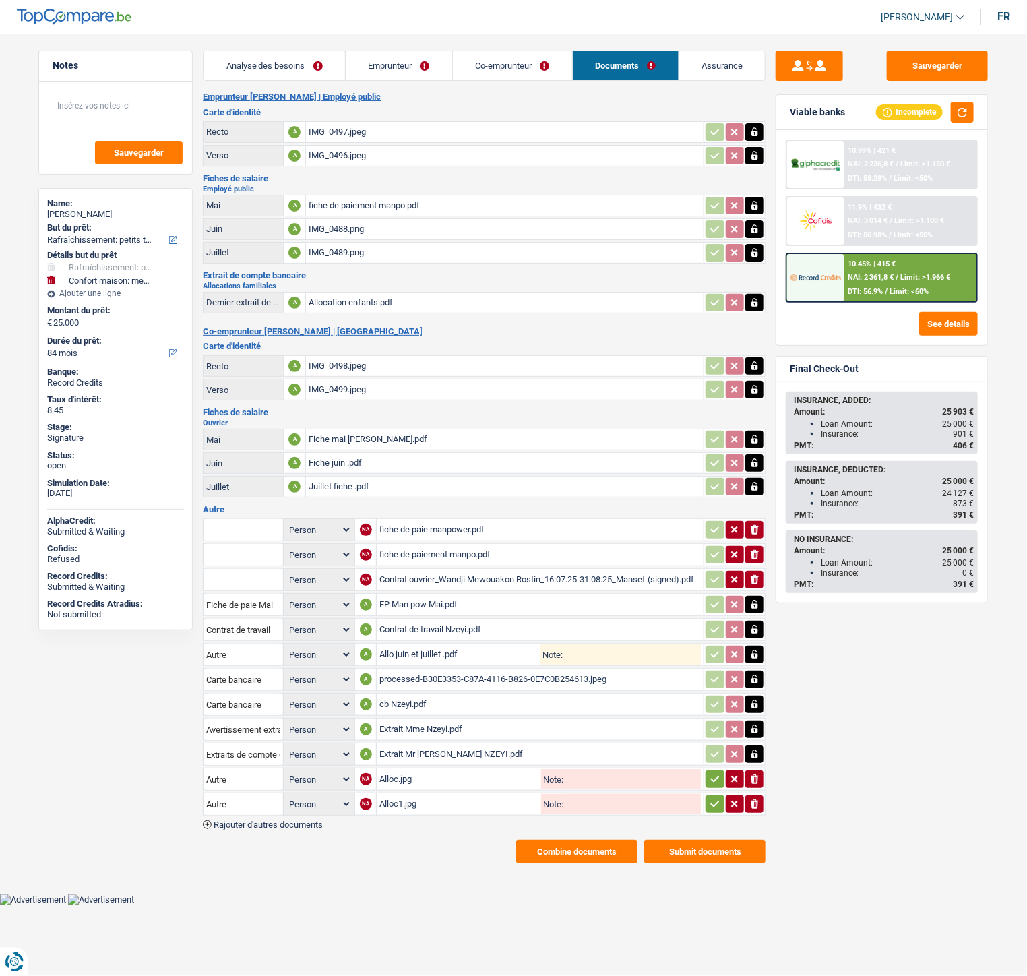
drag, startPoint x: 711, startPoint y: 766, endPoint x: 711, endPoint y: 778, distance: 12.1
click at [711, 630] on icon "button" at bounding box center [715, 778] width 11 height 13
click at [711, 630] on icon "button" at bounding box center [715, 803] width 11 height 13
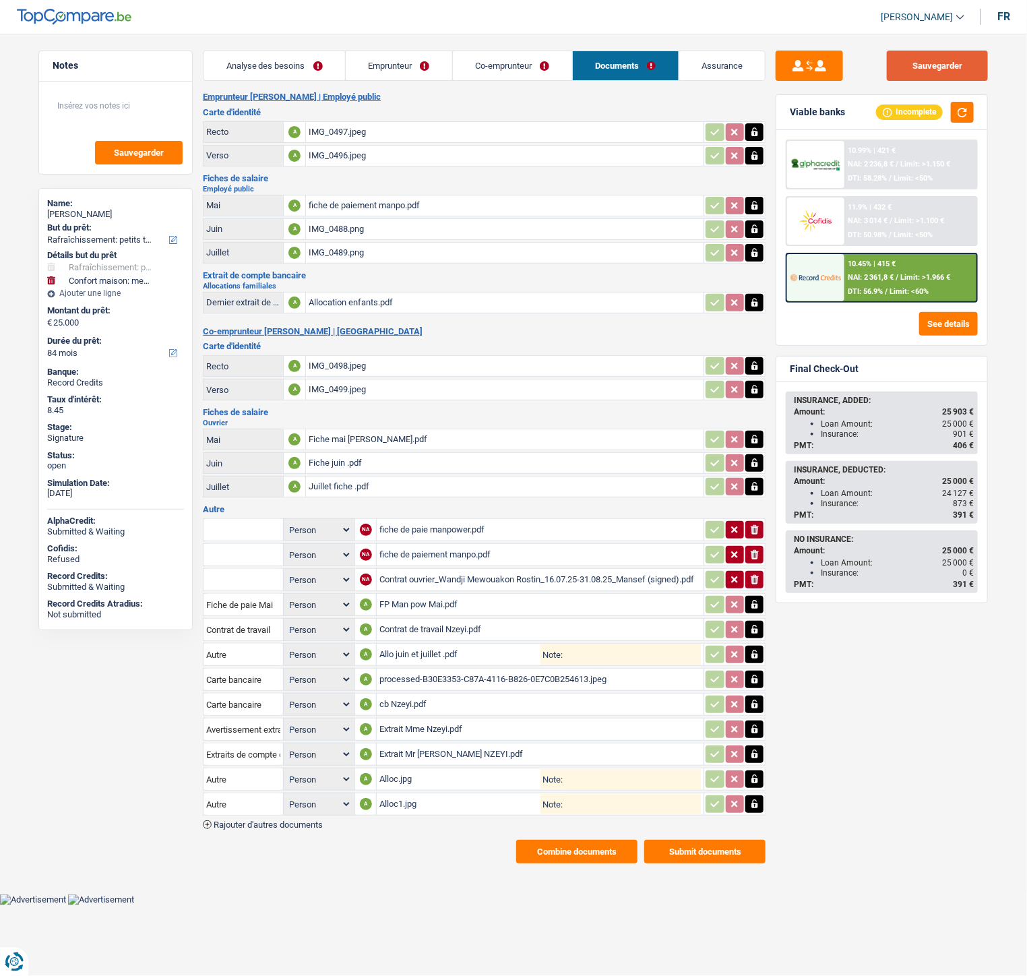
click at [952, 71] on button "Sauvegarder" at bounding box center [937, 66] width 101 height 30
click at [591, 630] on button "Combine documents" at bounding box center [576, 852] width 121 height 24
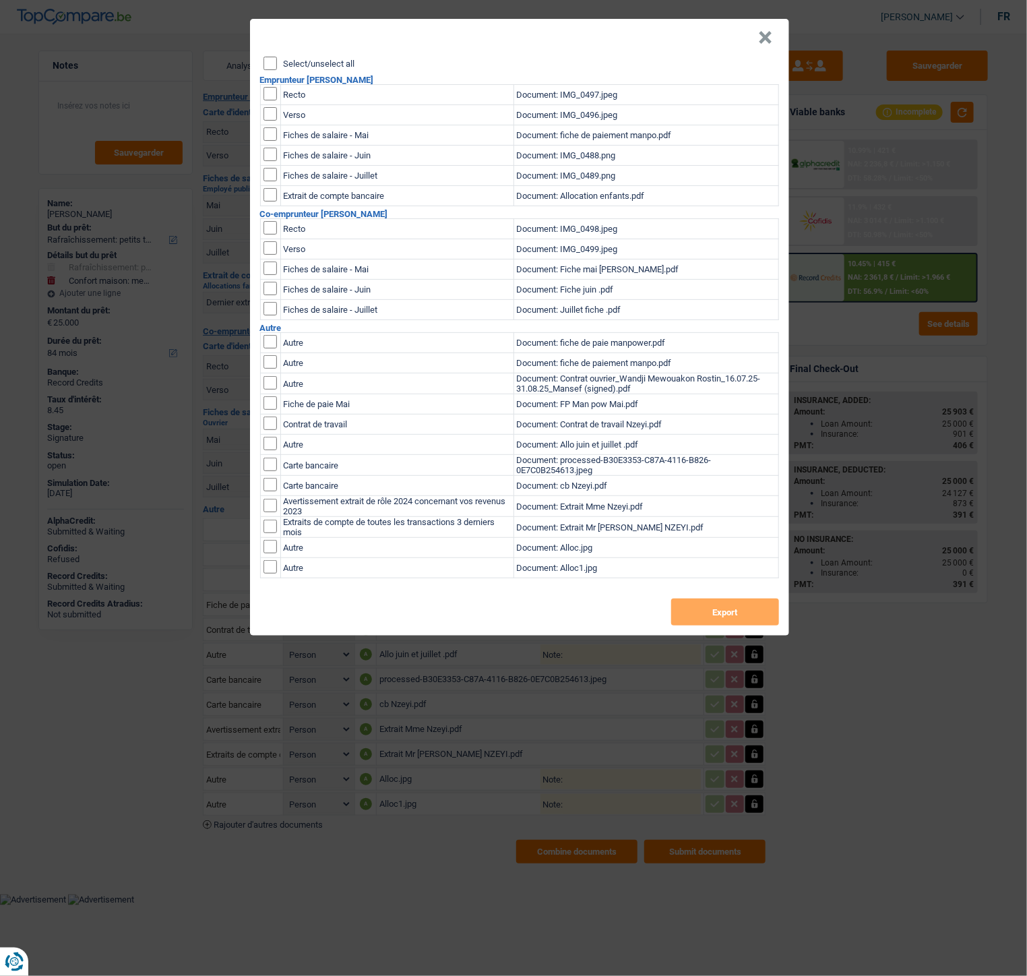
click at [311, 66] on label "Select/unselect all" at bounding box center [319, 63] width 71 height 9
click at [277, 66] on input "Select/unselect all" at bounding box center [270, 63] width 13 height 13
checkbox input "true"
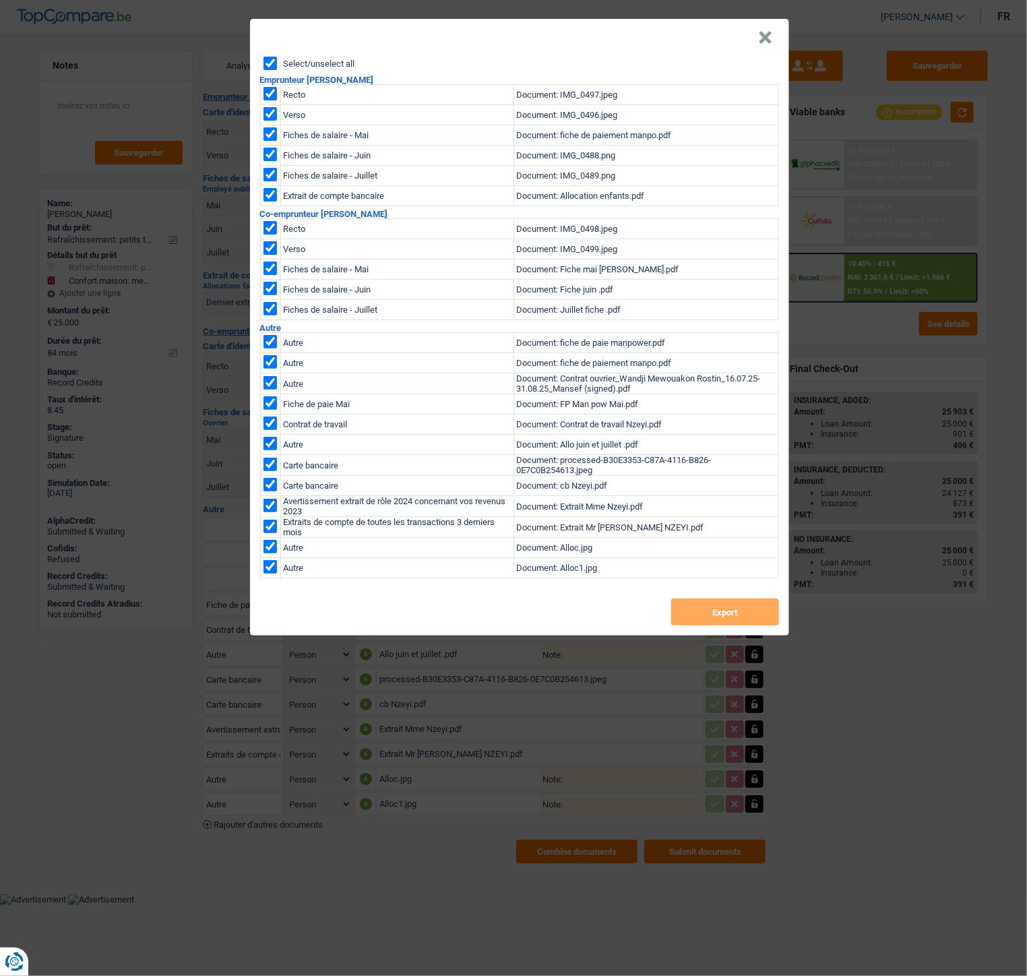
checkbox input "true"
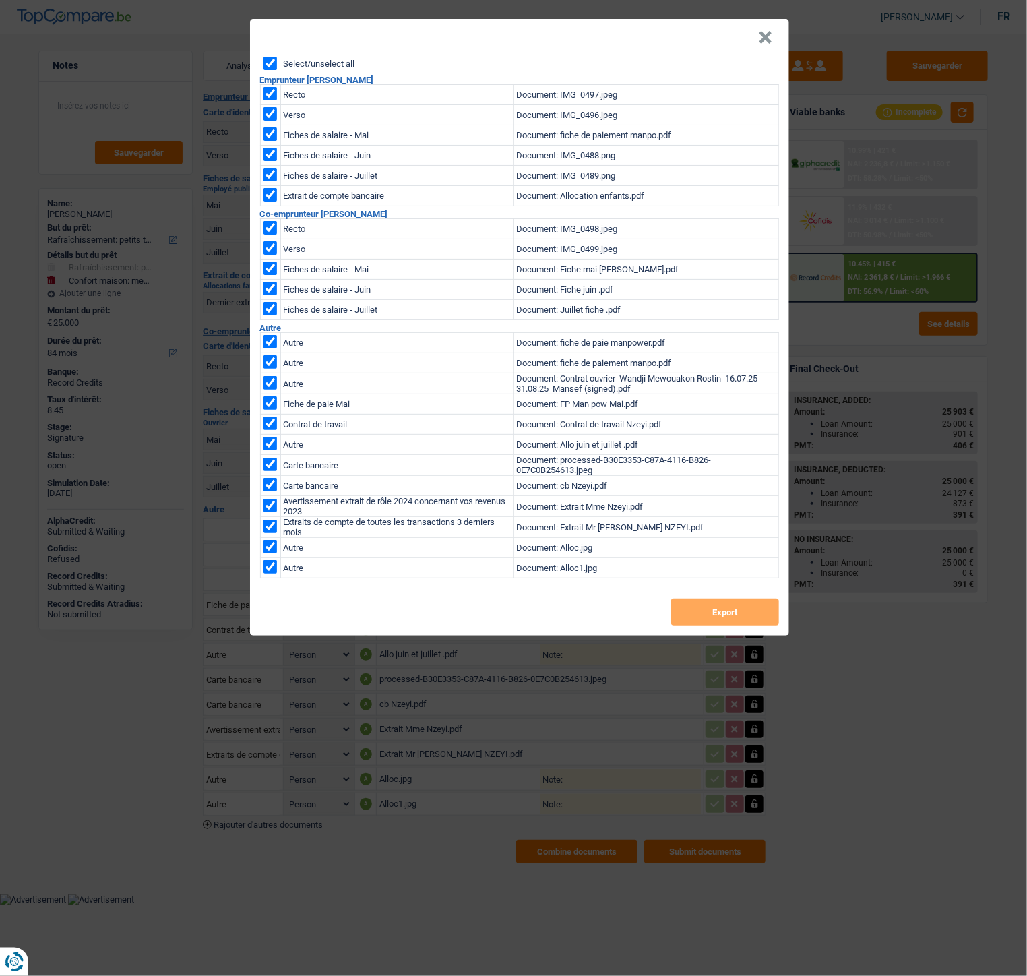
checkbox input "true"
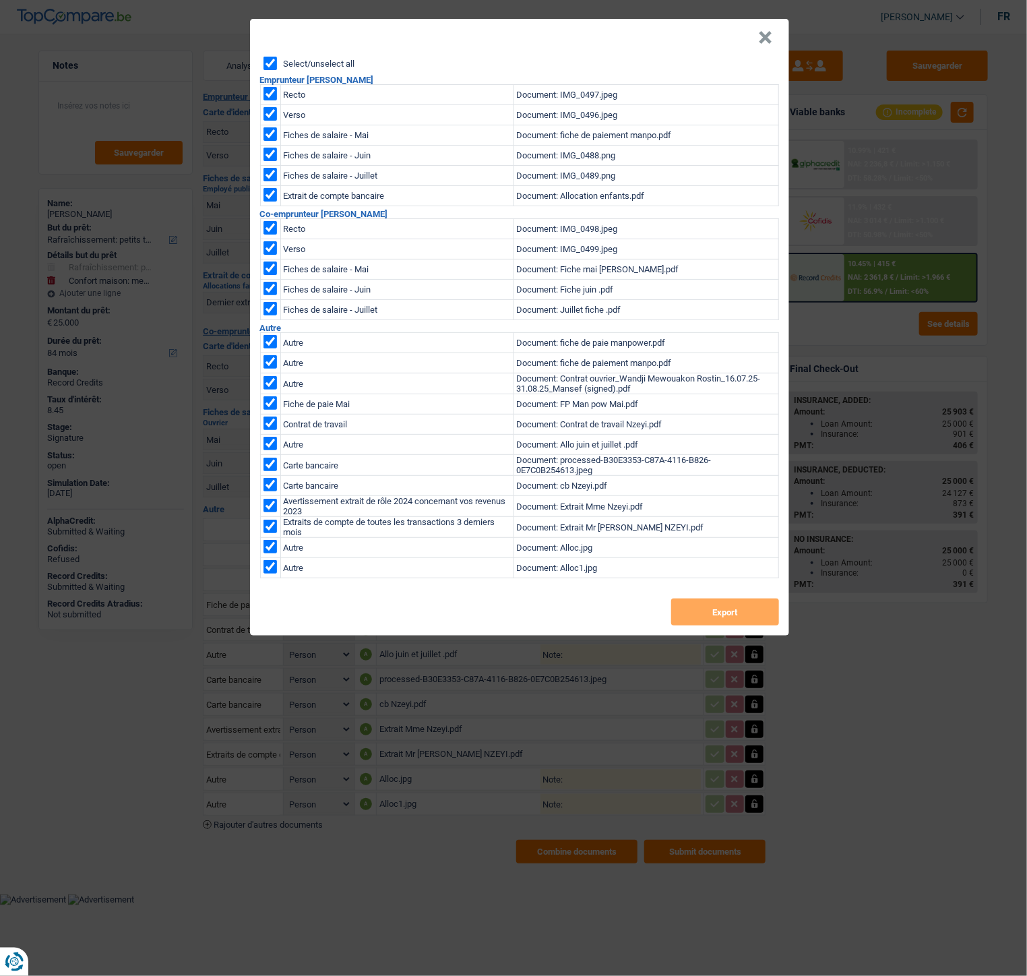
checkbox input "true"
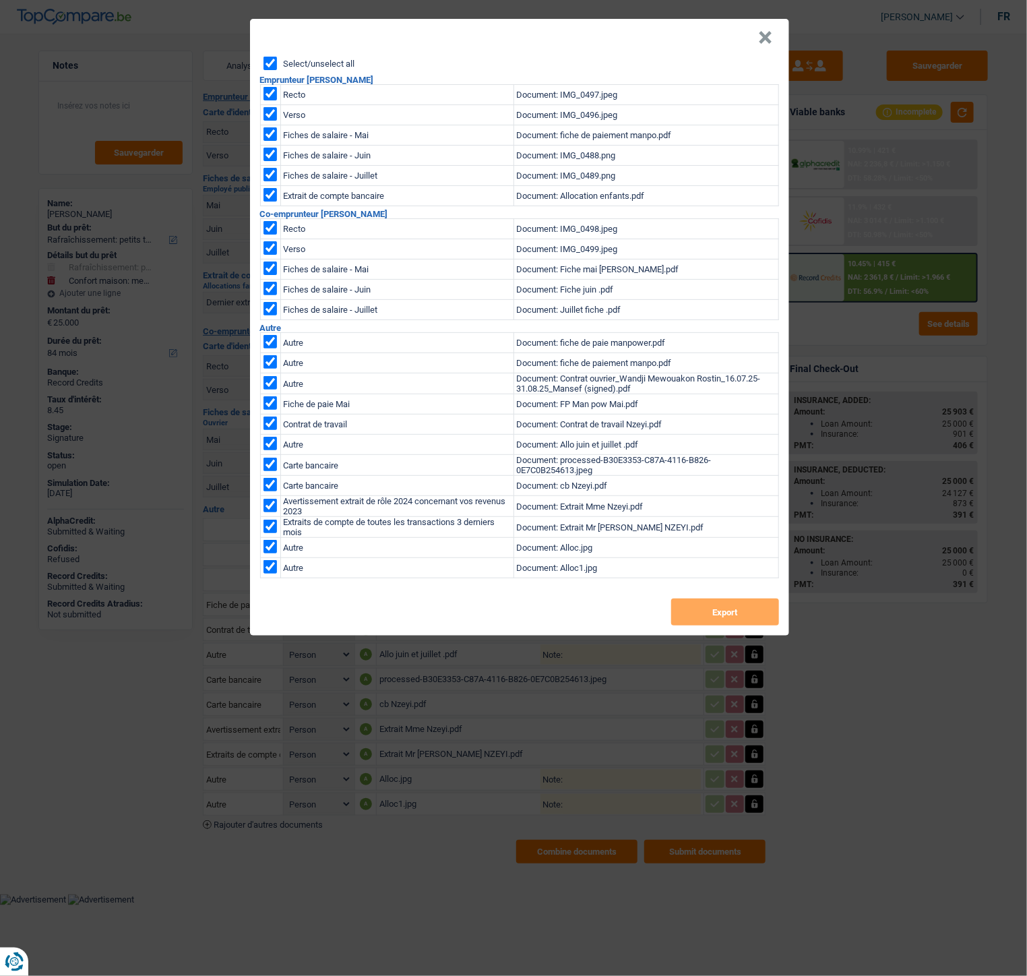
checkbox input "true"
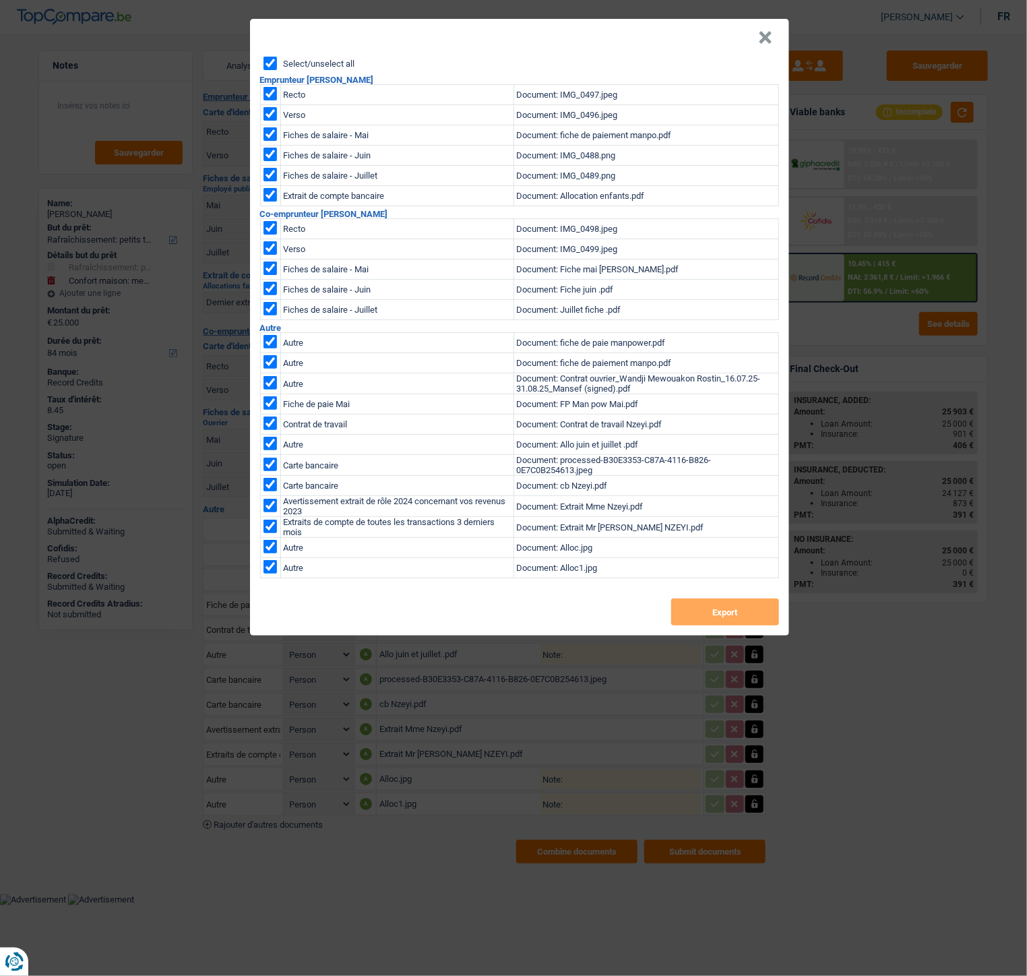
checkbox input "true"
click at [694, 603] on button "Export" at bounding box center [725, 612] width 108 height 27
drag, startPoint x: 764, startPoint y: 40, endPoint x: 825, endPoint y: 0, distance: 73.5
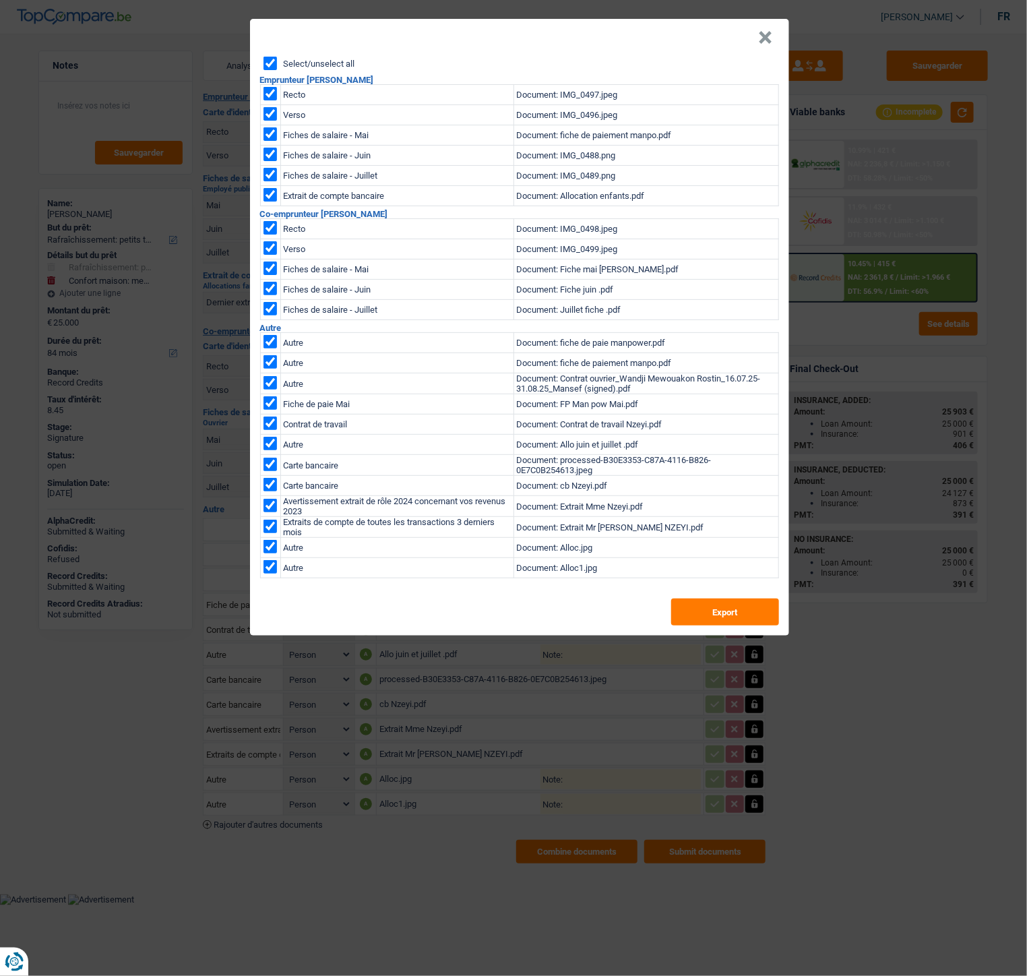
click at [764, 40] on button "×" at bounding box center [766, 37] width 14 height 13
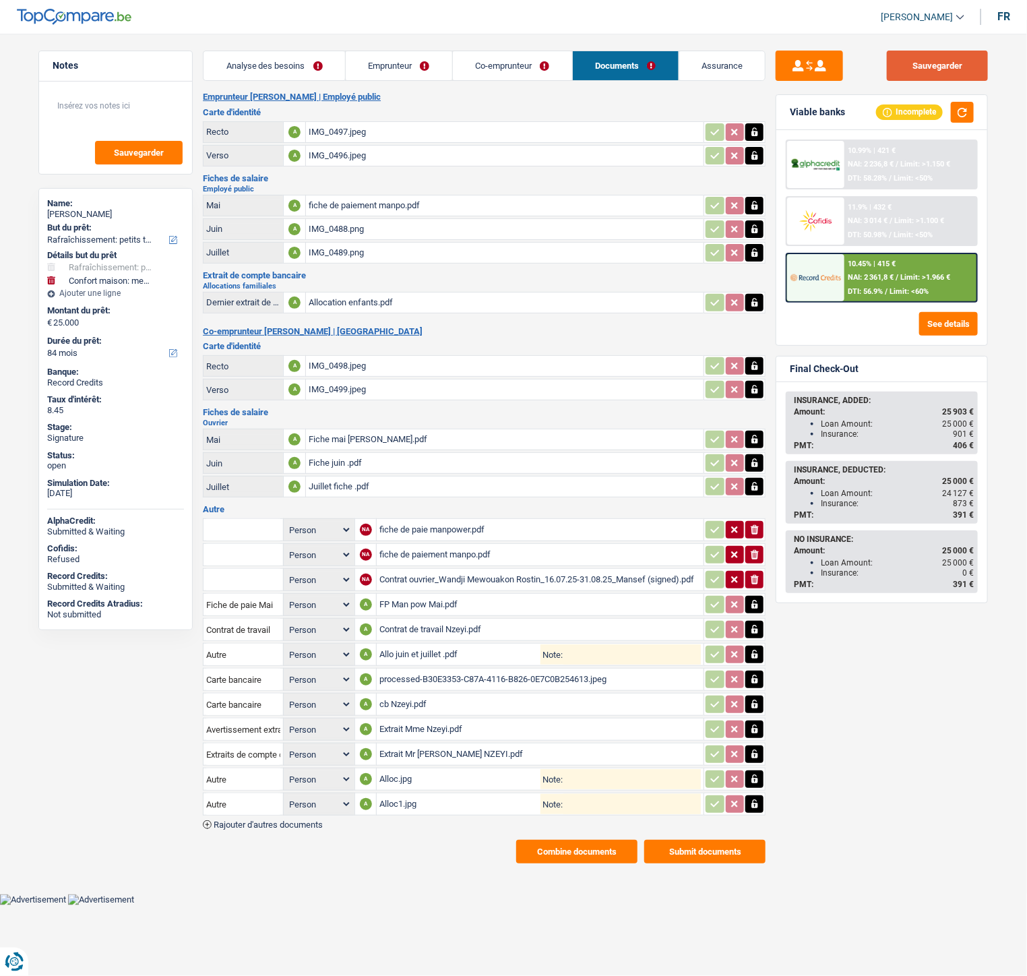
click at [931, 63] on button "Sauvegarder" at bounding box center [937, 66] width 101 height 30
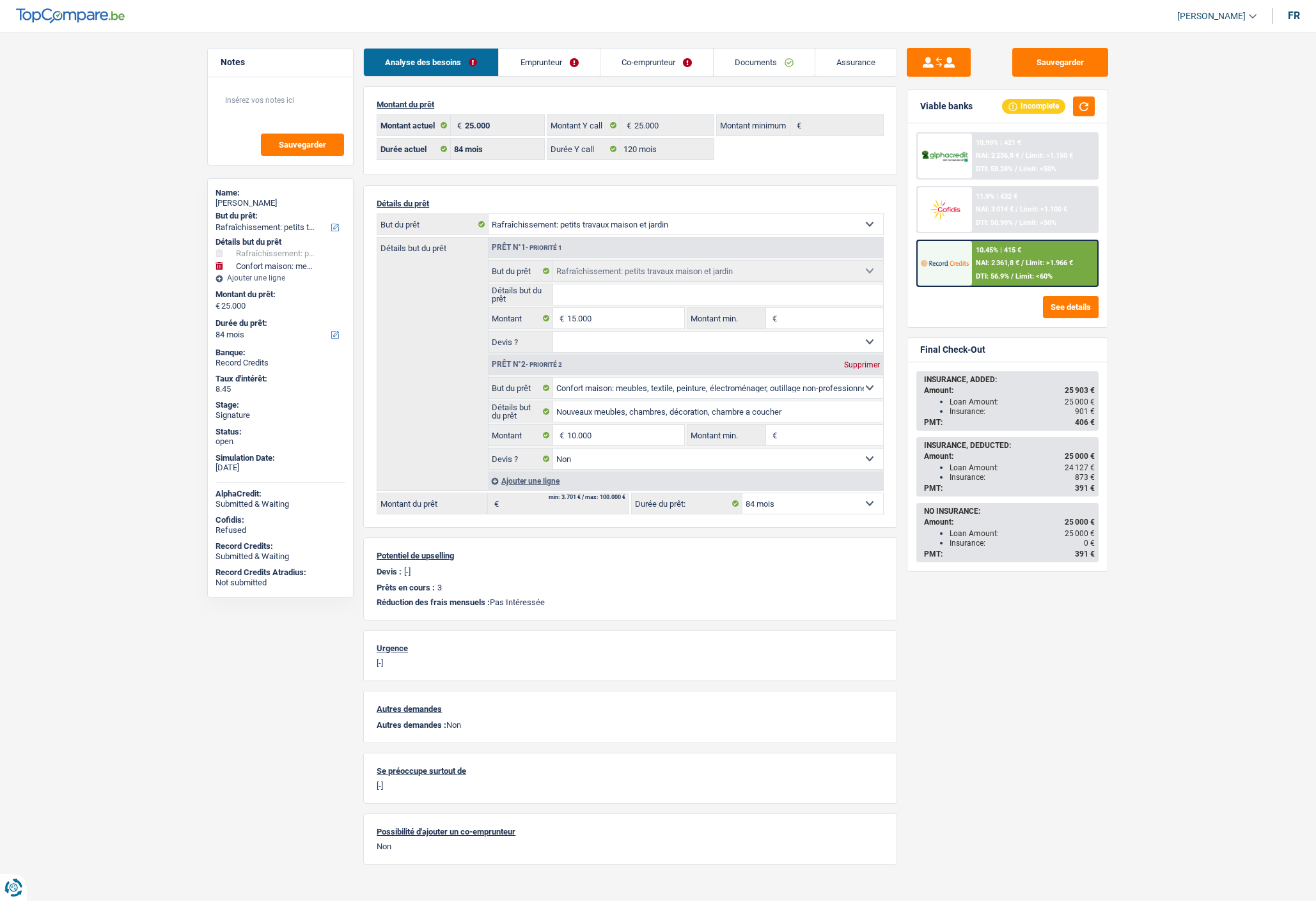
select select "houseOrGarden"
select select "household"
select select "84"
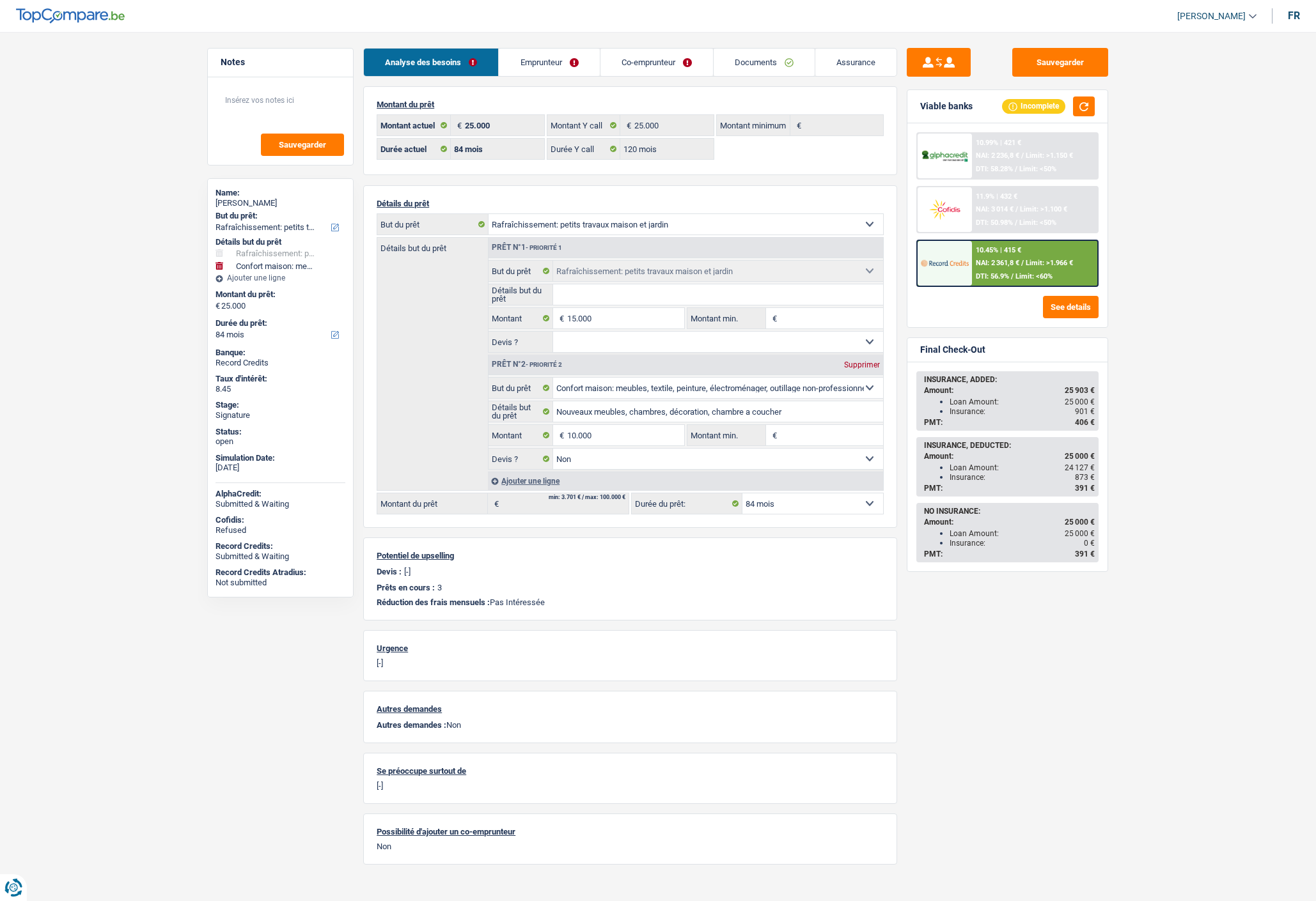
select select "120"
select select "houseOrGarden"
select select "household"
select select "false"
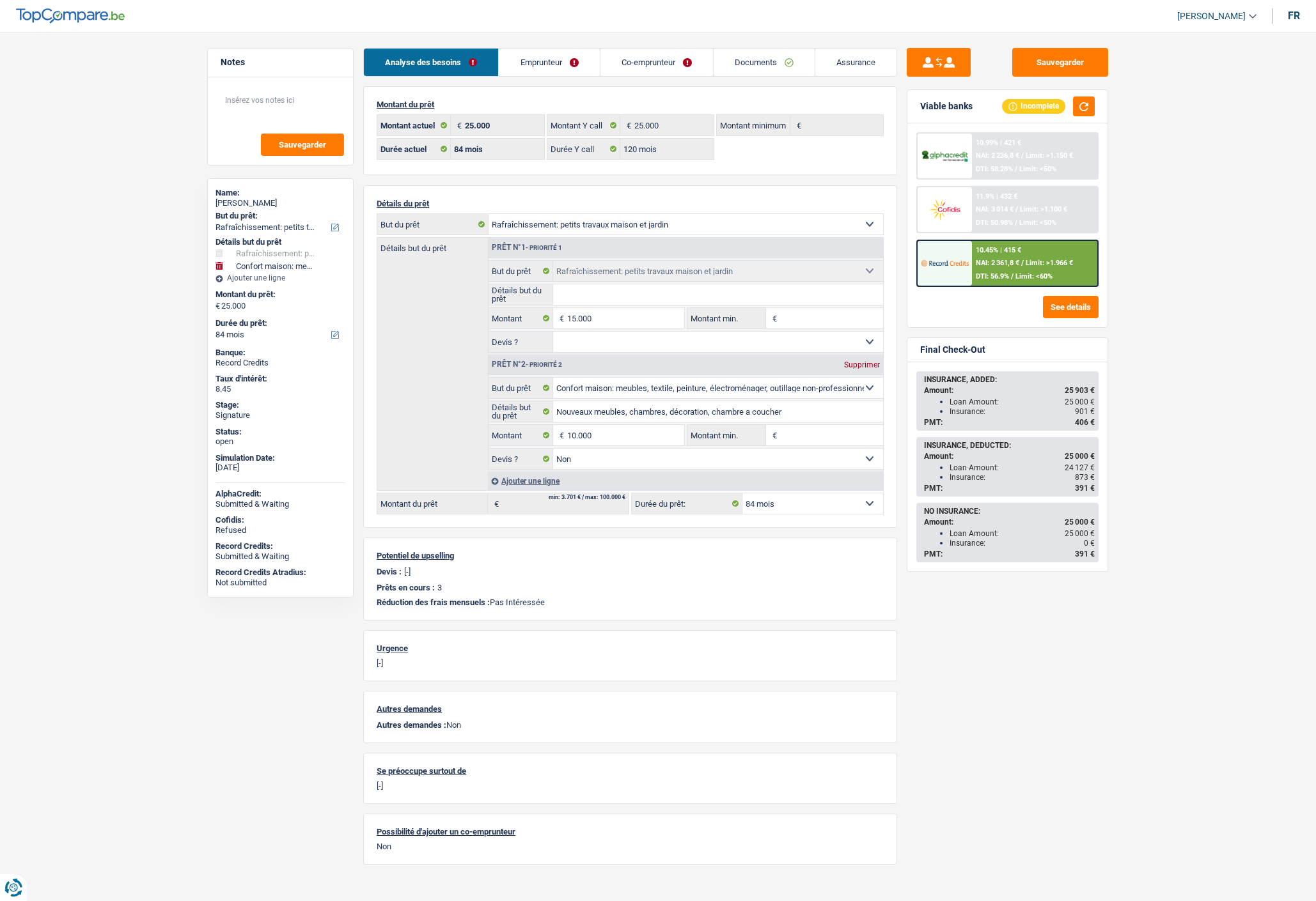
select select "84"
click at [609, 433] on input "10.000" at bounding box center [625, 435] width 117 height 21
type input "1"
type input "9.000"
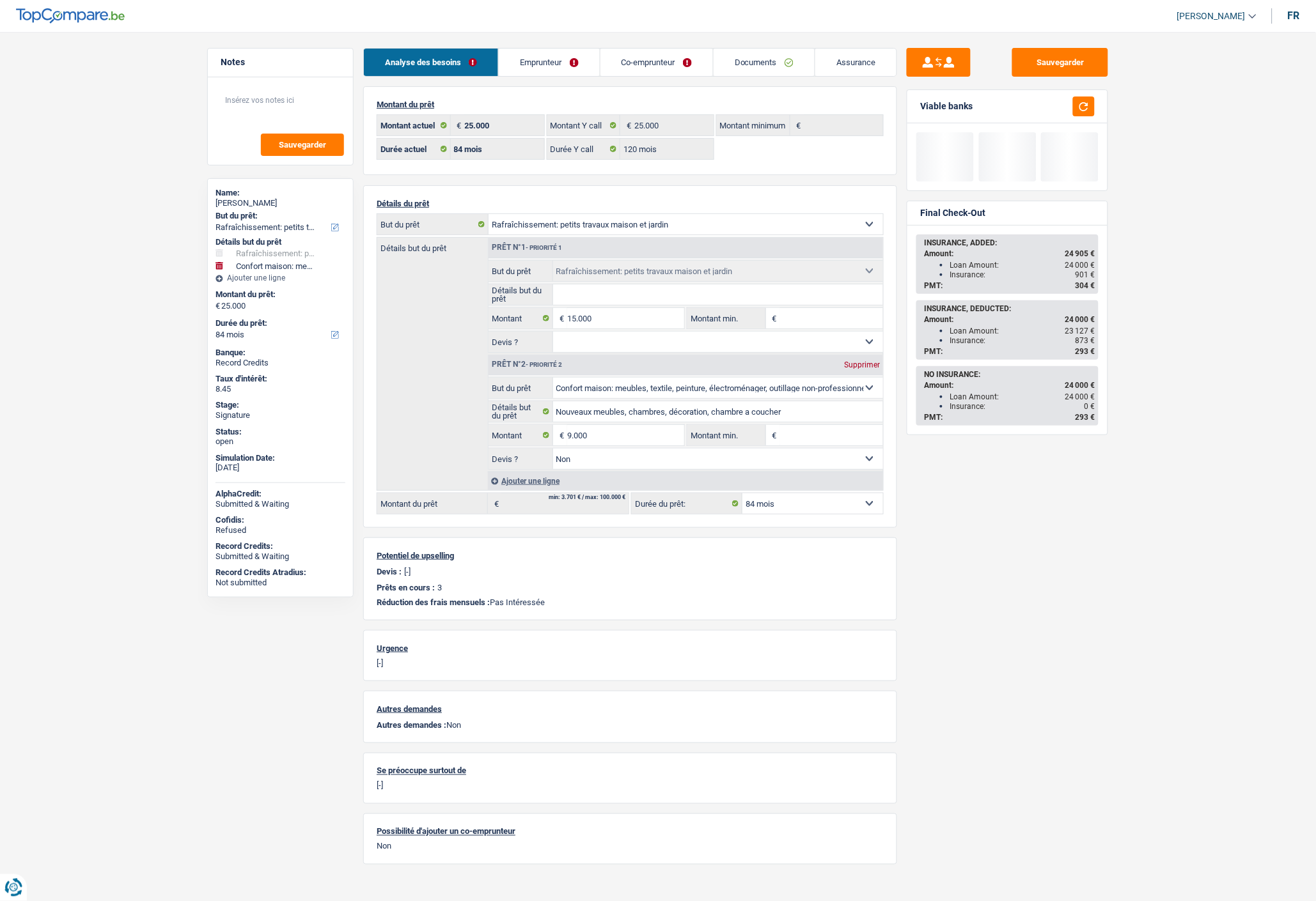
type input "24.000"
select select "120"
type input "24.000"
select select "120"
type input "24.000"
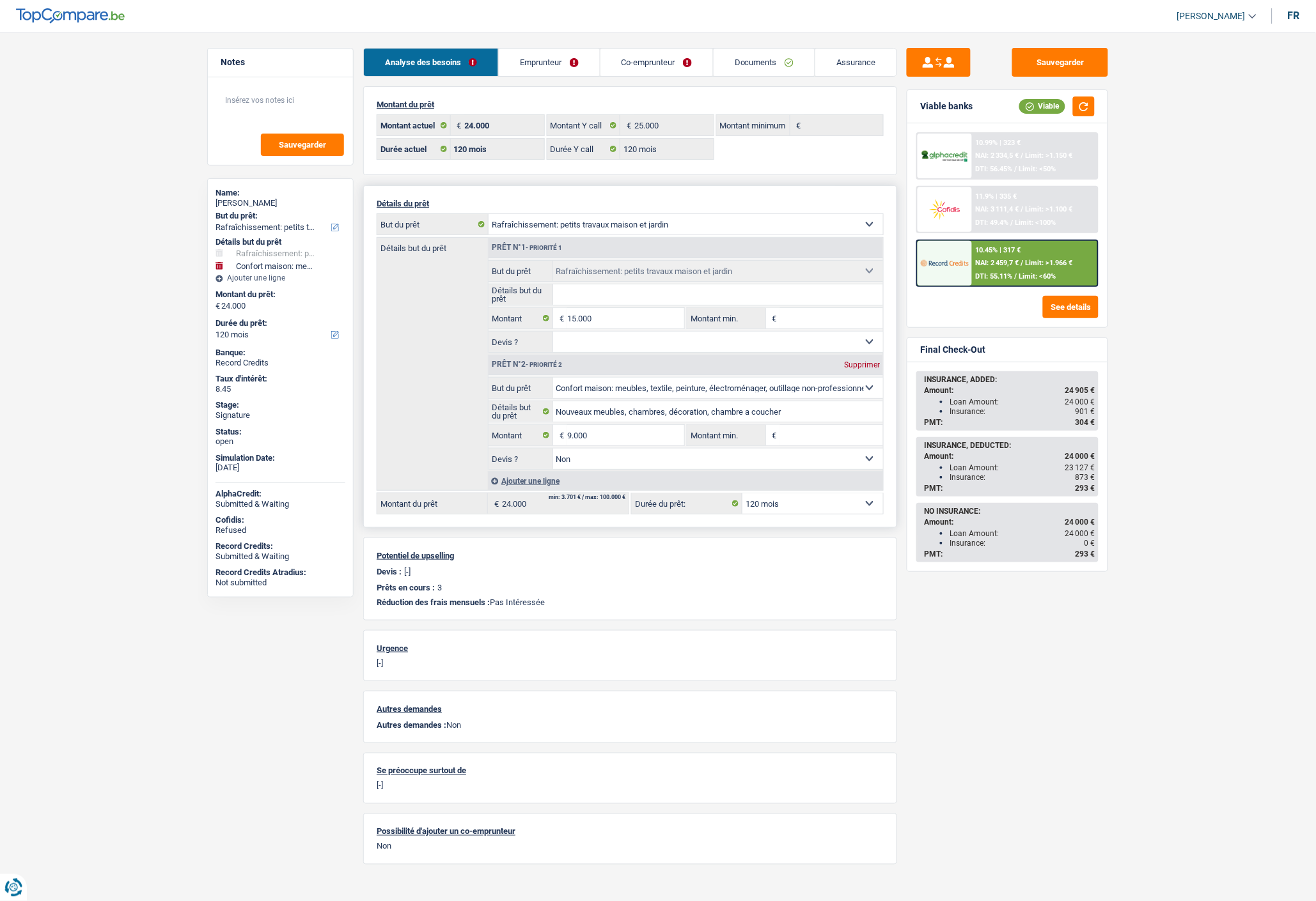
click at [762, 506] on select "12 mois 18 mois 24 mois 30 mois 36 mois 42 mois 48 mois 60 mois 72 mois 84 mois…" at bounding box center [813, 504] width 140 height 21
select select "84"
click at [743, 496] on select "12 mois 18 mois 24 mois 30 mois 36 mois 42 mois 48 mois 60 mois 72 mois 84 mois…" at bounding box center [813, 504] width 140 height 21
select select "84"
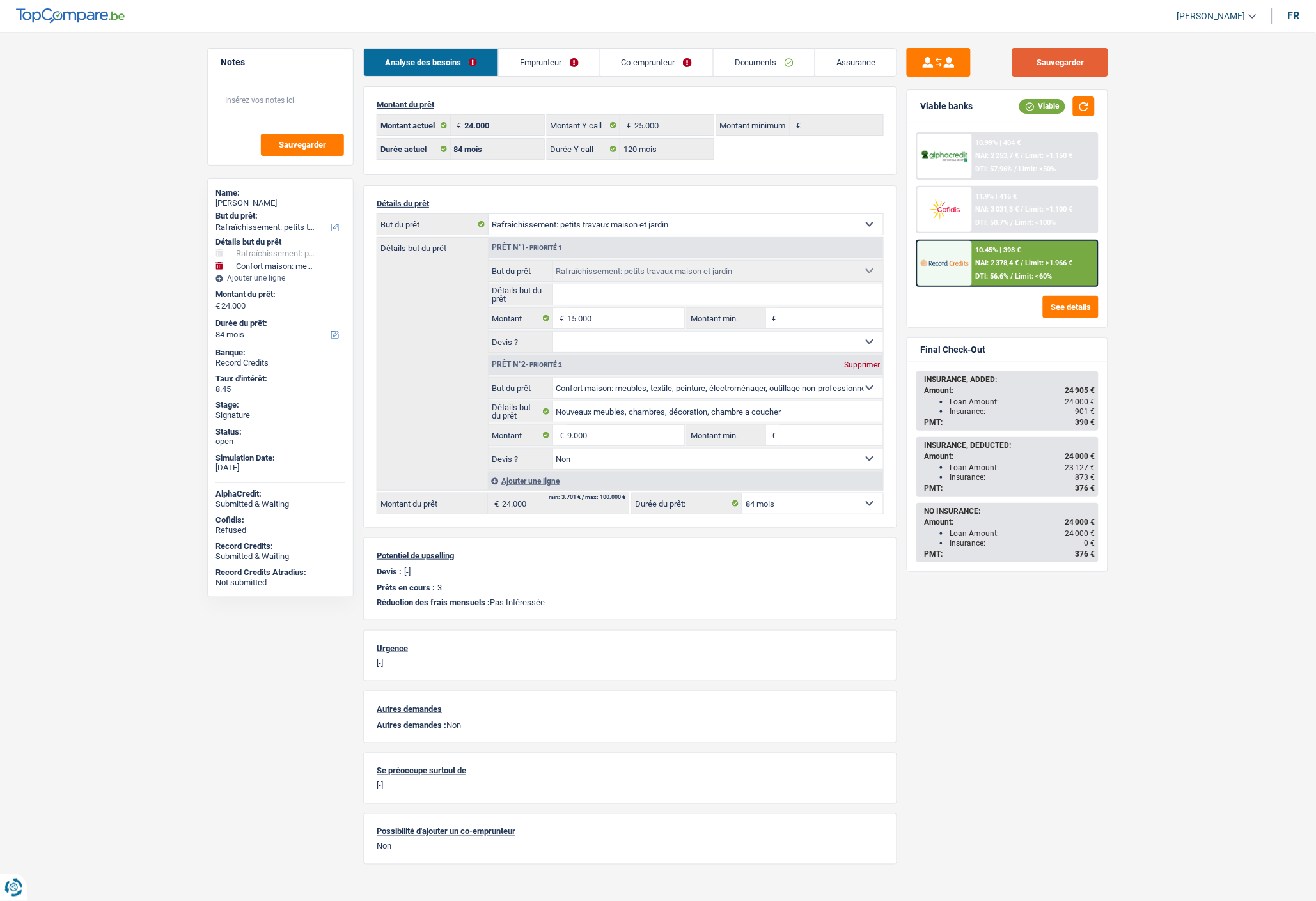
click at [1044, 71] on button "Sauvegarder" at bounding box center [1060, 63] width 96 height 28
click at [928, 598] on div "Sauvegarder Viable banks Viable 10.99% | 404 € NAI: 2 253,7 € / Limit: >1.150 €…" at bounding box center [1008, 463] width 221 height 830
click at [635, 450] on fieldset "Oui Non Non répondu Sélectionner une option Devis ? Tous les champs sont obliga…" at bounding box center [686, 458] width 395 height 22
click at [627, 436] on input "9.000" at bounding box center [625, 435] width 117 height 21
